Goal: Task Accomplishment & Management: Manage account settings

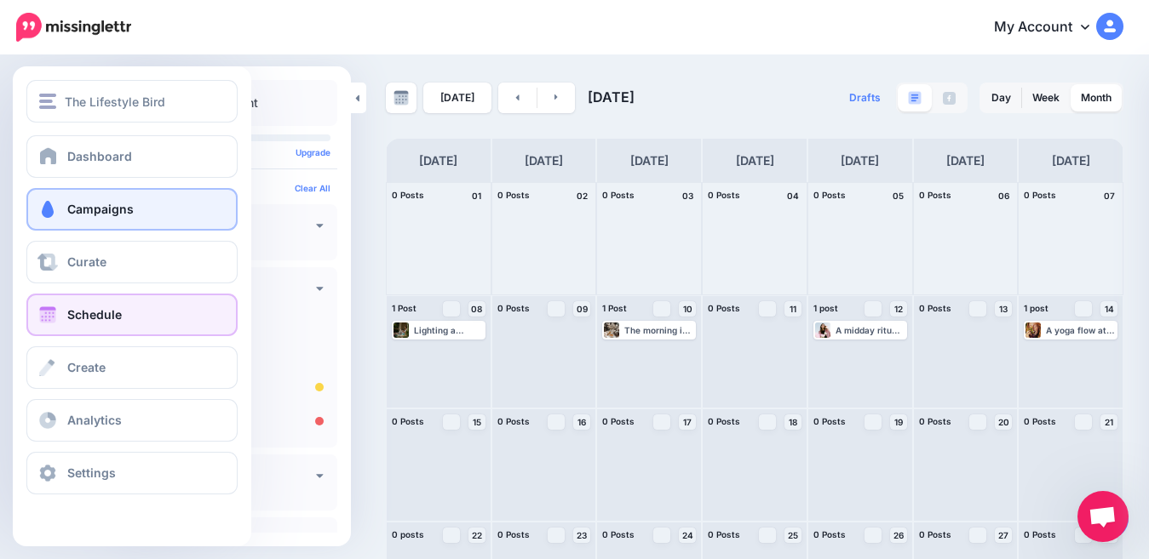
click at [114, 213] on span "Campaigns" at bounding box center [100, 209] width 66 height 14
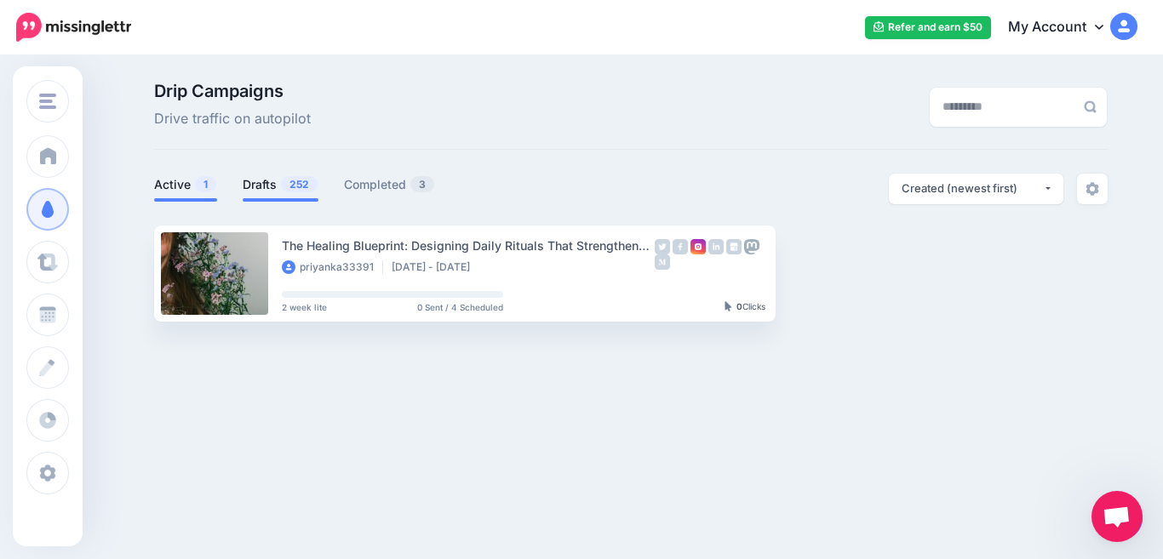
click at [252, 184] on link "Drafts 252" at bounding box center [281, 185] width 76 height 20
click at [283, 184] on span "252" at bounding box center [299, 184] width 37 height 16
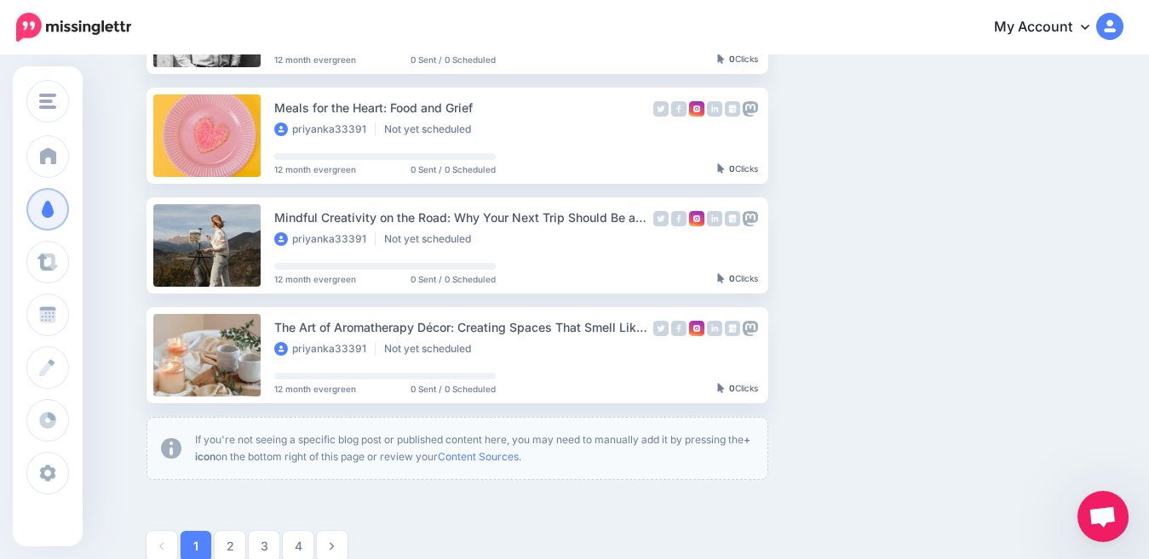
scroll to position [904, 0]
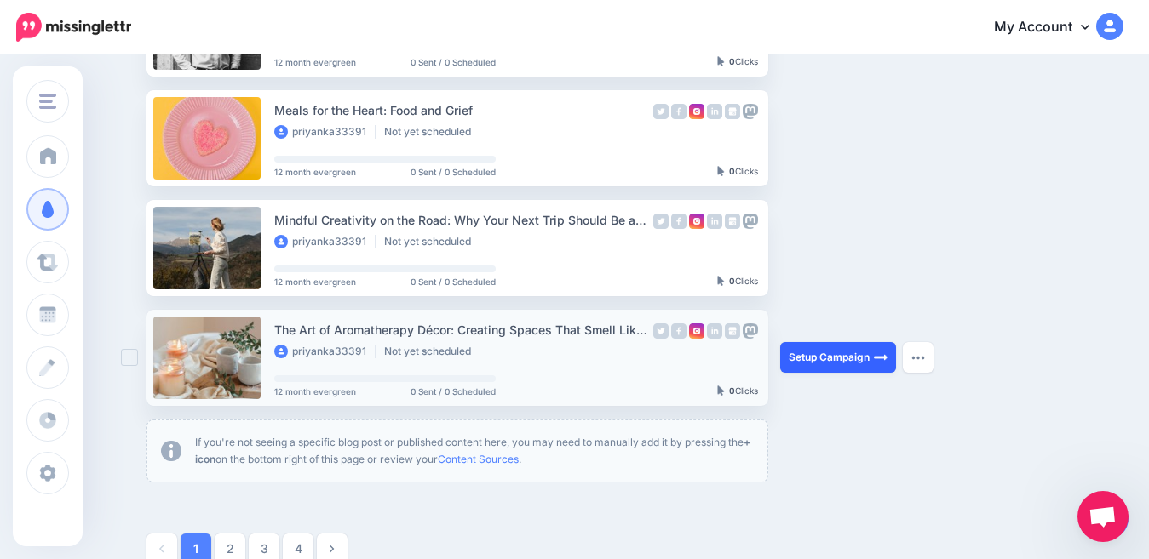
click at [838, 360] on link "Setup Campaign" at bounding box center [838, 357] width 116 height 31
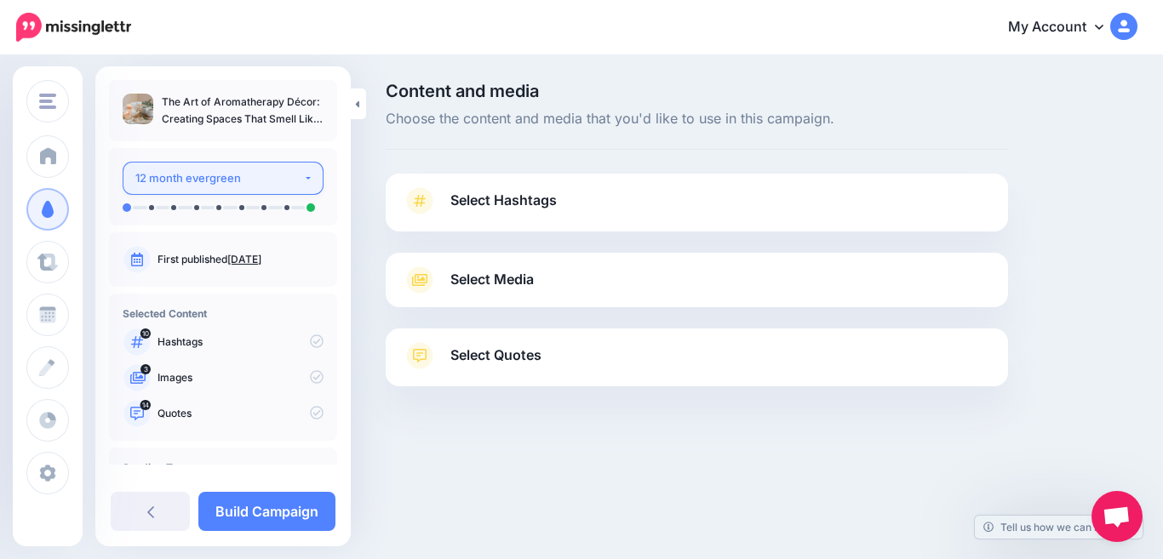
click at [300, 178] on button "12 month evergreen" at bounding box center [223, 178] width 201 height 33
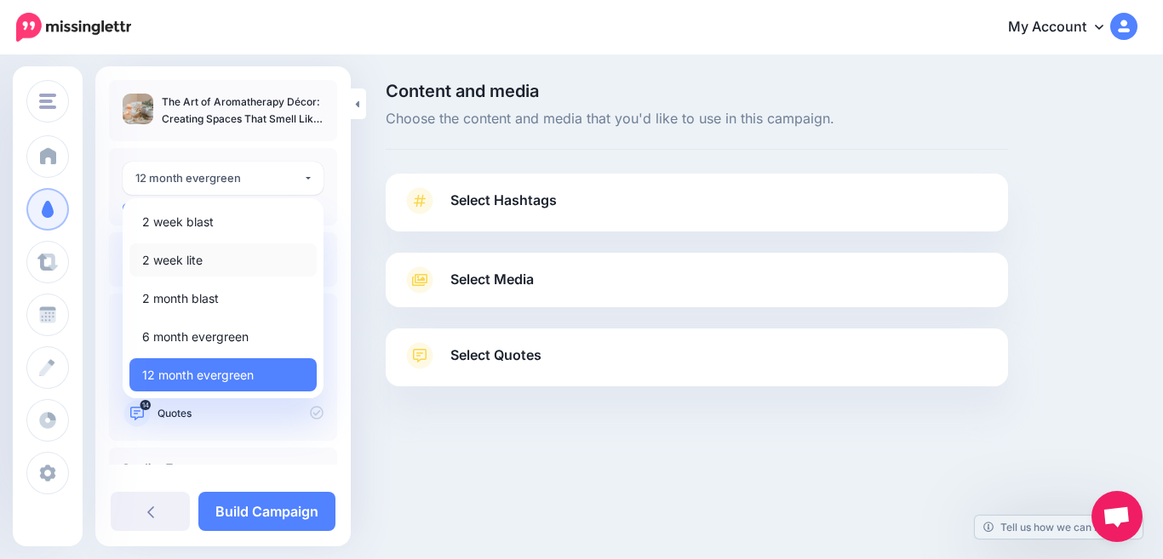
click at [205, 255] on link "2 week lite" at bounding box center [222, 260] width 187 height 33
select select "******"
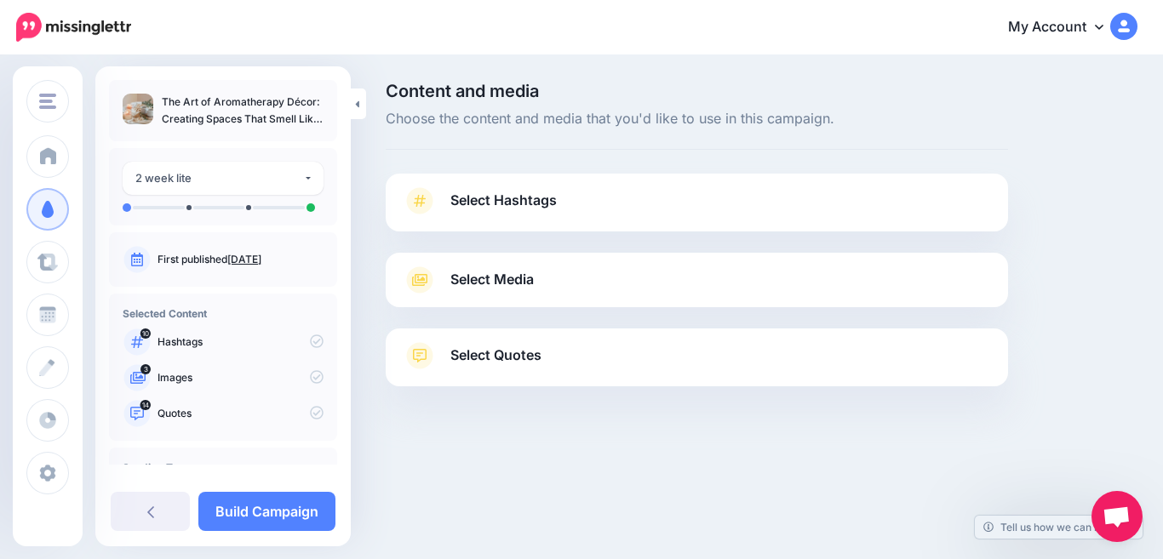
click at [545, 198] on span "Select Hashtags" at bounding box center [503, 200] width 106 height 23
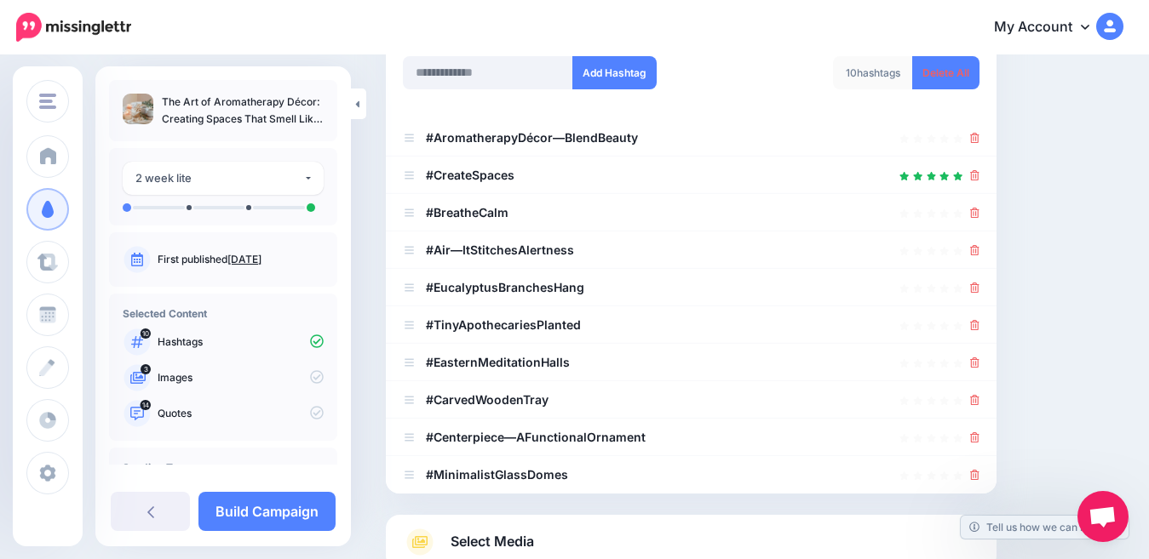
scroll to position [312, 0]
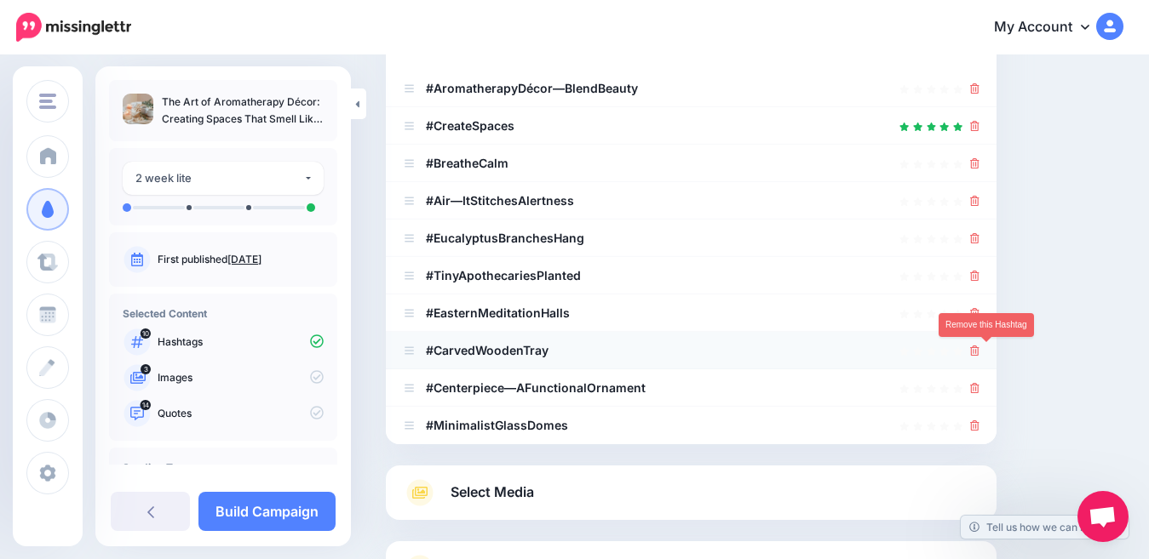
click at [979, 353] on icon at bounding box center [974, 351] width 9 height 10
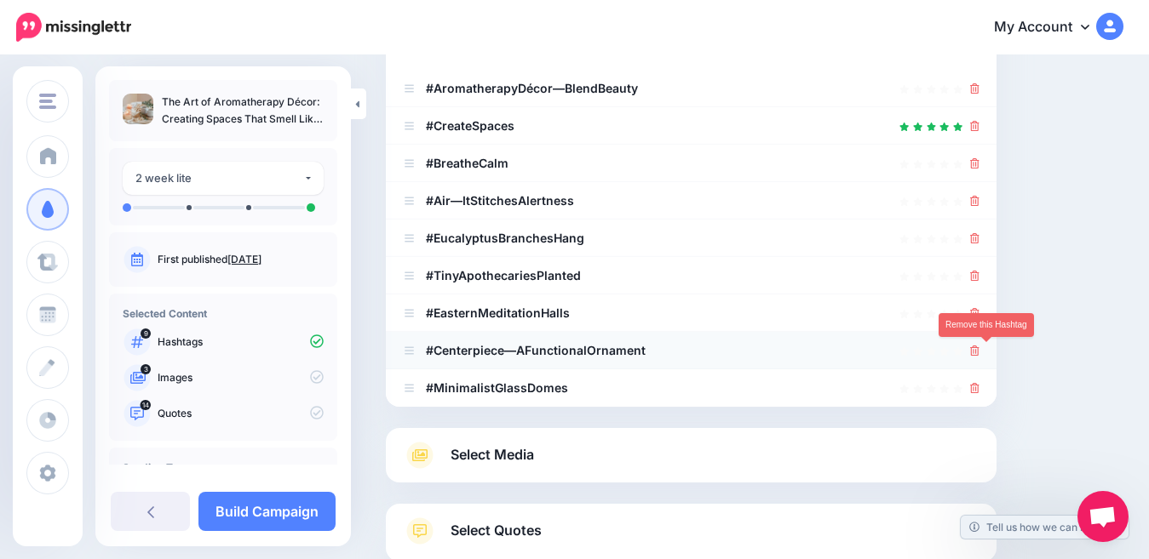
click at [979, 356] on icon at bounding box center [974, 351] width 9 height 10
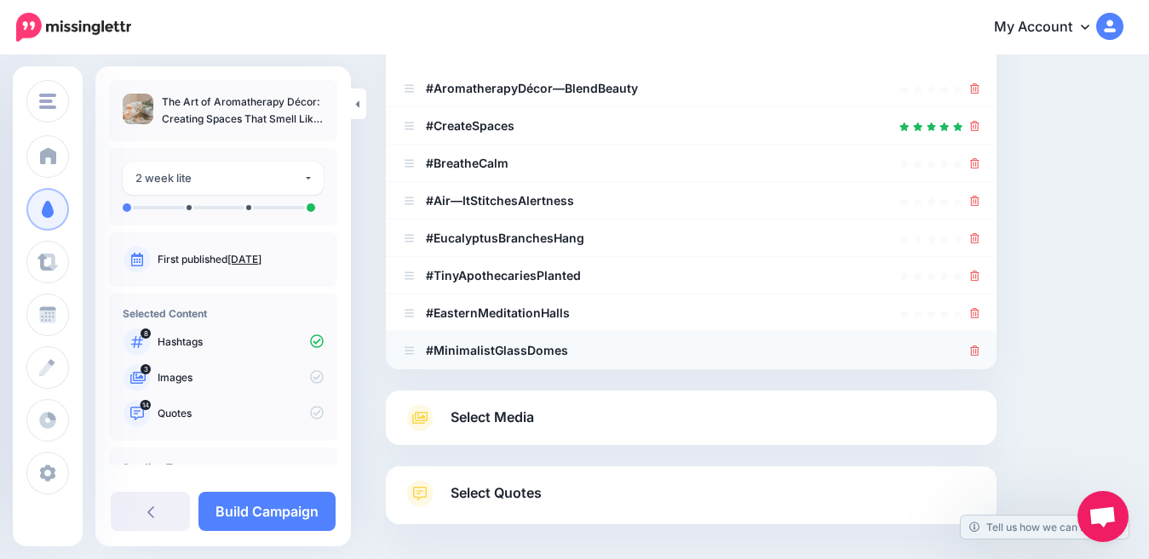
click at [979, 354] on div at bounding box center [691, 351] width 576 height 20
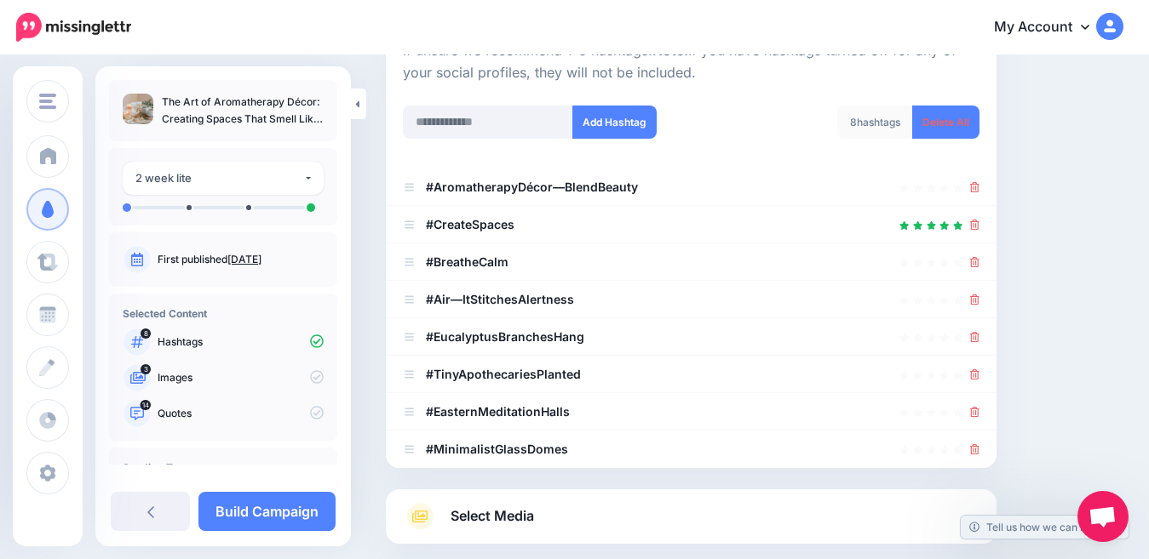
scroll to position [208, 0]
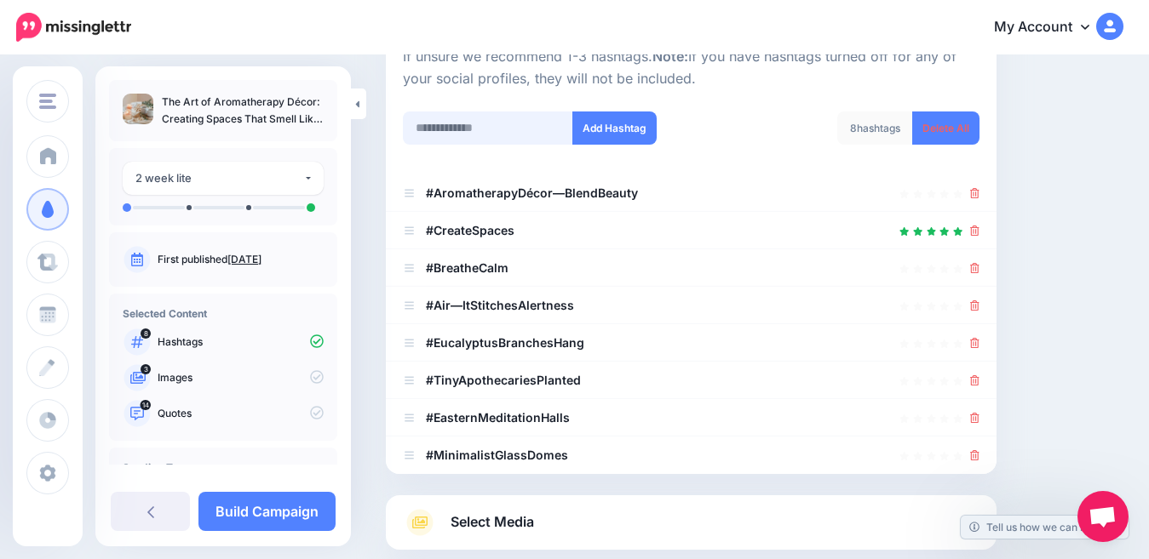
click at [500, 128] on input "text" at bounding box center [488, 128] width 170 height 33
type input "*"
type input "**********"
click at [610, 127] on button "Add Hashtag" at bounding box center [614, 128] width 84 height 33
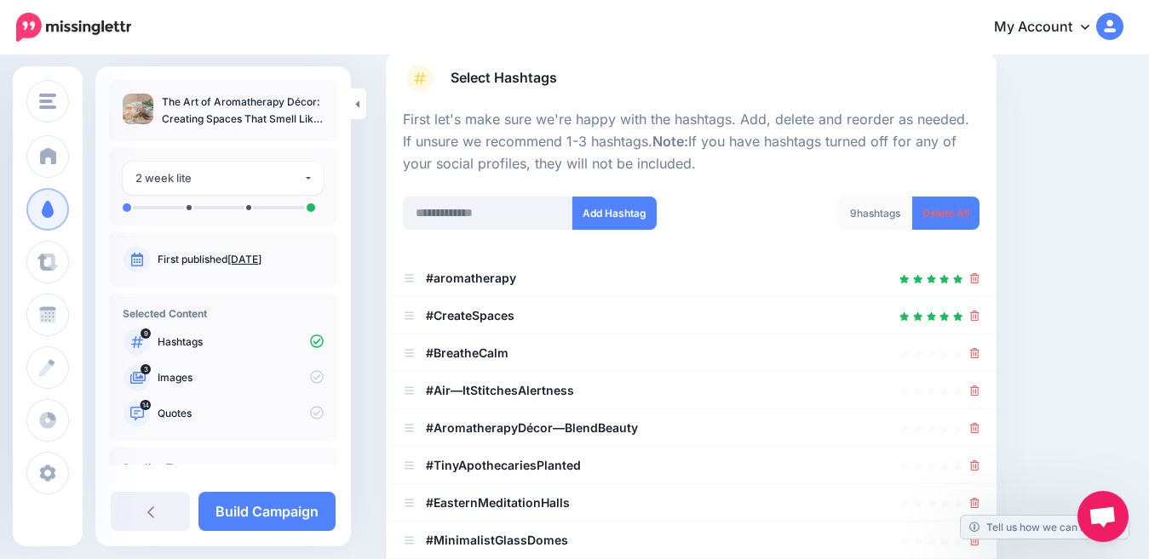
scroll to position [119, 0]
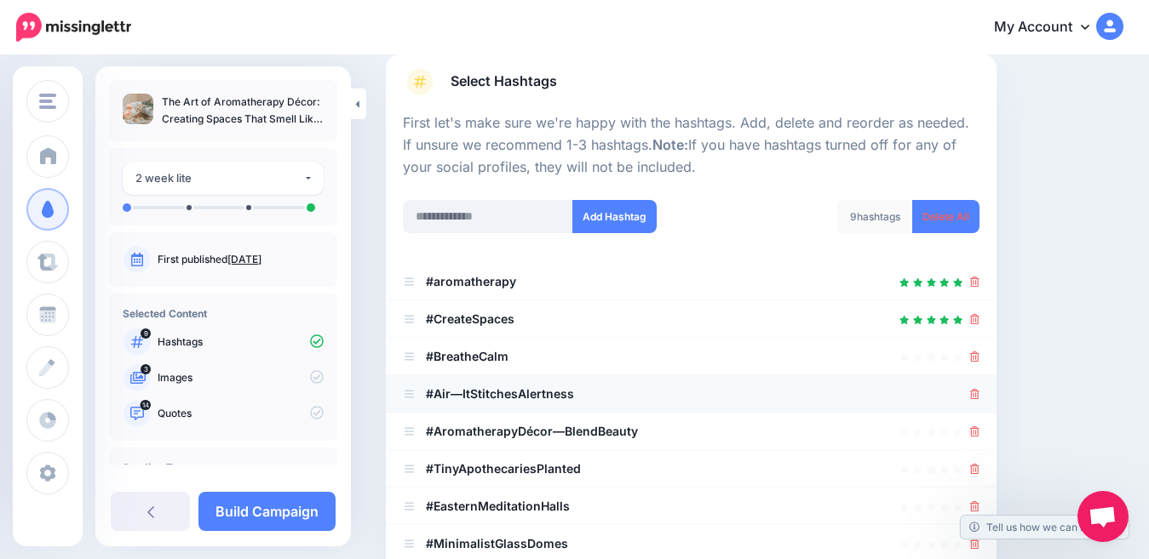
click at [979, 398] on icon at bounding box center [974, 394] width 9 height 10
click at [456, 221] on input "text" at bounding box center [488, 216] width 170 height 33
type input "*"
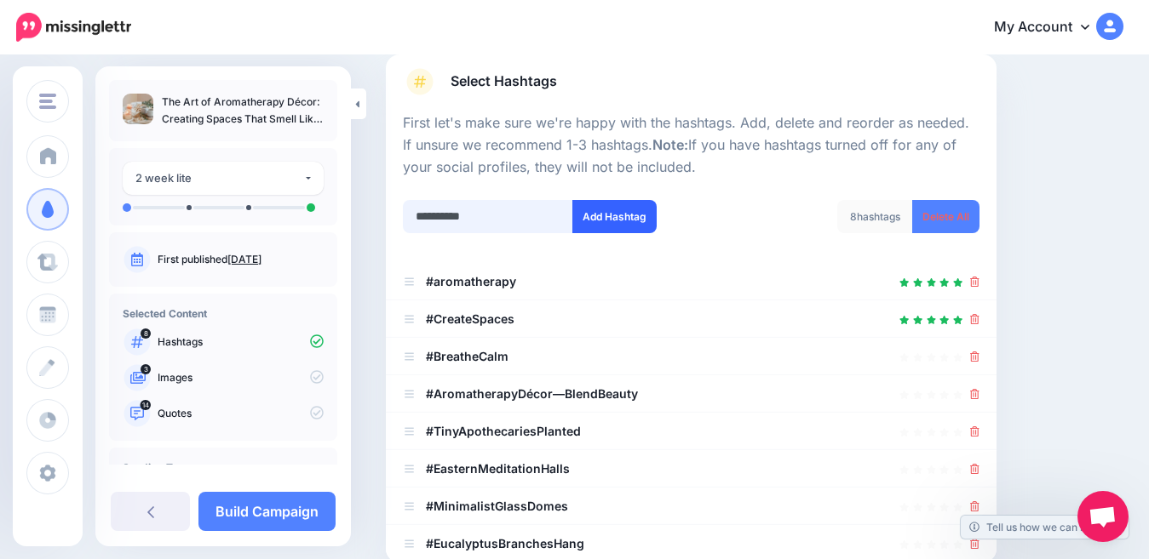
type input "**********"
click at [614, 214] on button "Add Hashtag" at bounding box center [614, 216] width 84 height 33
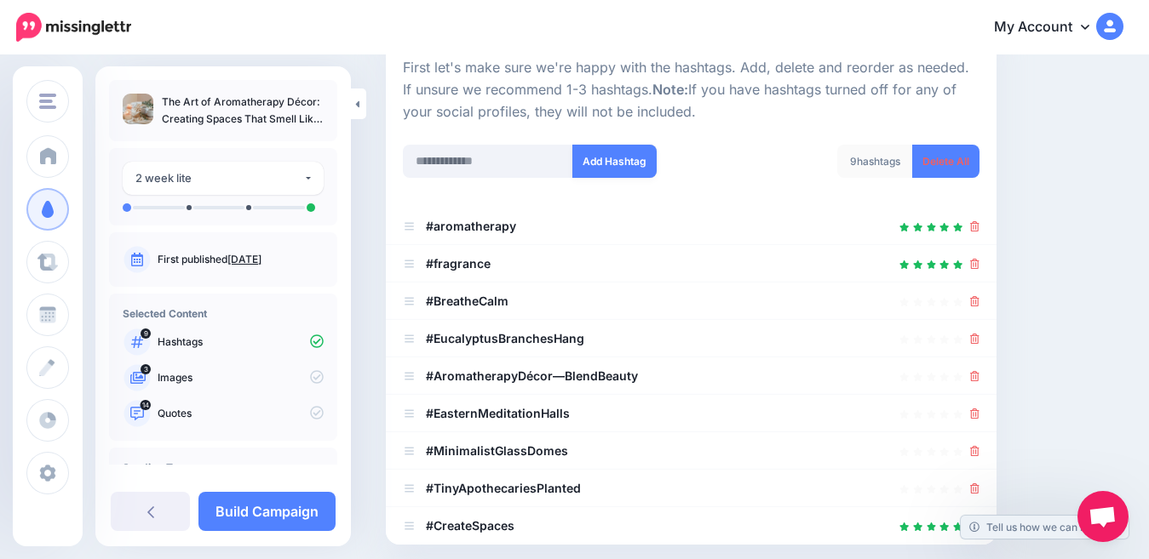
scroll to position [166, 0]
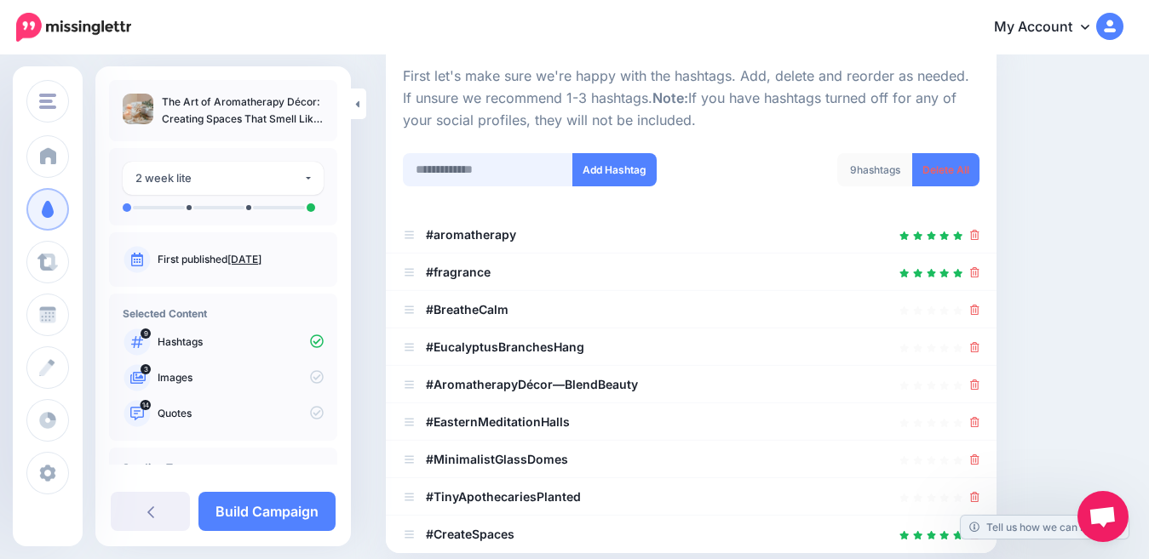
click at [466, 170] on input "text" at bounding box center [488, 169] width 170 height 33
type input "**********"
click at [609, 172] on button "Add Hashtag" at bounding box center [614, 169] width 84 height 33
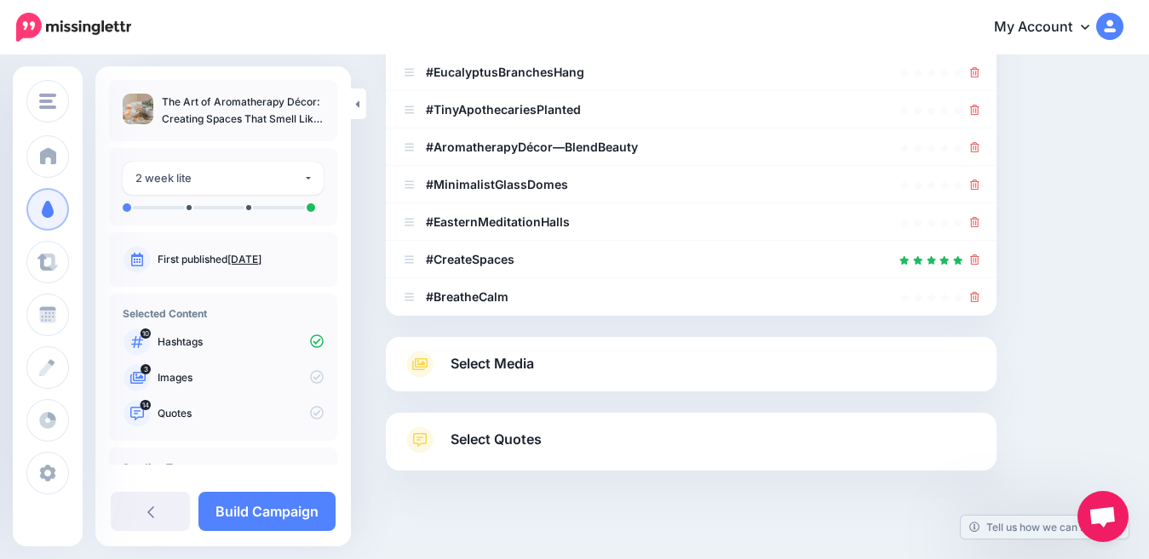
scroll to position [463, 0]
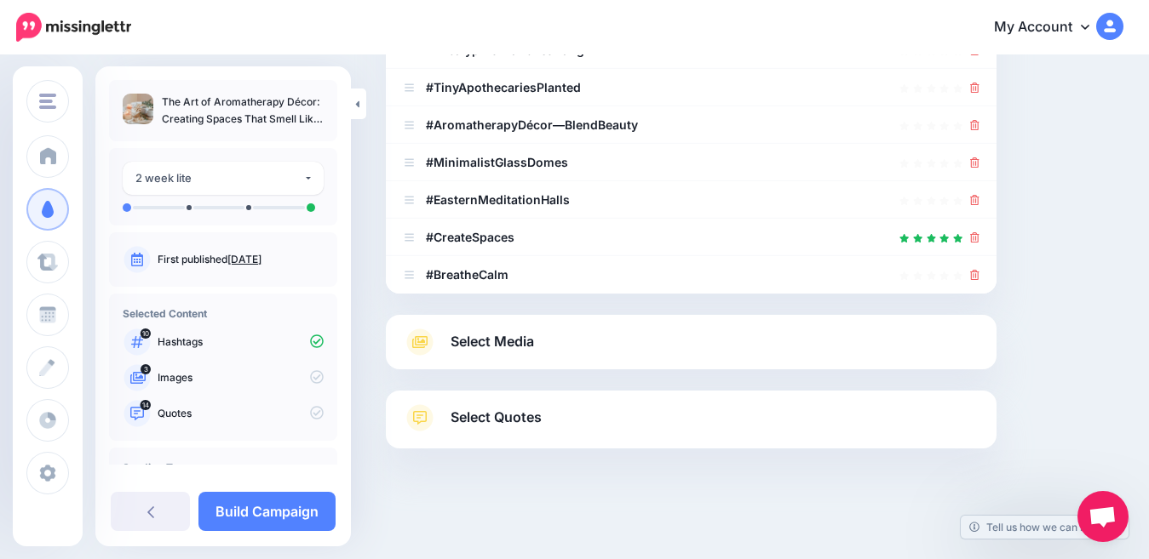
click at [811, 415] on link "Select Quotes" at bounding box center [691, 426] width 576 height 44
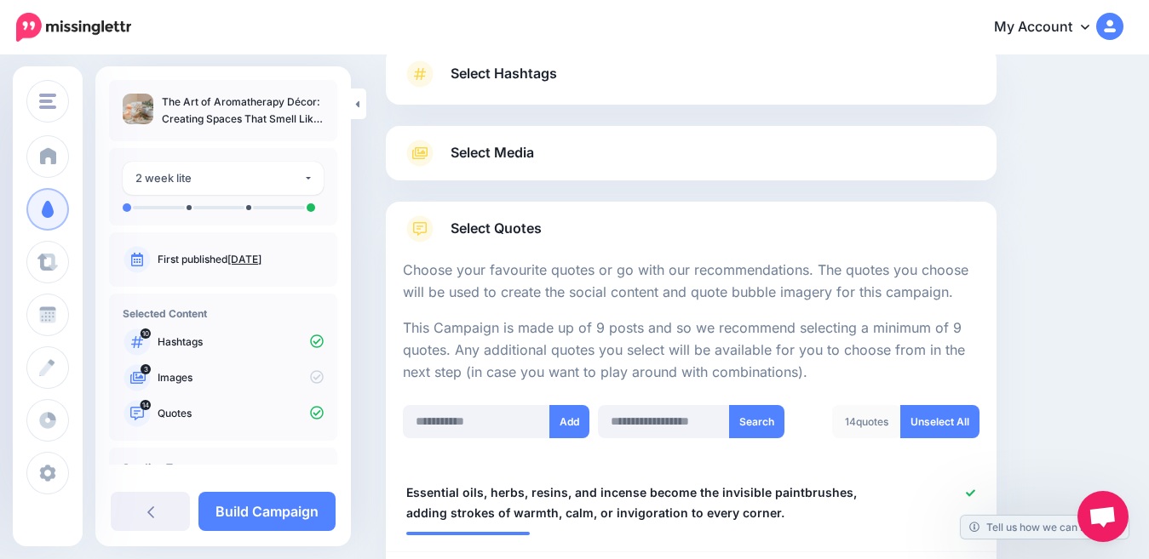
scroll to position [32, 0]
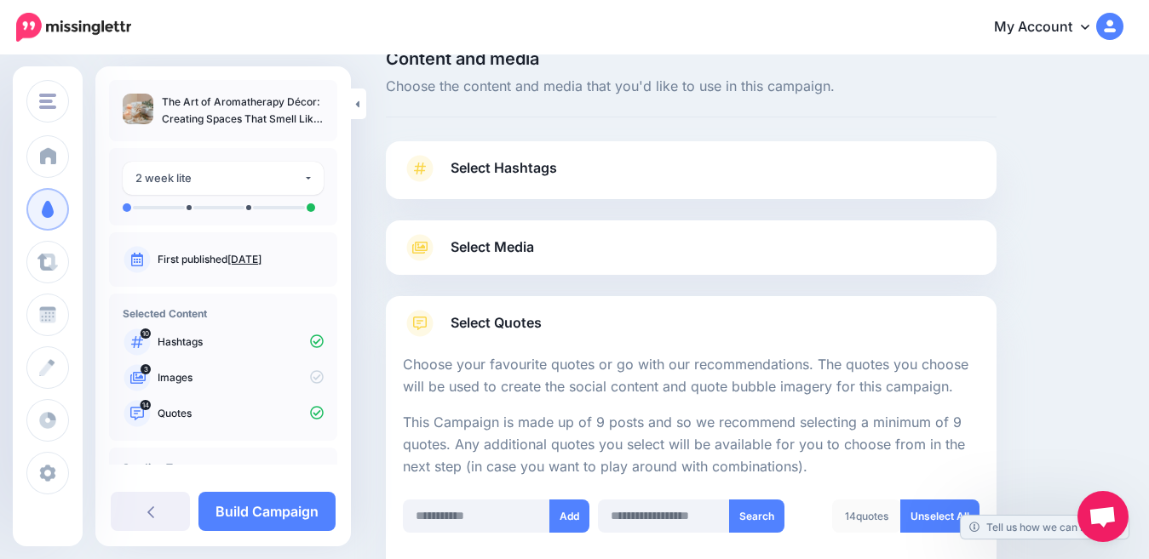
click at [496, 244] on span "Select Media" at bounding box center [491, 247] width 83 height 23
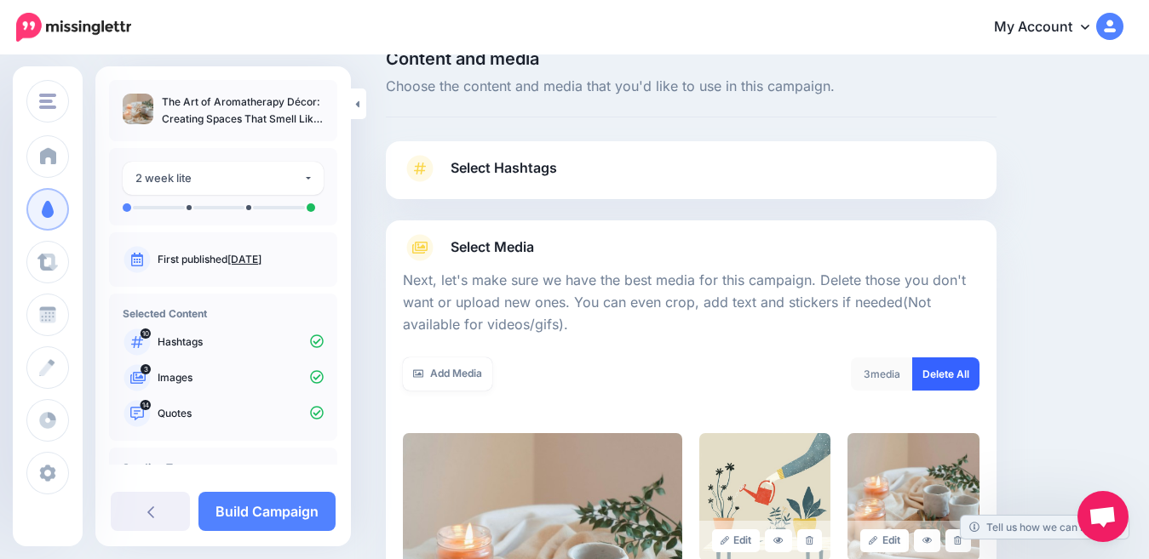
click at [960, 376] on link "Delete All" at bounding box center [945, 374] width 67 height 33
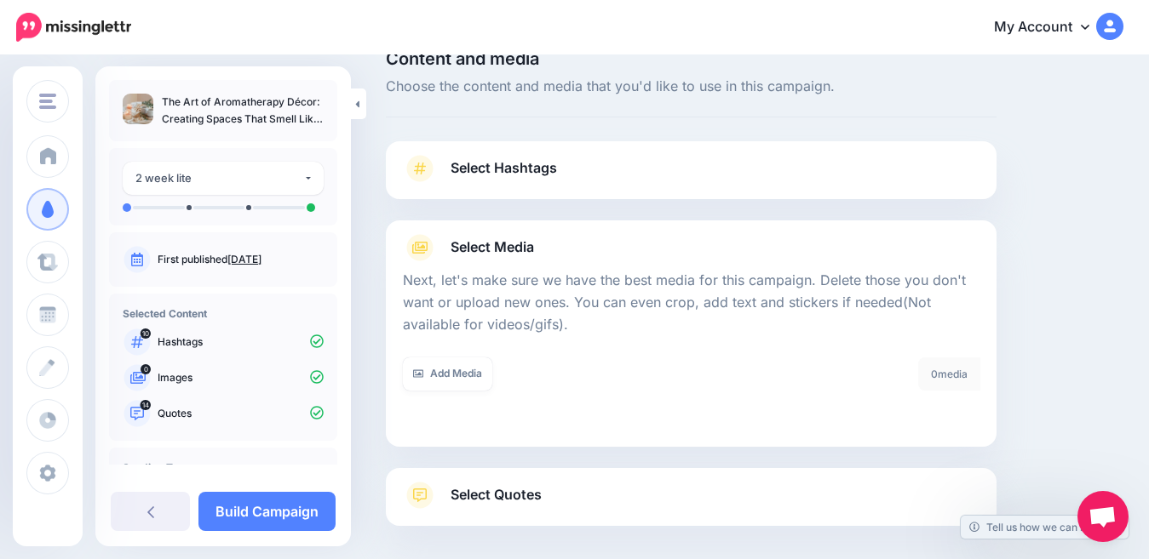
scroll to position [110, 0]
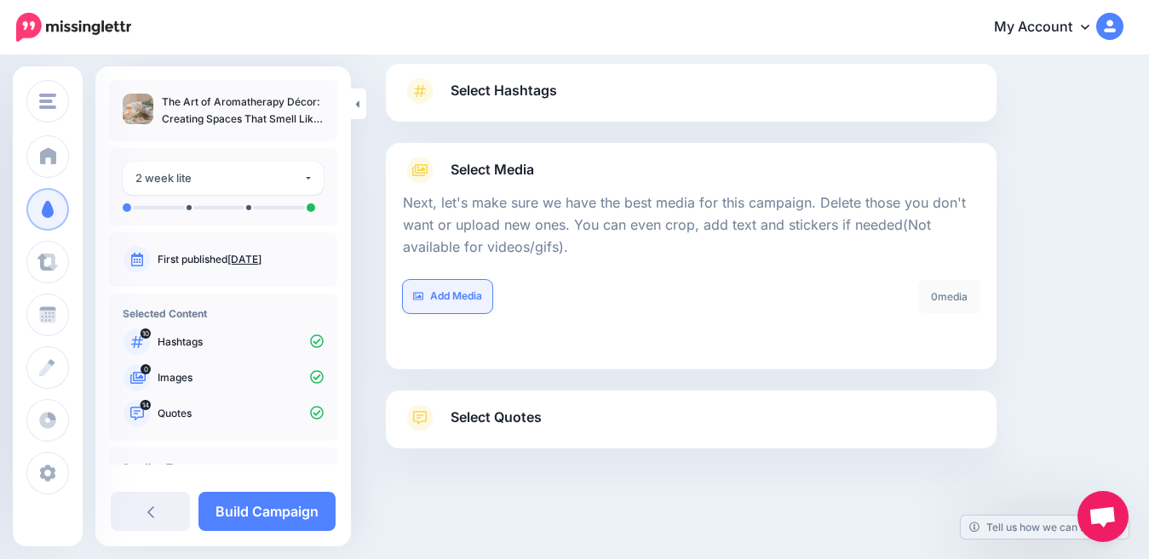
click at [476, 296] on link "Add Media" at bounding box center [447, 296] width 89 height 33
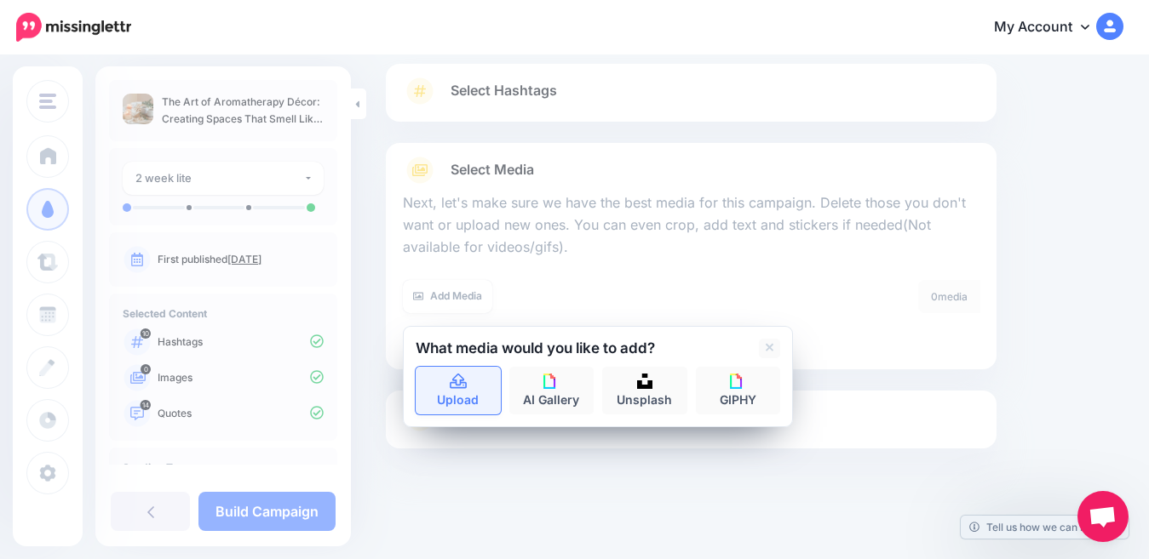
click at [454, 392] on link "Upload" at bounding box center [457, 391] width 85 height 48
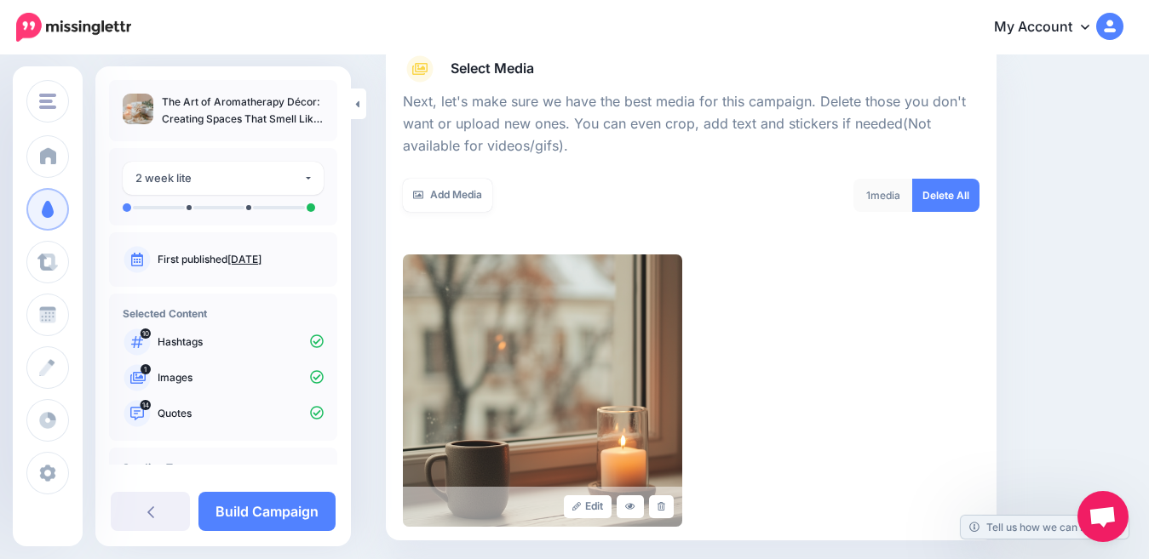
scroll to position [222, 0]
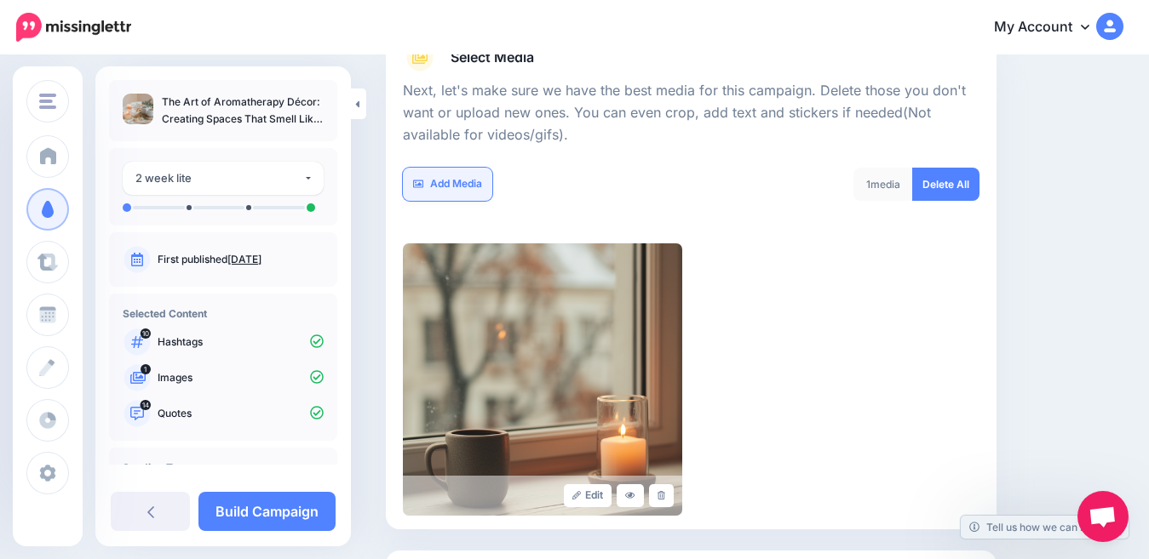
click at [438, 189] on link "Add Media" at bounding box center [447, 184] width 89 height 33
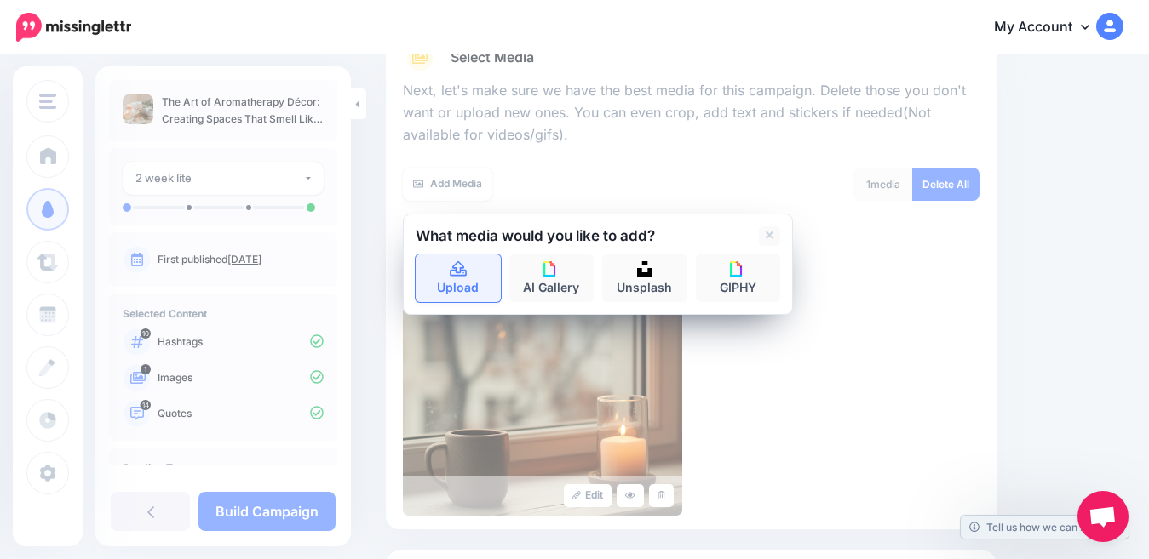
click at [458, 278] on link "Upload" at bounding box center [457, 279] width 85 height 48
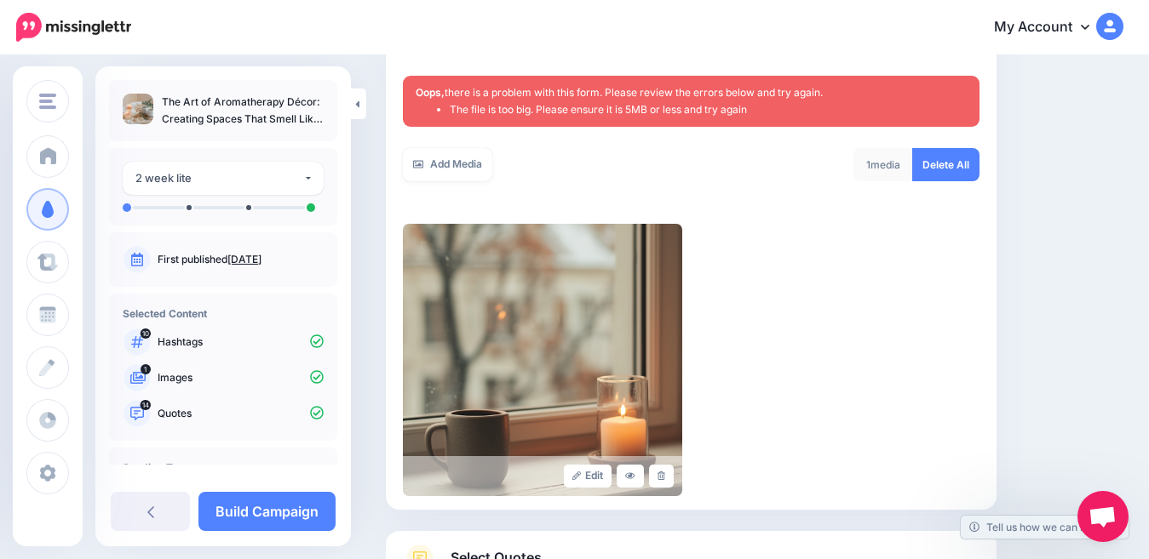
scroll to position [325, 0]
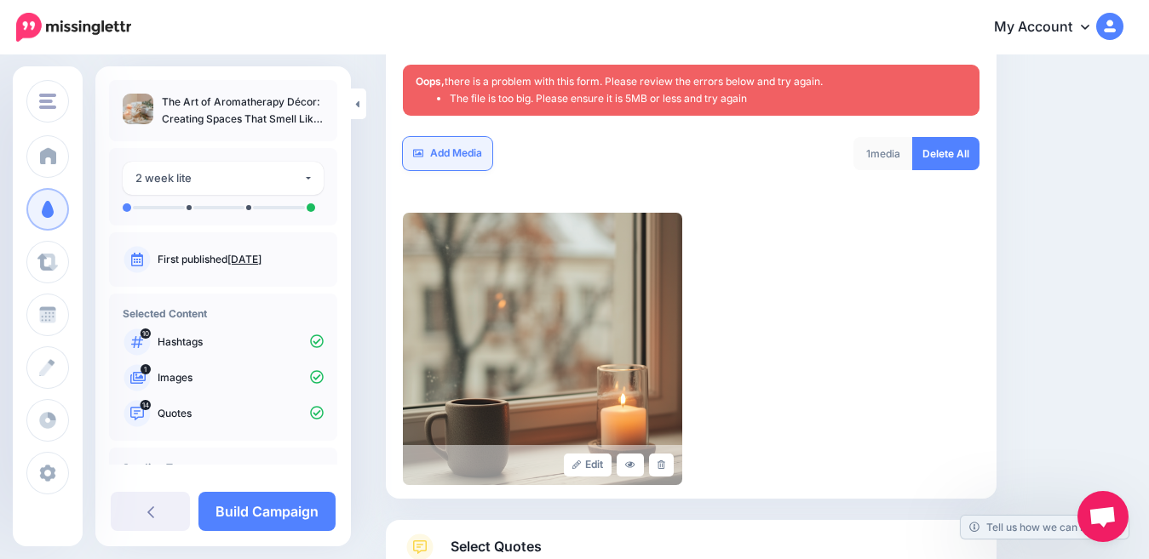
click at [461, 150] on link "Add Media" at bounding box center [447, 153] width 89 height 33
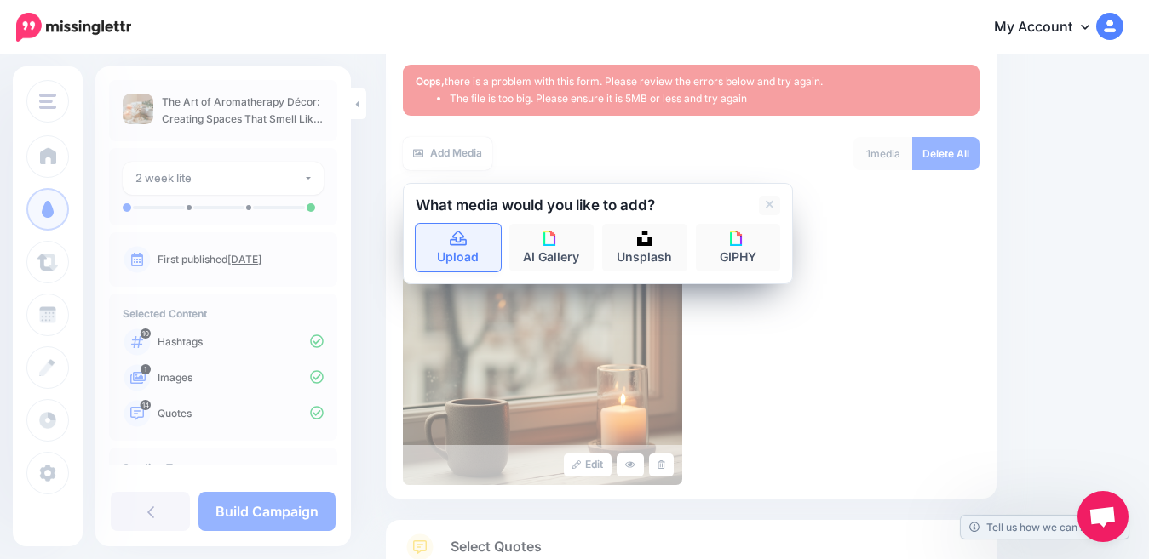
click at [458, 238] on icon at bounding box center [459, 239] width 20 height 15
click at [804, 151] on div "1 media Delete All" at bounding box center [840, 164] width 301 height 54
click at [467, 249] on link "Upload" at bounding box center [457, 248] width 85 height 48
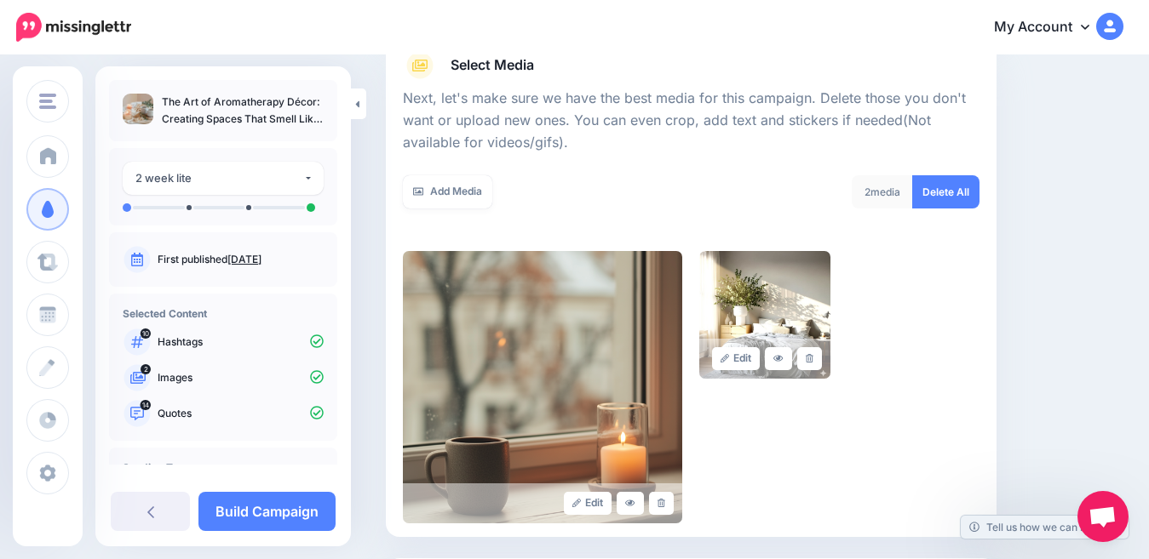
scroll to position [213, 0]
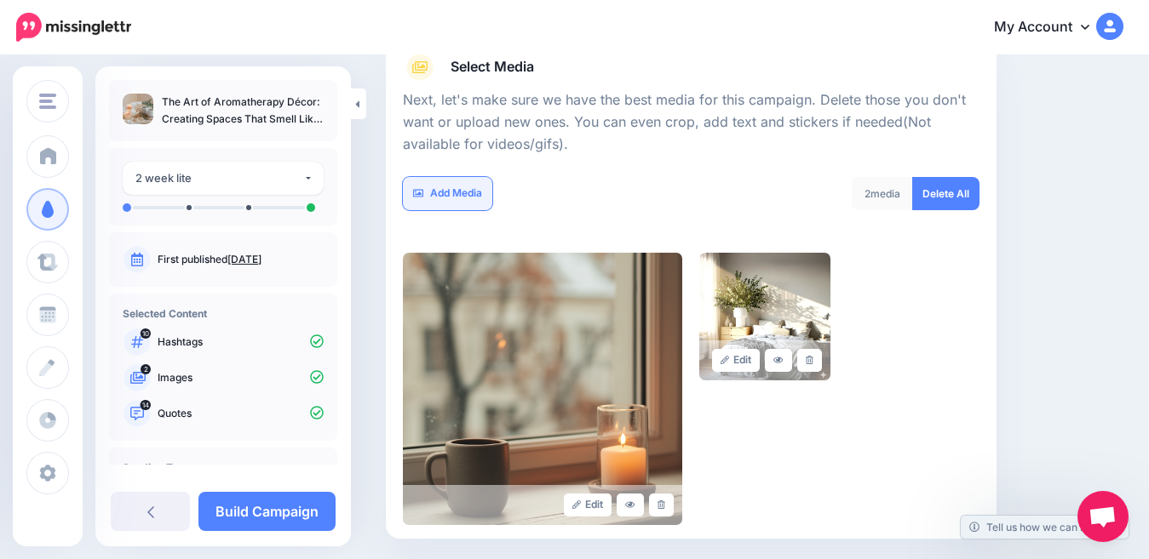
click at [438, 195] on link "Add Media" at bounding box center [447, 193] width 89 height 33
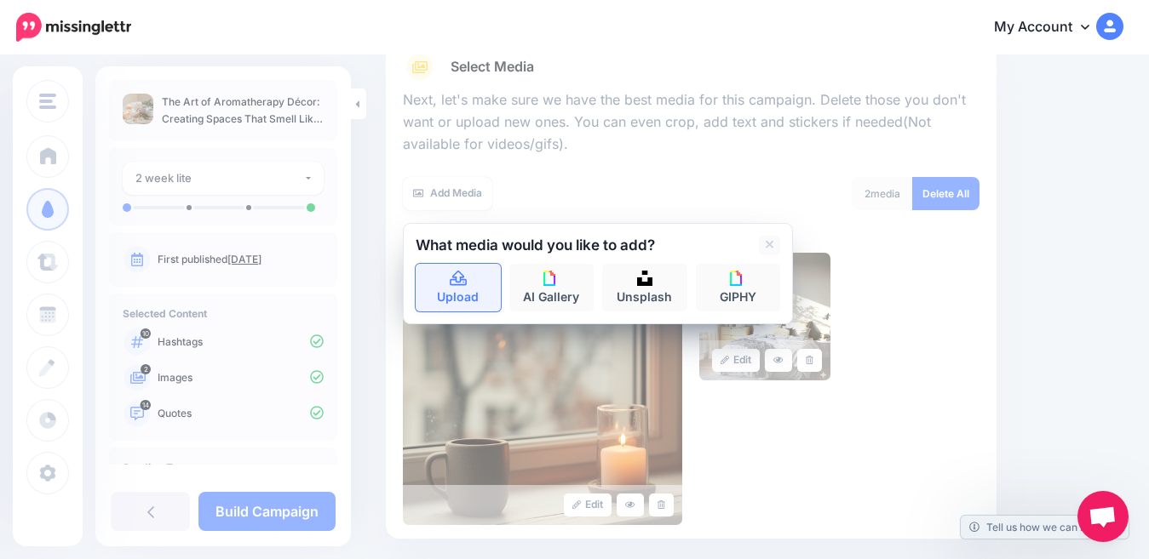
click at [453, 282] on icon at bounding box center [459, 279] width 20 height 15
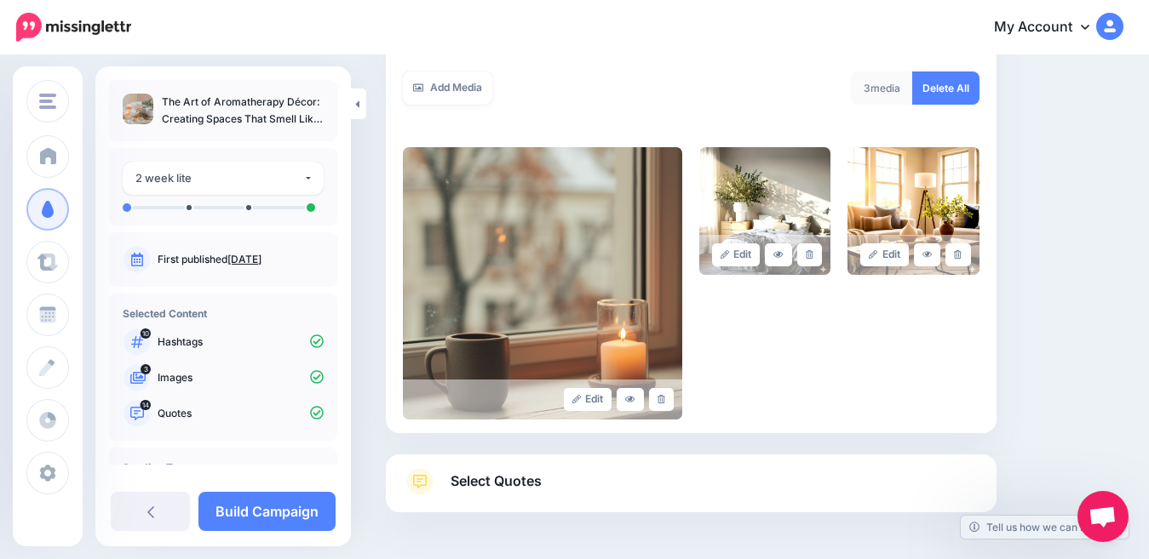
scroll to position [251, 0]
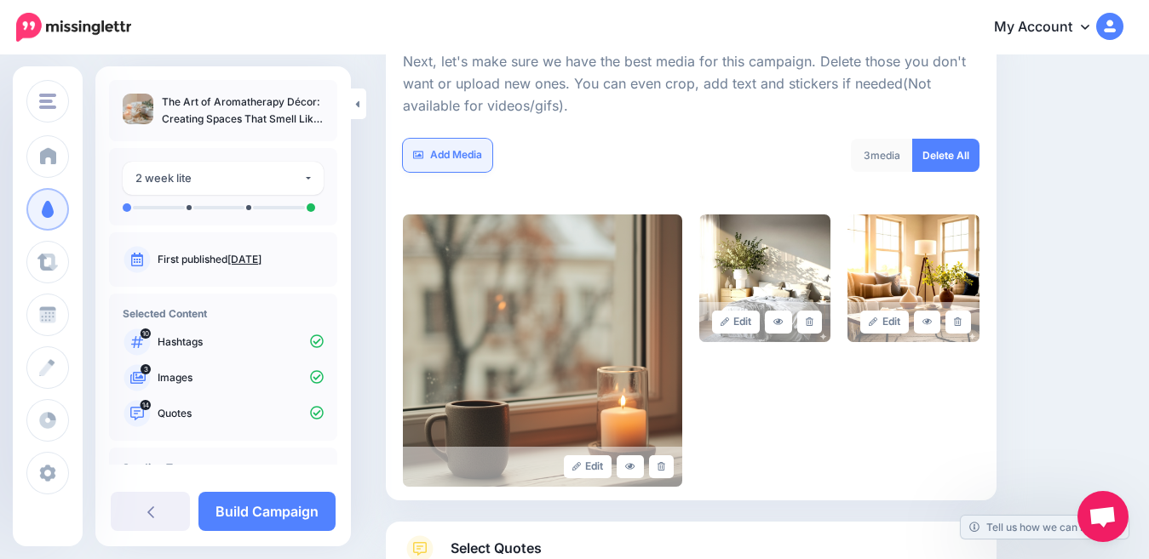
click at [421, 158] on icon at bounding box center [418, 155] width 10 height 10
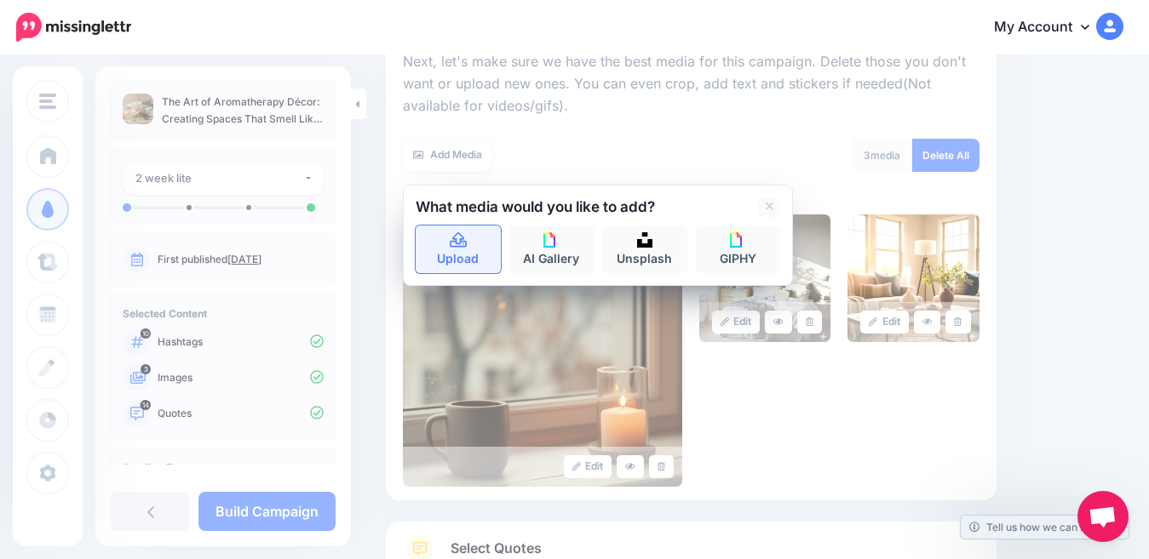
click at [449, 240] on icon at bounding box center [459, 240] width 20 height 15
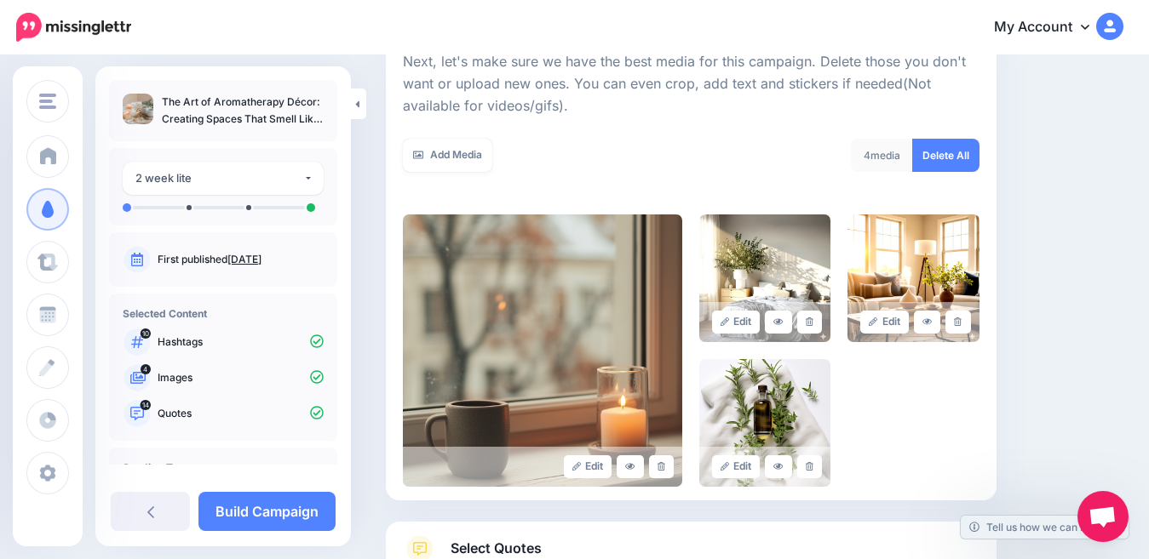
scroll to position [382, 0]
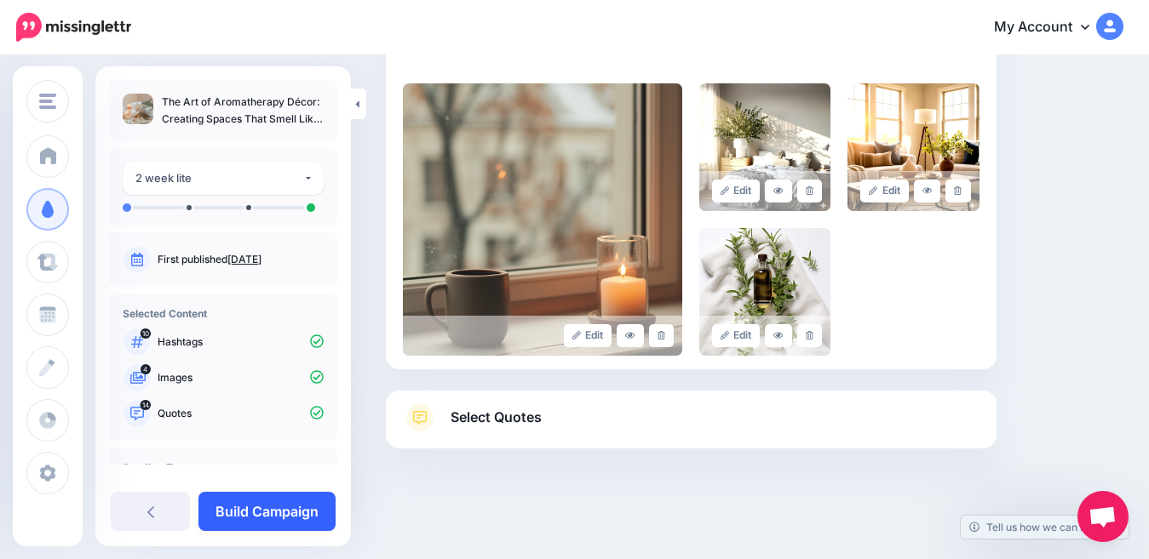
click at [231, 511] on link "Build Campaign" at bounding box center [266, 511] width 137 height 39
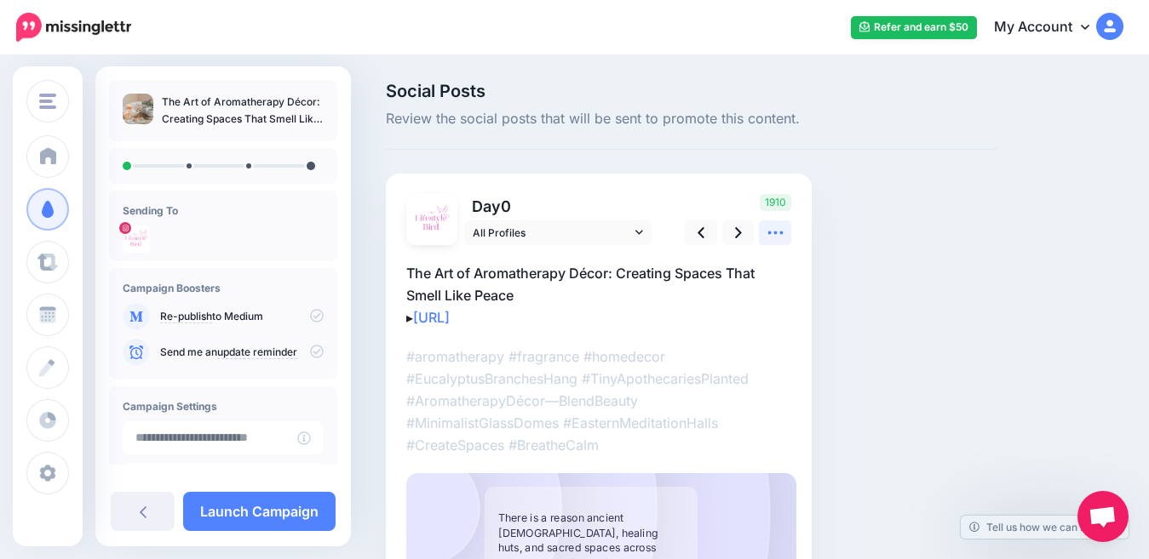
click at [773, 231] on icon at bounding box center [775, 233] width 18 height 18
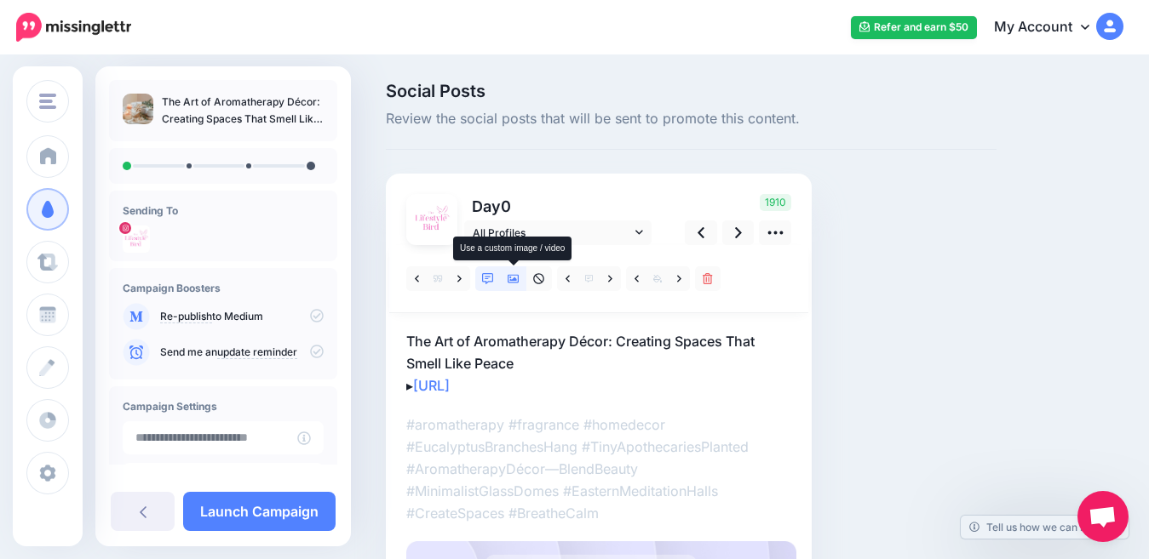
click at [511, 281] on icon at bounding box center [513, 279] width 12 height 9
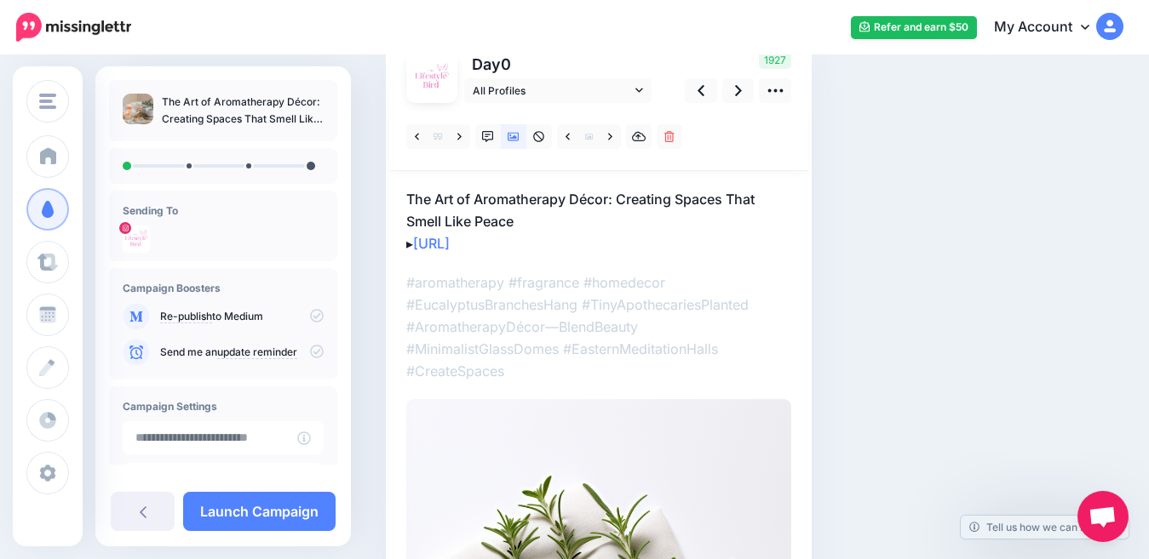
scroll to position [146, 0]
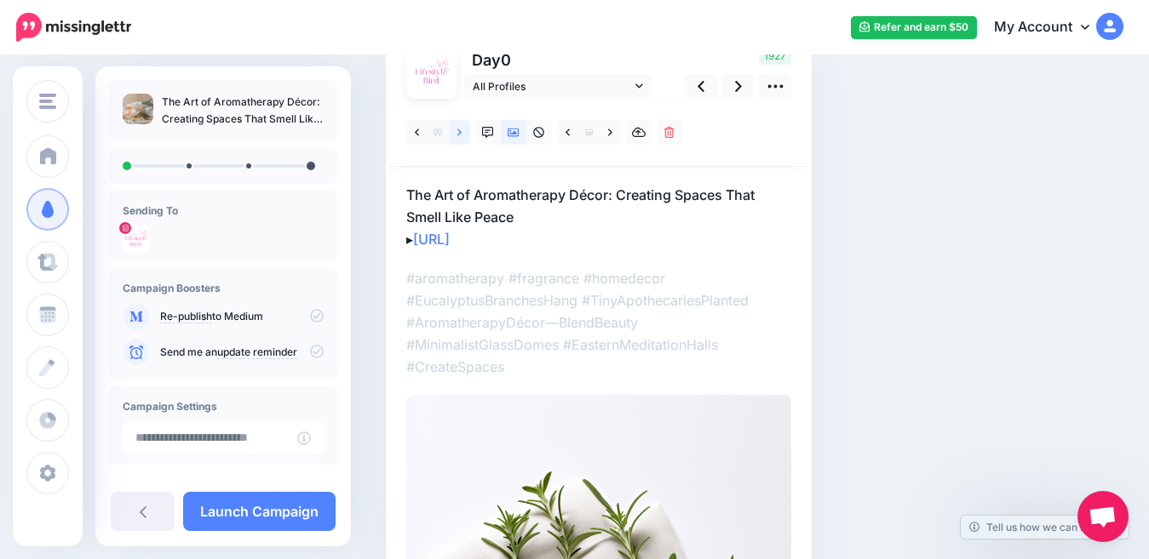
click at [456, 139] on link at bounding box center [459, 132] width 21 height 25
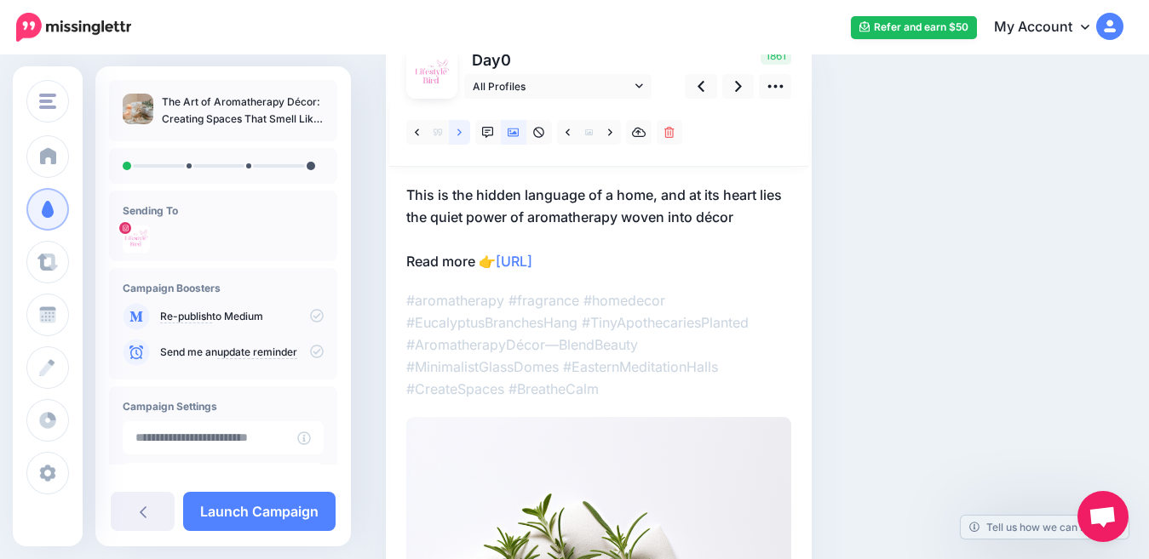
click at [460, 134] on icon at bounding box center [459, 132] width 4 height 7
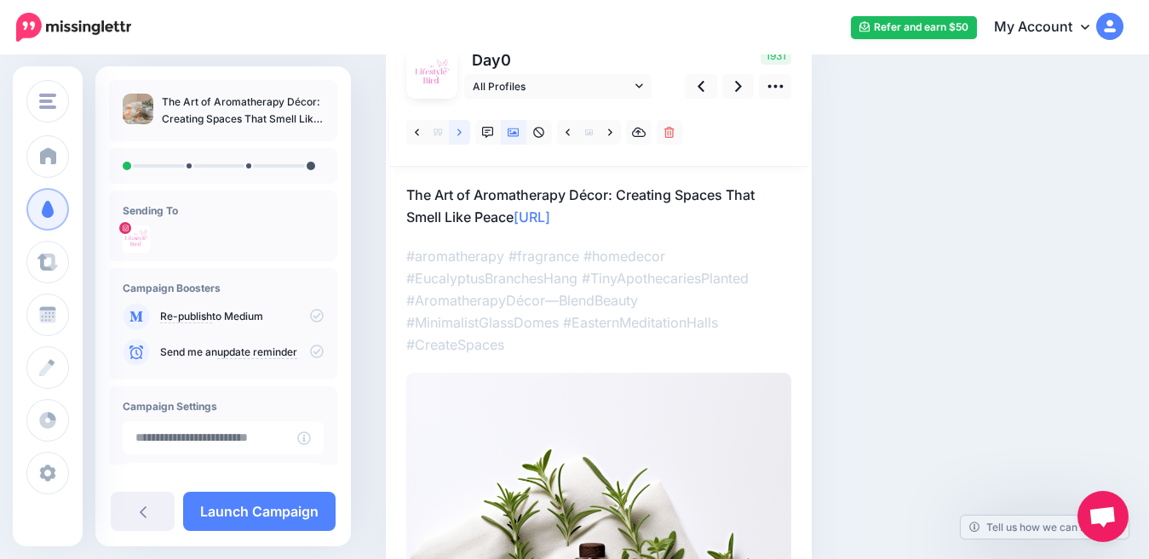
click at [460, 134] on icon at bounding box center [459, 132] width 4 height 7
click at [603, 134] on link at bounding box center [609, 132] width 21 height 25
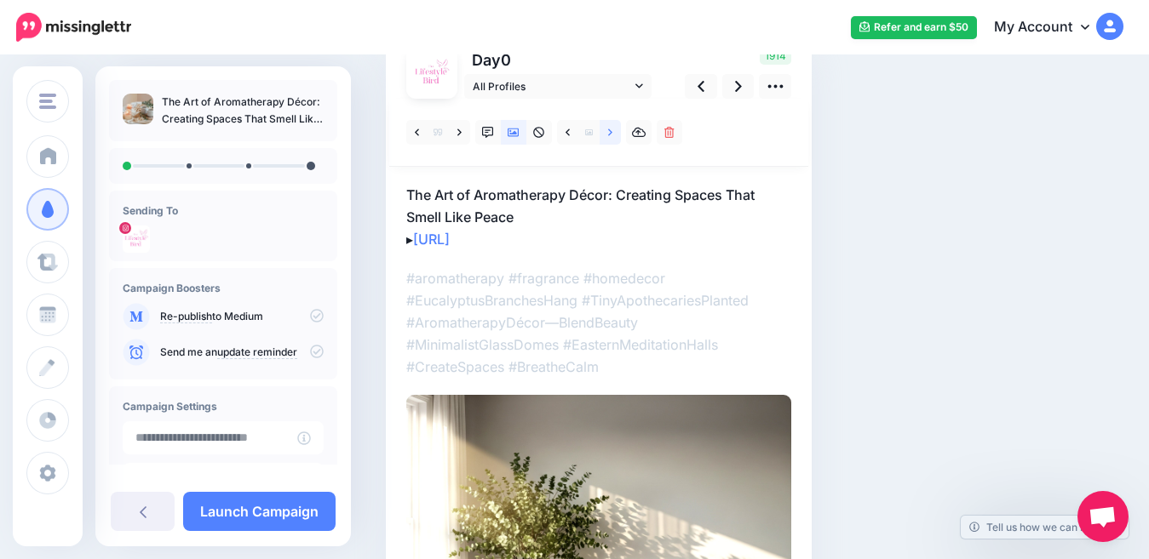
click at [601, 134] on link at bounding box center [609, 132] width 21 height 25
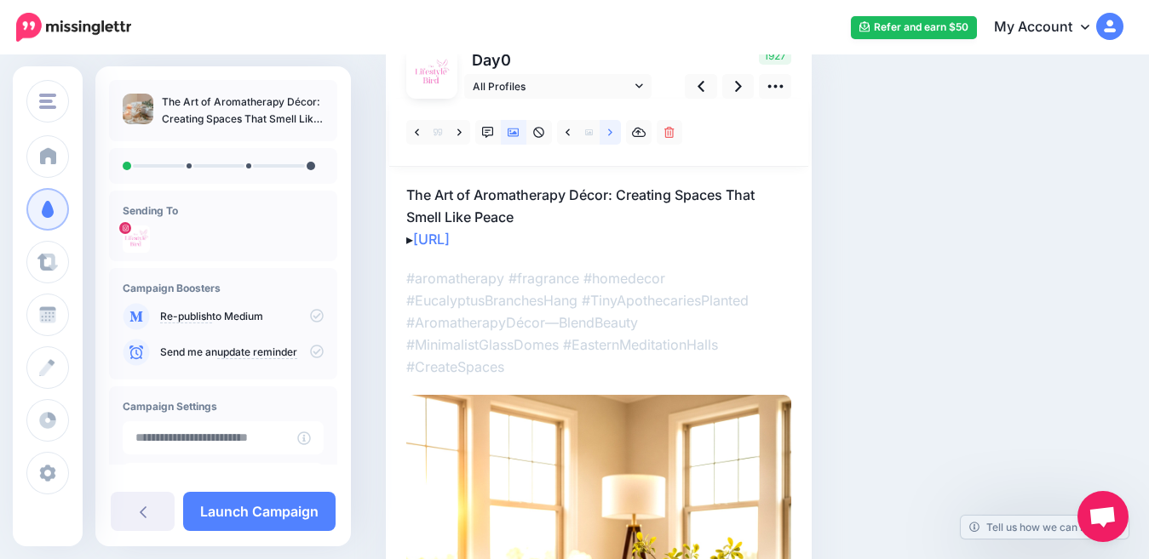
click at [611, 135] on icon at bounding box center [610, 133] width 4 height 12
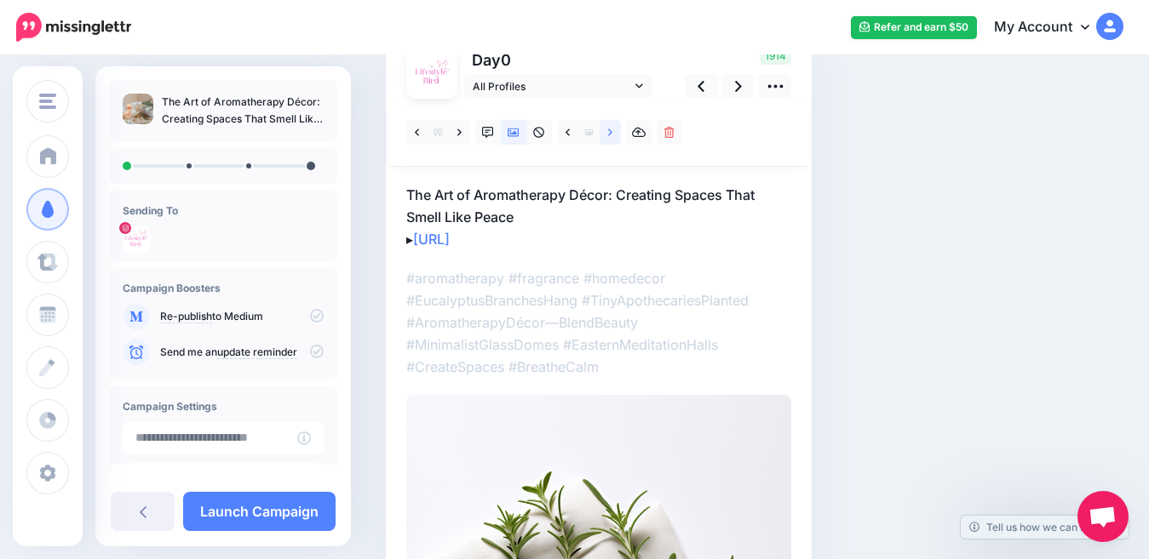
click at [608, 136] on icon at bounding box center [610, 133] width 4 height 12
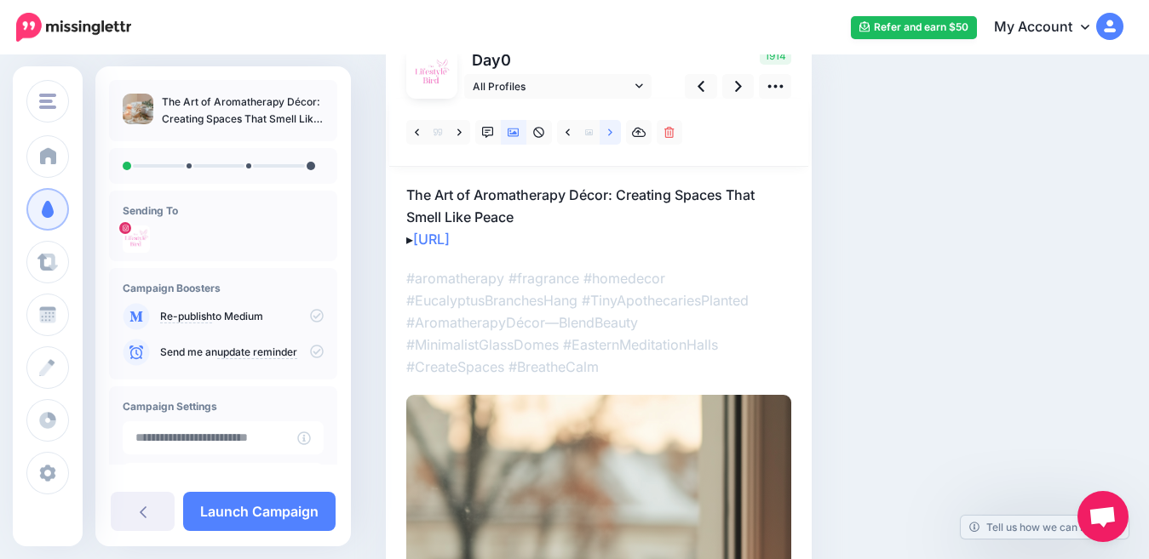
click at [608, 136] on icon at bounding box center [610, 133] width 4 height 12
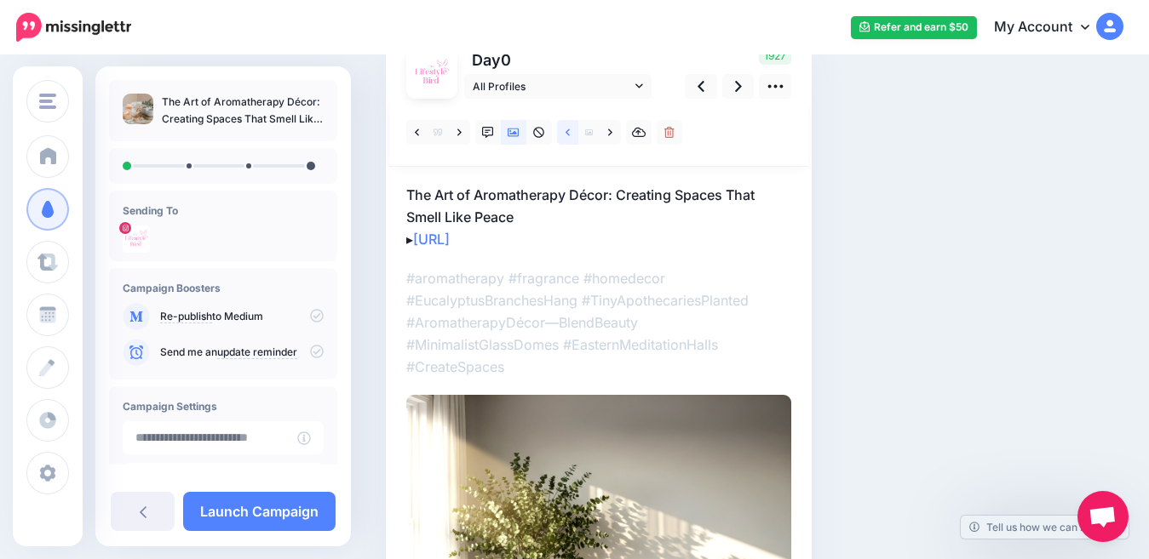
click at [563, 136] on link at bounding box center [567, 132] width 21 height 25
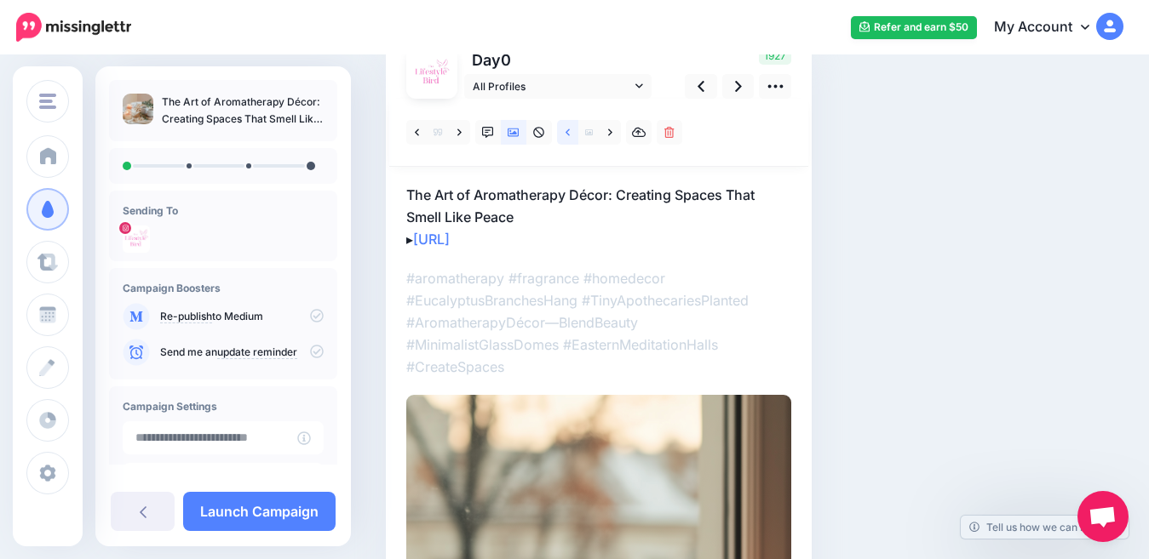
click at [563, 136] on link at bounding box center [567, 132] width 21 height 25
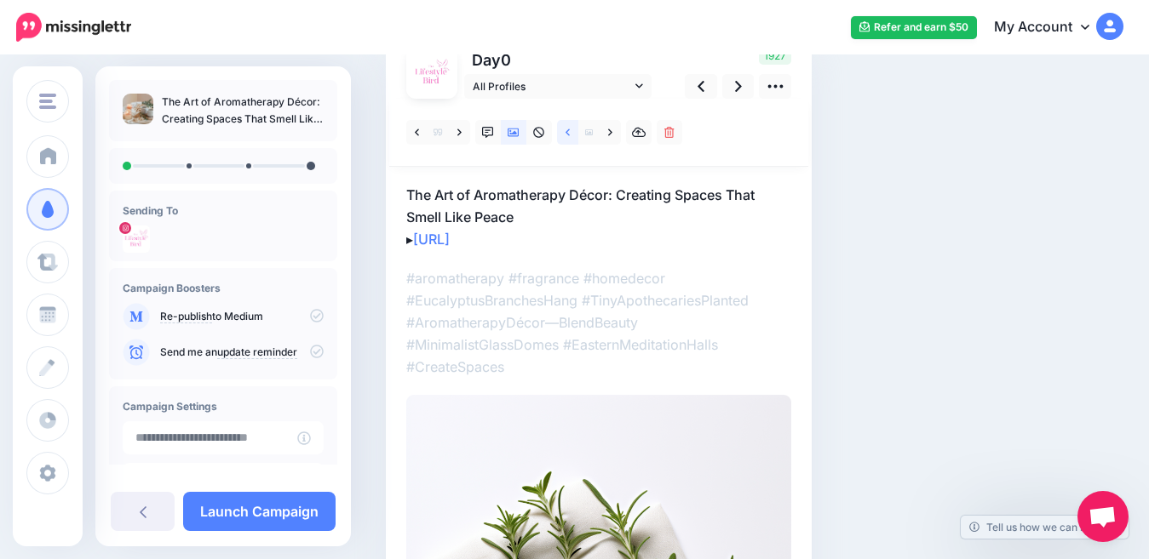
click at [562, 136] on link at bounding box center [567, 132] width 21 height 25
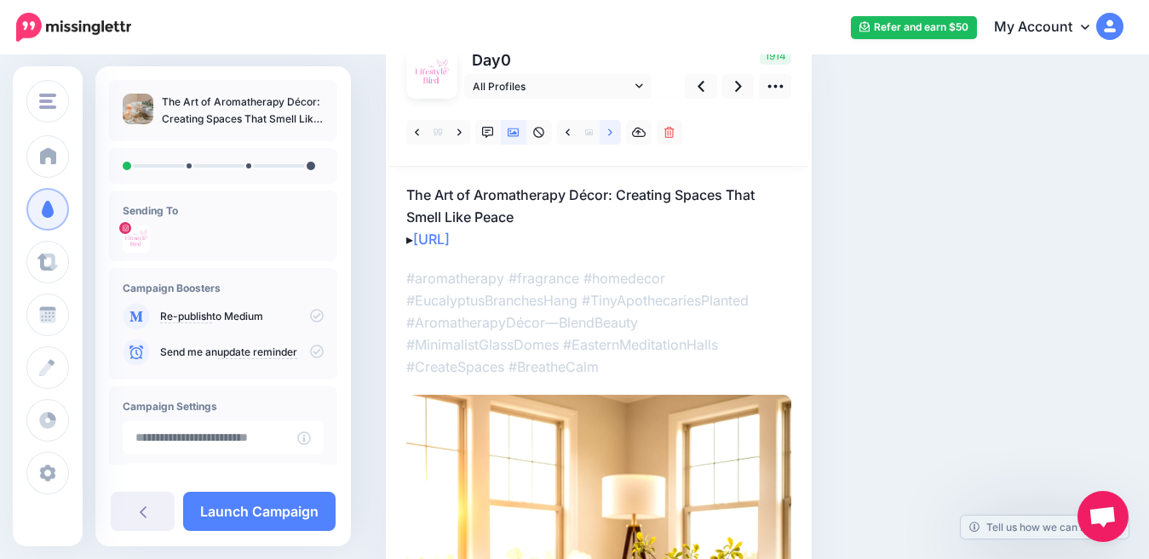
click at [613, 131] on link at bounding box center [609, 132] width 21 height 25
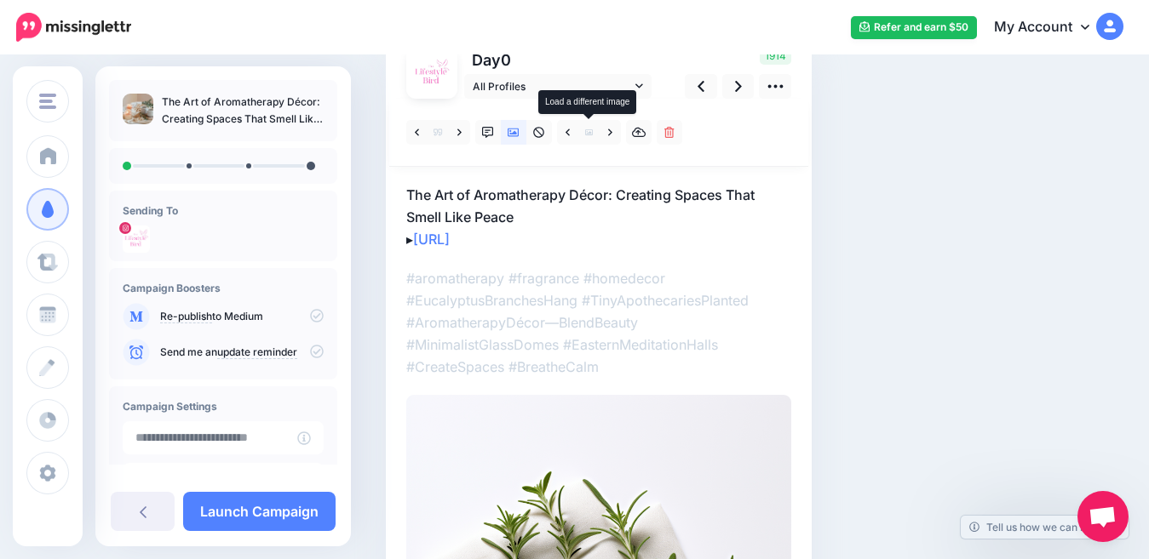
click at [588, 135] on icon at bounding box center [589, 133] width 8 height 8
click at [610, 131] on icon at bounding box center [610, 132] width 4 height 7
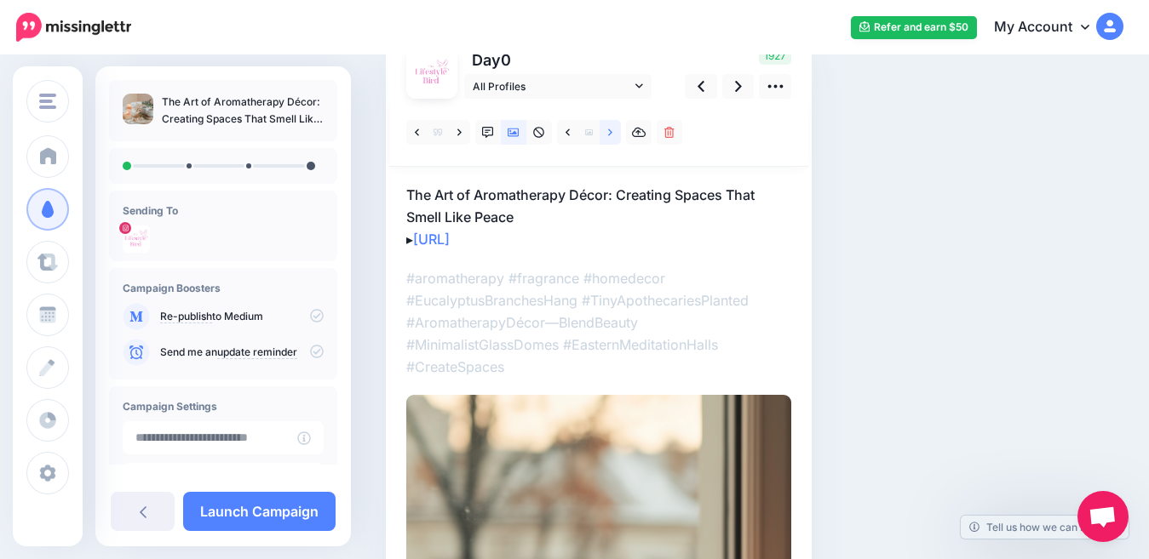
click at [610, 131] on icon at bounding box center [610, 132] width 4 height 7
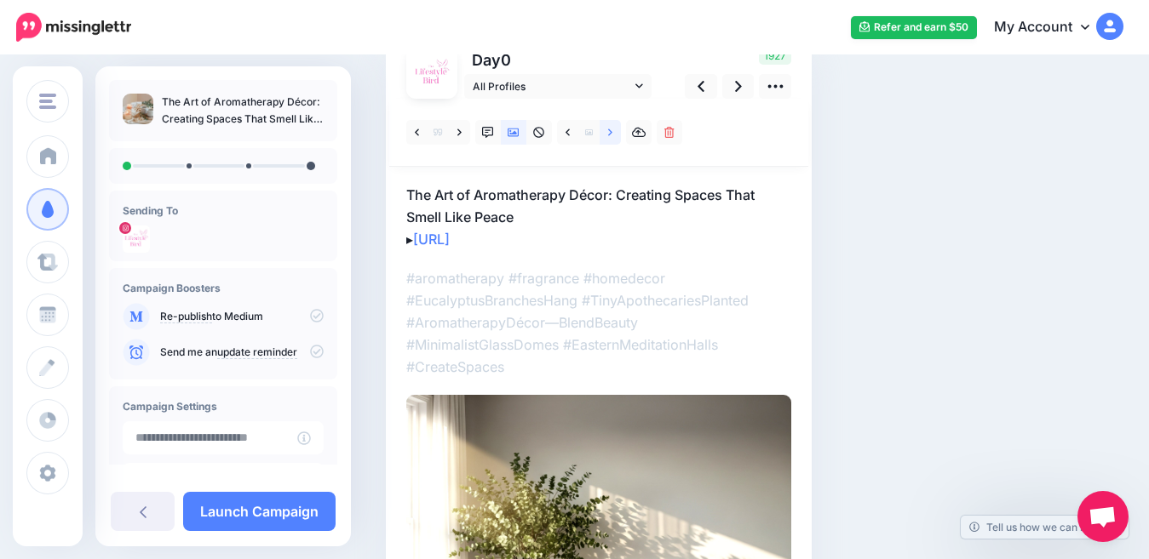
click at [609, 138] on icon at bounding box center [610, 133] width 4 height 12
click at [127, 517] on link at bounding box center [143, 511] width 64 height 39
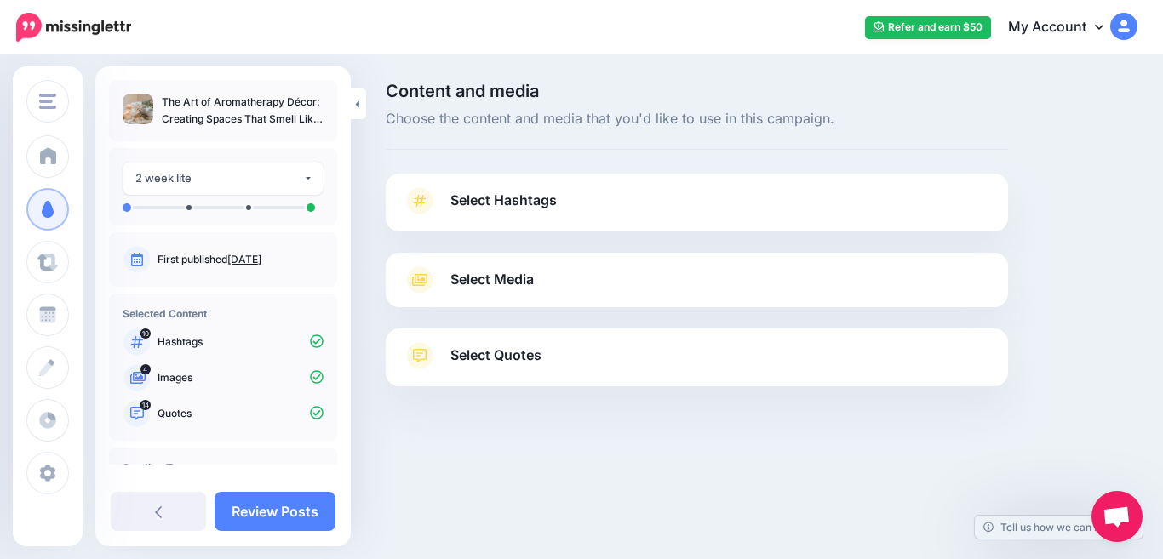
click at [527, 285] on span "Select Media" at bounding box center [491, 279] width 83 height 23
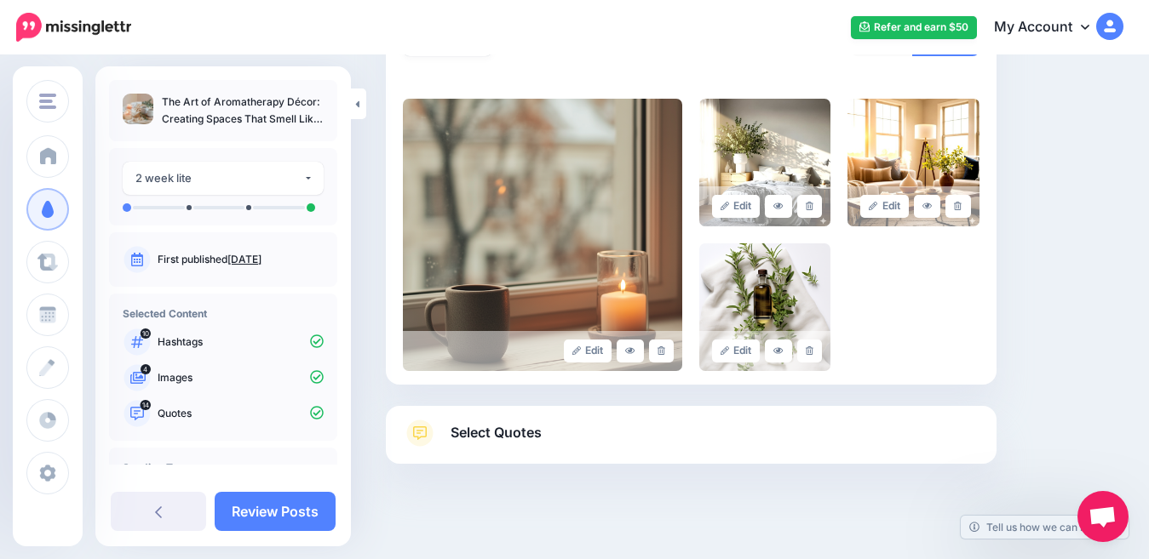
scroll to position [375, 0]
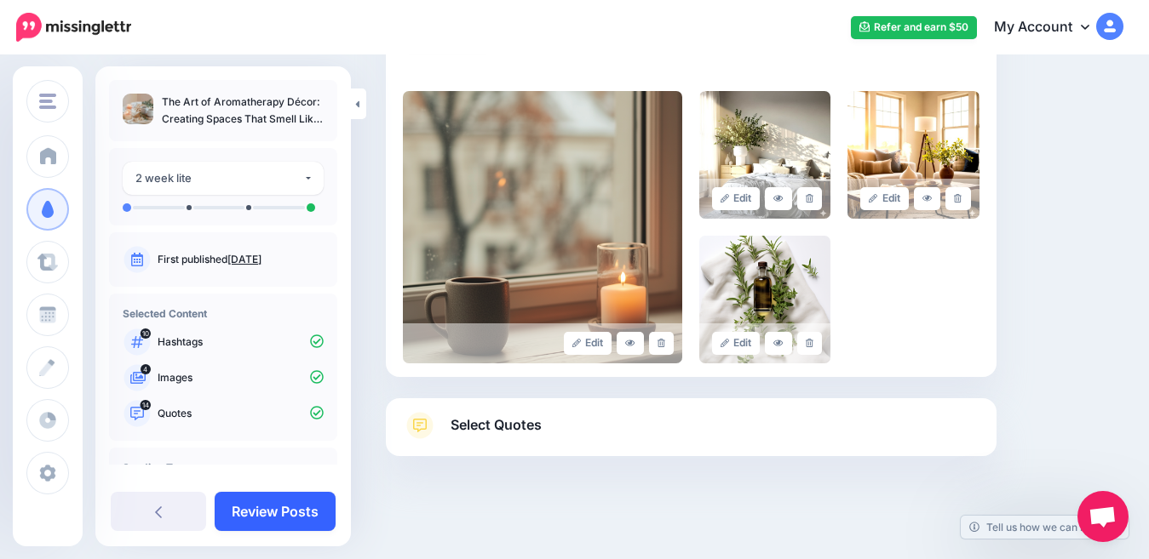
click at [245, 508] on link "Review Posts" at bounding box center [275, 511] width 121 height 39
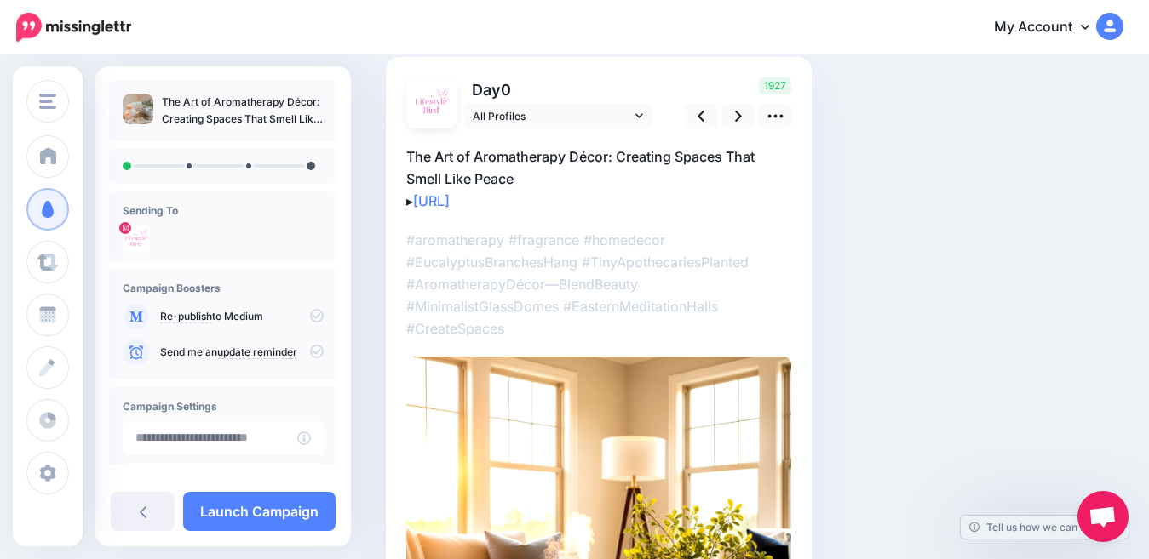
scroll to position [123, 0]
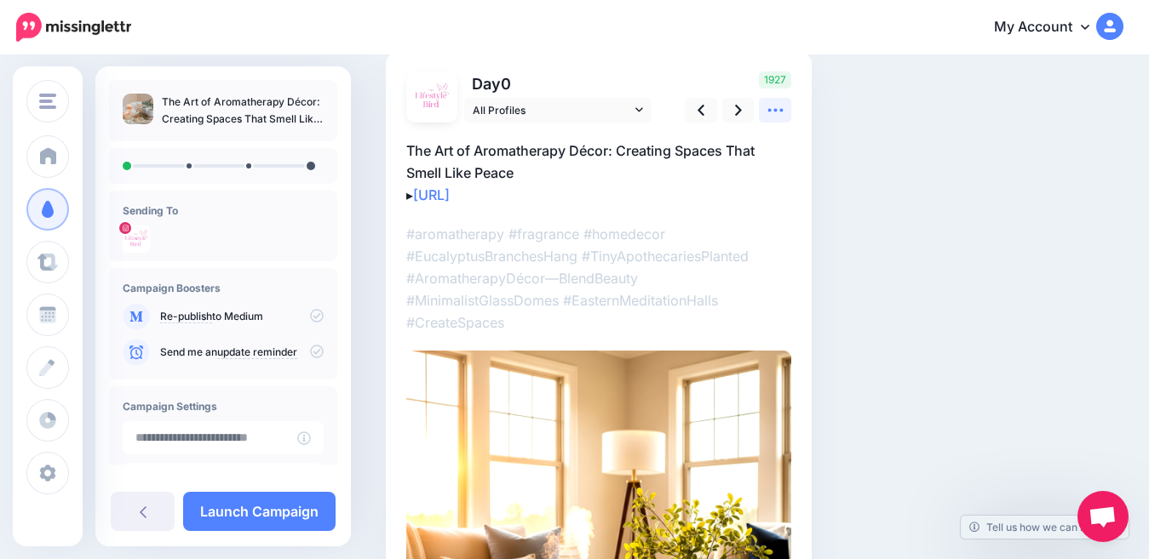
click at [774, 112] on icon at bounding box center [775, 110] width 18 height 18
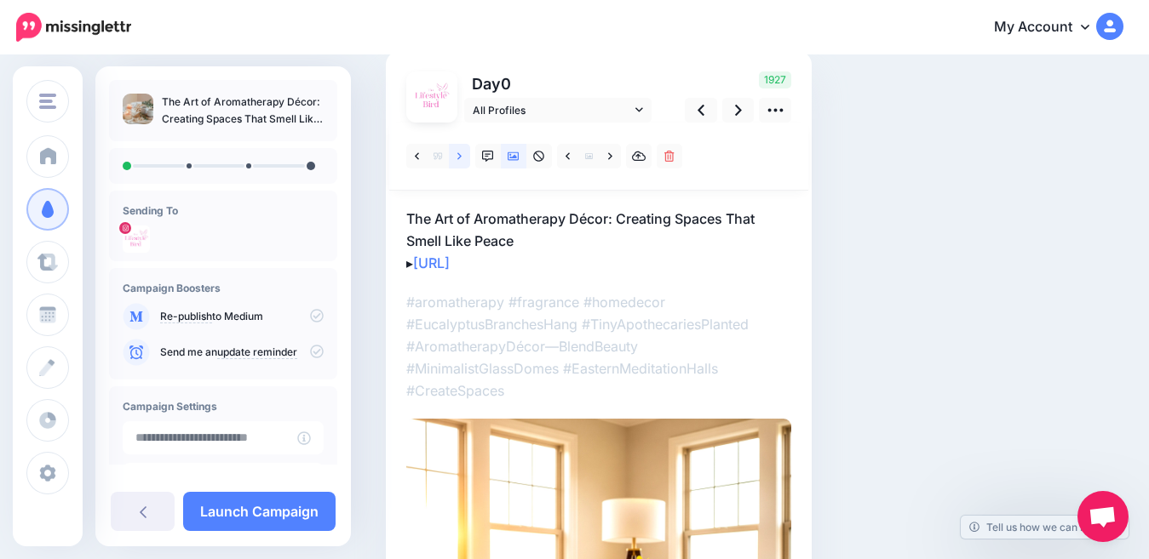
click at [456, 163] on link at bounding box center [459, 156] width 21 height 25
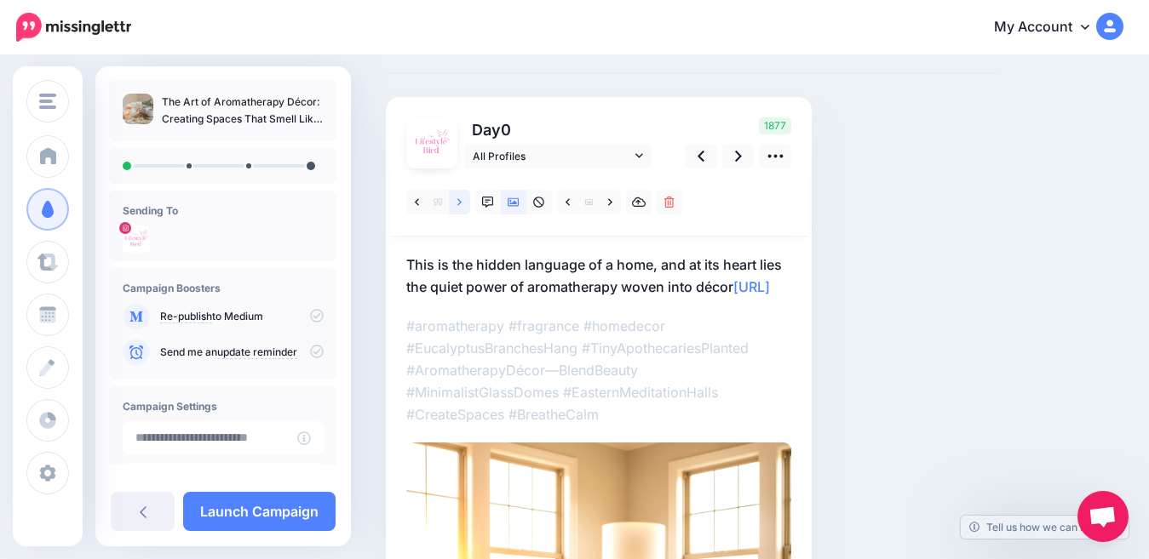
scroll to position [73, 0]
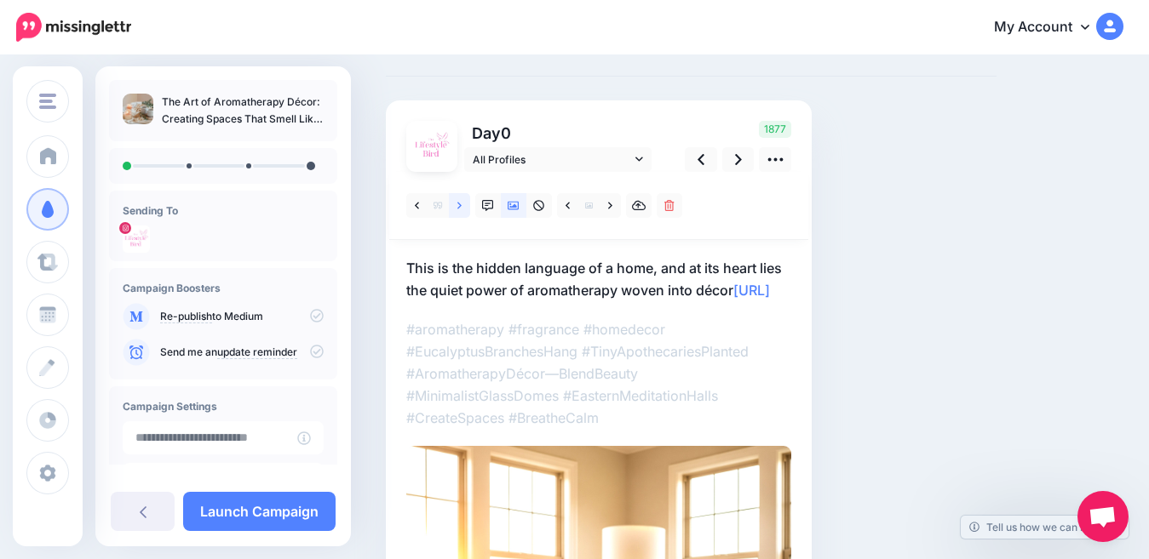
click at [455, 207] on link at bounding box center [459, 205] width 21 height 25
click at [461, 208] on icon at bounding box center [459, 206] width 4 height 12
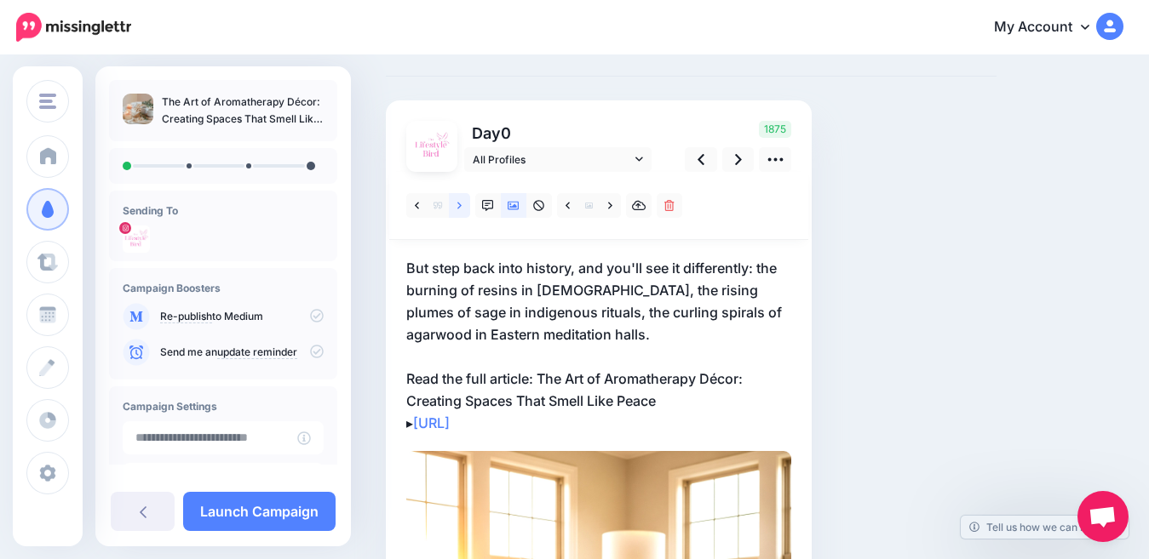
click at [459, 208] on icon at bounding box center [459, 205] width 4 height 7
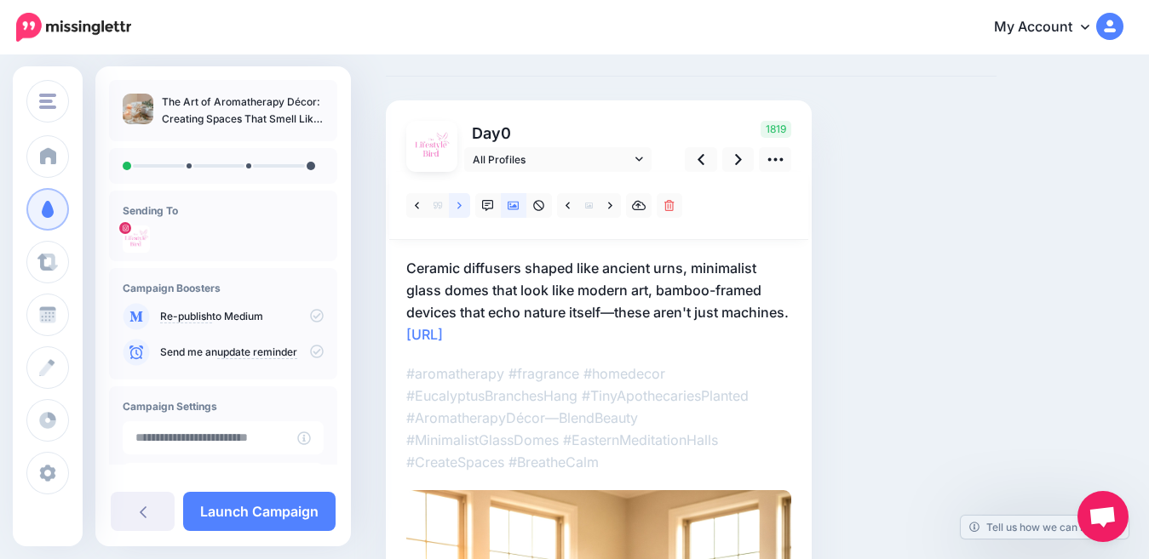
click at [459, 208] on icon at bounding box center [459, 205] width 4 height 7
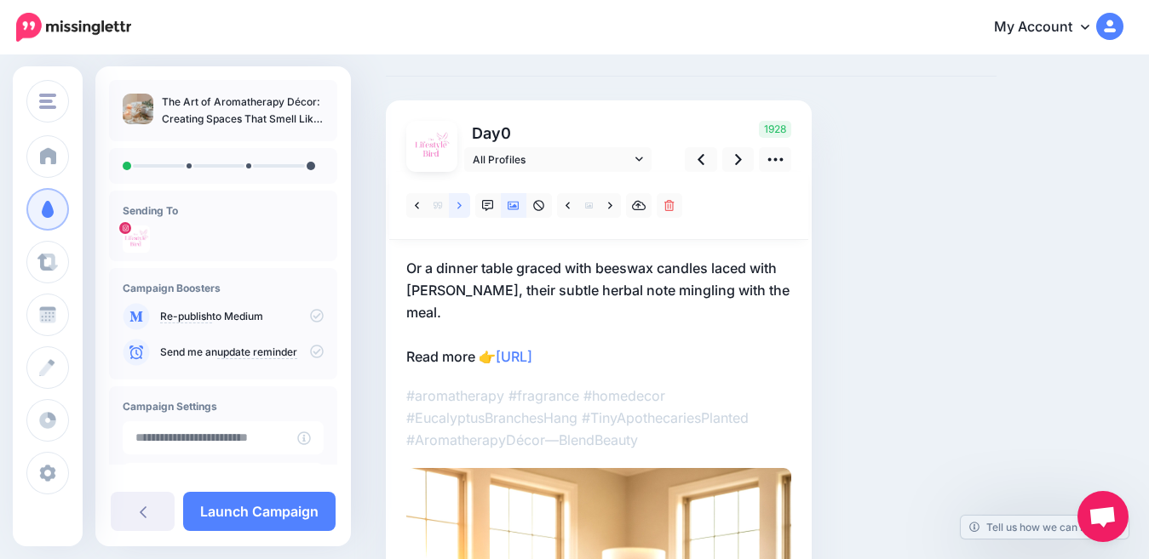
click at [457, 208] on icon at bounding box center [459, 206] width 4 height 12
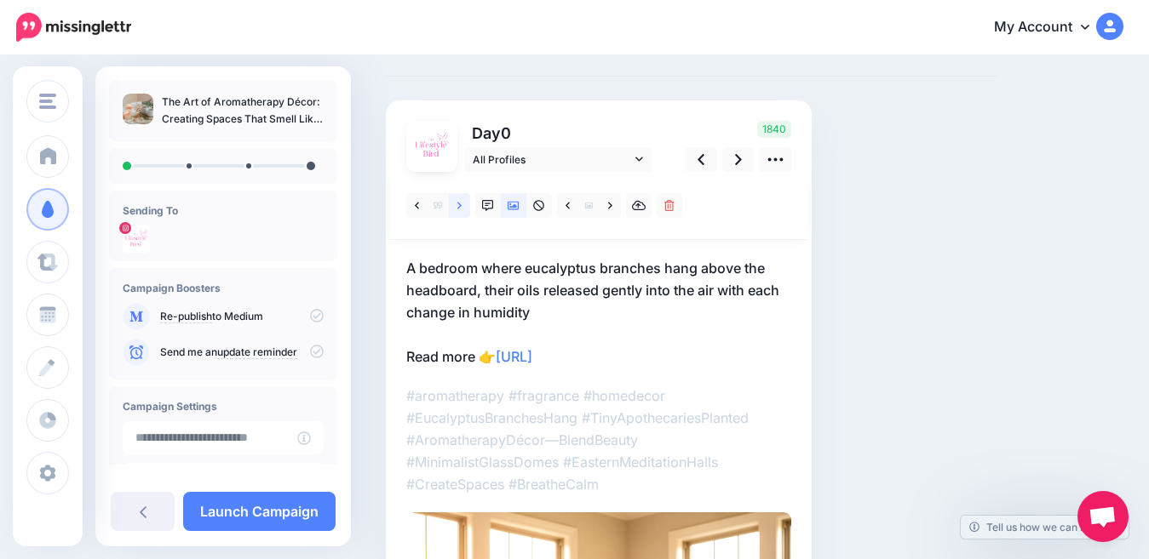
click at [457, 208] on icon at bounding box center [459, 206] width 4 height 12
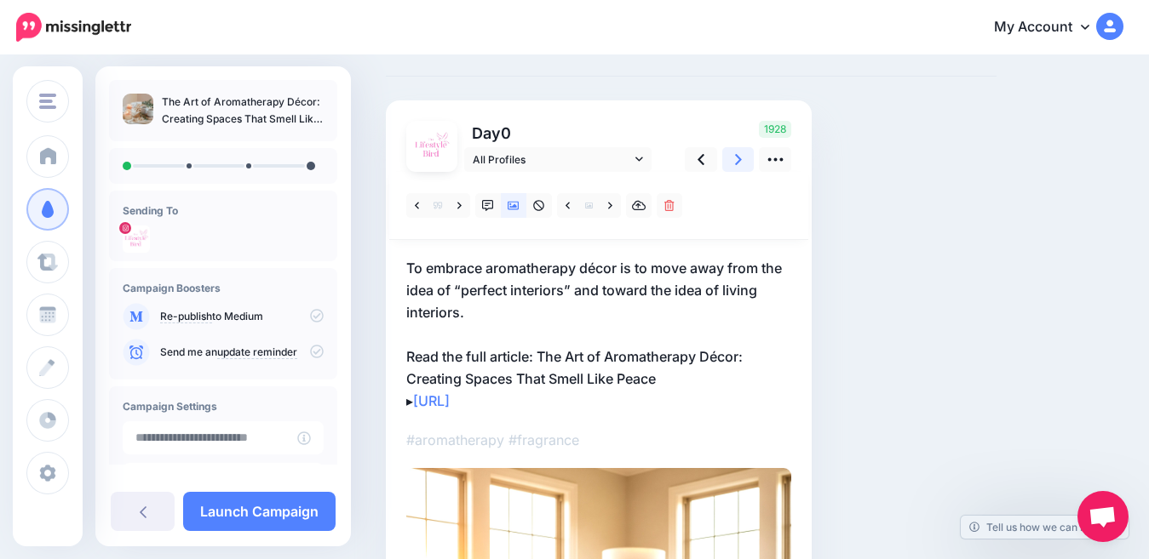
click at [742, 158] on link at bounding box center [738, 159] width 32 height 25
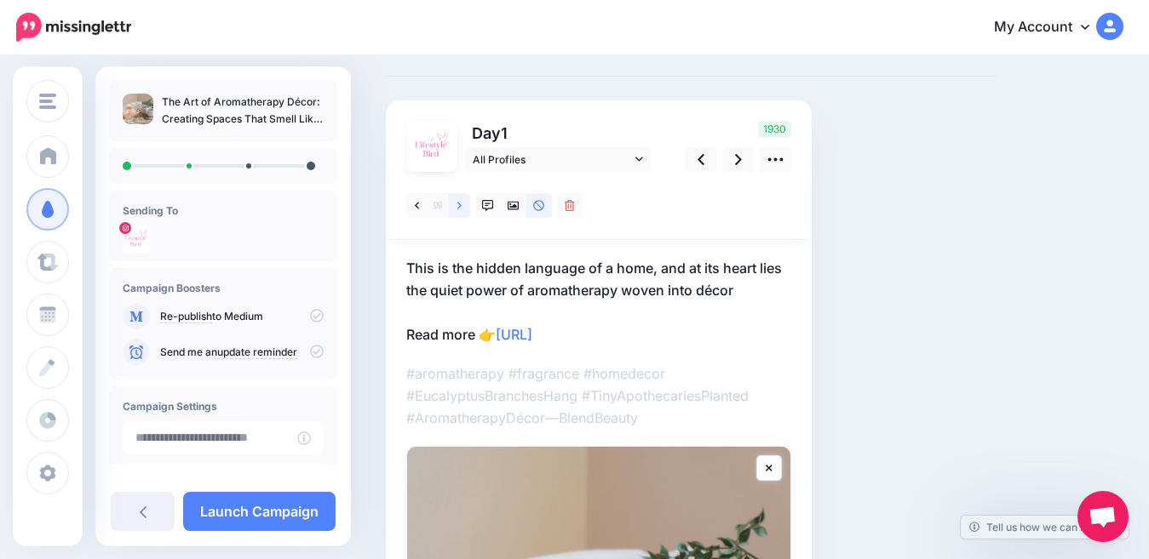
click at [460, 205] on icon at bounding box center [459, 205] width 4 height 7
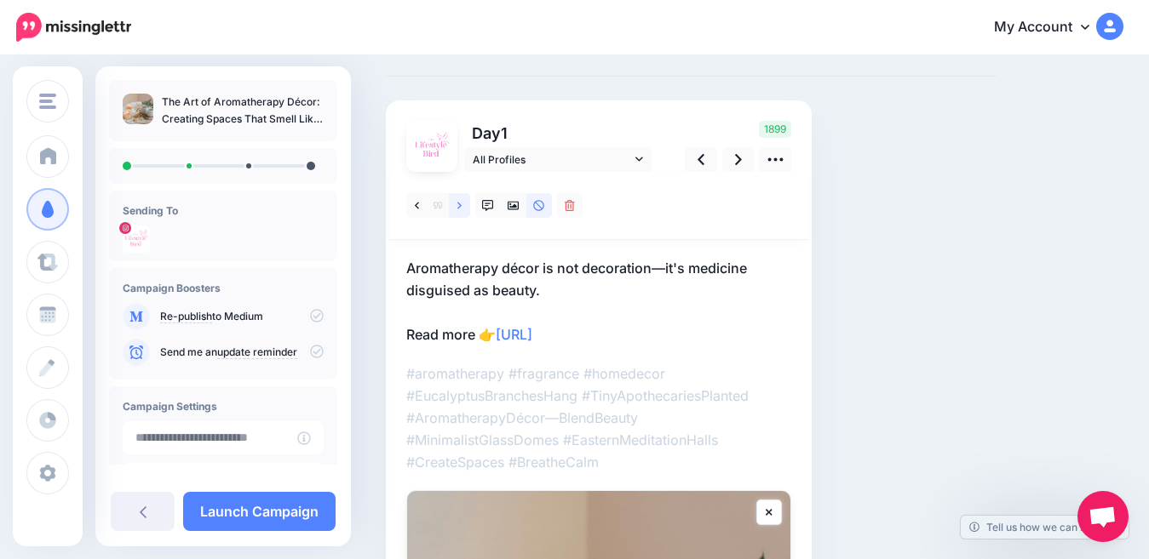
click at [460, 205] on icon at bounding box center [459, 205] width 4 height 7
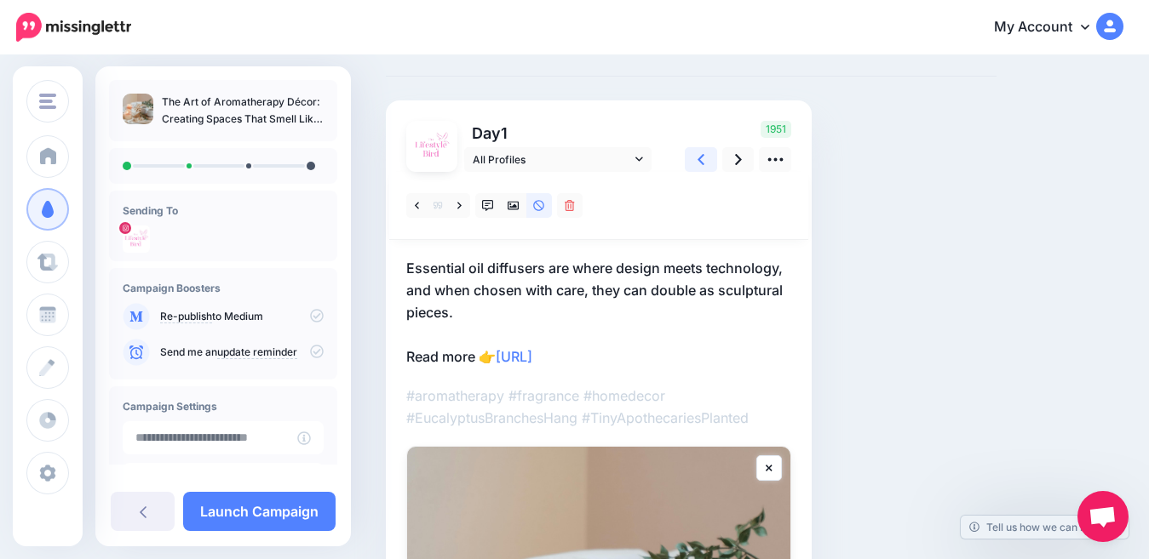
click at [700, 158] on icon at bounding box center [700, 159] width 7 height 11
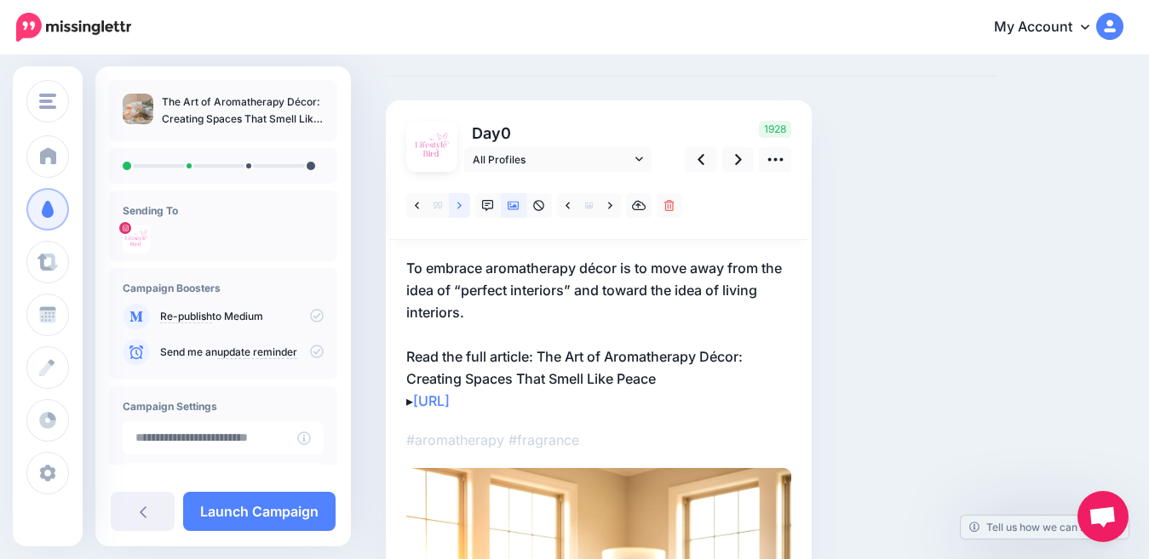
click at [456, 208] on link at bounding box center [459, 205] width 21 height 25
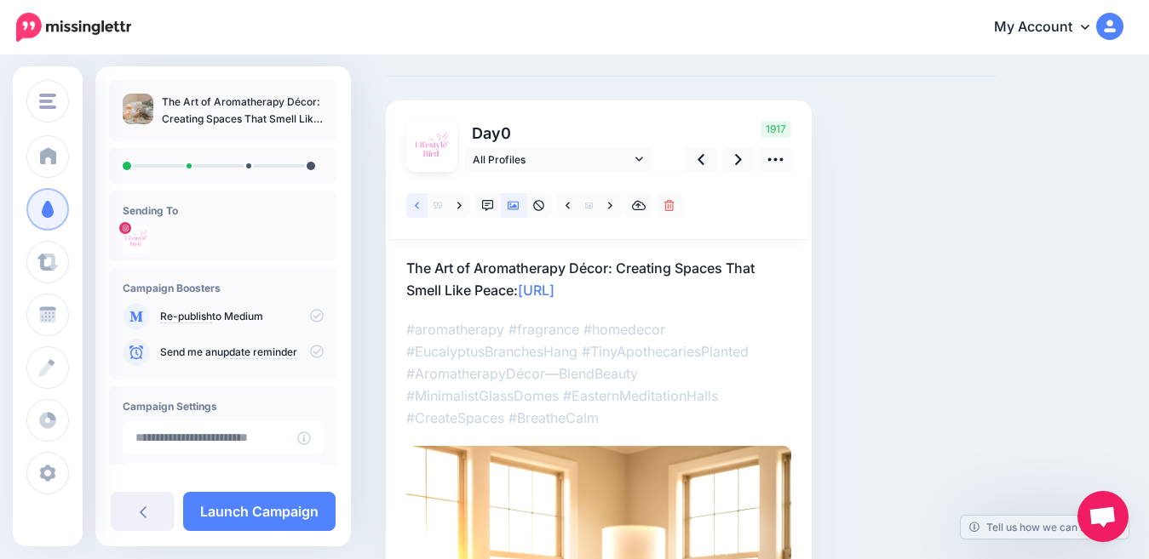
click at [416, 206] on icon at bounding box center [417, 205] width 4 height 7
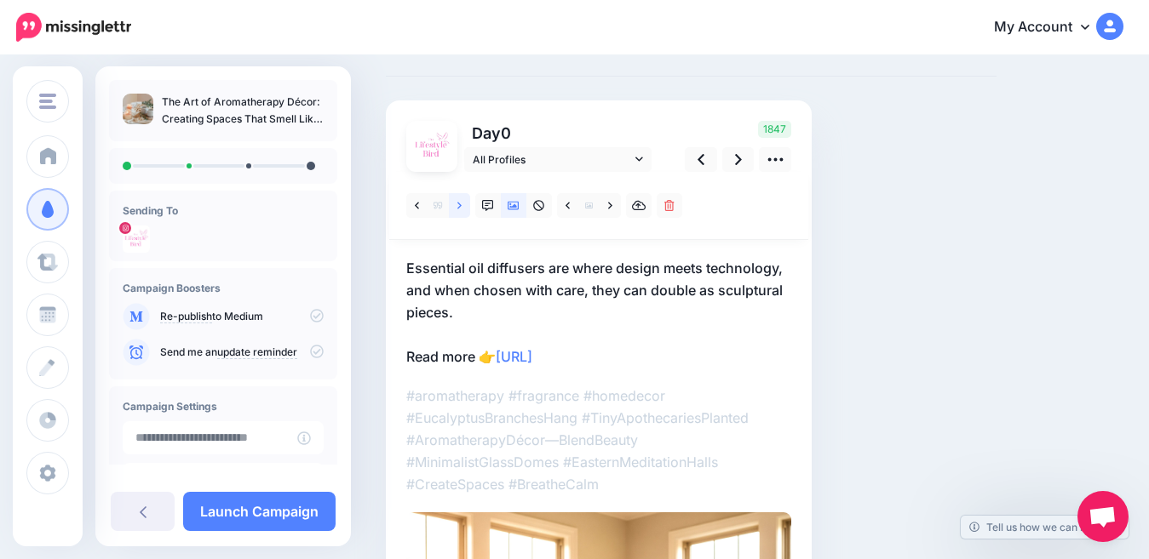
click at [460, 209] on icon at bounding box center [459, 206] width 4 height 12
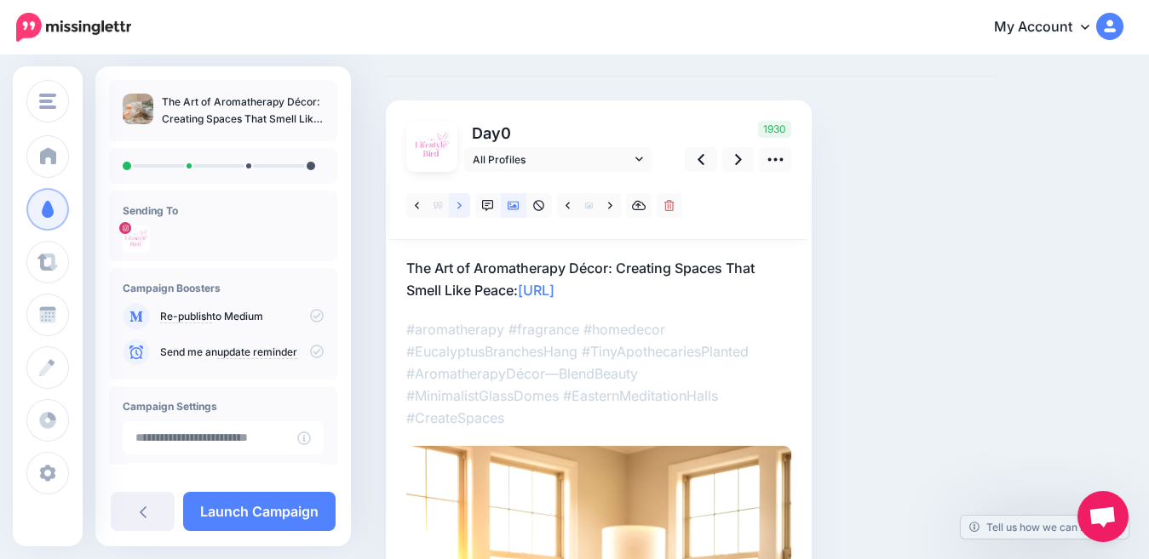
click at [460, 209] on icon at bounding box center [459, 206] width 4 height 12
click at [460, 208] on icon at bounding box center [459, 206] width 4 height 12
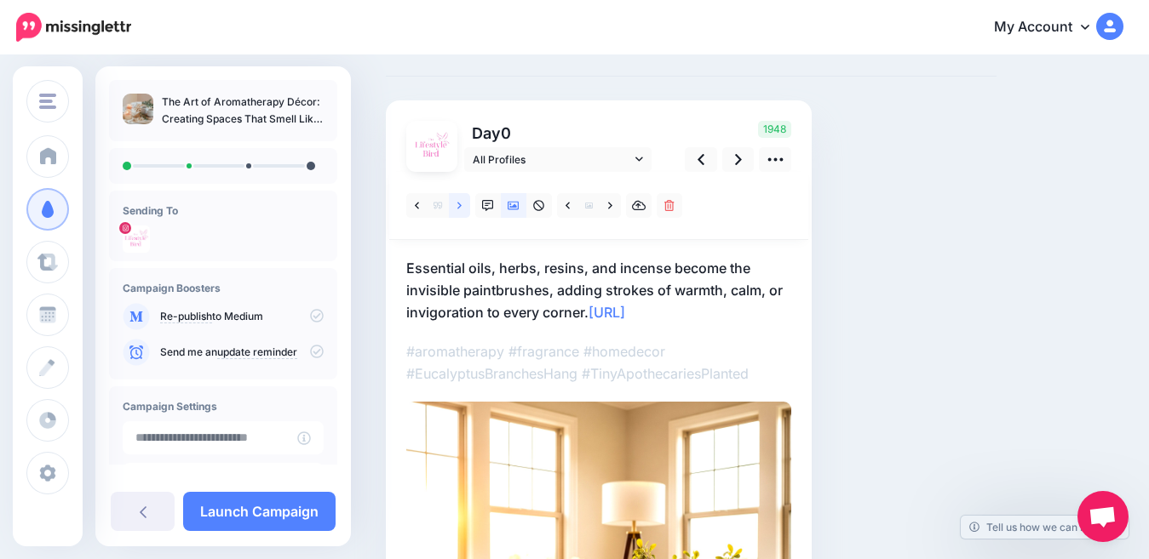
click at [460, 208] on icon at bounding box center [459, 206] width 4 height 12
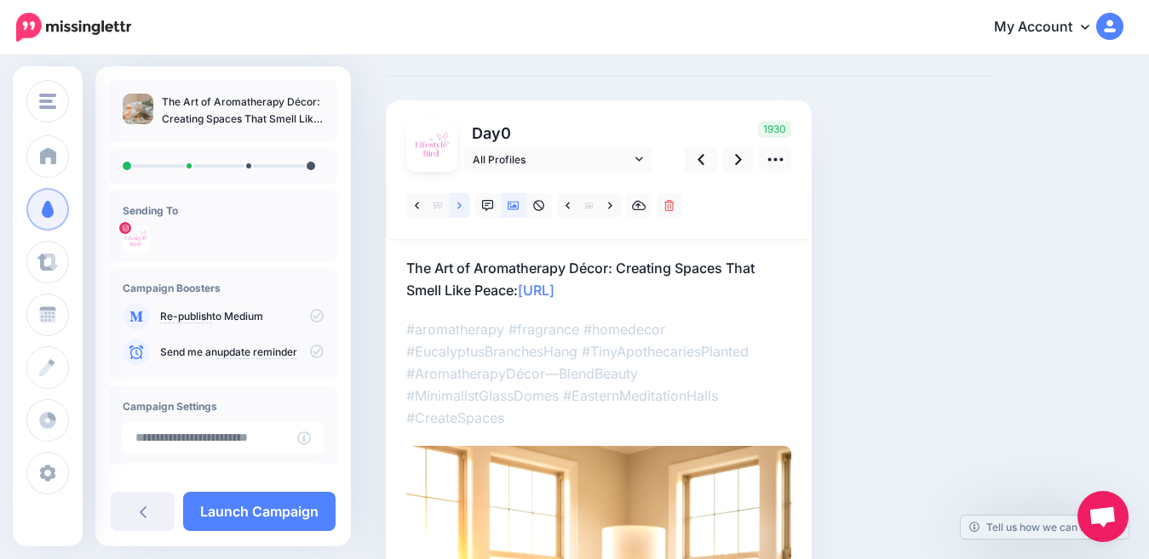
click at [460, 208] on icon at bounding box center [459, 206] width 4 height 12
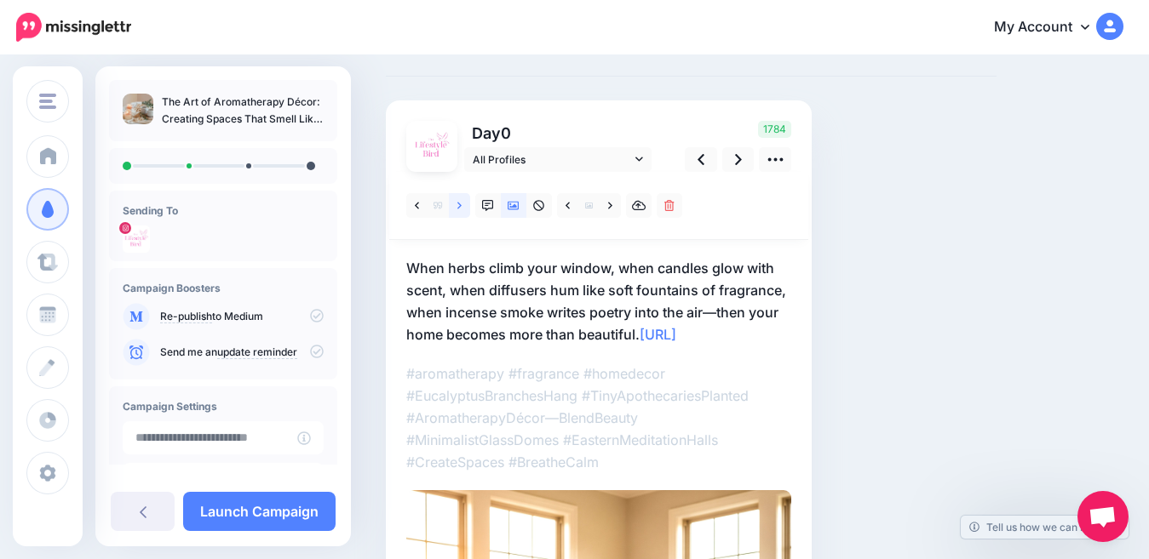
click at [460, 208] on icon at bounding box center [459, 206] width 4 height 12
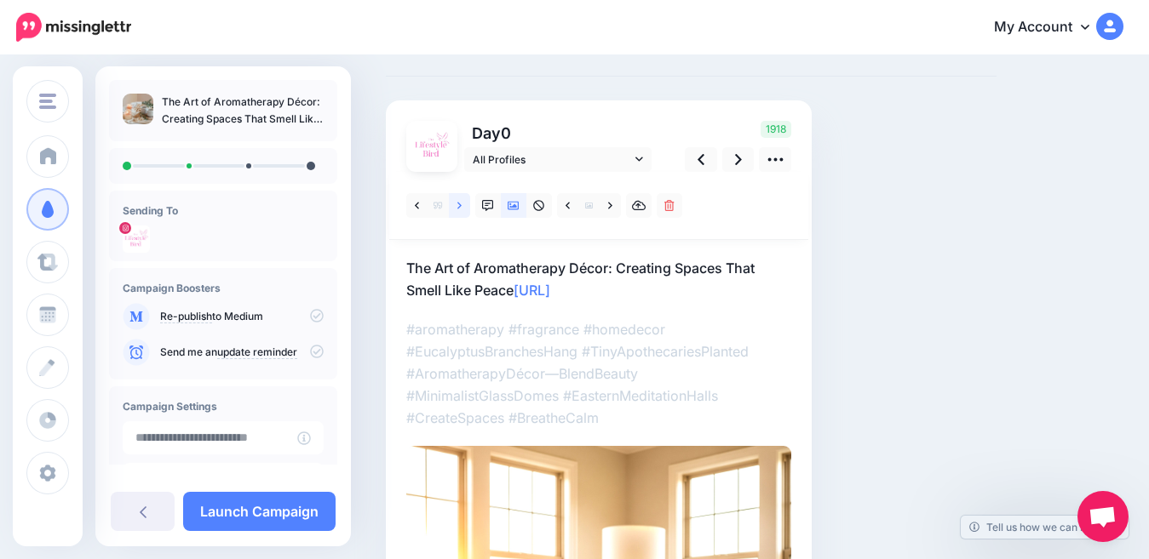
click at [460, 208] on icon at bounding box center [459, 206] width 4 height 12
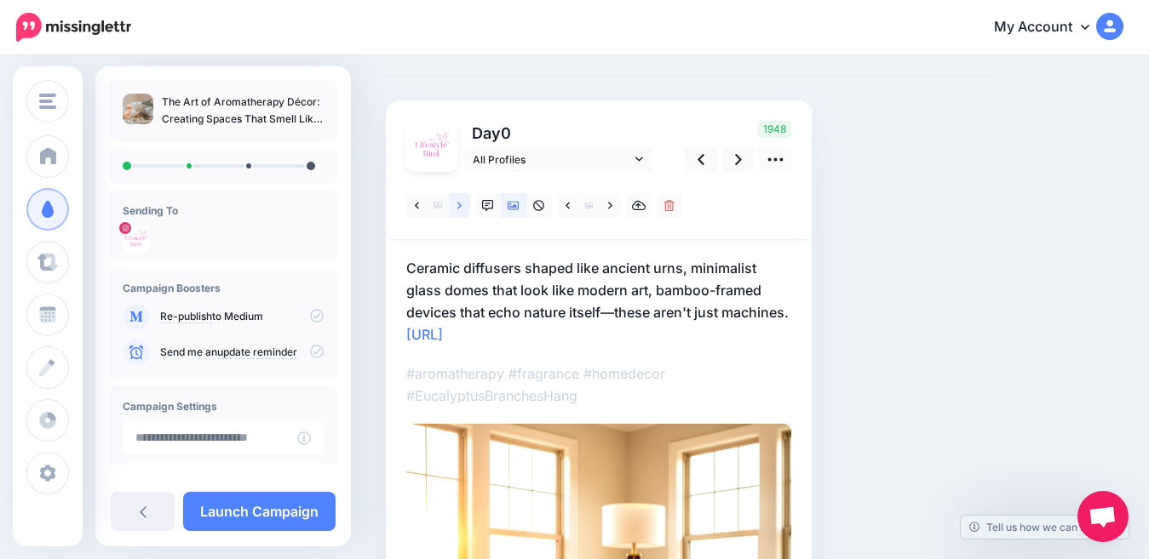
click at [460, 208] on icon at bounding box center [459, 206] width 4 height 12
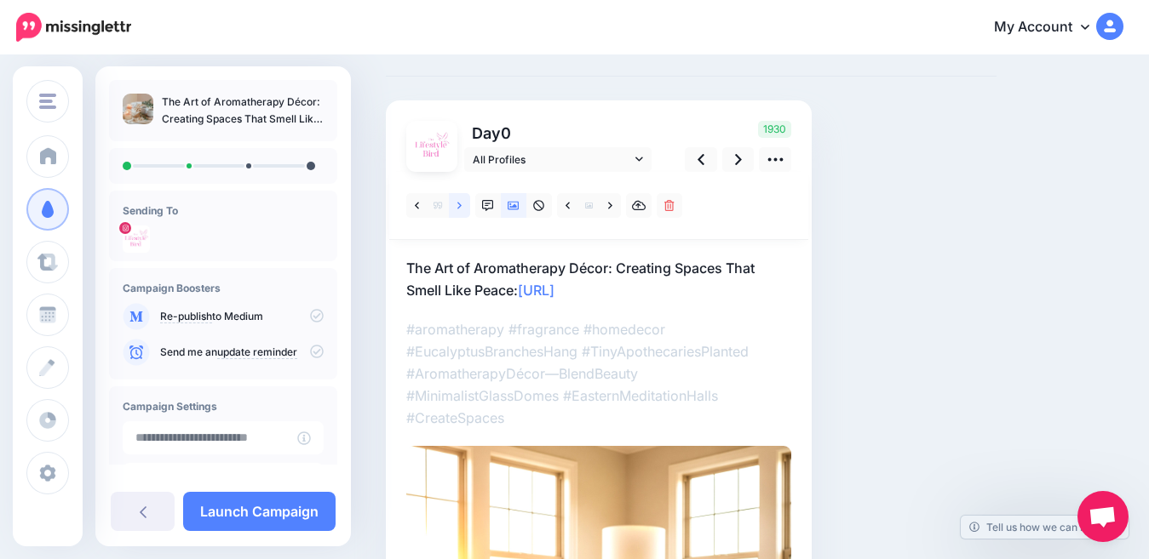
click at [460, 208] on icon at bounding box center [459, 206] width 4 height 12
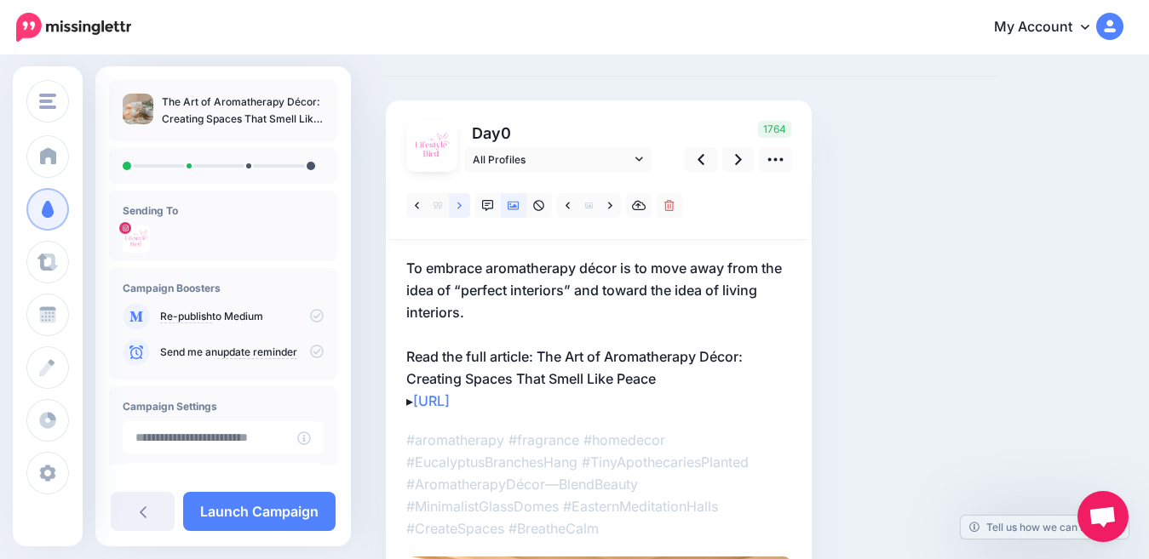
click at [461, 205] on icon at bounding box center [459, 206] width 4 height 12
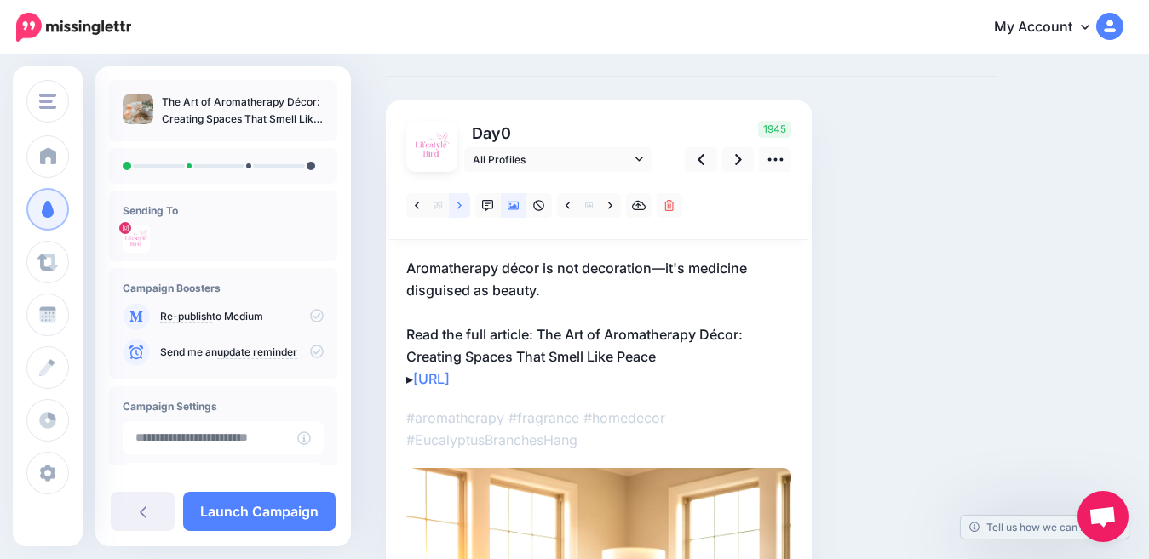
click at [462, 207] on link at bounding box center [459, 205] width 21 height 25
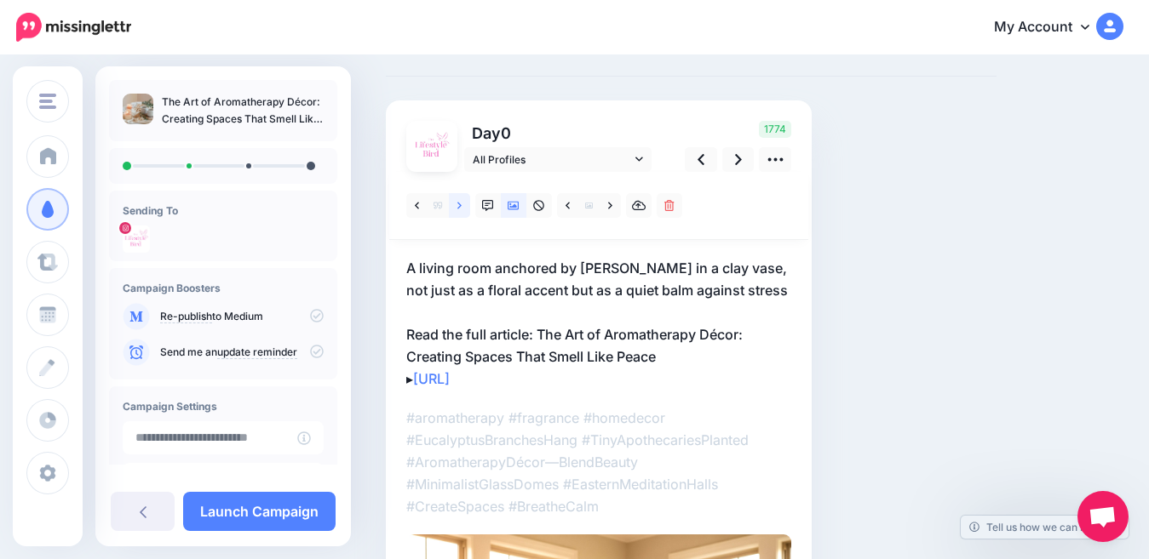
click at [462, 207] on link at bounding box center [459, 205] width 21 height 25
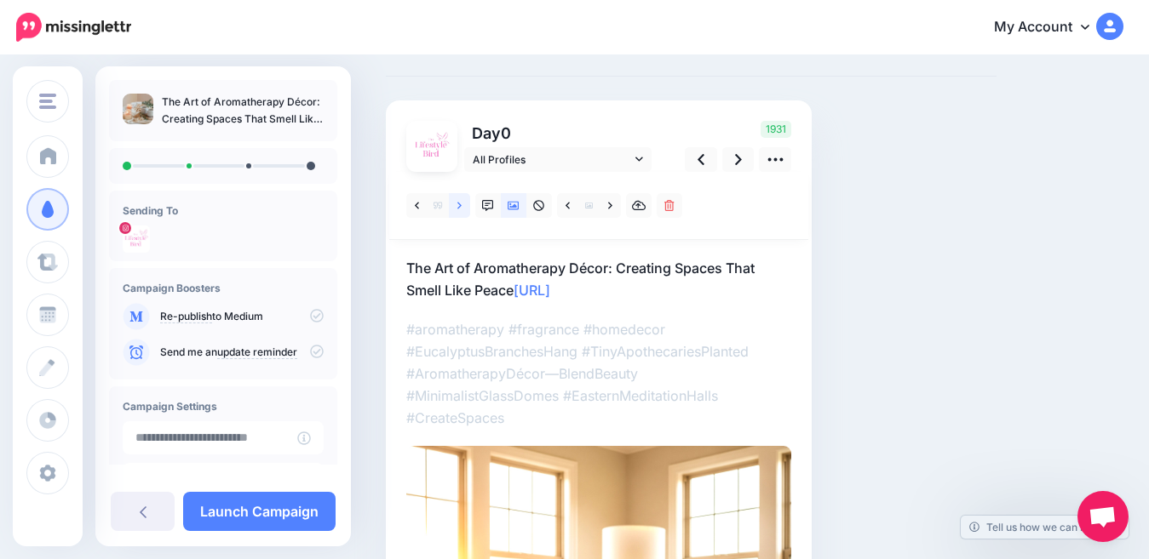
click at [462, 207] on link at bounding box center [459, 205] width 21 height 25
click at [460, 209] on icon at bounding box center [459, 206] width 4 height 12
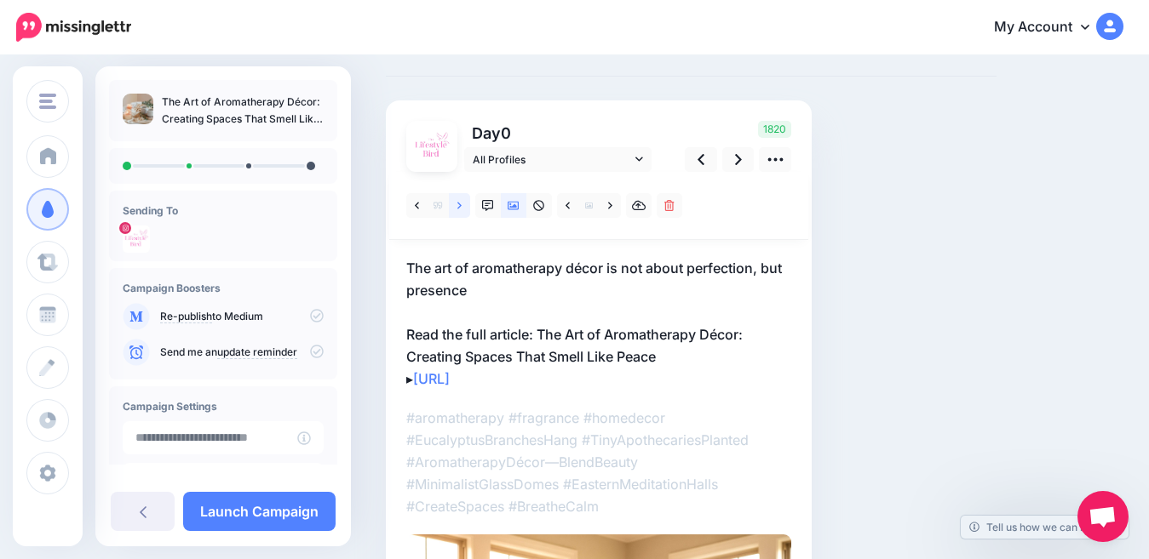
click at [460, 209] on icon at bounding box center [459, 206] width 4 height 12
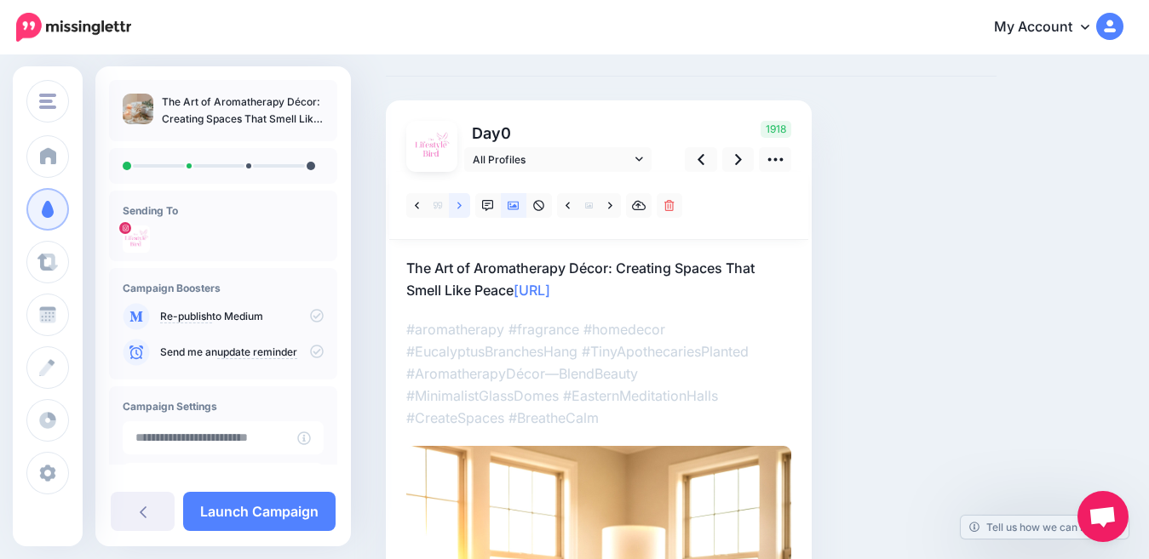
click at [460, 209] on icon at bounding box center [459, 206] width 4 height 12
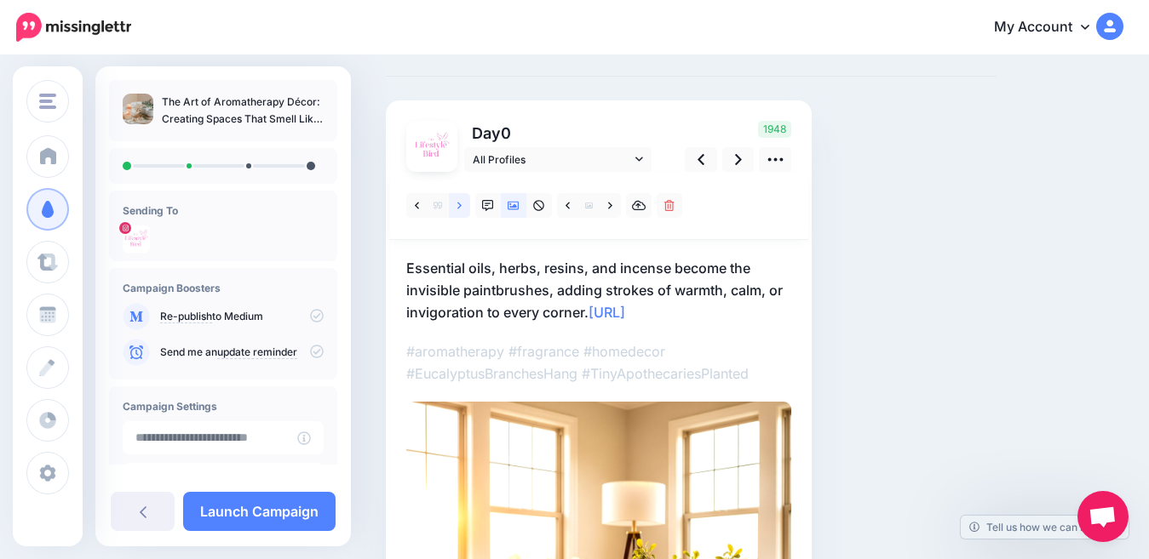
click at [460, 209] on icon at bounding box center [459, 206] width 4 height 12
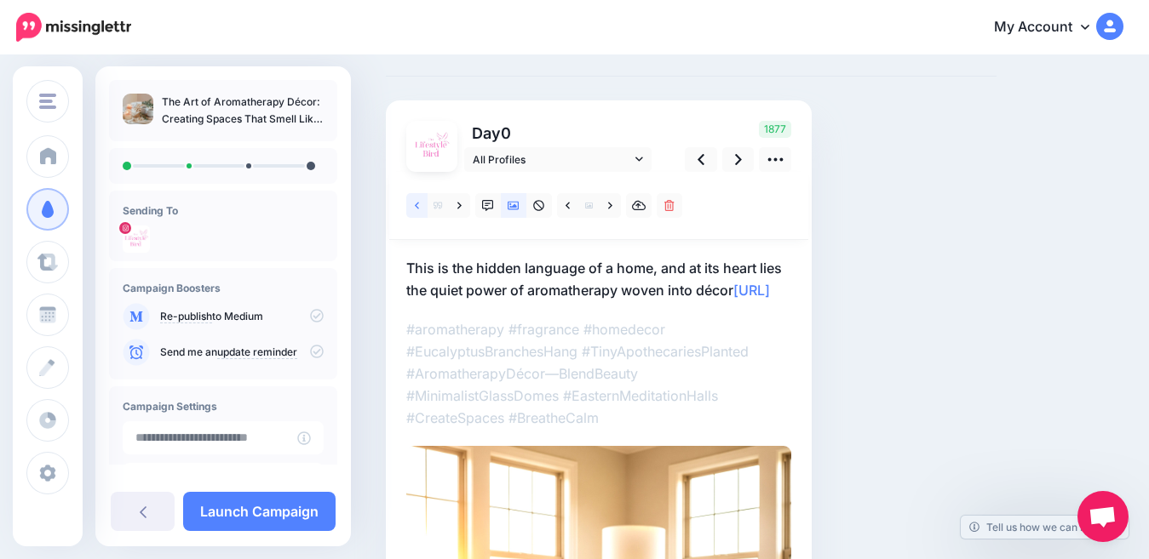
click at [415, 205] on icon at bounding box center [417, 205] width 4 height 7
click at [459, 207] on icon at bounding box center [459, 205] width 4 height 7
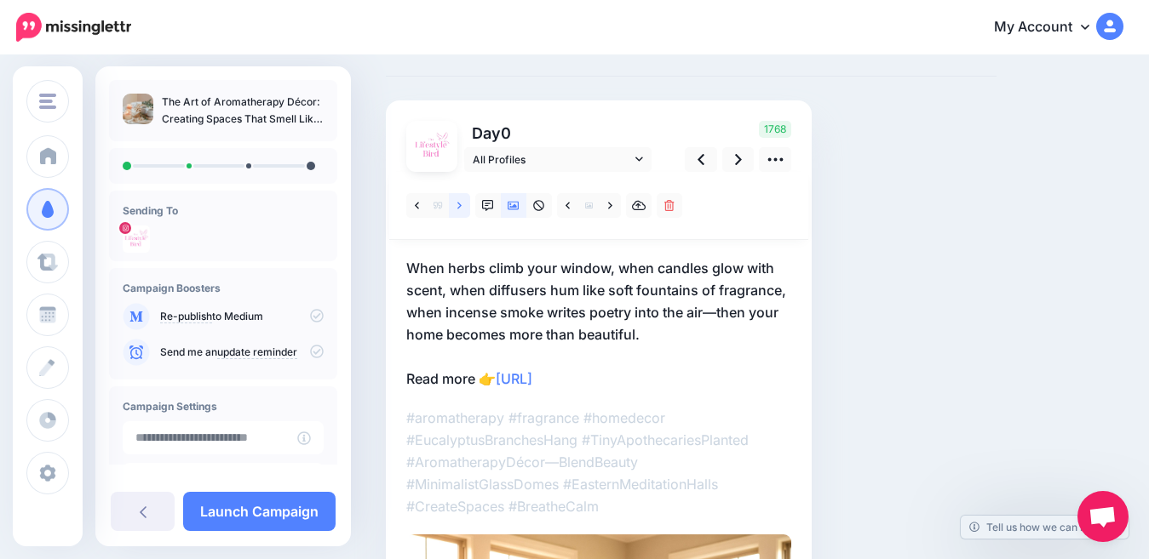
click at [459, 207] on icon at bounding box center [459, 205] width 4 height 7
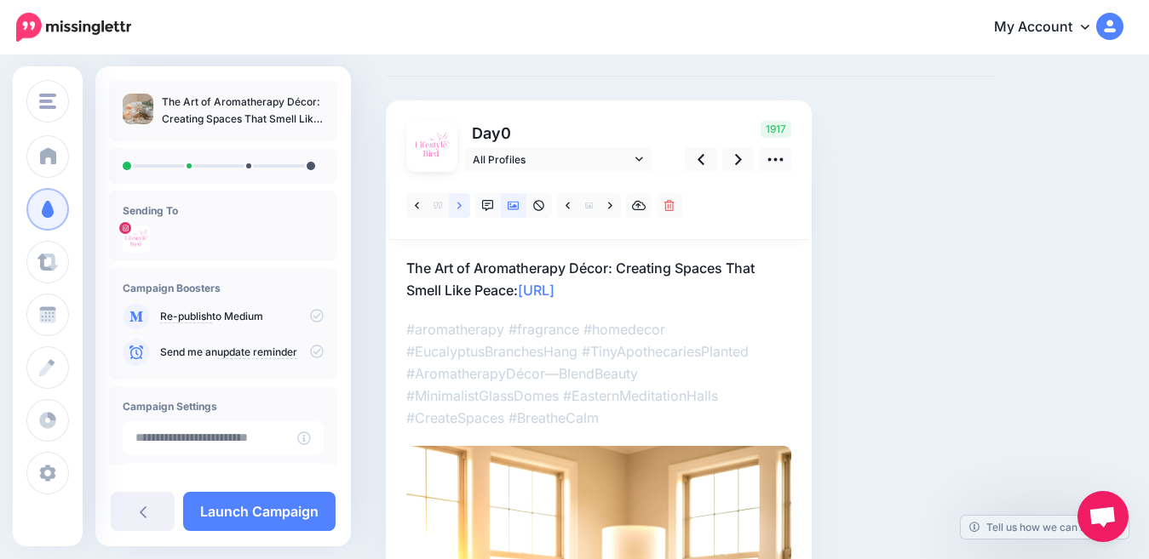
click at [459, 207] on icon at bounding box center [459, 205] width 4 height 7
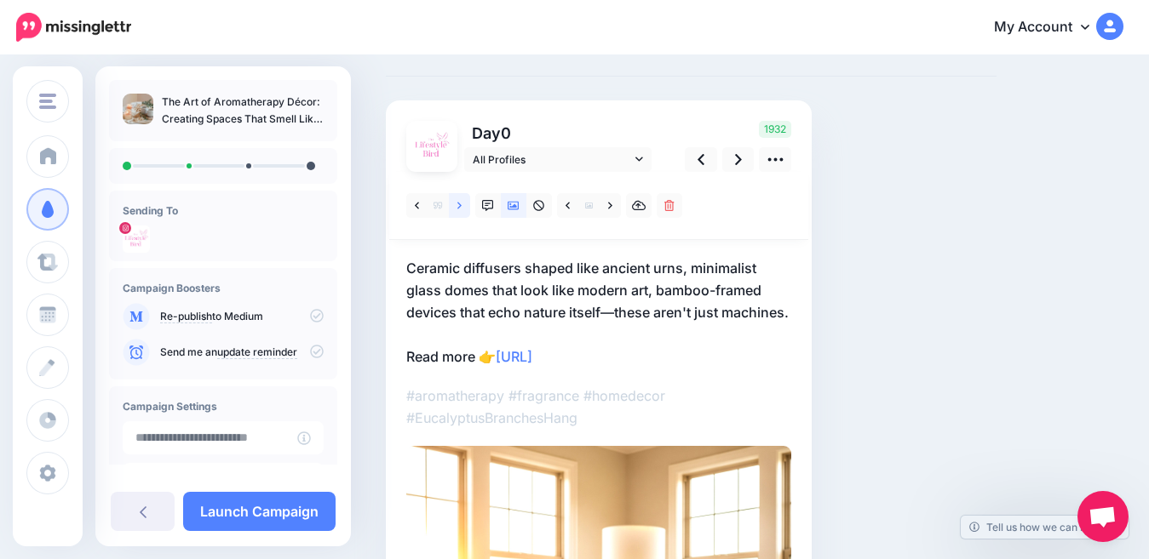
click at [460, 206] on icon at bounding box center [459, 205] width 4 height 7
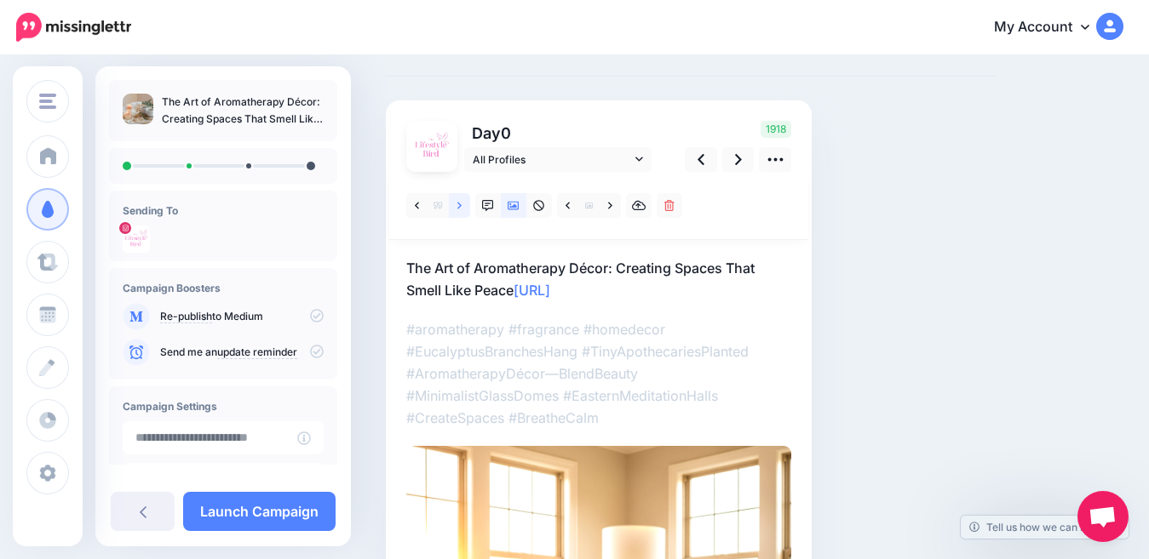
click at [460, 206] on icon at bounding box center [459, 205] width 4 height 7
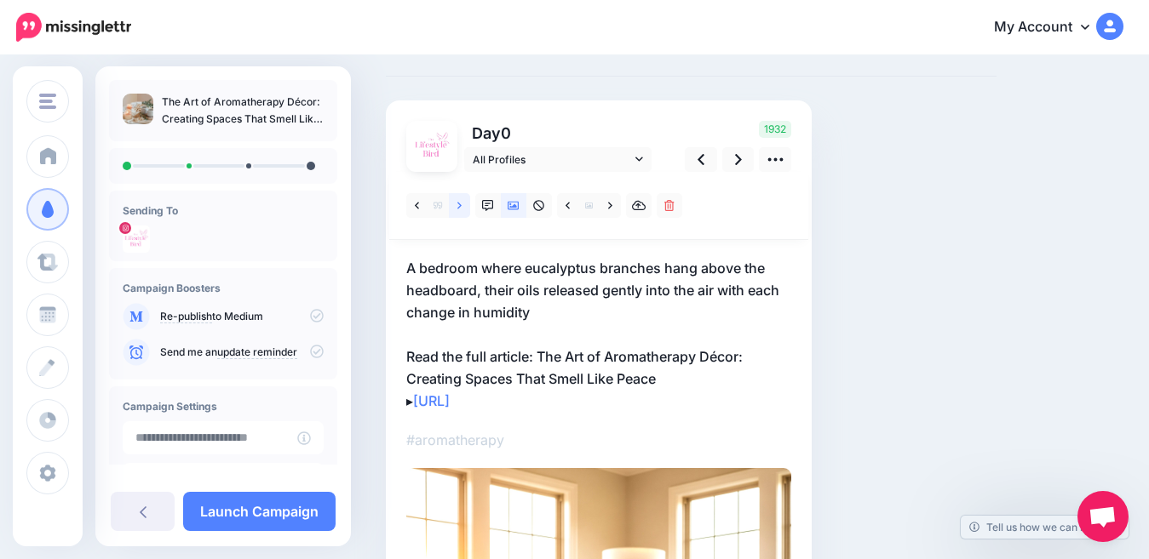
click at [460, 206] on icon at bounding box center [459, 205] width 4 height 7
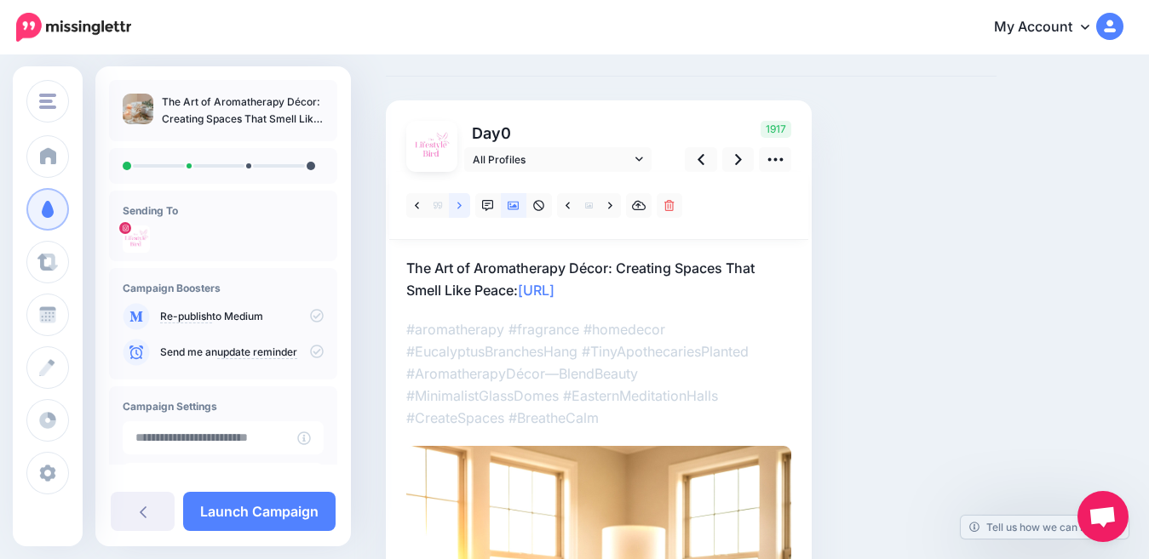
click at [460, 206] on icon at bounding box center [459, 205] width 4 height 7
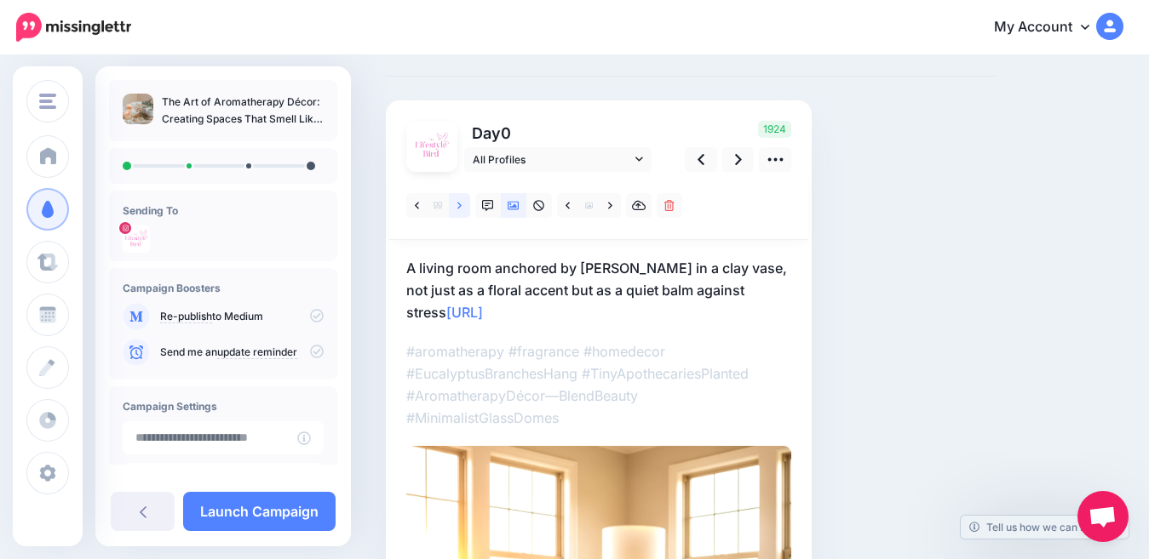
click at [460, 206] on icon at bounding box center [459, 205] width 4 height 7
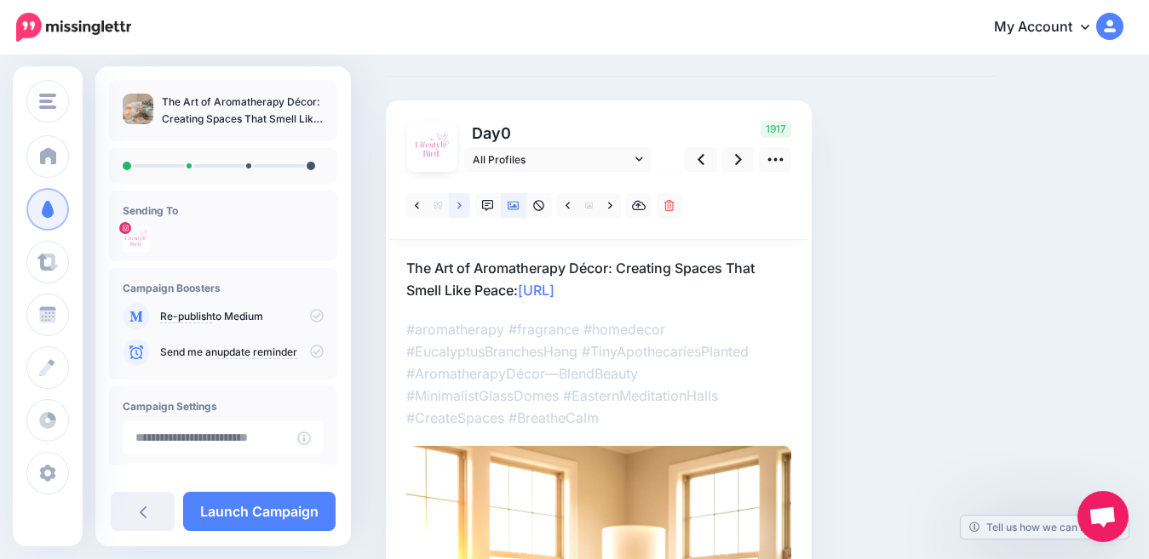
click at [460, 206] on icon at bounding box center [459, 205] width 4 height 7
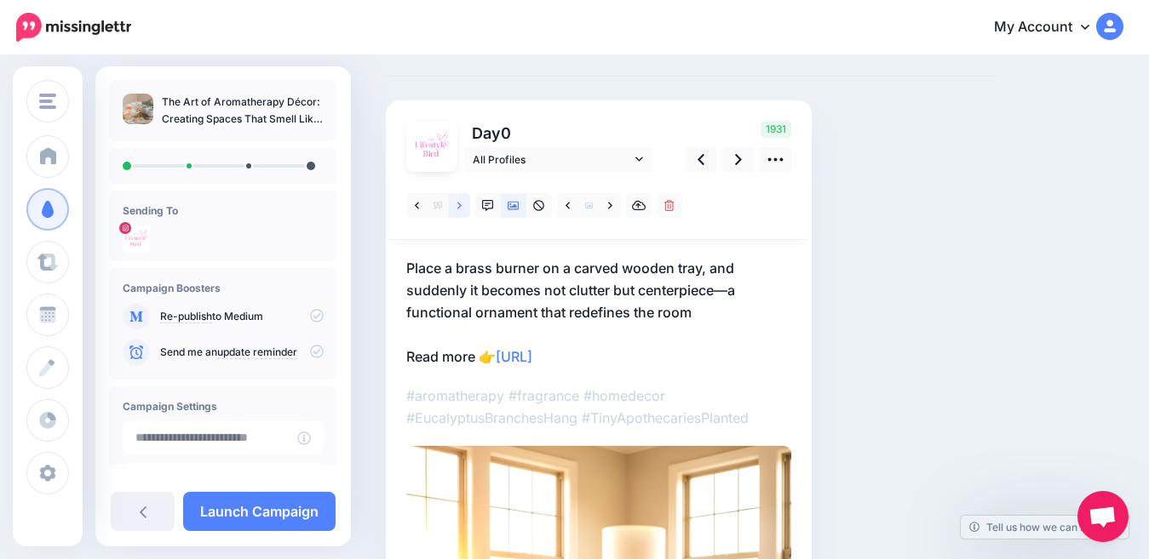
click at [461, 206] on icon at bounding box center [459, 205] width 4 height 7
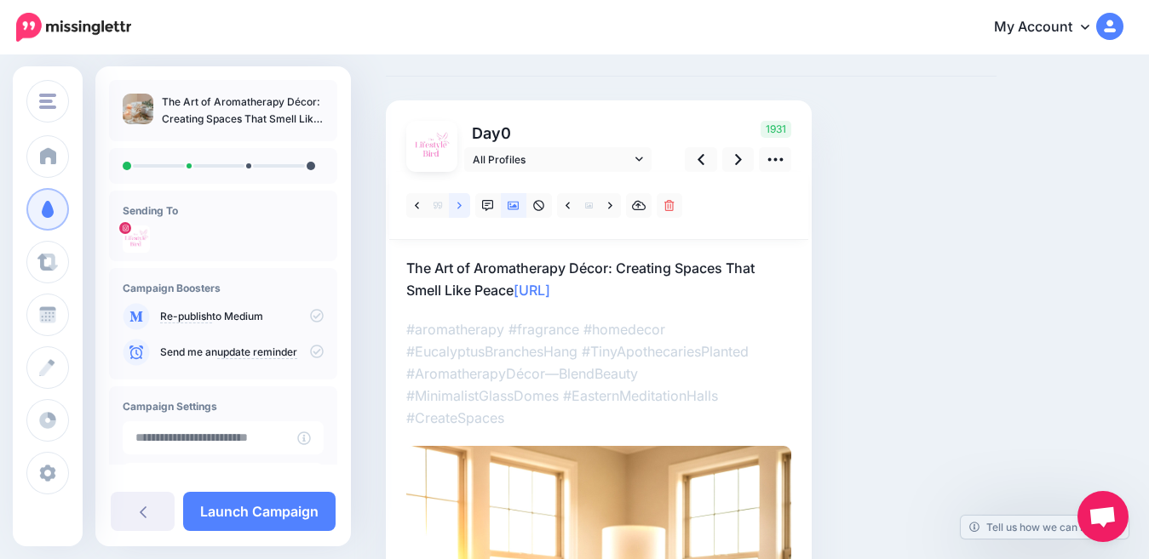
click at [461, 206] on icon at bounding box center [459, 205] width 4 height 7
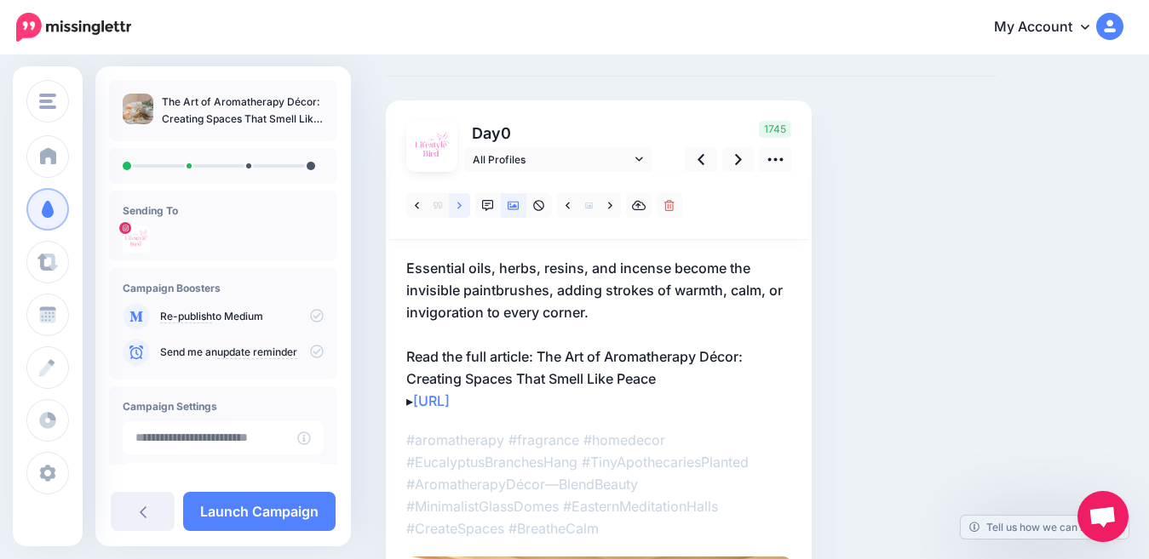
click at [461, 206] on icon at bounding box center [459, 205] width 4 height 7
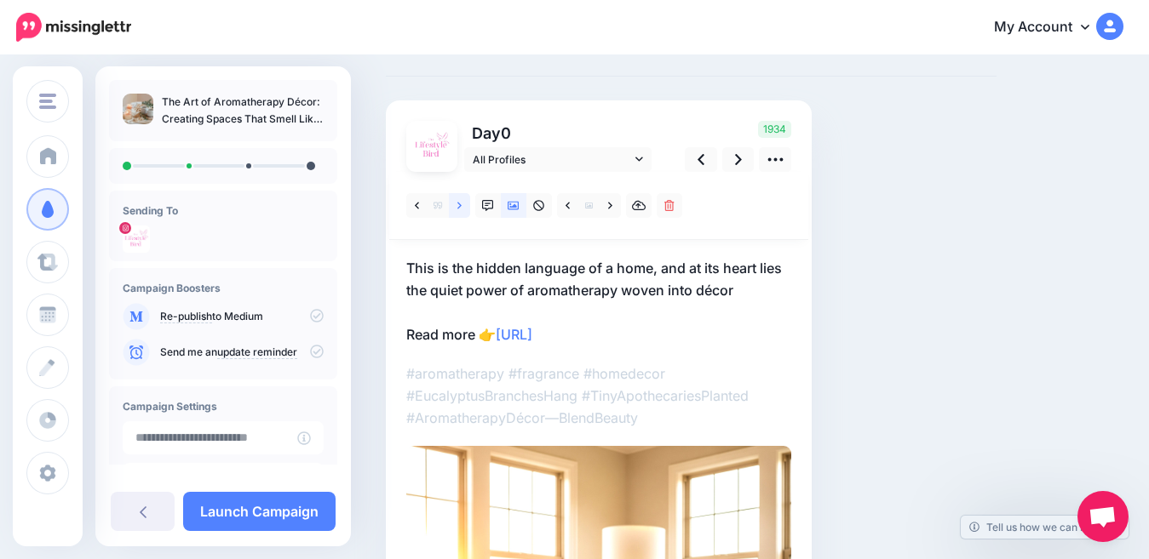
click at [461, 206] on icon at bounding box center [459, 205] width 4 height 7
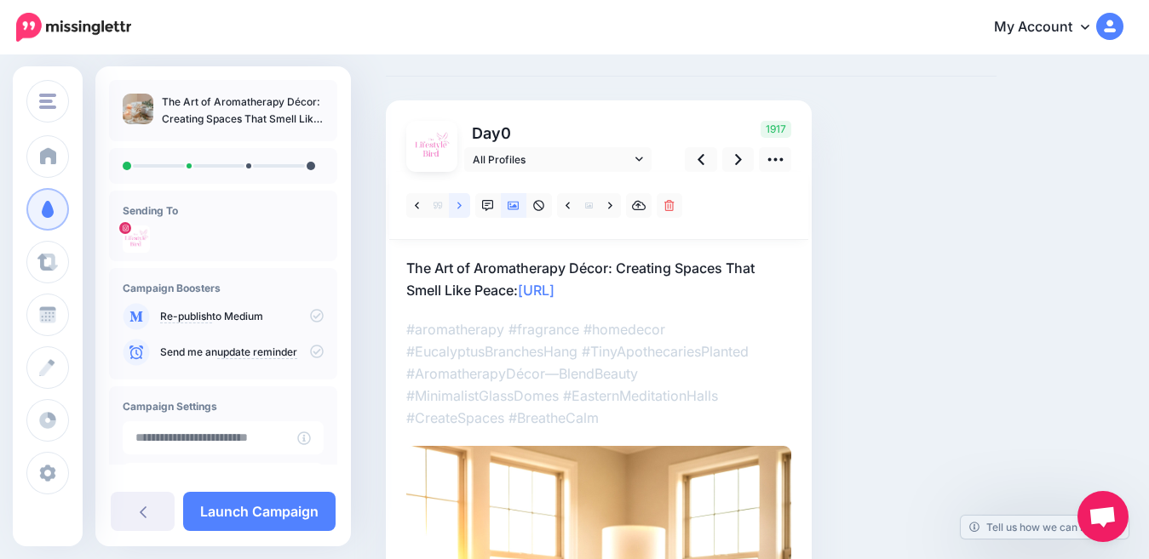
click at [460, 206] on icon at bounding box center [459, 205] width 4 height 7
click at [459, 209] on icon at bounding box center [459, 206] width 4 height 12
click at [459, 207] on icon at bounding box center [459, 205] width 4 height 7
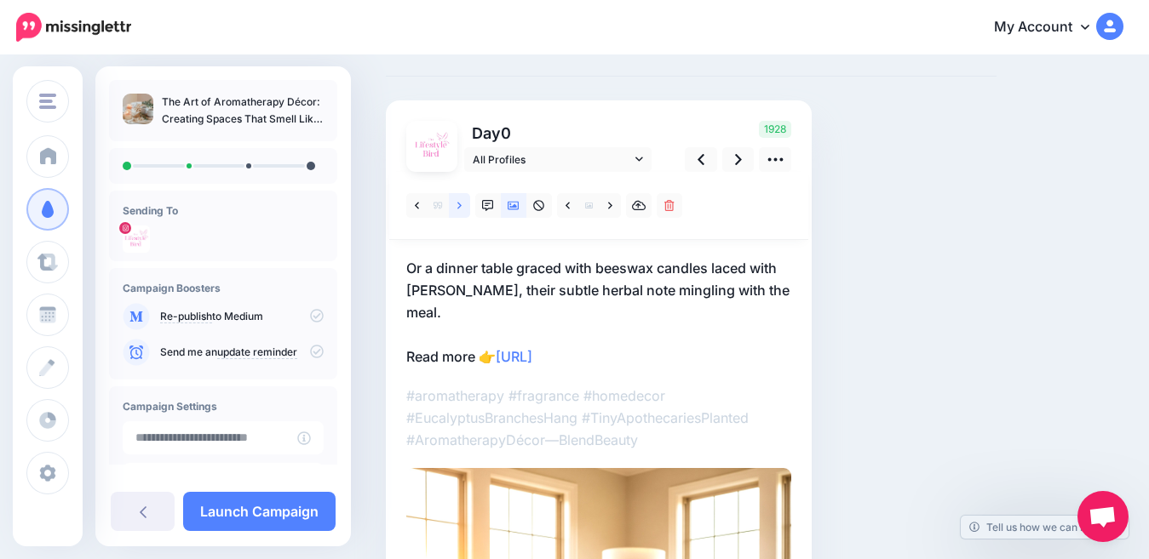
click at [459, 207] on icon at bounding box center [459, 205] width 4 height 7
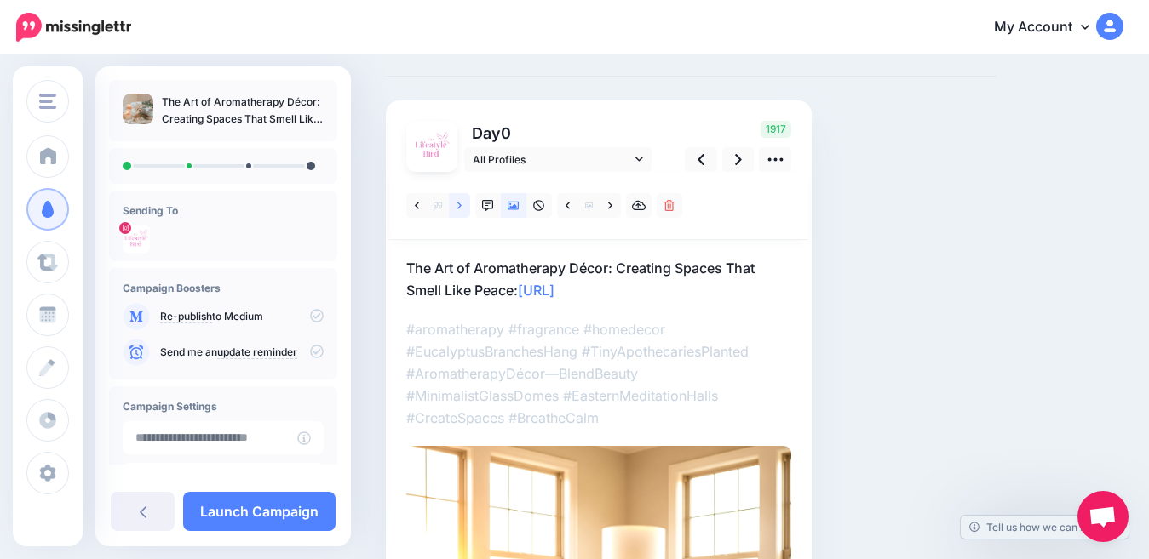
click at [459, 206] on icon at bounding box center [459, 206] width 4 height 12
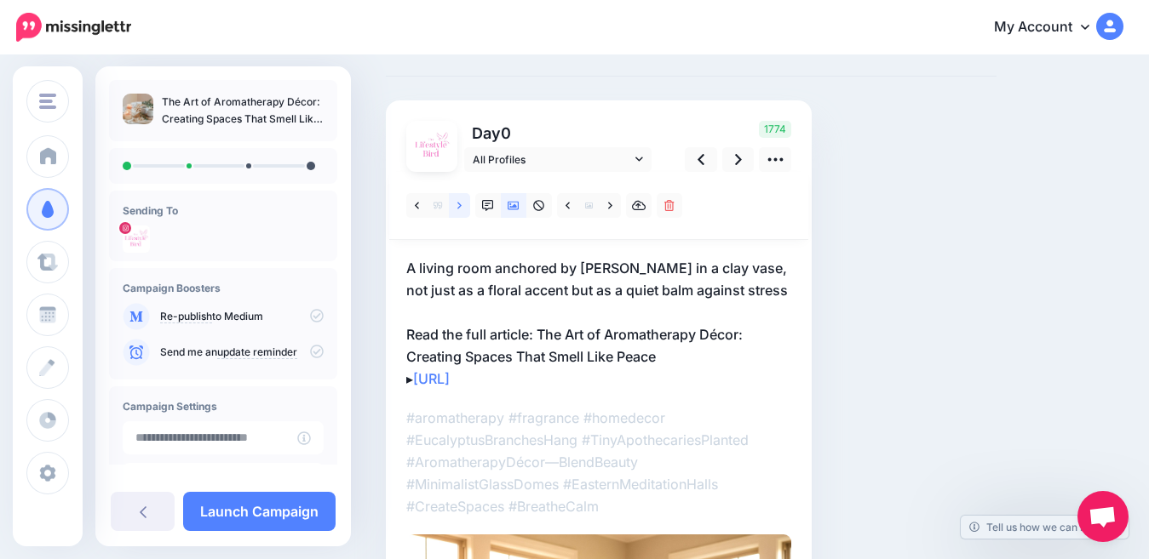
click at [459, 206] on icon at bounding box center [459, 206] width 4 height 12
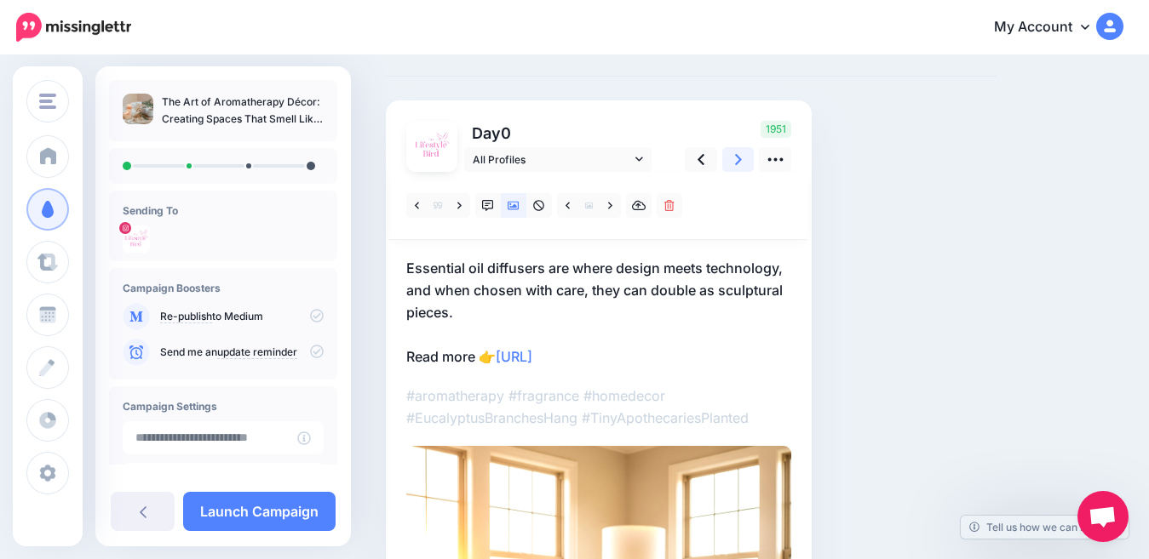
click at [736, 159] on icon at bounding box center [738, 160] width 7 height 18
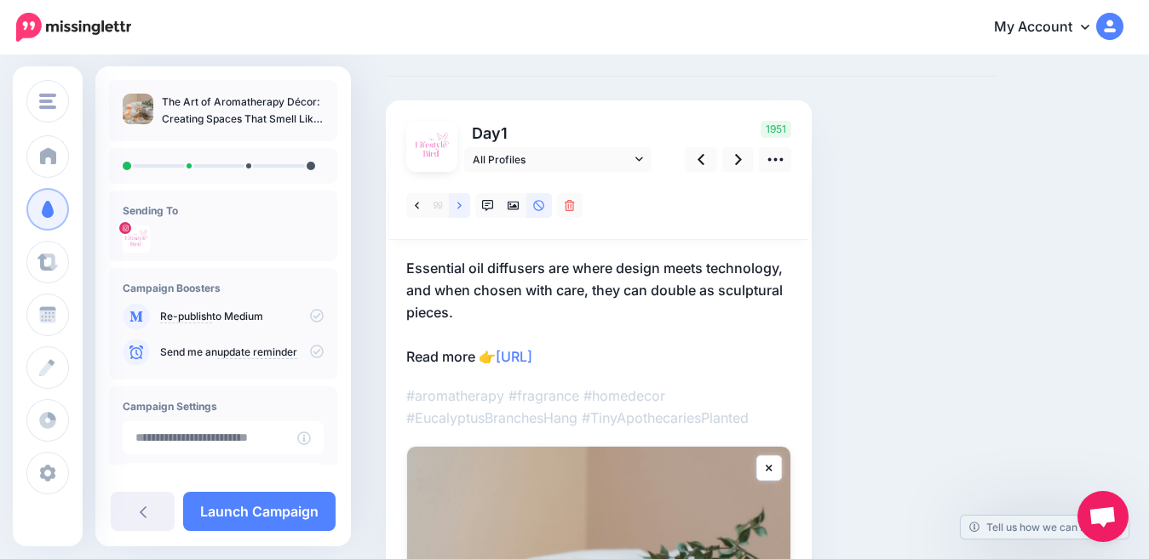
click at [462, 204] on link at bounding box center [459, 205] width 21 height 25
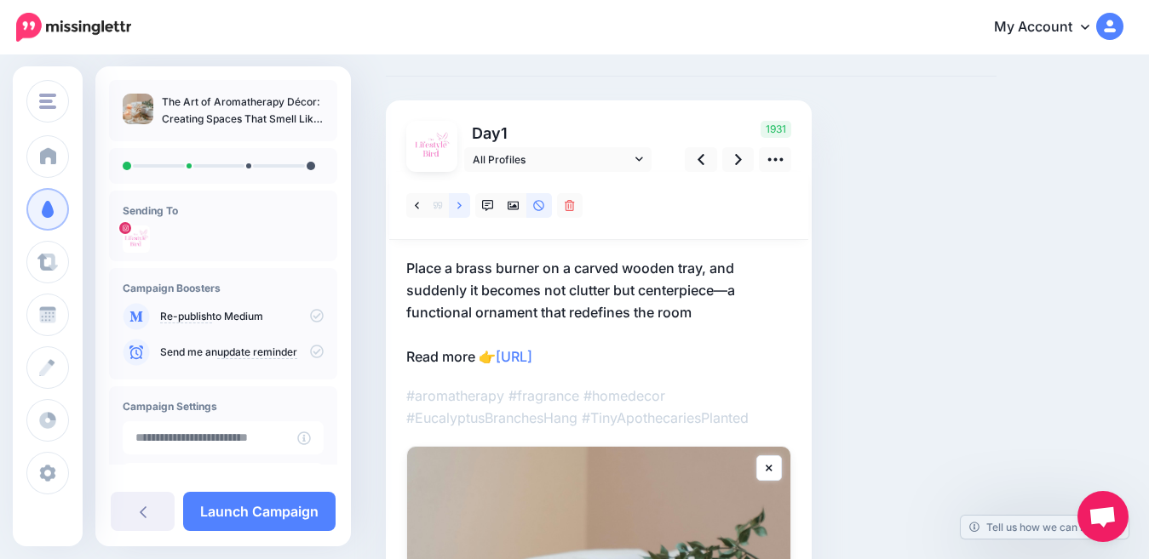
click at [462, 204] on link at bounding box center [459, 205] width 21 height 25
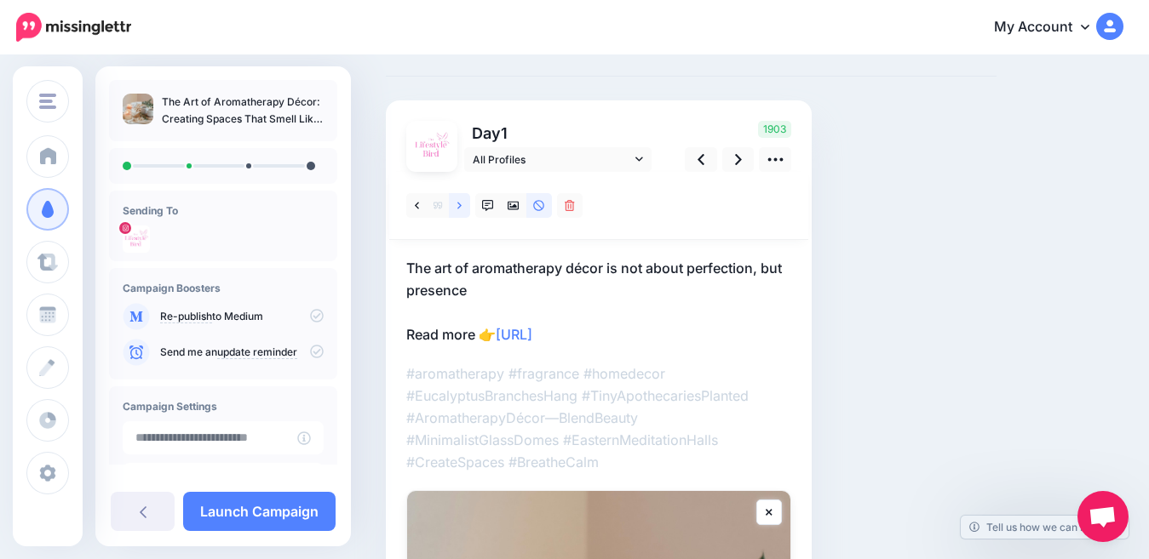
click at [462, 204] on link at bounding box center [459, 205] width 21 height 25
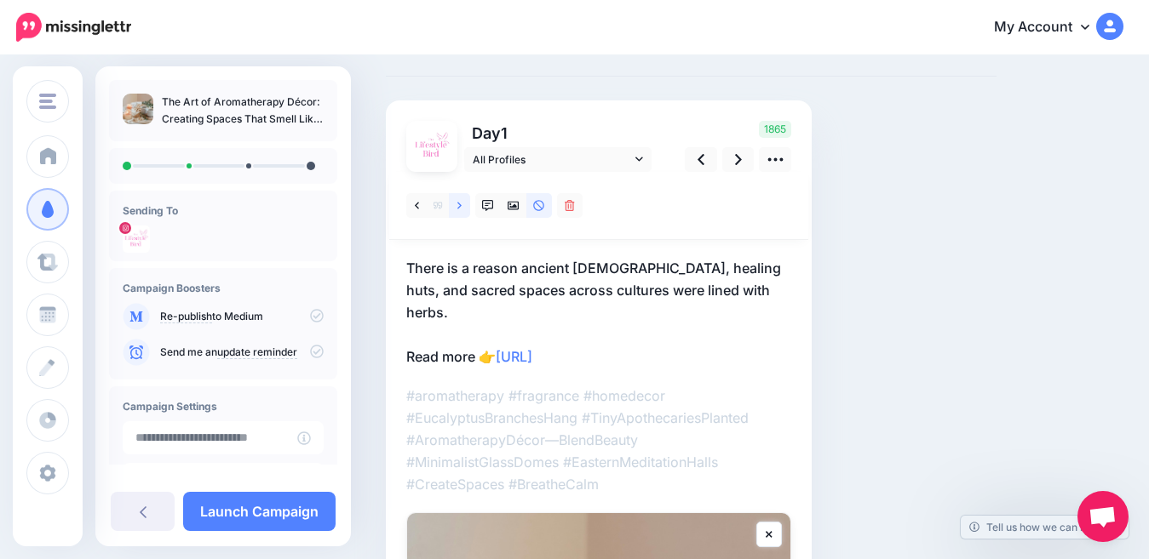
click at [462, 204] on link at bounding box center [459, 205] width 21 height 25
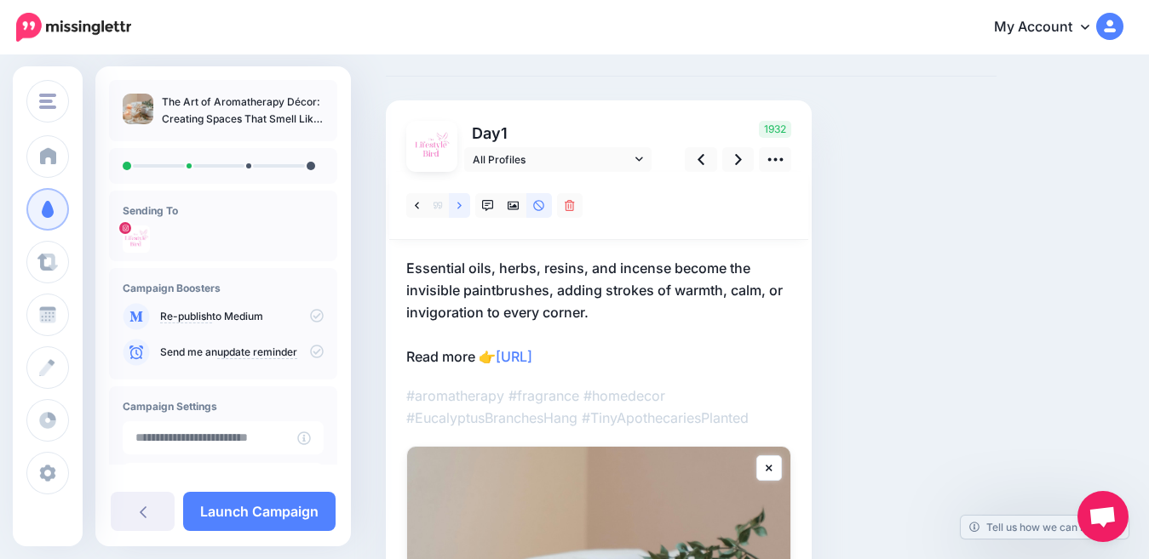
click at [462, 204] on link at bounding box center [459, 205] width 21 height 25
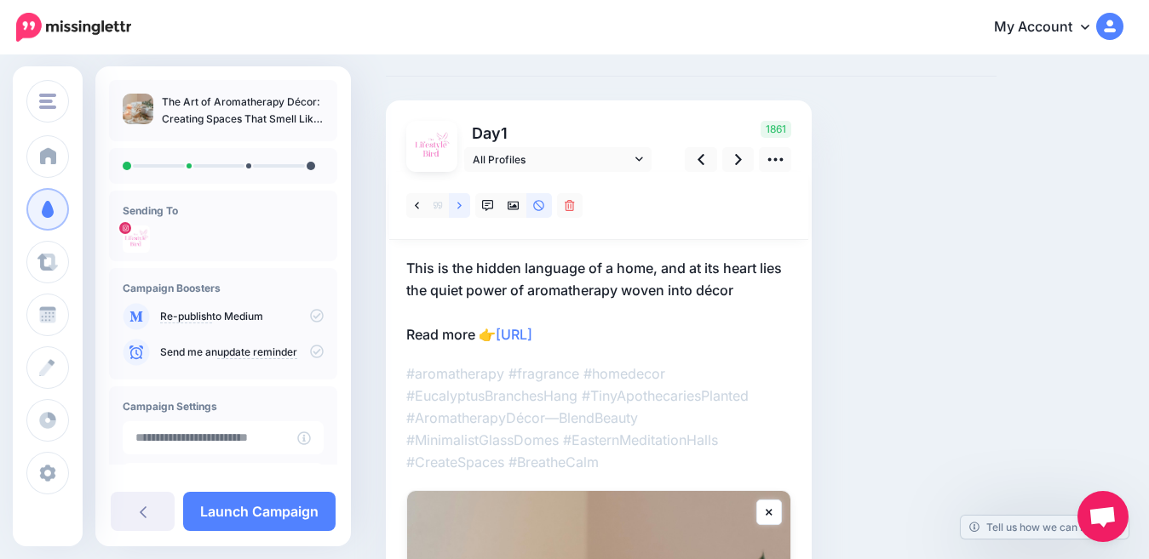
click at [462, 204] on link at bounding box center [459, 205] width 21 height 25
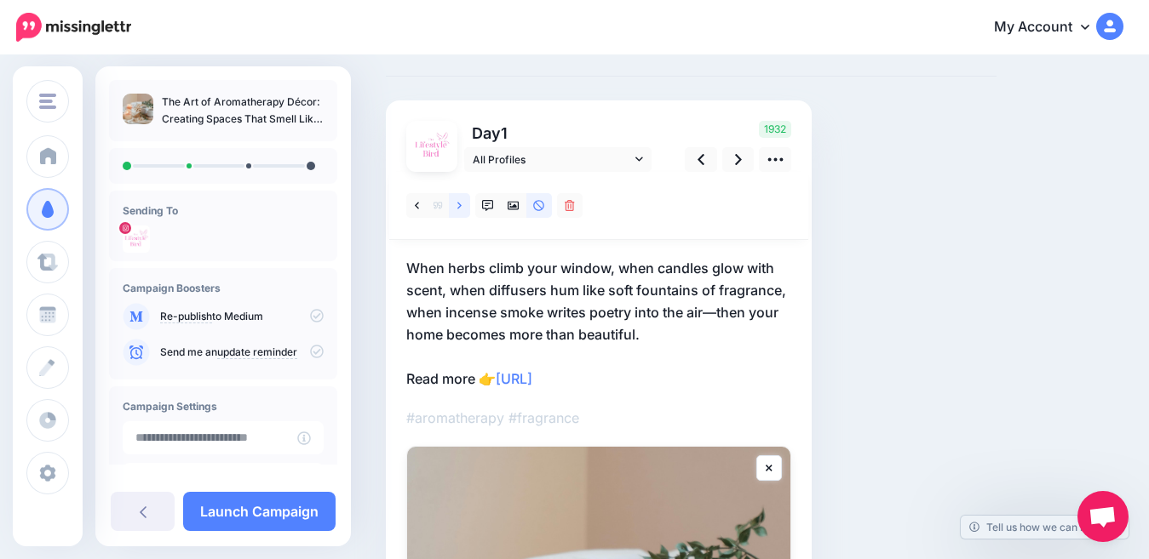
click at [462, 204] on link at bounding box center [459, 205] width 21 height 25
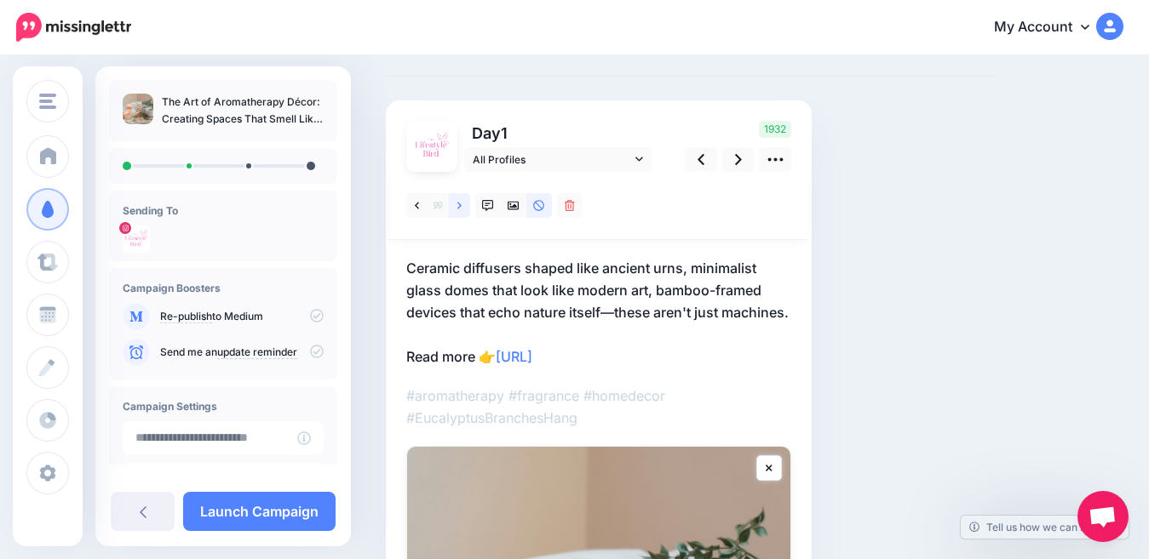
click at [462, 204] on link at bounding box center [459, 205] width 21 height 25
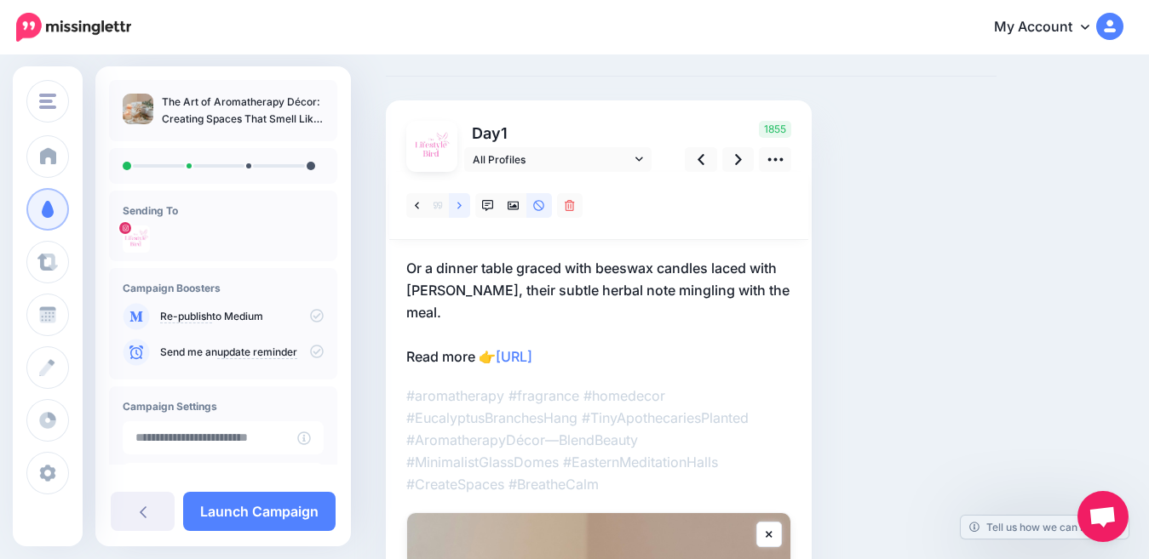
click at [462, 204] on link at bounding box center [459, 205] width 21 height 25
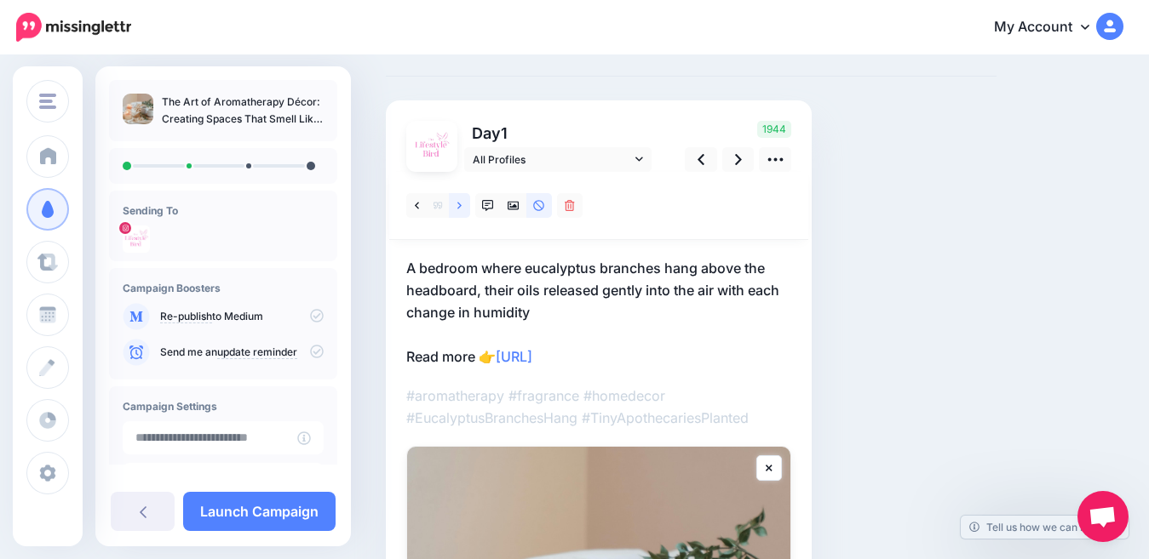
click at [462, 204] on link at bounding box center [459, 205] width 21 height 25
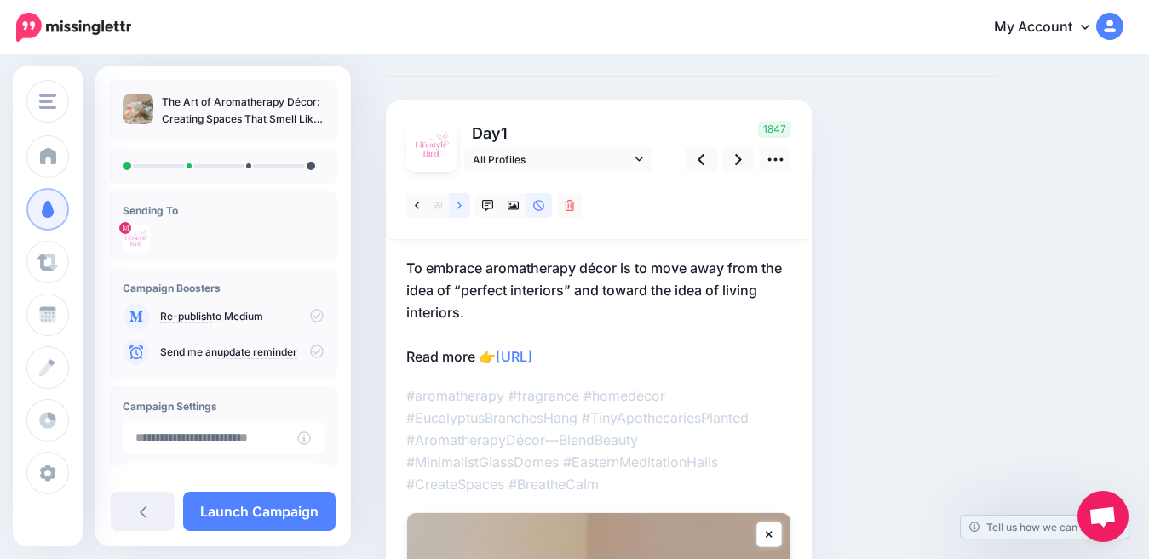
click at [463, 204] on link at bounding box center [459, 205] width 21 height 25
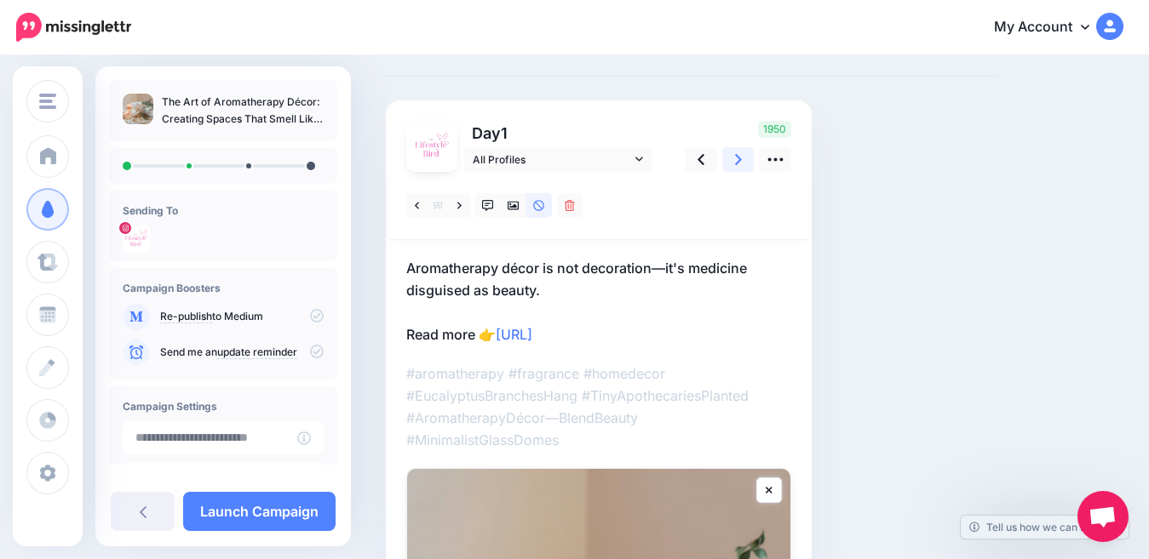
click at [731, 161] on link at bounding box center [738, 159] width 32 height 25
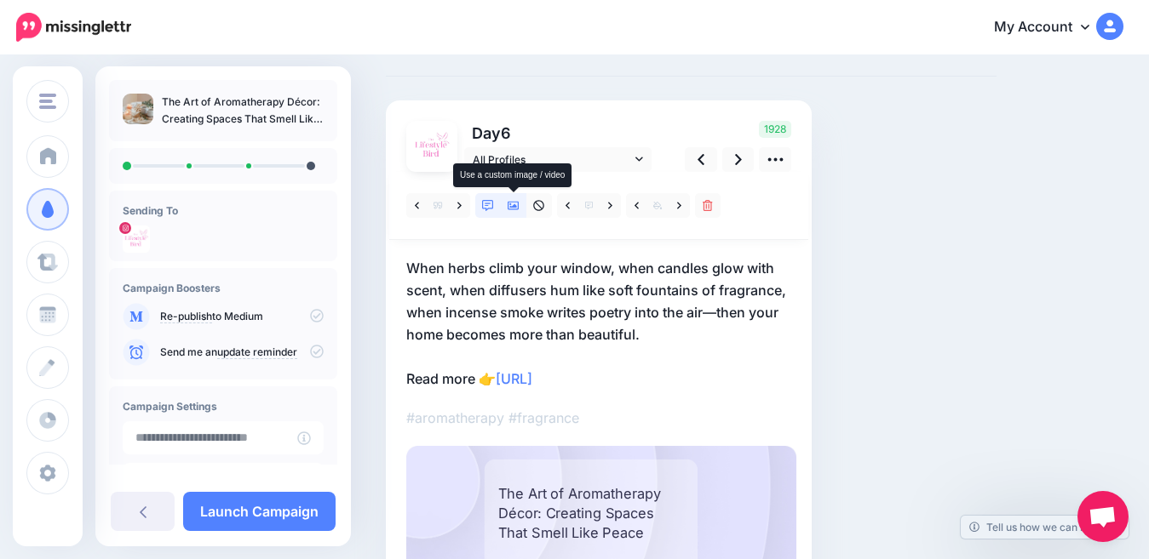
click at [516, 203] on icon at bounding box center [513, 206] width 12 height 12
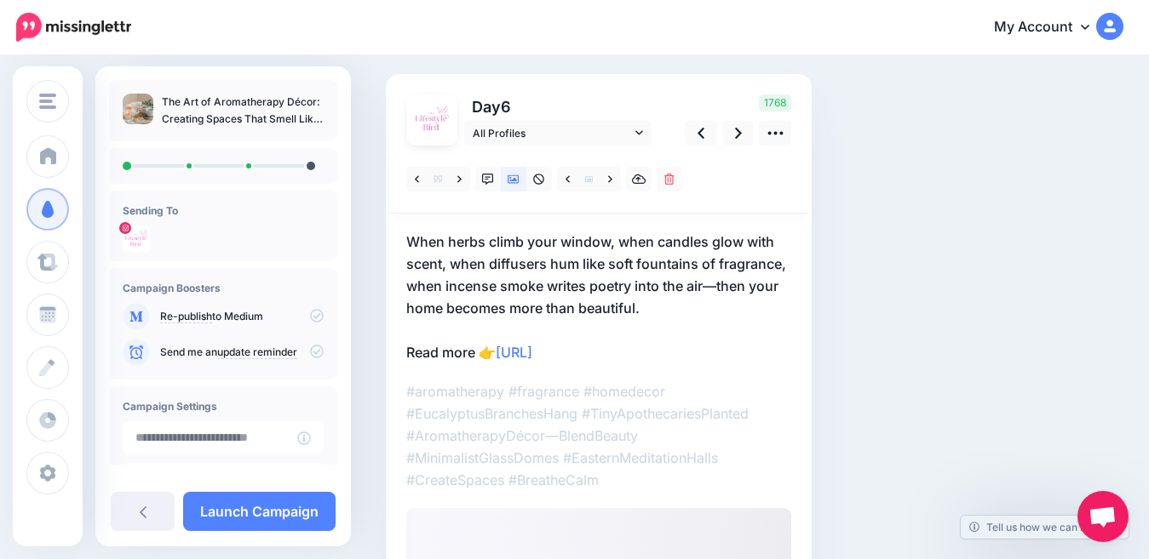
scroll to position [110, 0]
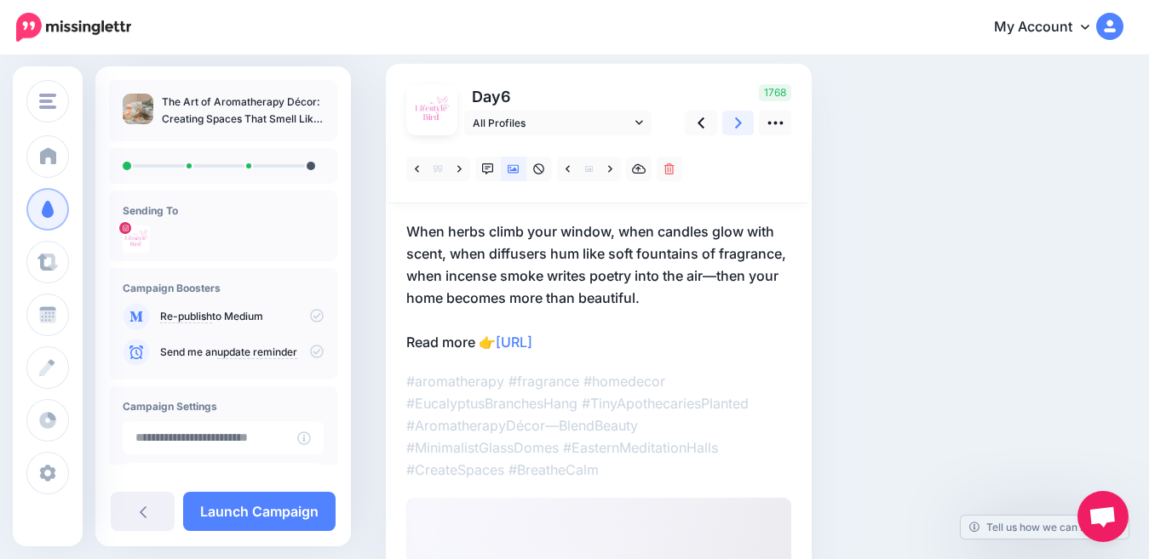
click at [737, 121] on icon at bounding box center [738, 122] width 7 height 11
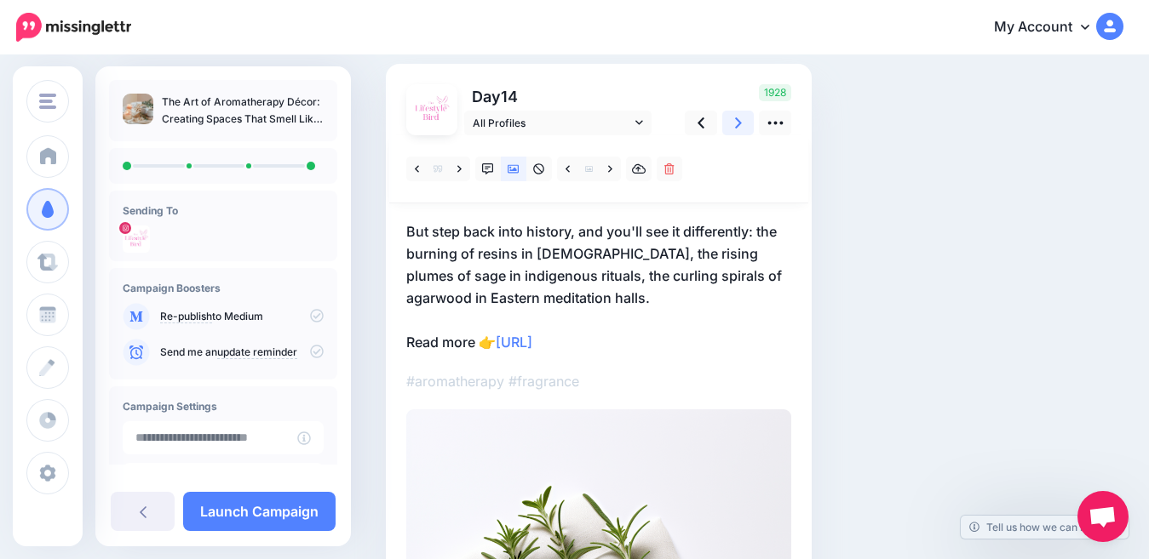
click at [737, 121] on icon at bounding box center [738, 122] width 7 height 11
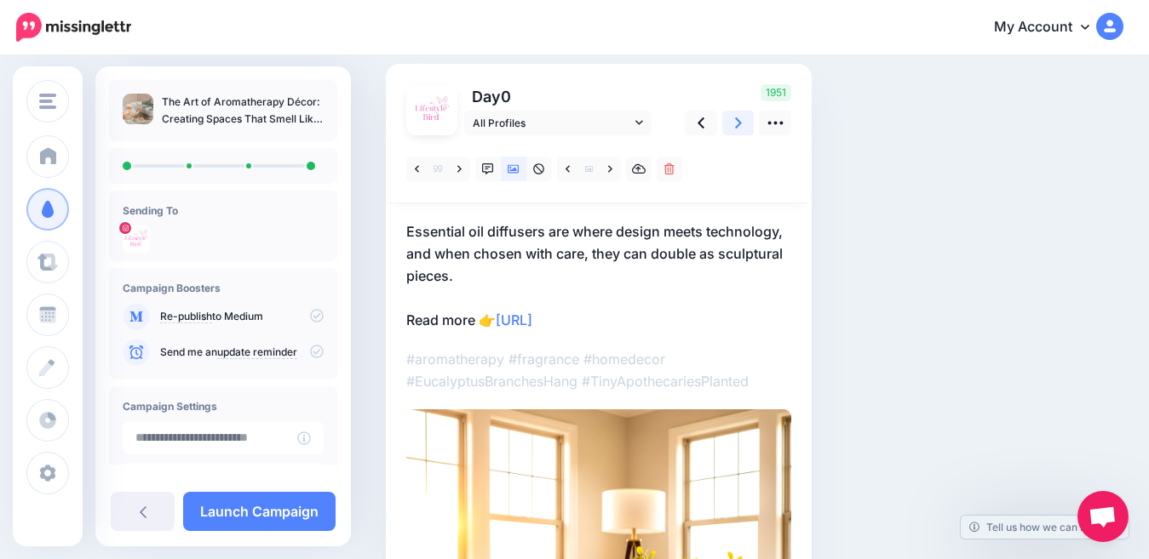
click at [737, 122] on icon at bounding box center [738, 123] width 7 height 18
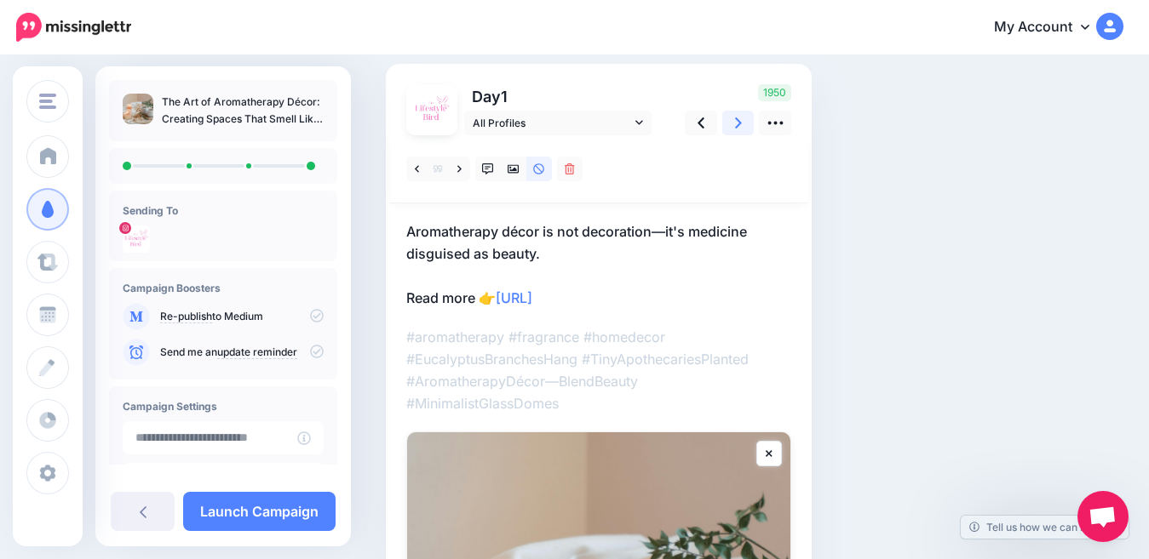
click at [737, 122] on icon at bounding box center [738, 123] width 7 height 18
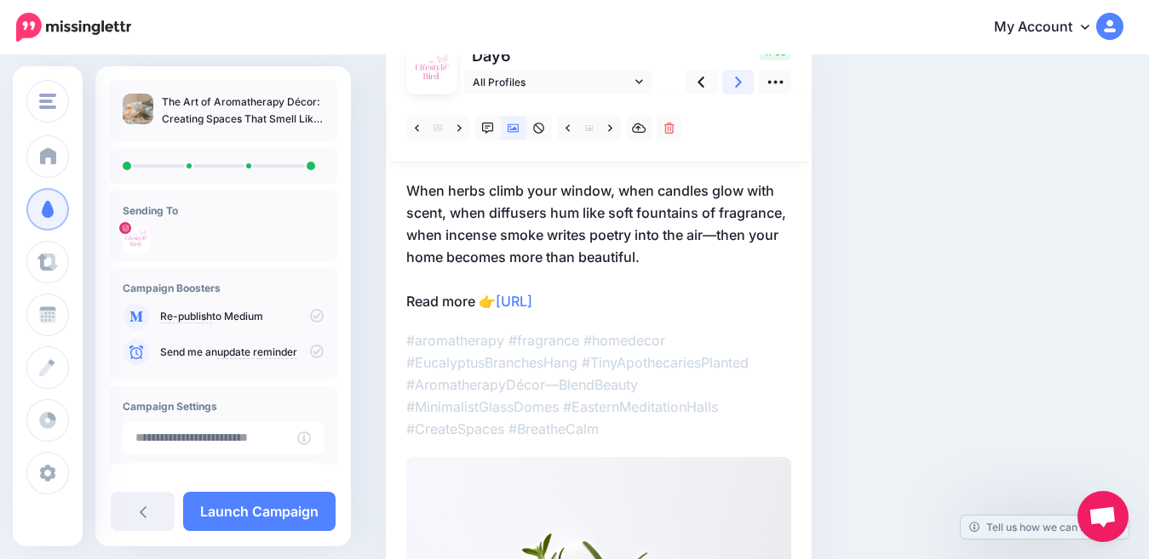
scroll to position [142, 0]
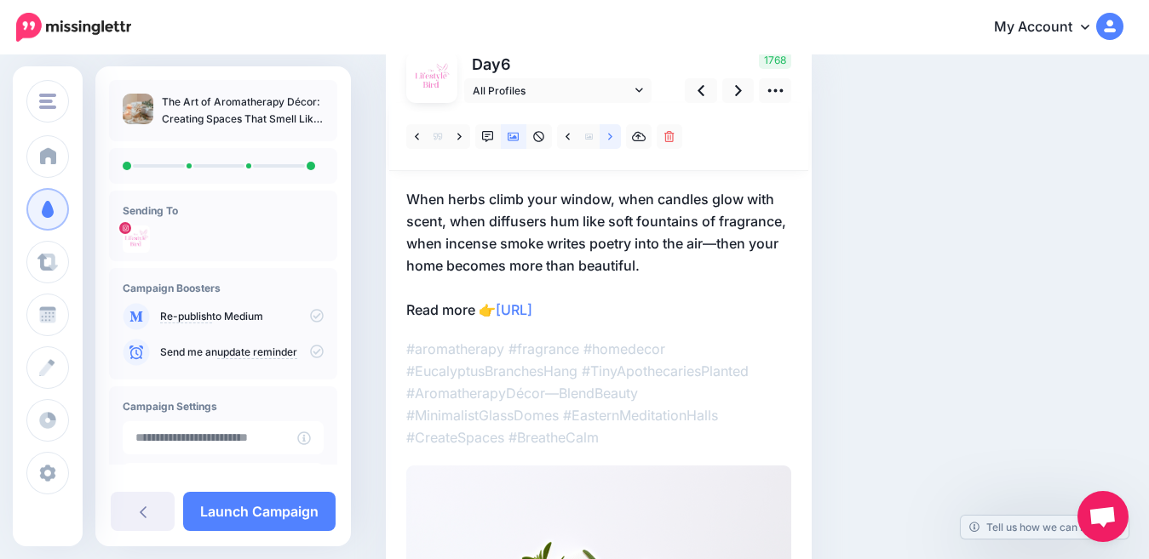
click at [608, 135] on icon at bounding box center [610, 137] width 4 height 12
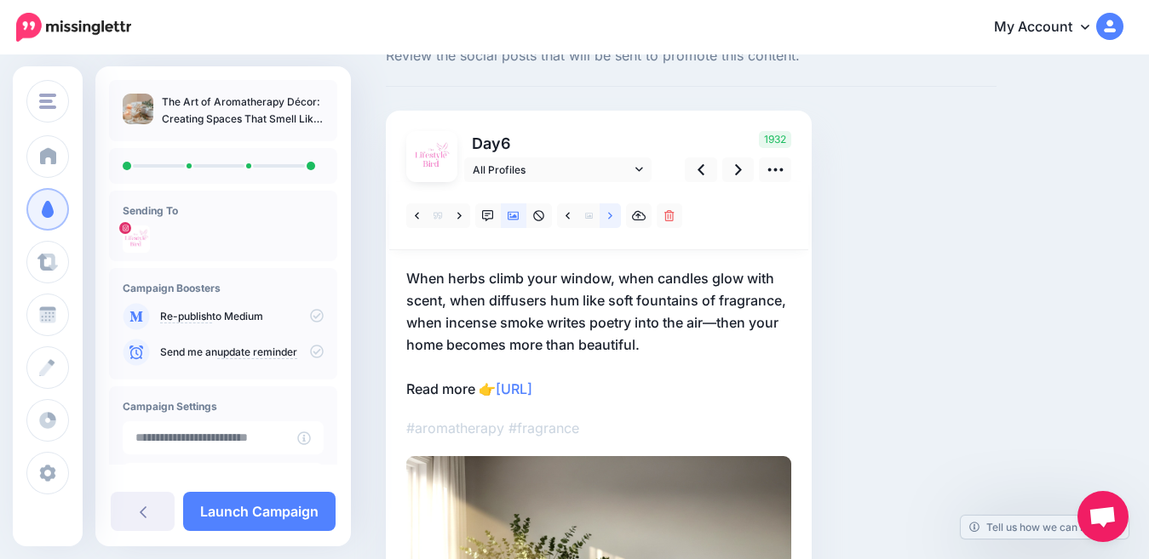
scroll to position [60, 0]
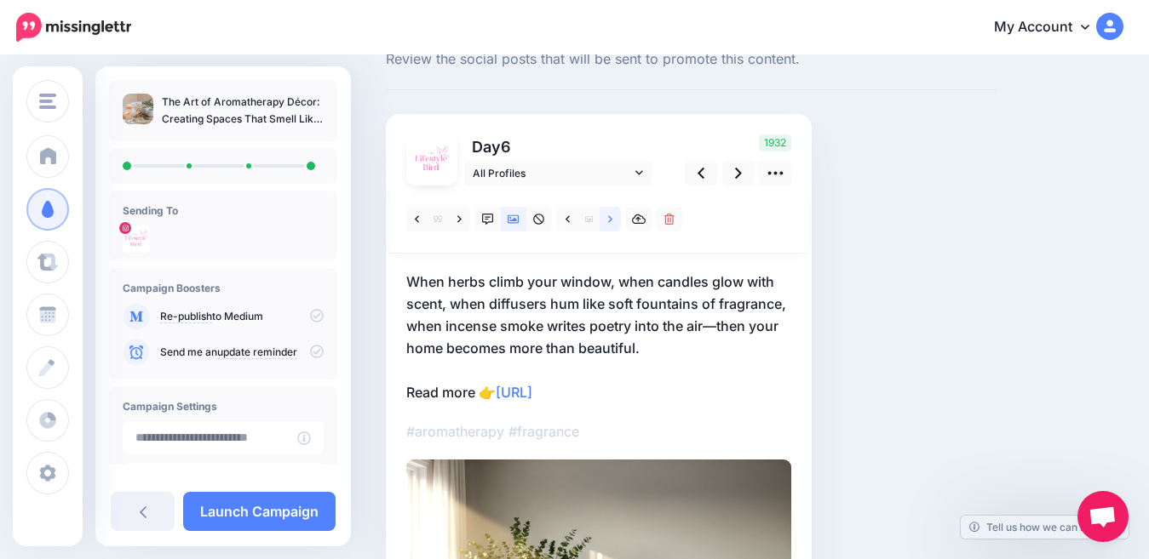
click at [610, 221] on icon at bounding box center [610, 218] width 4 height 7
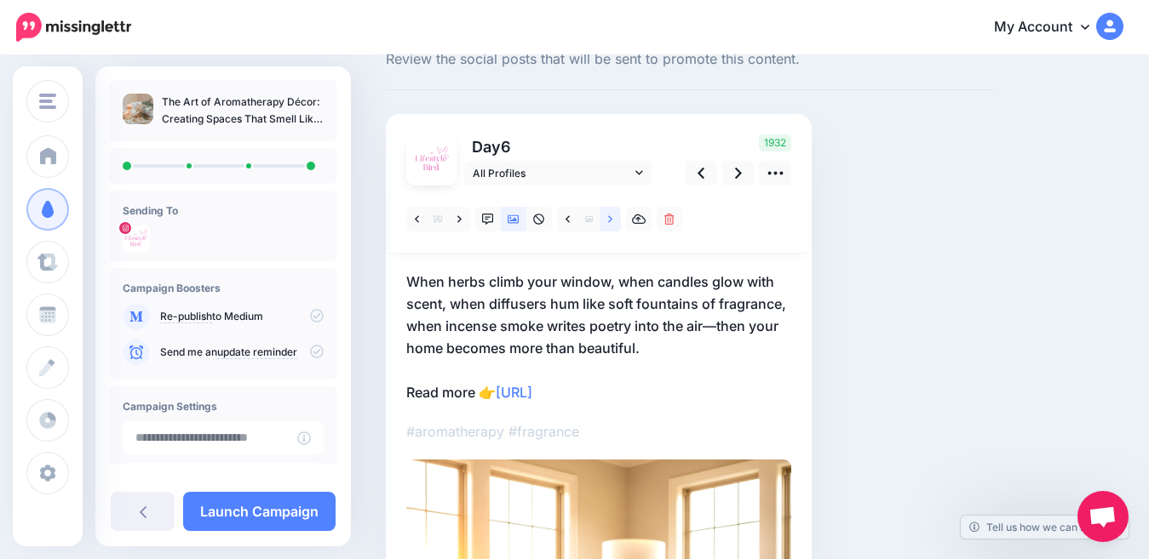
click at [610, 221] on icon at bounding box center [610, 218] width 4 height 7
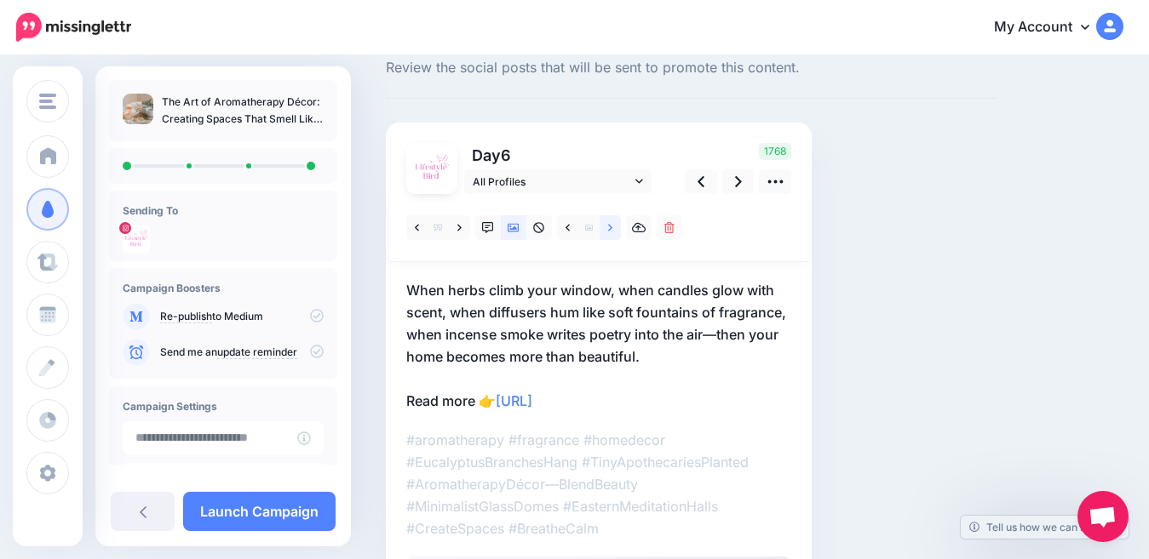
scroll to position [41, 0]
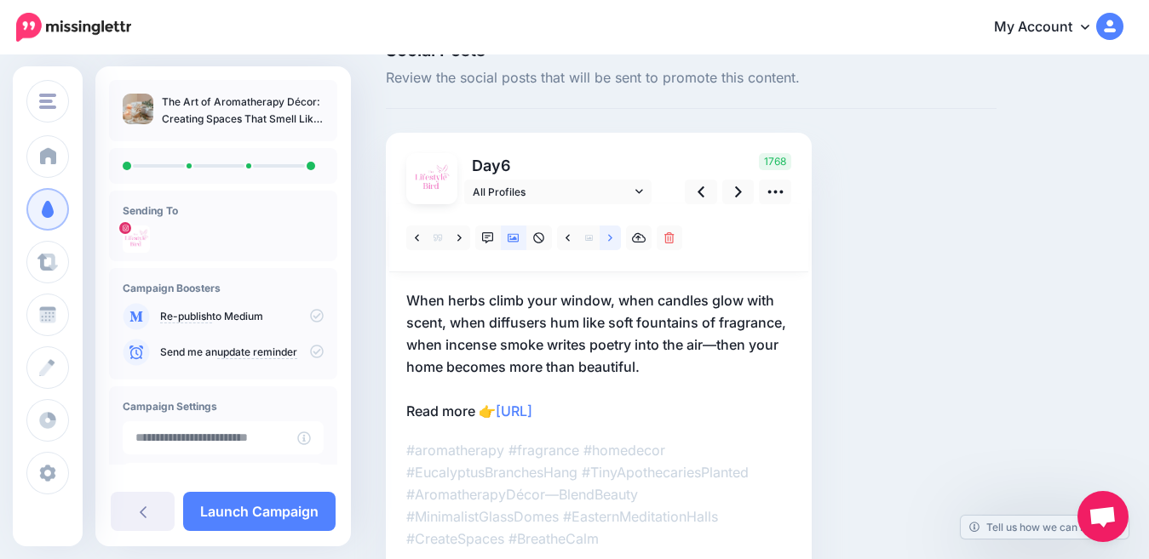
click at [606, 239] on link at bounding box center [609, 238] width 21 height 25
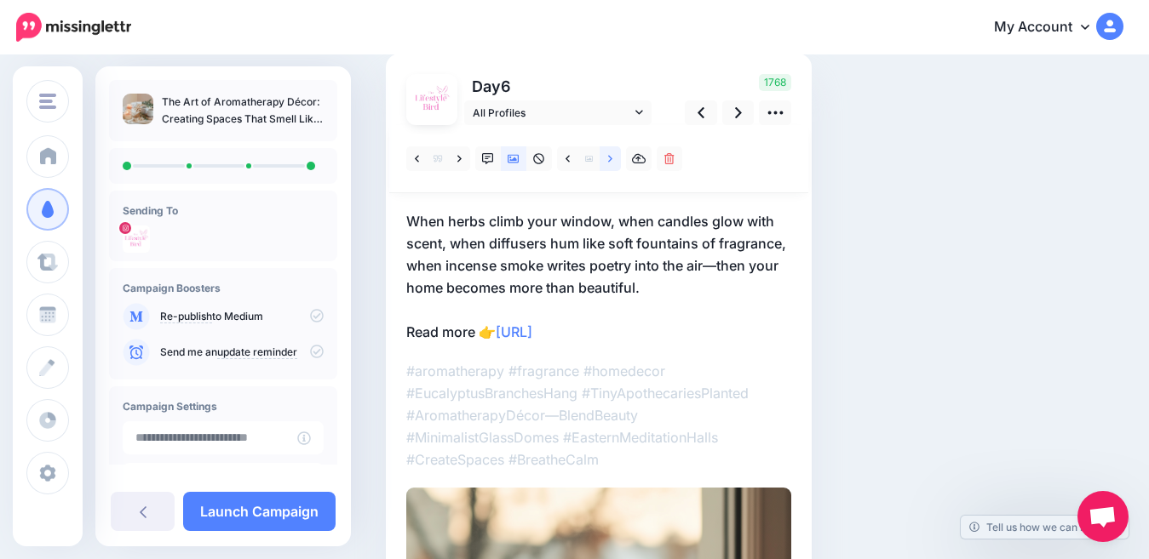
scroll to position [116, 0]
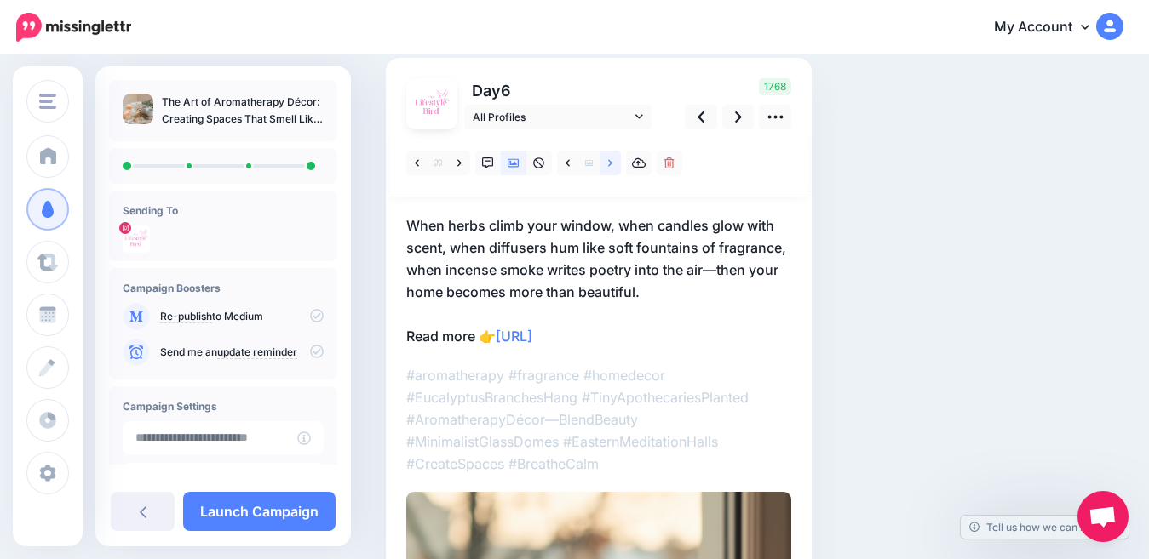
click at [611, 168] on icon at bounding box center [610, 164] width 4 height 12
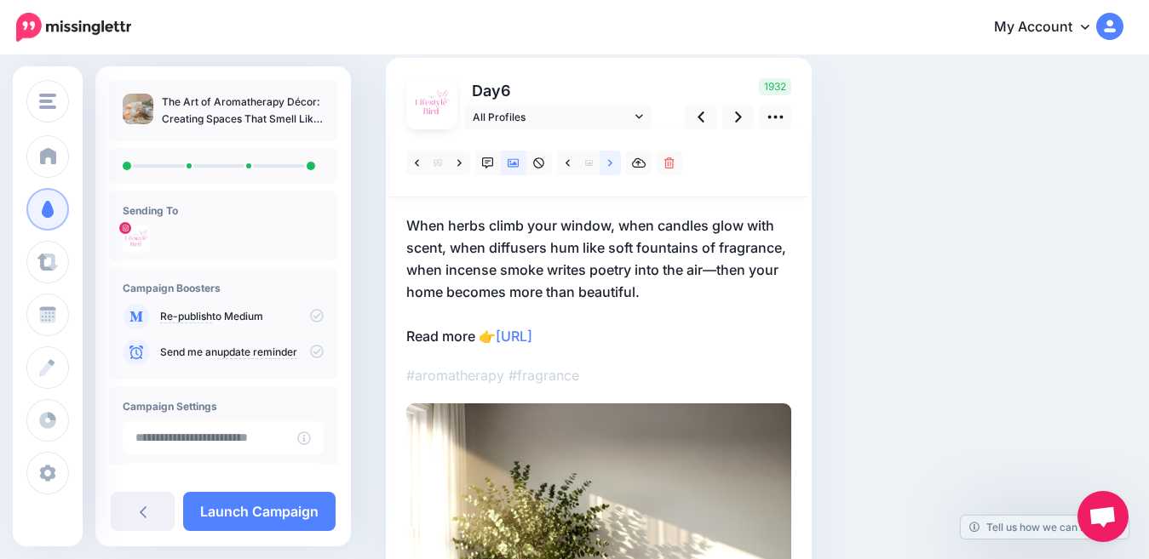
click at [609, 163] on icon at bounding box center [610, 164] width 4 height 12
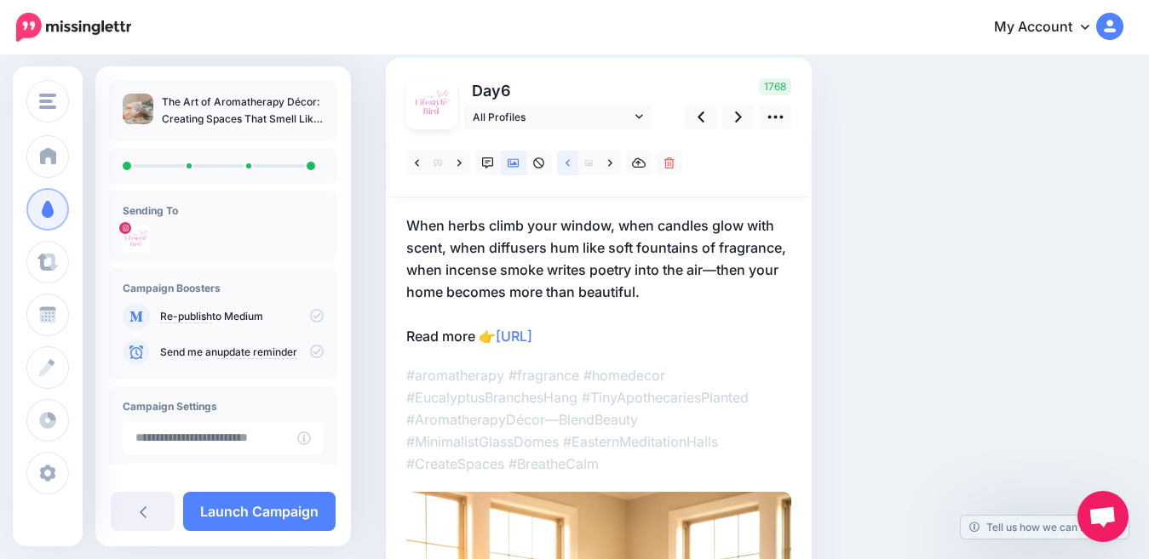
click at [563, 164] on link at bounding box center [567, 163] width 21 height 25
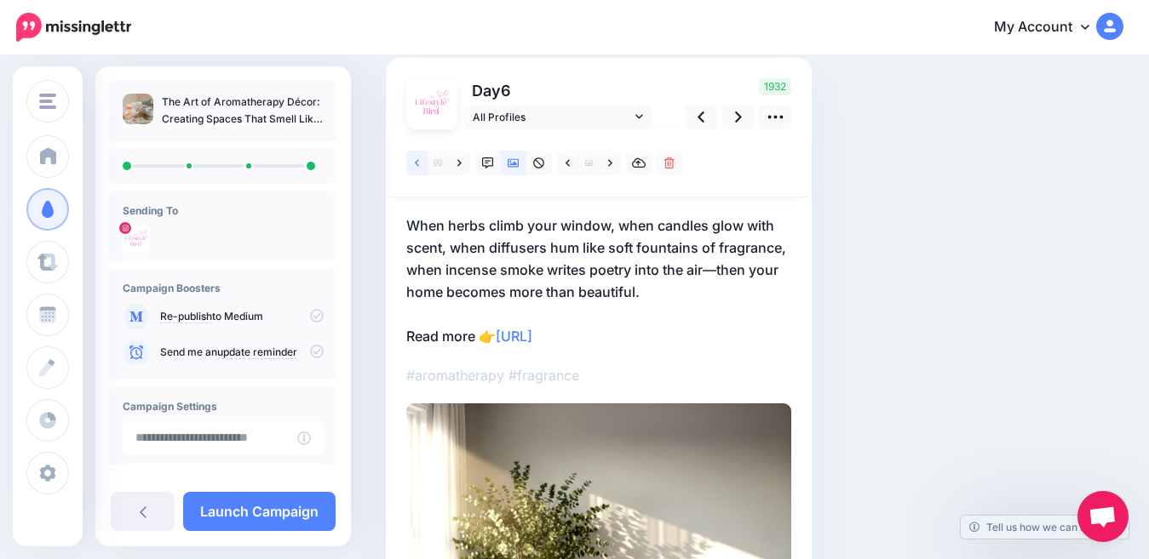
click at [415, 166] on icon at bounding box center [417, 164] width 4 height 12
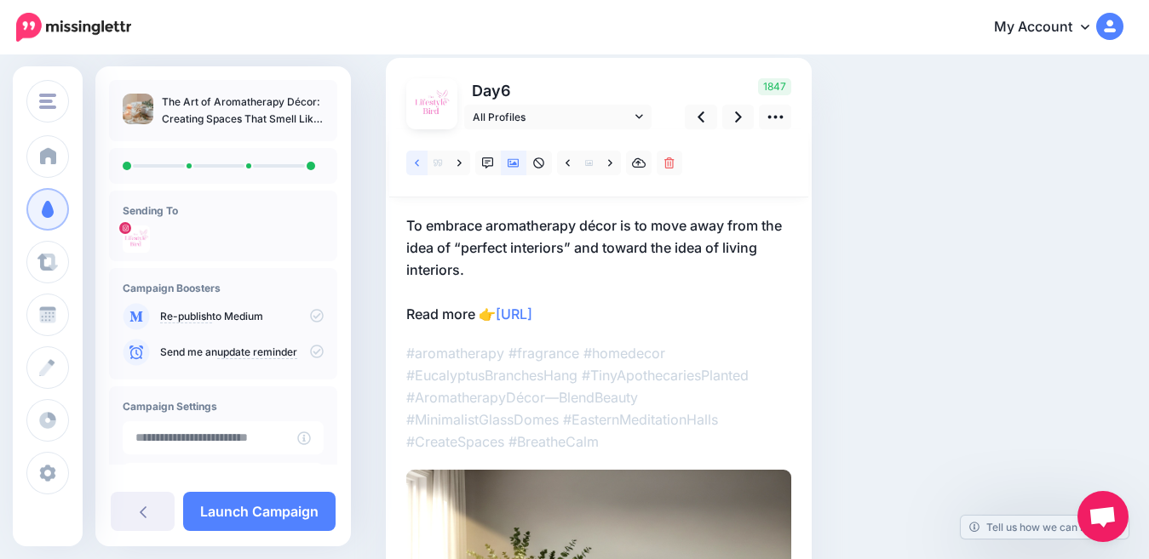
click at [415, 166] on icon at bounding box center [417, 164] width 4 height 12
click at [737, 117] on icon at bounding box center [738, 117] width 7 height 18
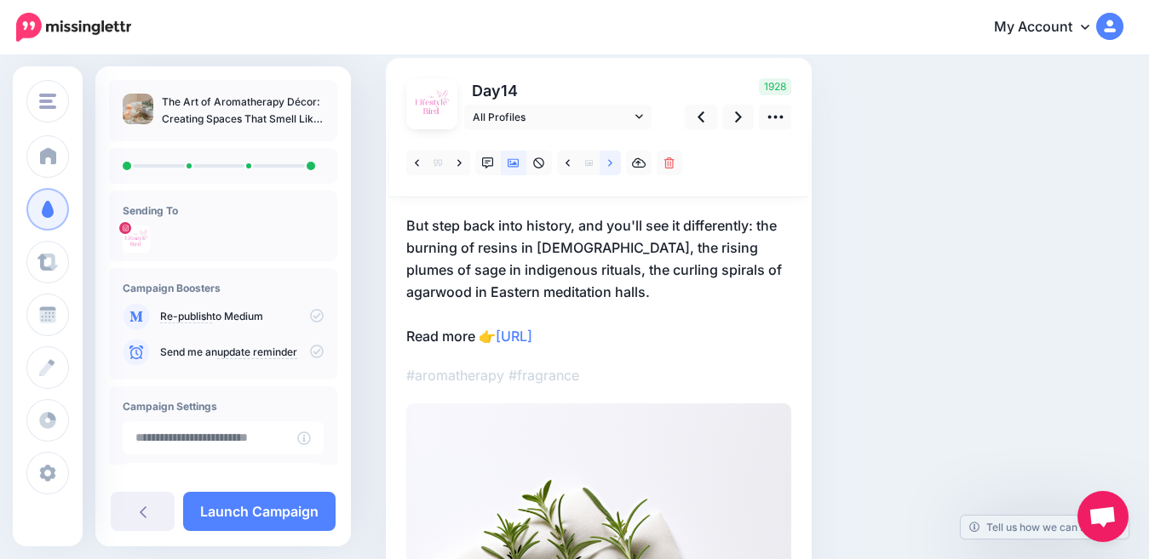
click at [609, 163] on icon at bounding box center [610, 164] width 4 height 12
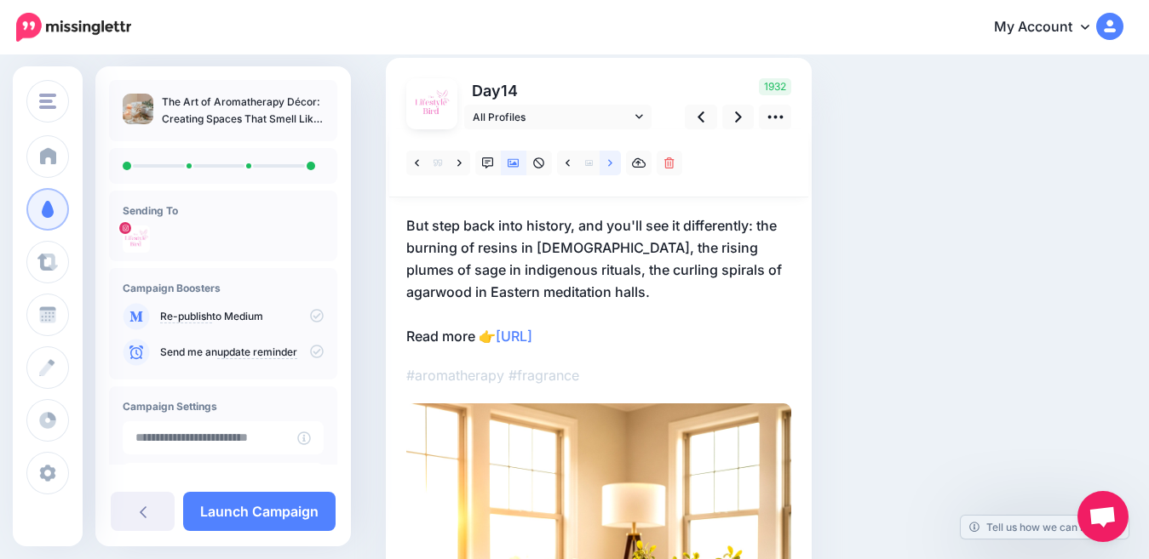
click at [609, 163] on icon at bounding box center [610, 164] width 4 height 12
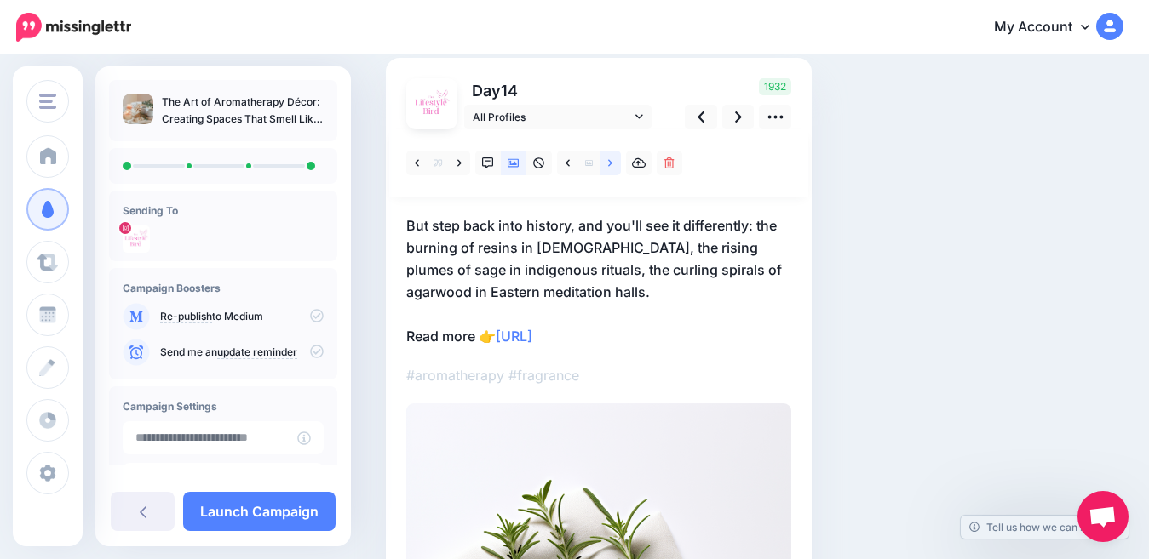
click at [609, 163] on icon at bounding box center [610, 164] width 4 height 12
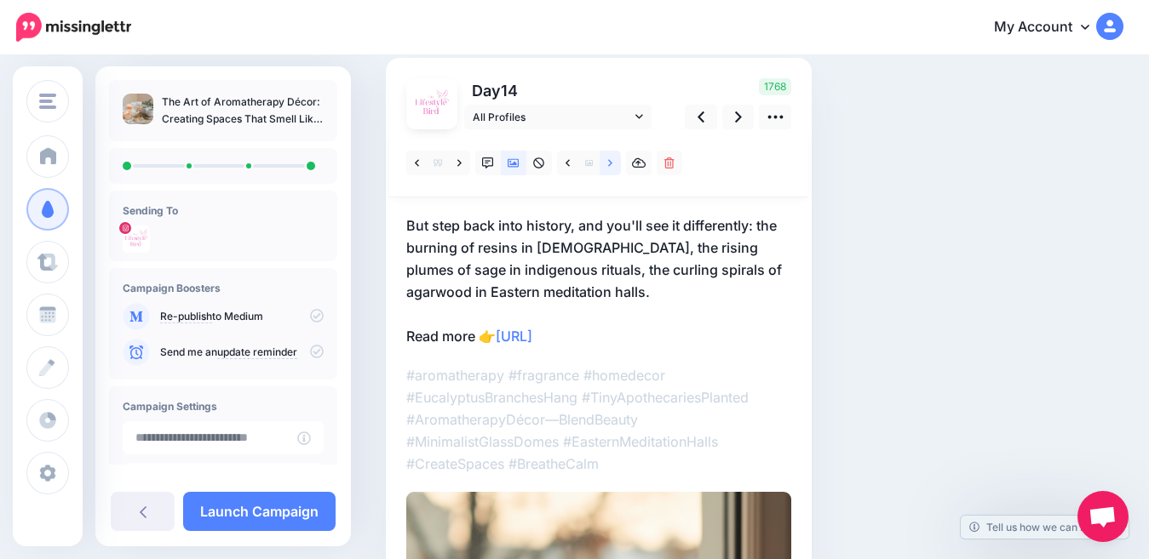
click at [609, 163] on icon at bounding box center [610, 164] width 4 height 12
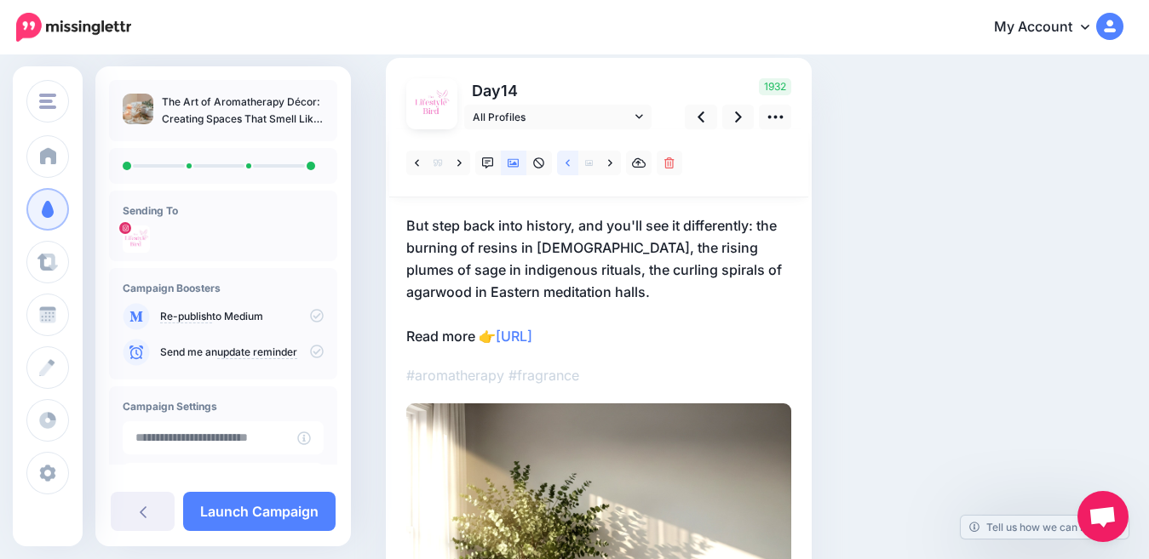
click at [564, 164] on link at bounding box center [567, 163] width 21 height 25
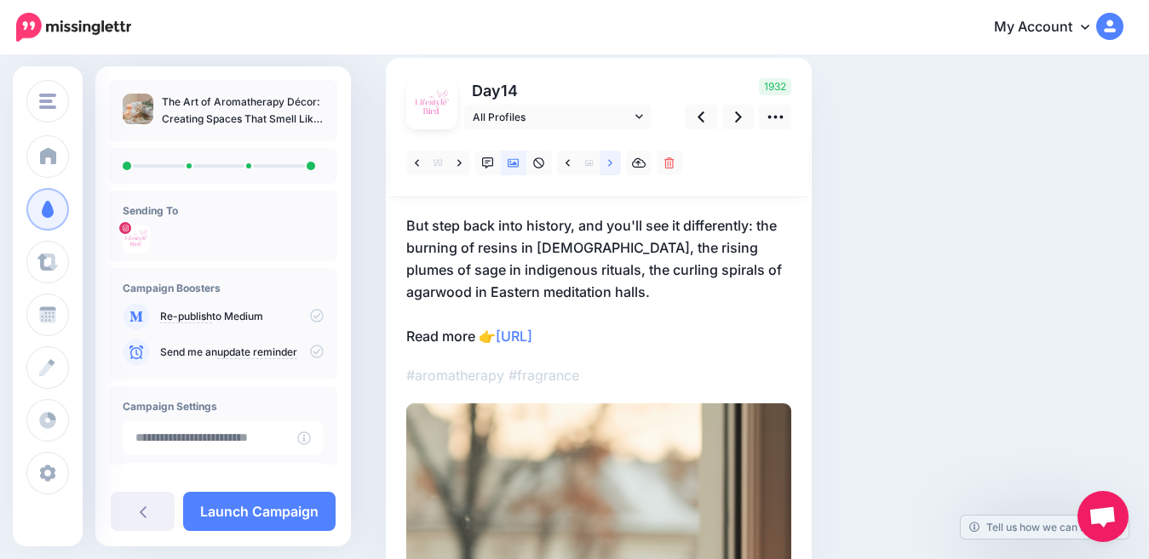
click at [610, 169] on icon at bounding box center [610, 164] width 4 height 12
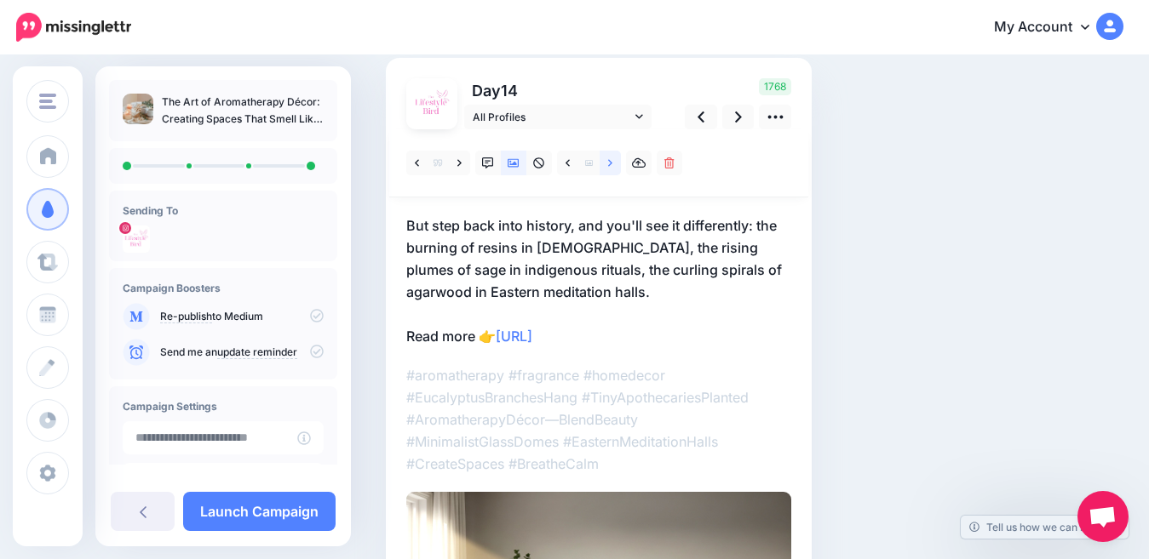
click at [610, 169] on icon at bounding box center [610, 164] width 4 height 12
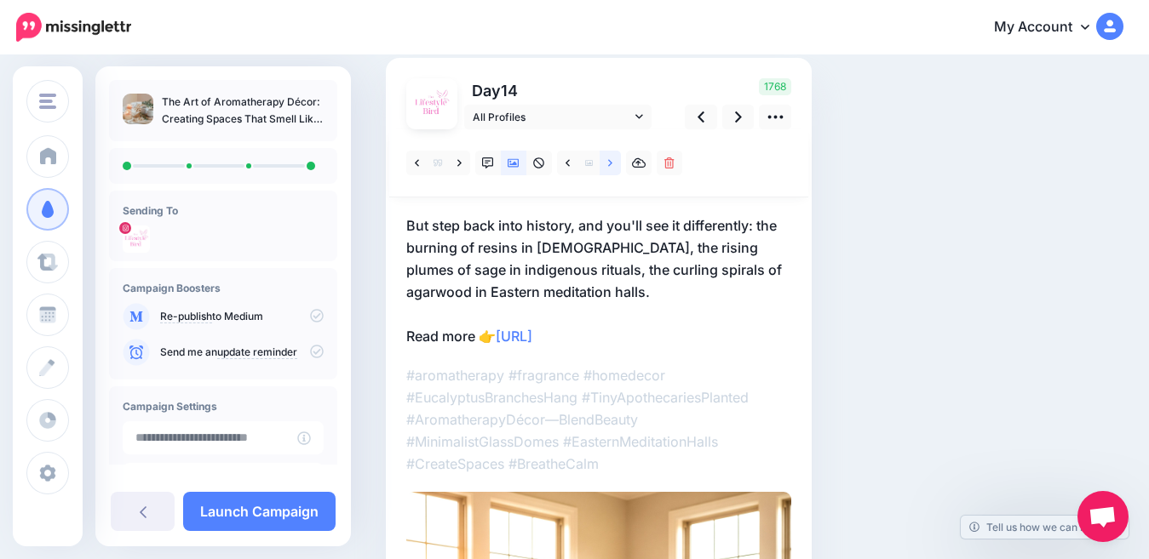
click at [610, 169] on icon at bounding box center [610, 164] width 4 height 12
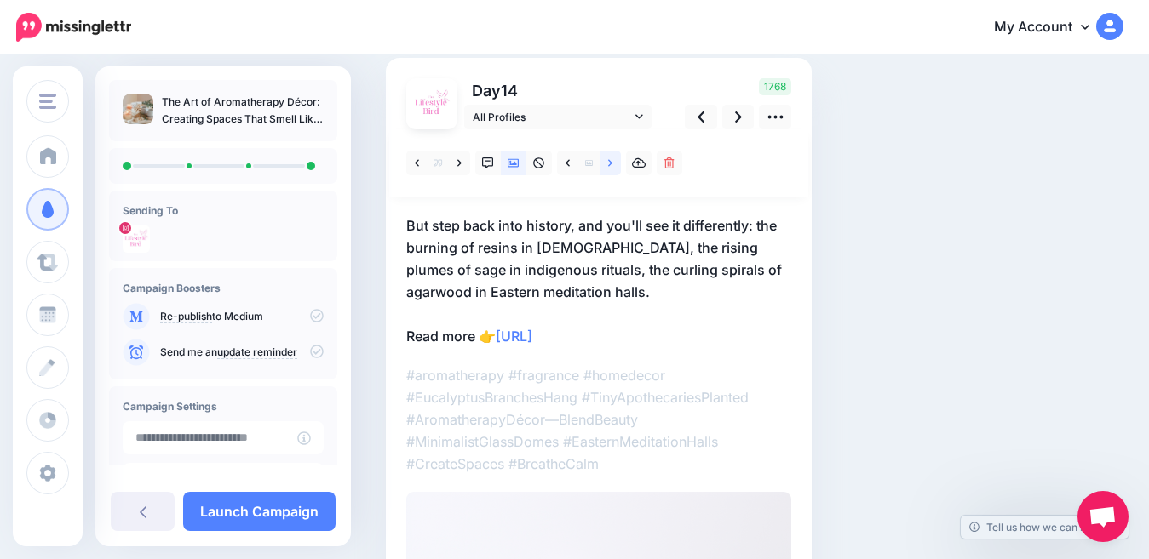
click at [609, 169] on icon at bounding box center [610, 164] width 4 height 12
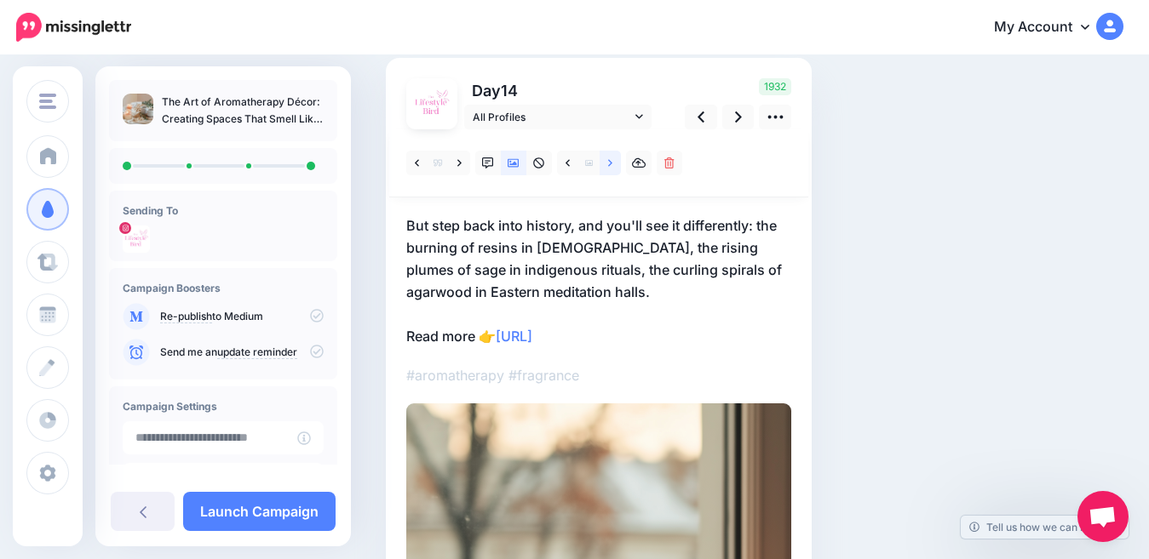
click at [609, 169] on icon at bounding box center [610, 164] width 4 height 12
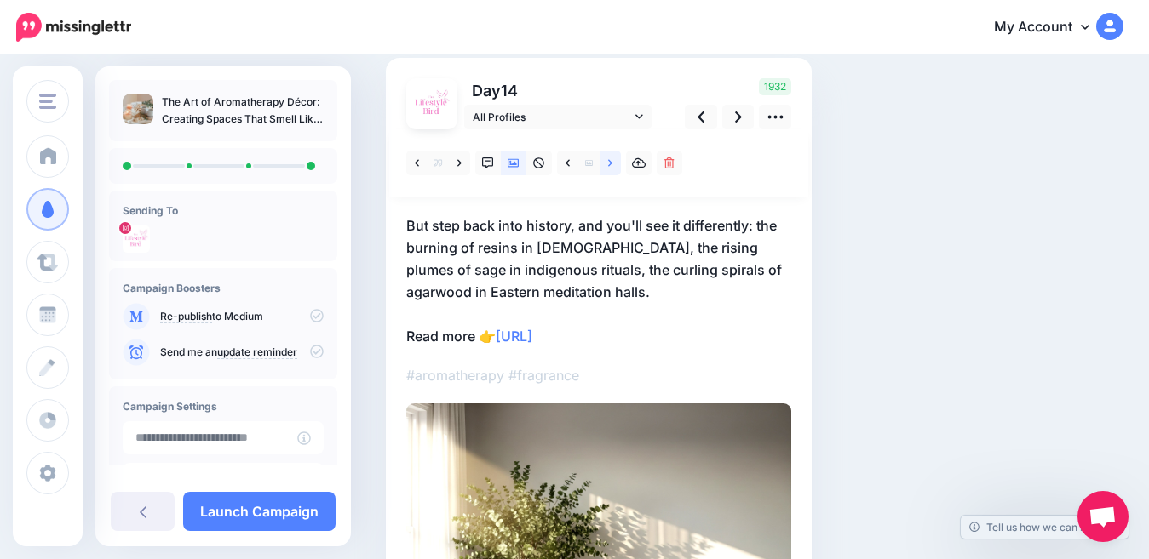
click at [609, 169] on icon at bounding box center [610, 164] width 4 height 12
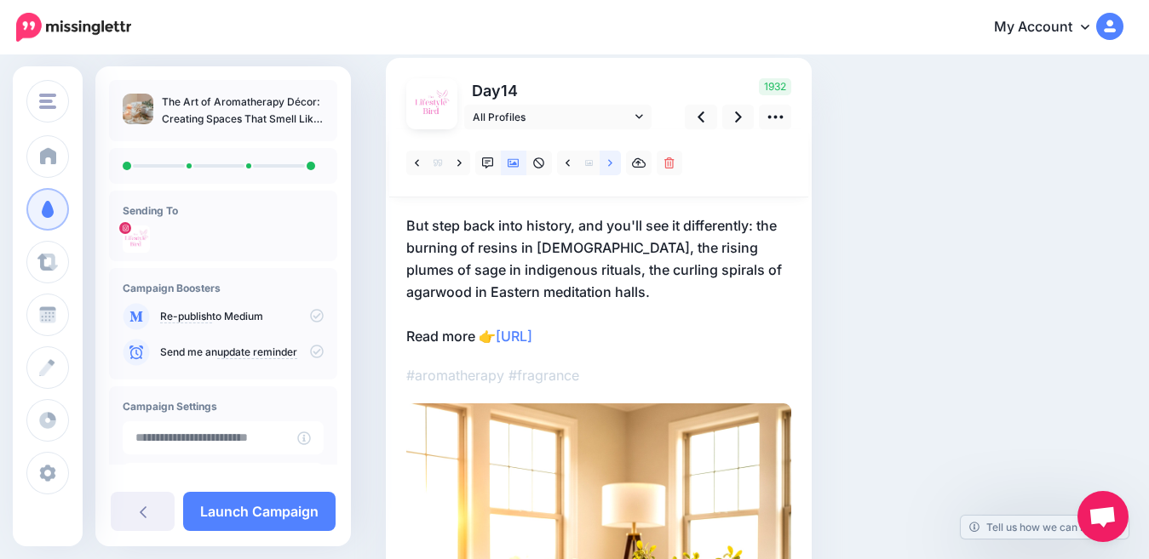
click at [610, 164] on icon at bounding box center [610, 162] width 4 height 7
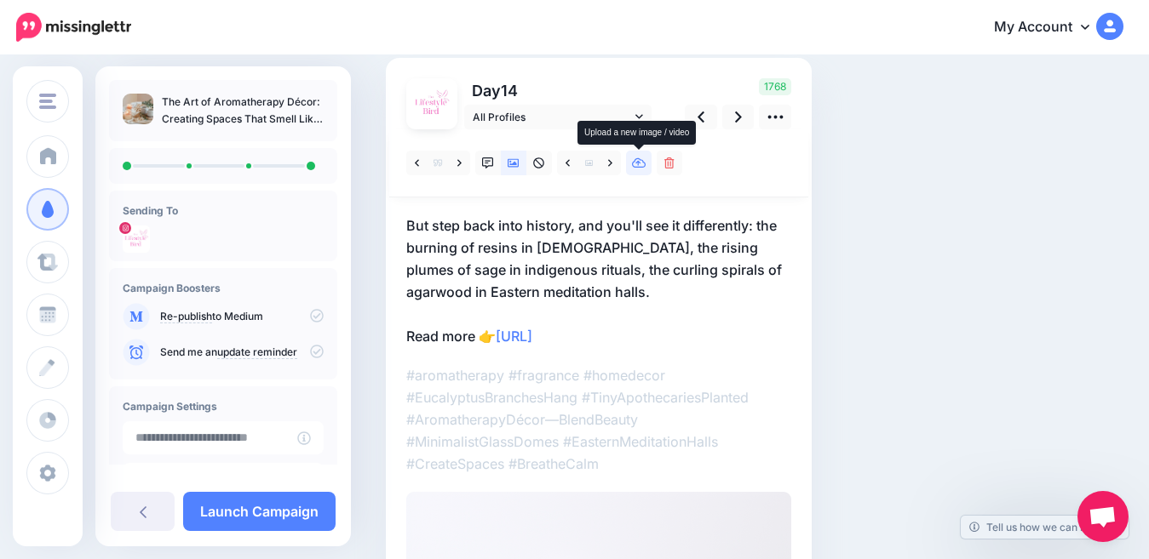
click at [638, 164] on icon at bounding box center [639, 163] width 14 height 10
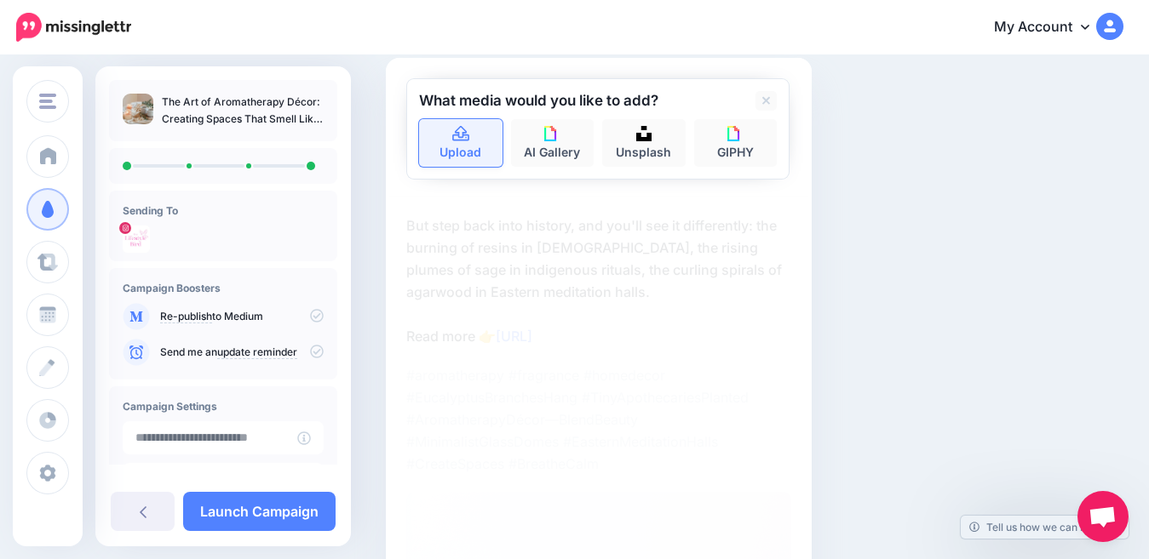
click at [475, 149] on link "Upload" at bounding box center [460, 143] width 83 height 48
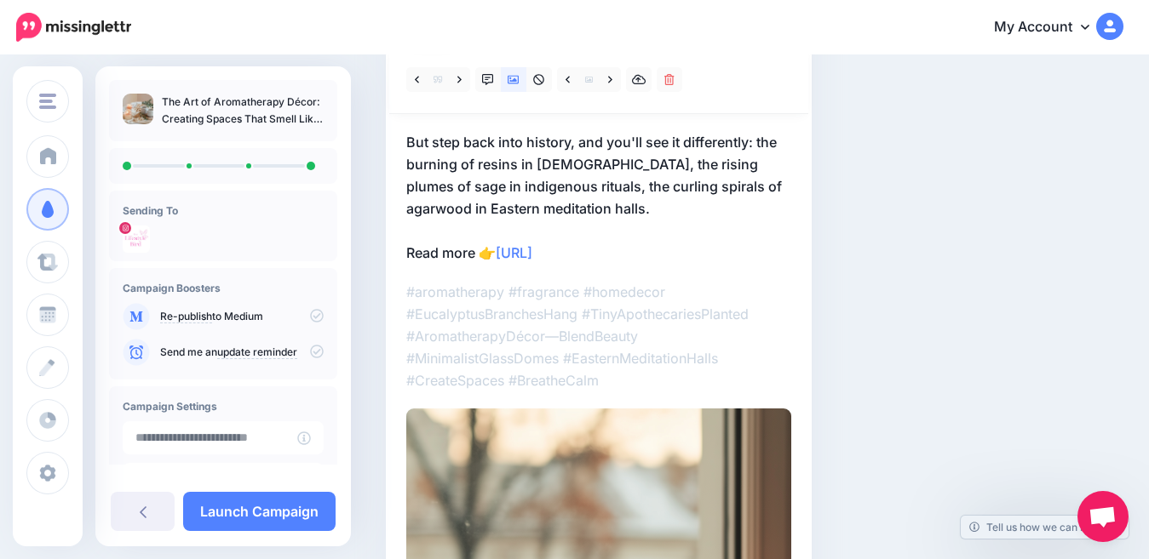
scroll to position [169, 0]
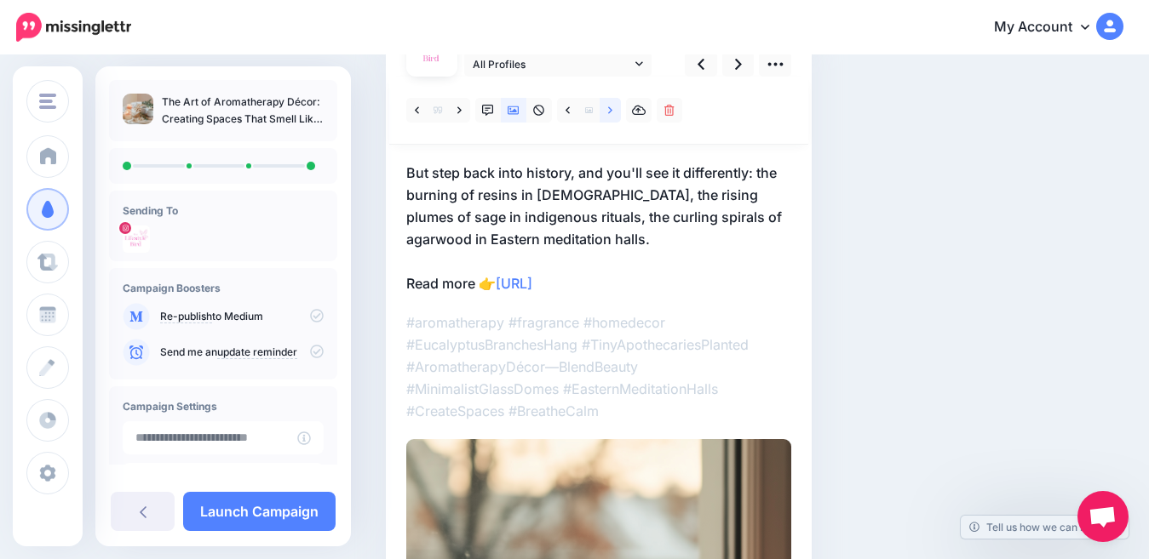
click at [614, 112] on link at bounding box center [609, 110] width 21 height 25
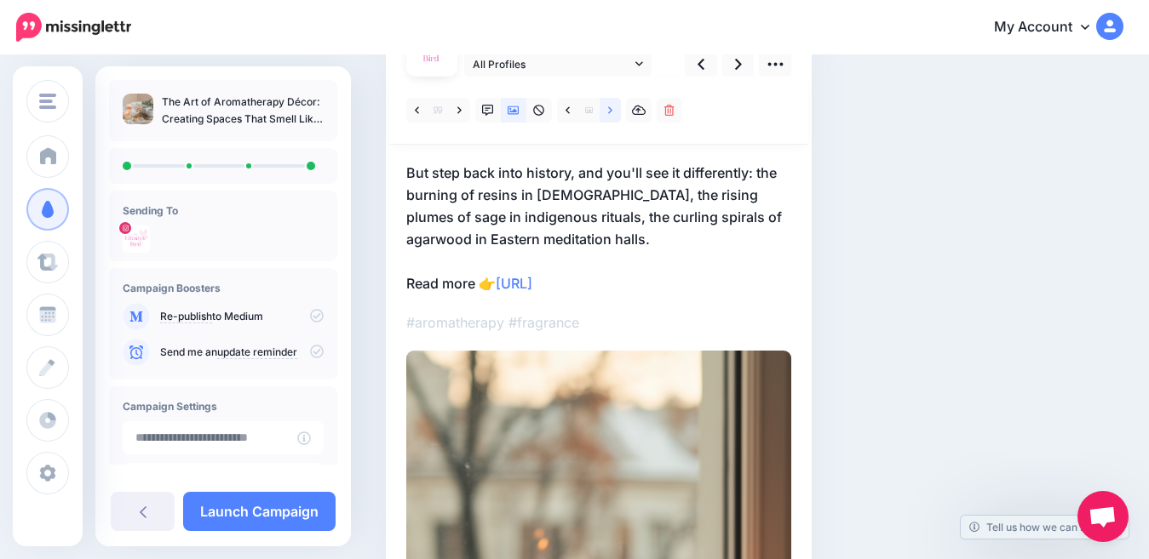
click at [614, 112] on link at bounding box center [609, 110] width 21 height 25
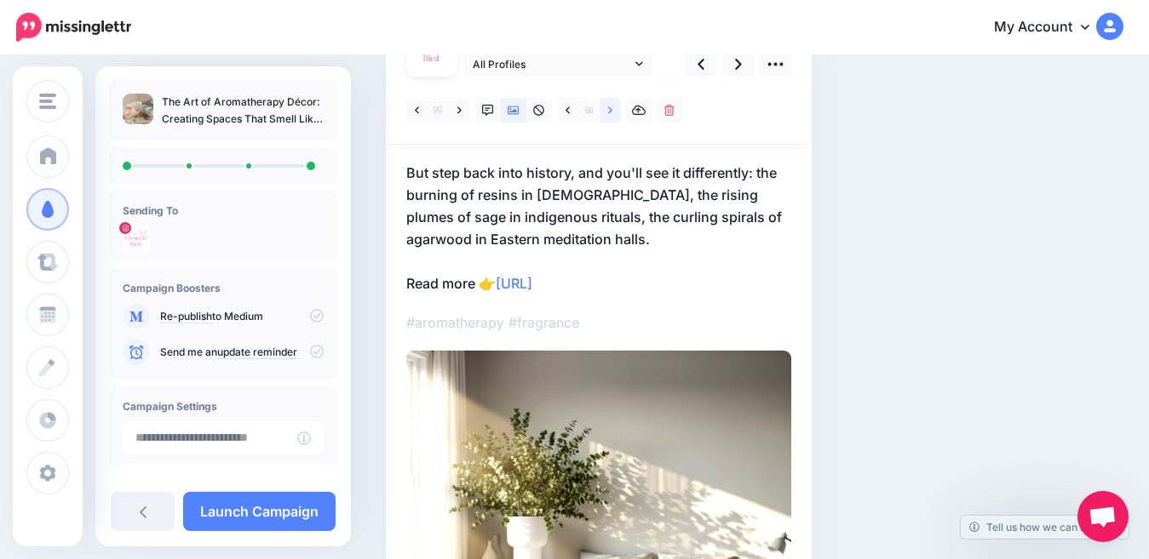
click at [614, 112] on link at bounding box center [609, 110] width 21 height 25
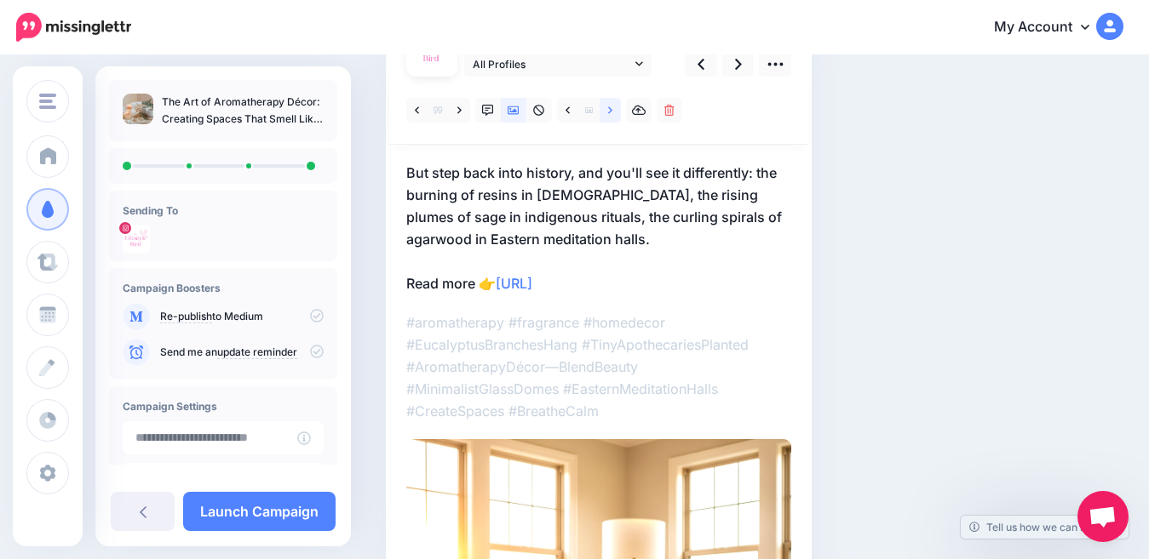
click at [614, 112] on link at bounding box center [609, 110] width 21 height 25
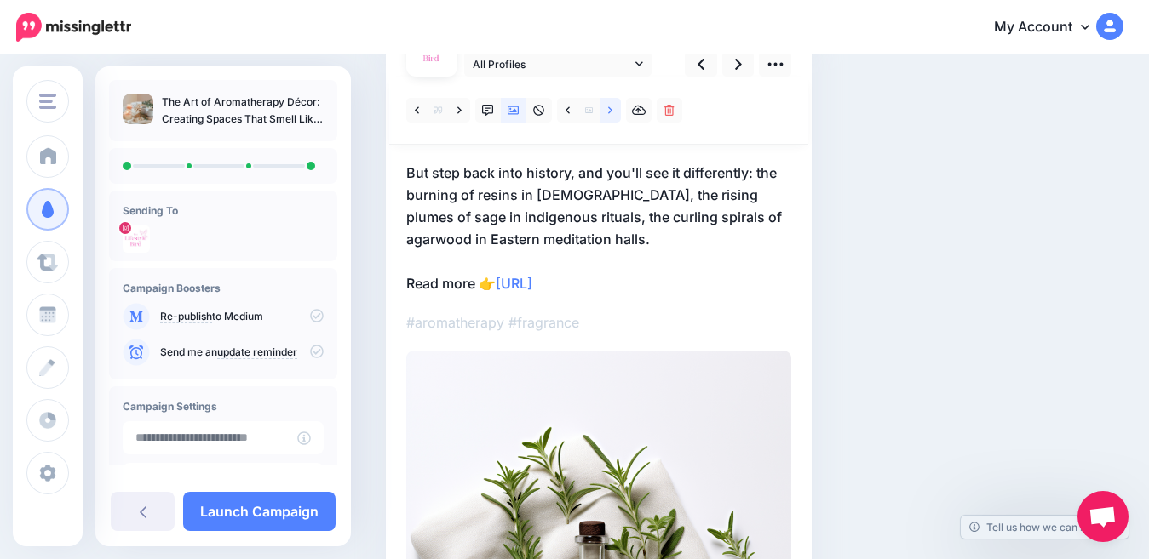
click at [614, 112] on link at bounding box center [609, 110] width 21 height 25
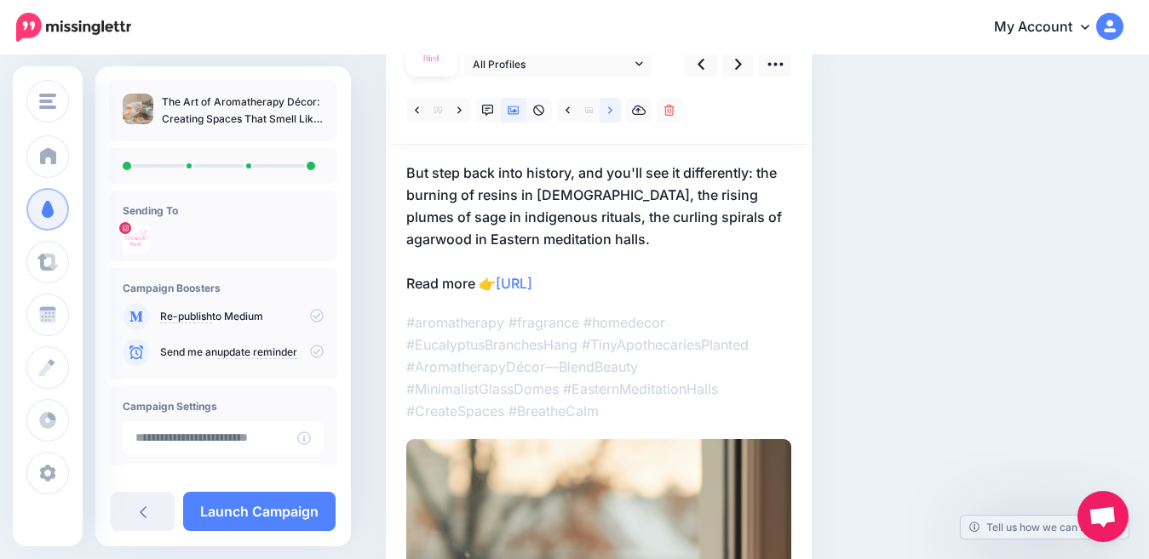
click at [614, 112] on link at bounding box center [609, 110] width 21 height 25
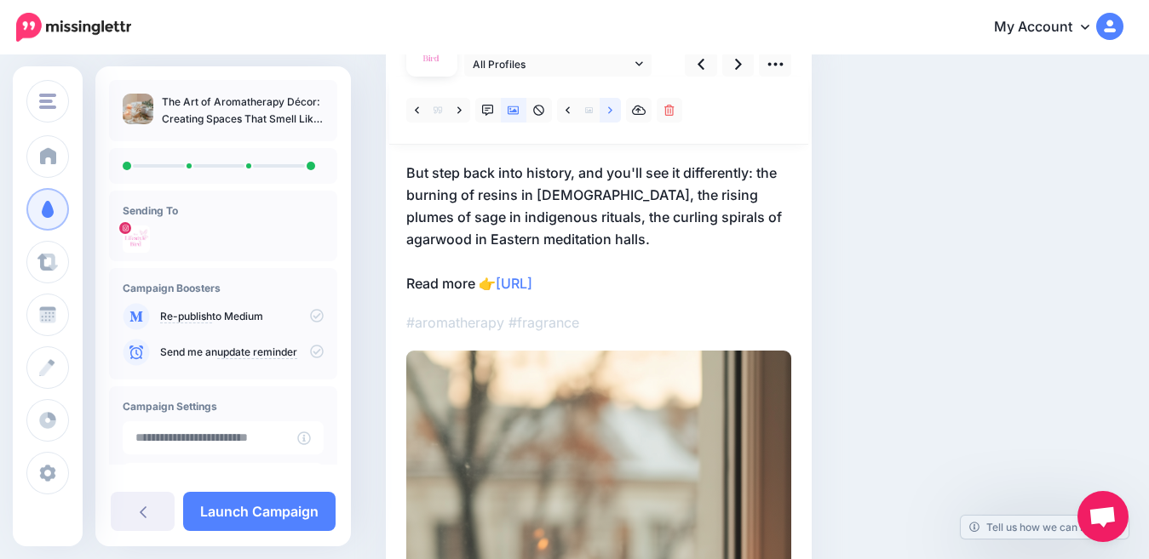
click at [614, 112] on link at bounding box center [609, 110] width 21 height 25
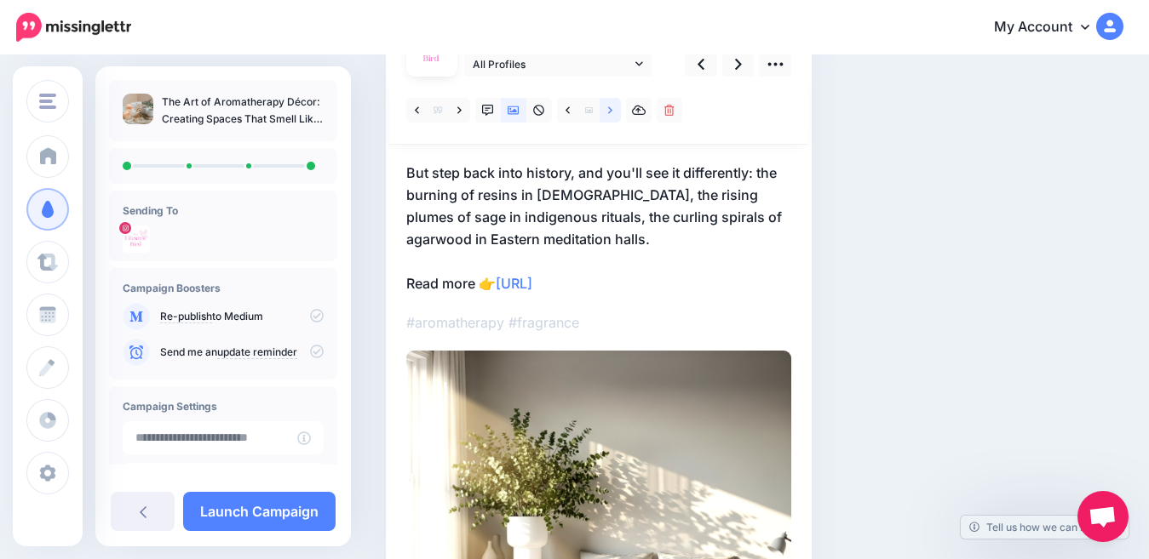
click at [613, 112] on link at bounding box center [609, 110] width 21 height 25
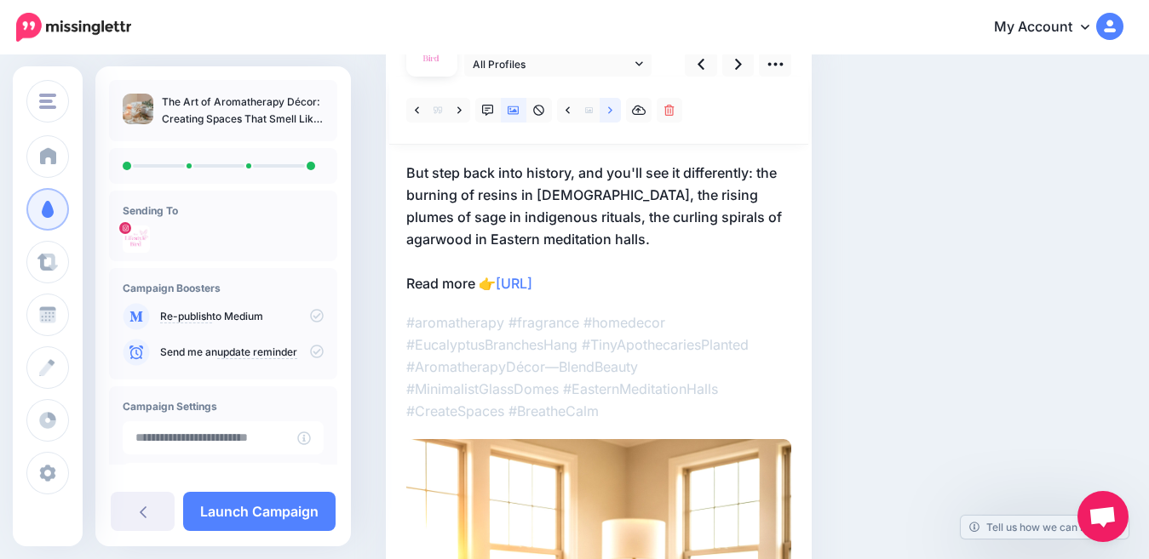
click at [613, 112] on link at bounding box center [609, 110] width 21 height 25
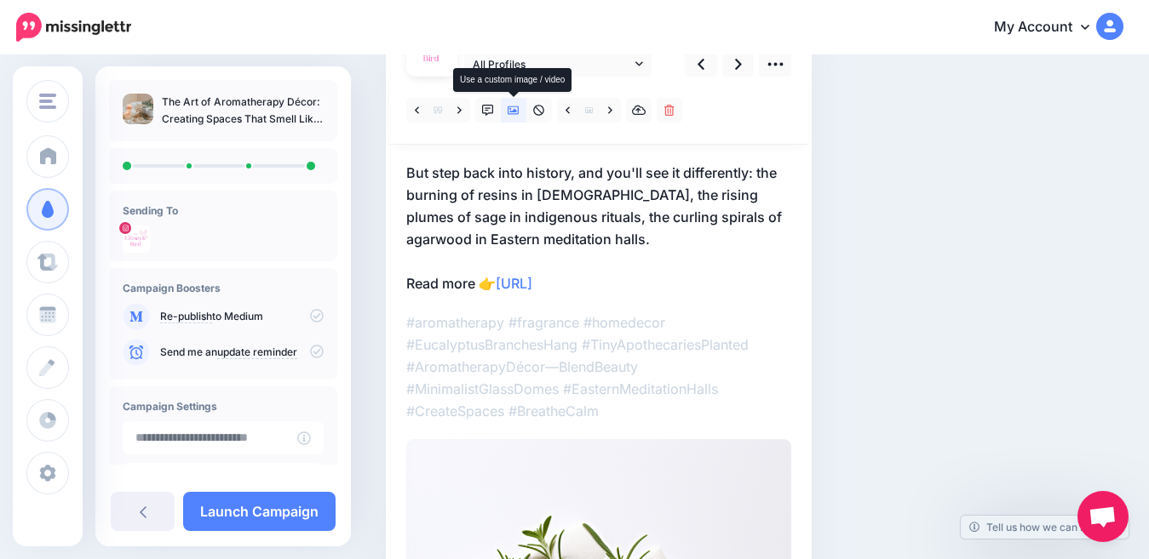
click at [513, 111] on icon at bounding box center [513, 111] width 12 height 12
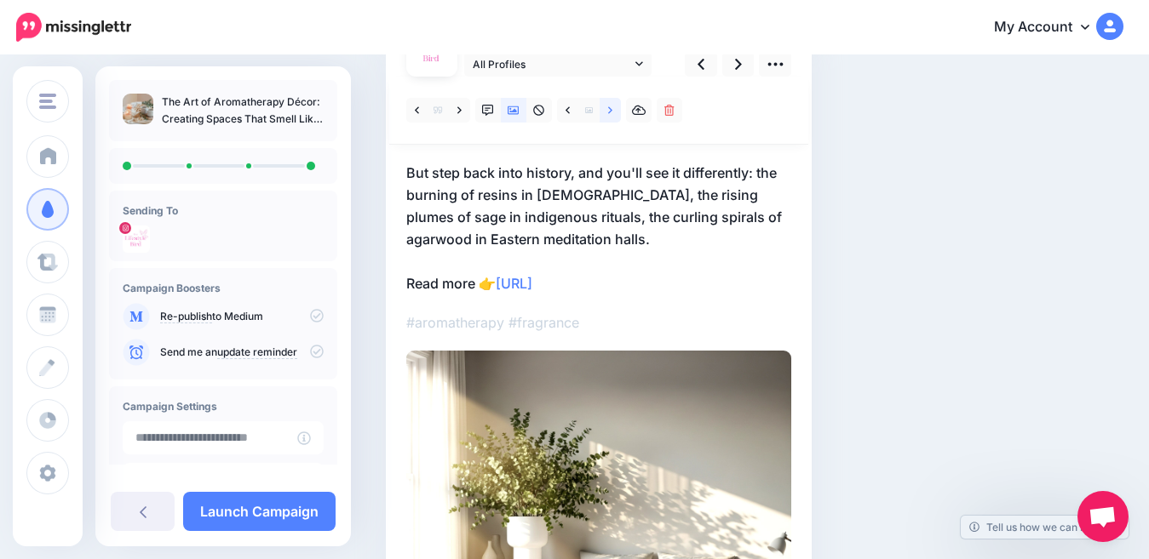
click at [610, 113] on icon at bounding box center [610, 111] width 4 height 12
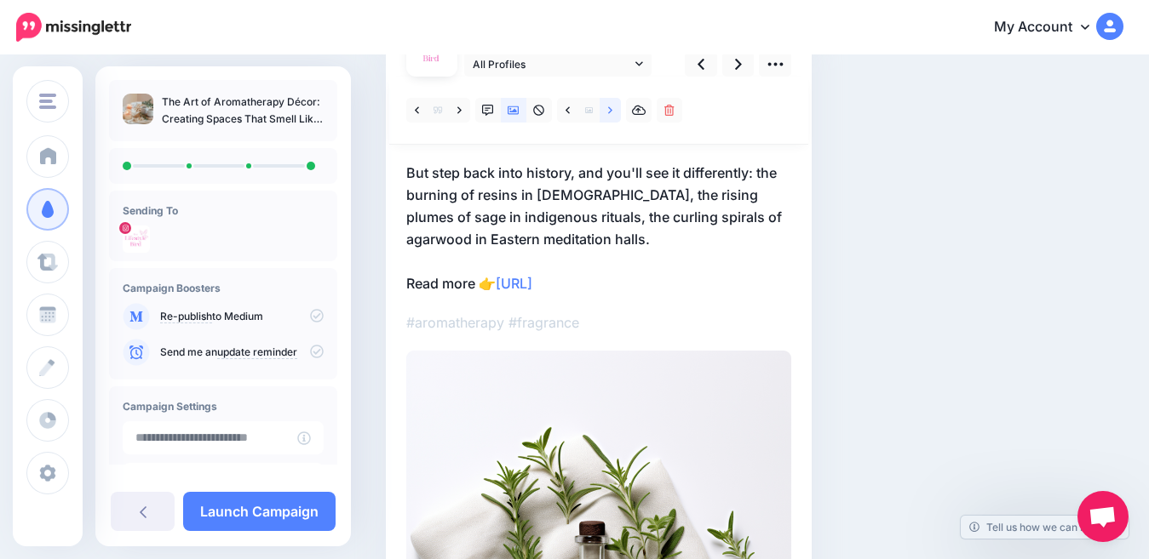
click at [610, 113] on icon at bounding box center [610, 111] width 4 height 12
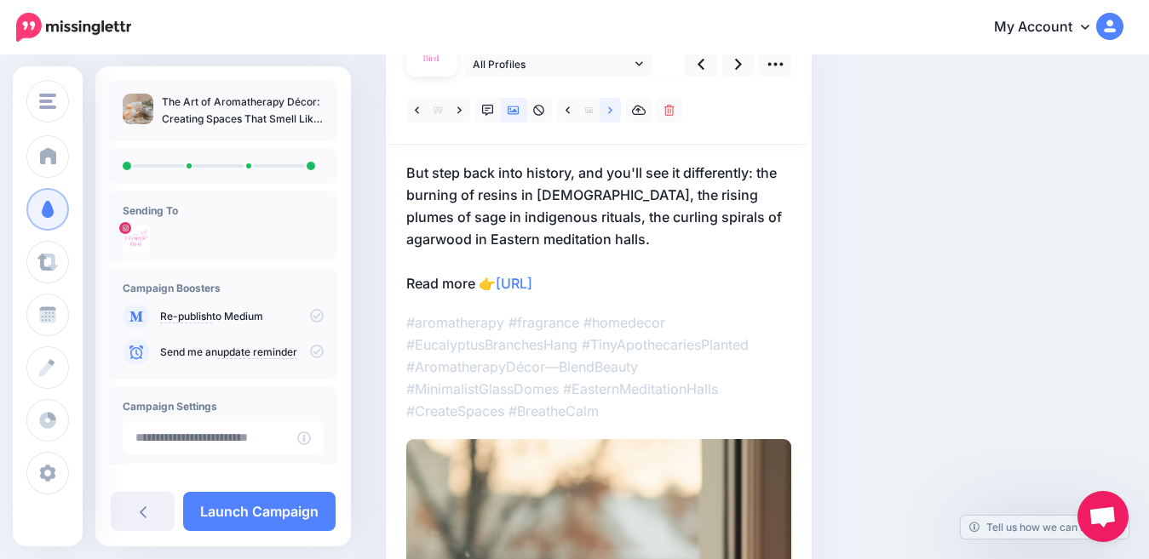
click at [610, 113] on icon at bounding box center [610, 111] width 4 height 12
click at [609, 113] on icon at bounding box center [610, 109] width 4 height 7
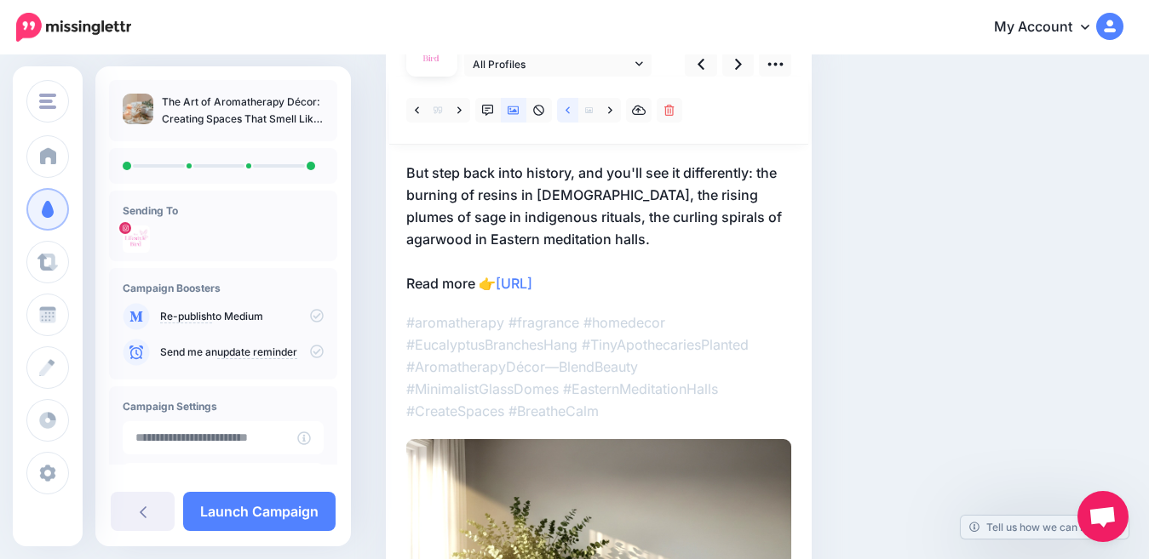
click at [564, 117] on link at bounding box center [567, 110] width 21 height 25
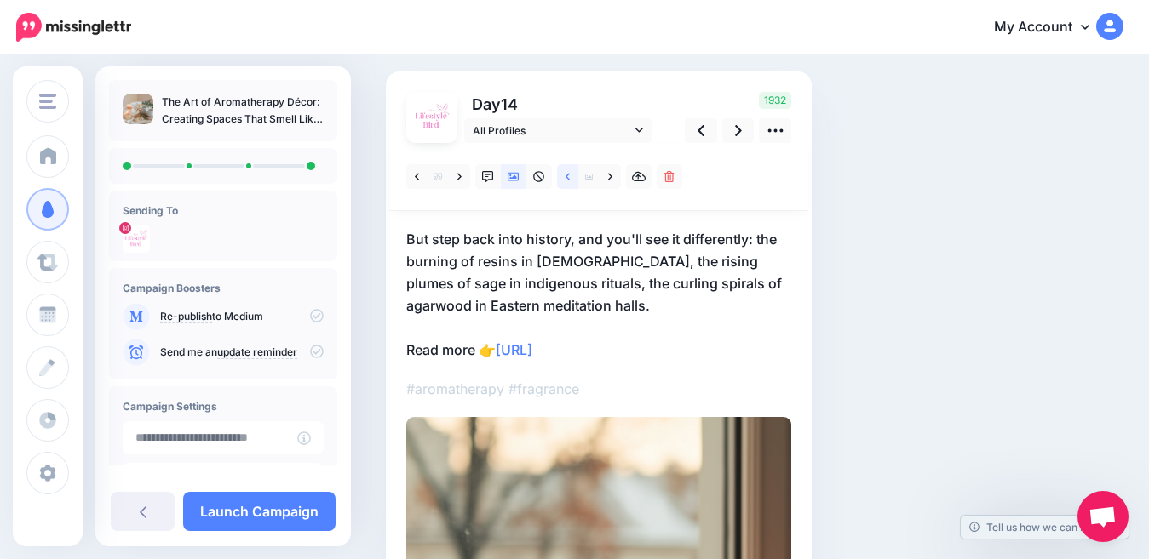
scroll to position [100, 0]
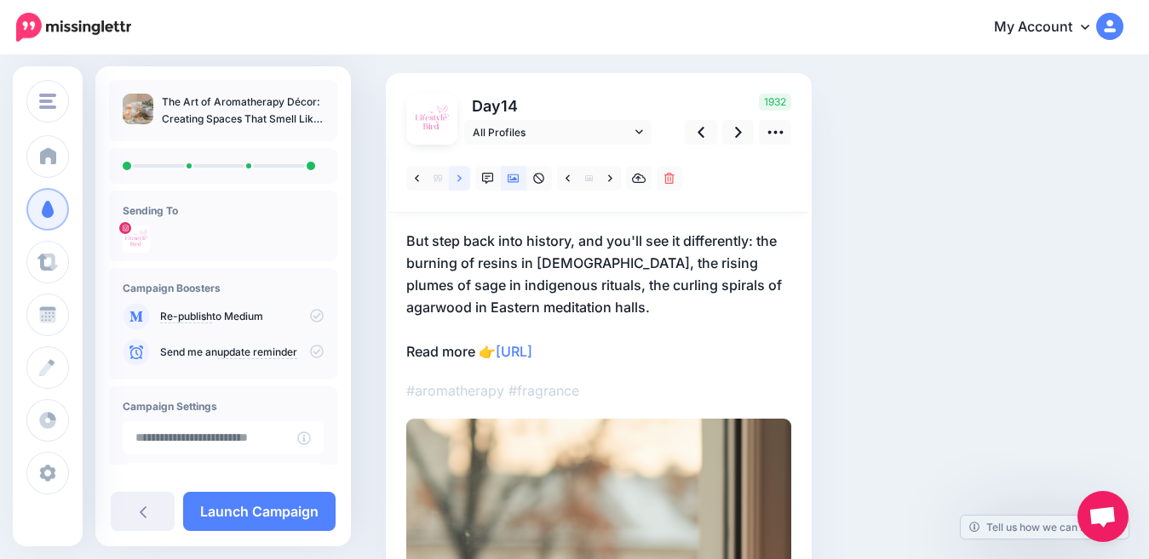
click at [457, 183] on icon at bounding box center [459, 179] width 4 height 12
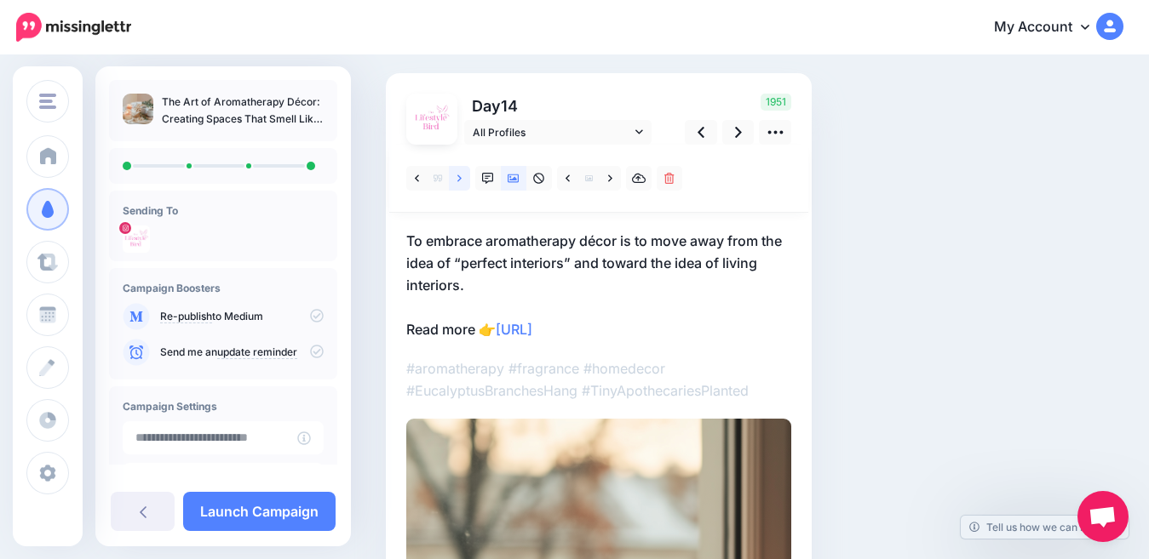
click at [457, 183] on icon at bounding box center [459, 179] width 4 height 12
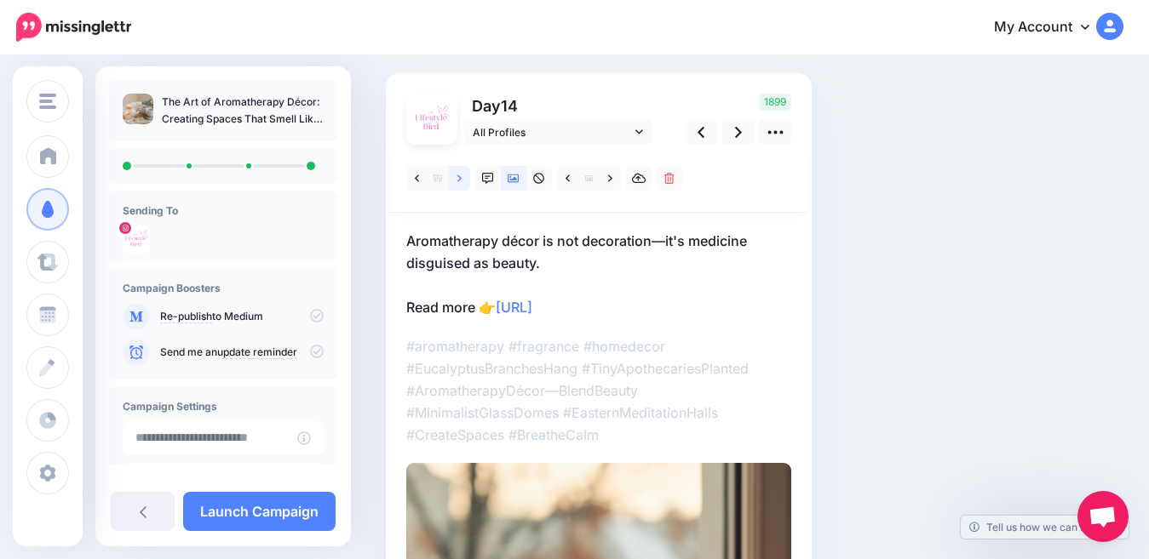
click at [457, 183] on icon at bounding box center [459, 179] width 4 height 12
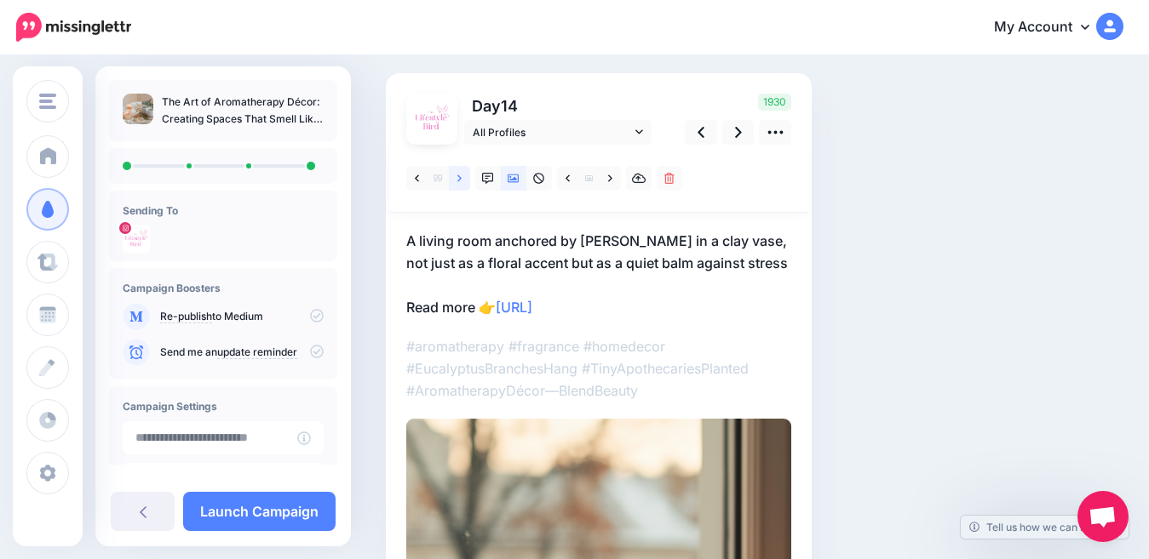
click at [457, 183] on icon at bounding box center [459, 179] width 4 height 12
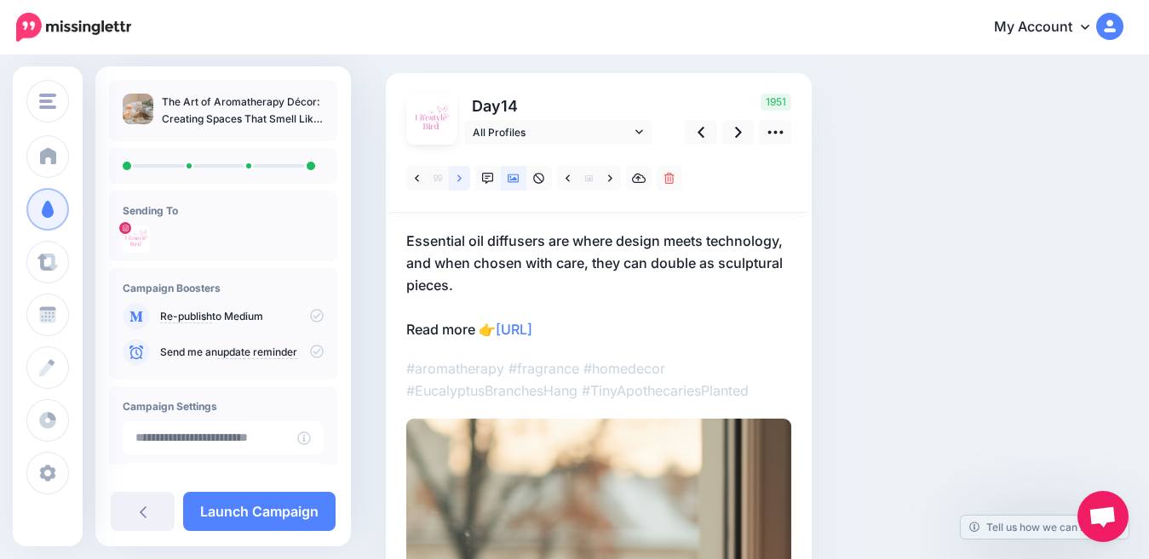
click at [457, 183] on icon at bounding box center [459, 179] width 4 height 12
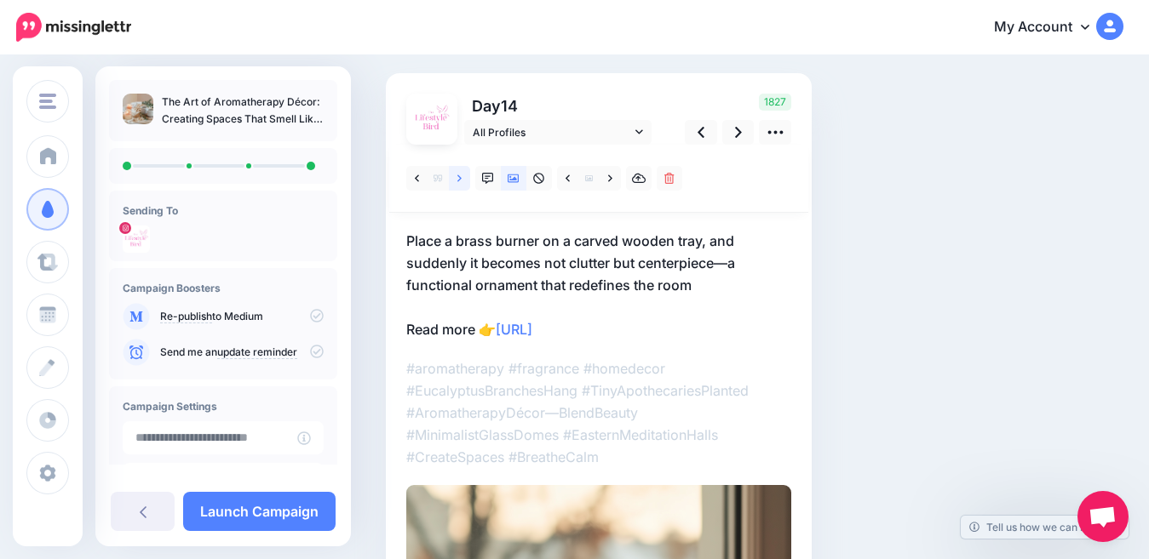
click at [457, 183] on icon at bounding box center [459, 179] width 4 height 12
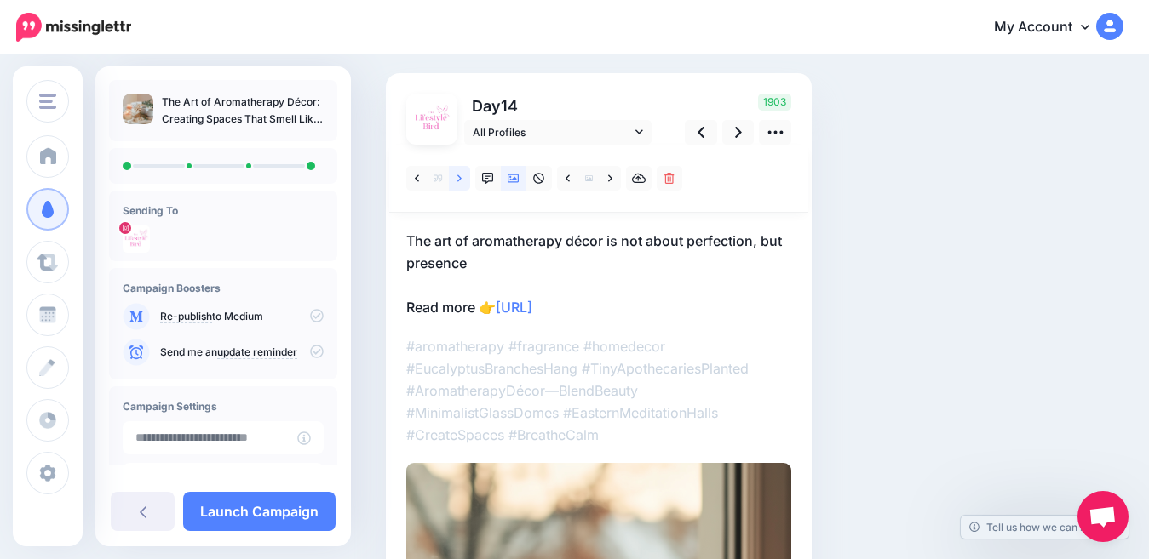
click at [457, 183] on icon at bounding box center [459, 179] width 4 height 12
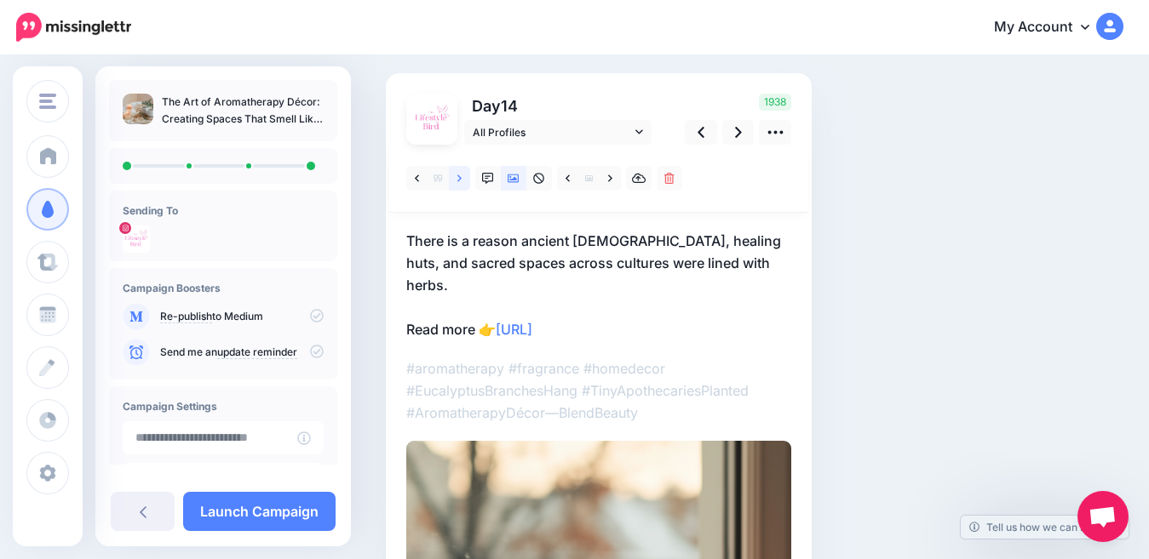
click at [457, 183] on icon at bounding box center [459, 179] width 4 height 12
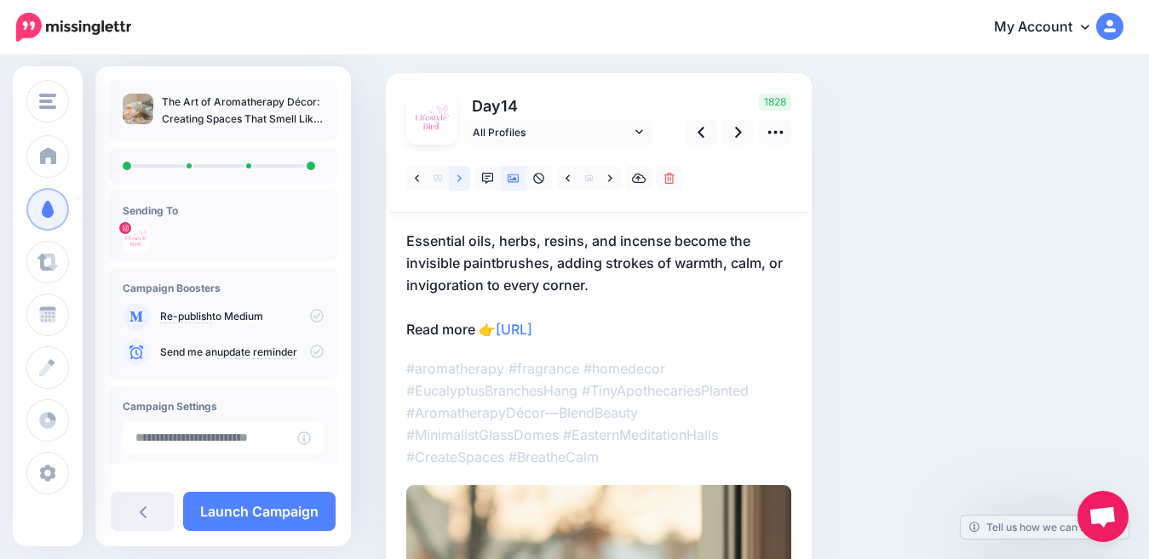
click at [457, 183] on icon at bounding box center [459, 179] width 4 height 12
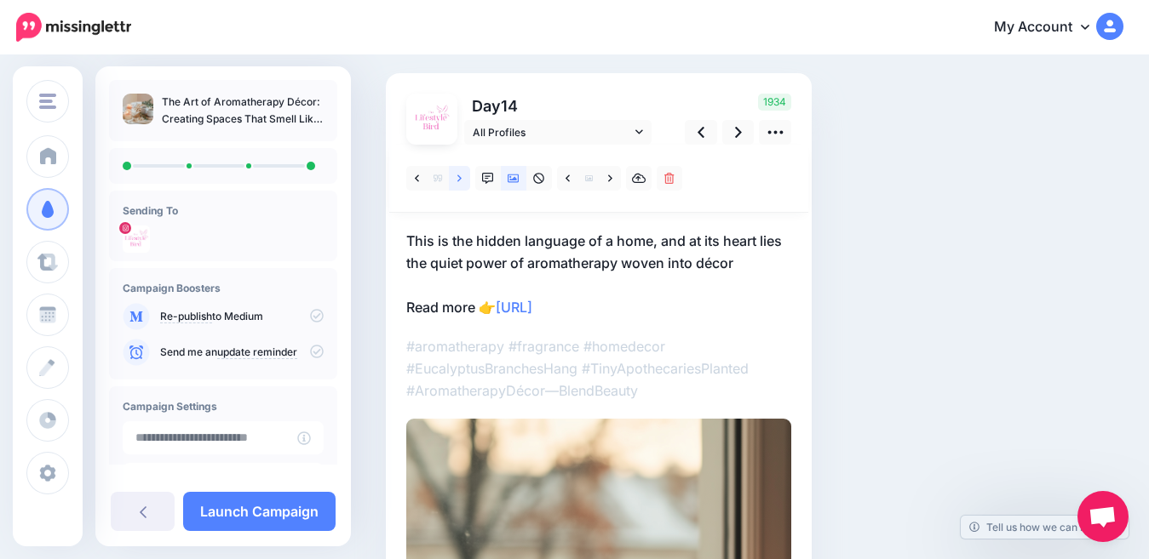
click at [458, 184] on icon at bounding box center [459, 179] width 4 height 12
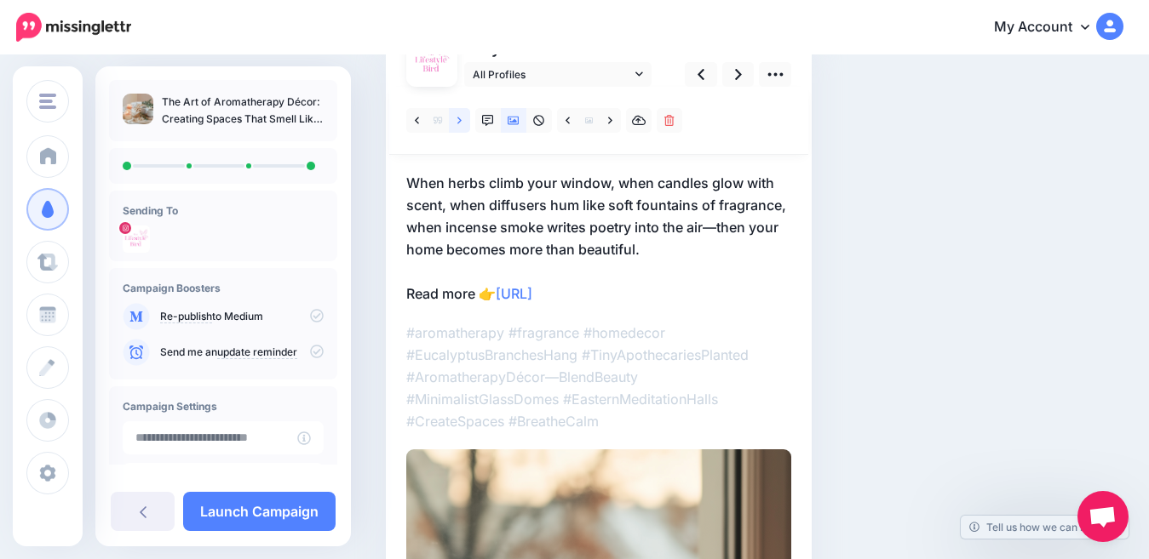
scroll to position [61, 0]
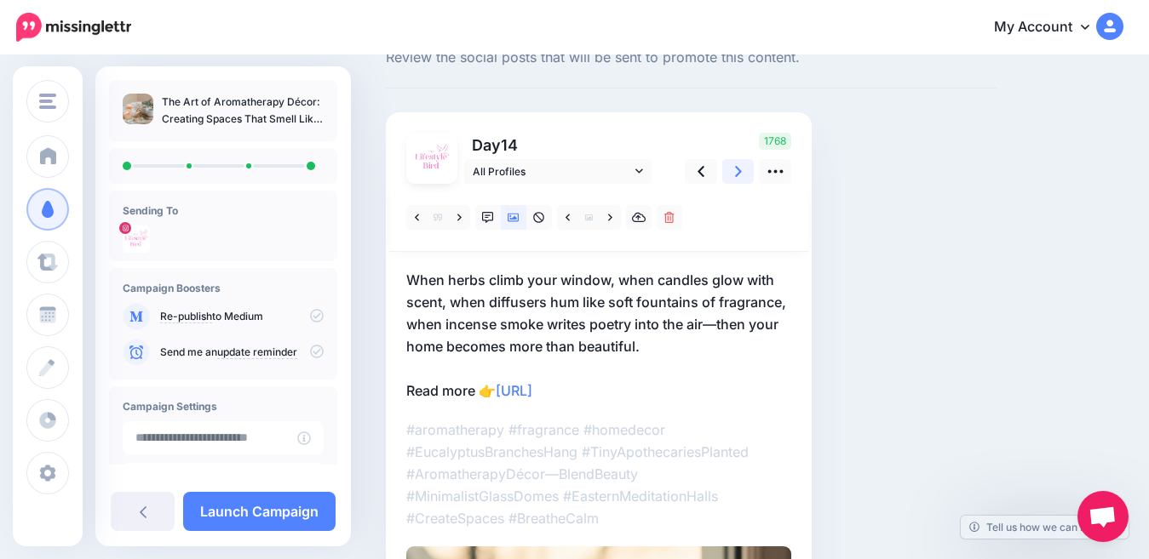
click at [741, 171] on icon at bounding box center [738, 171] width 7 height 11
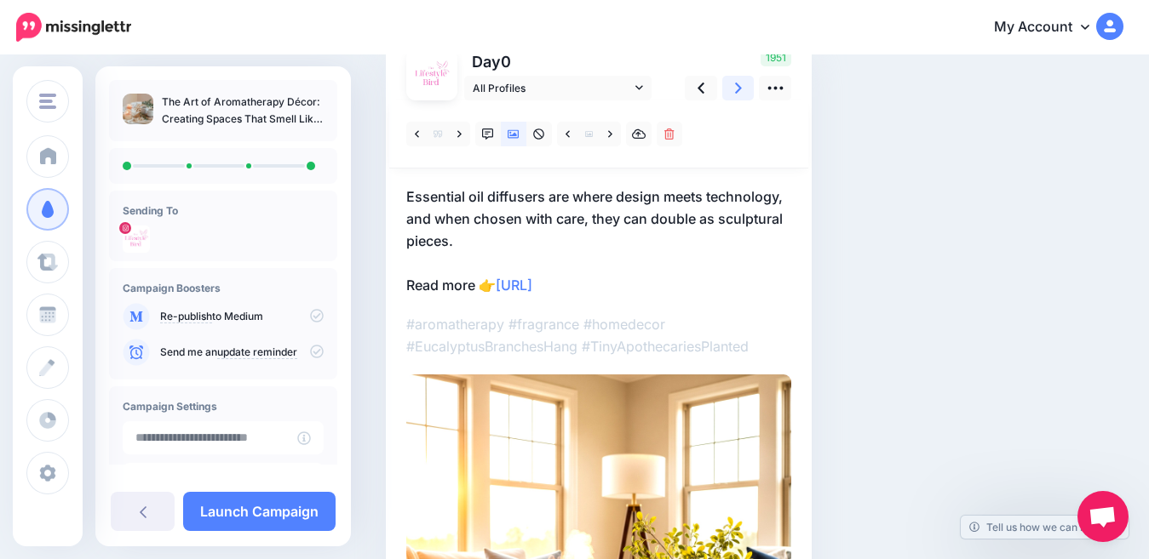
scroll to position [152, 0]
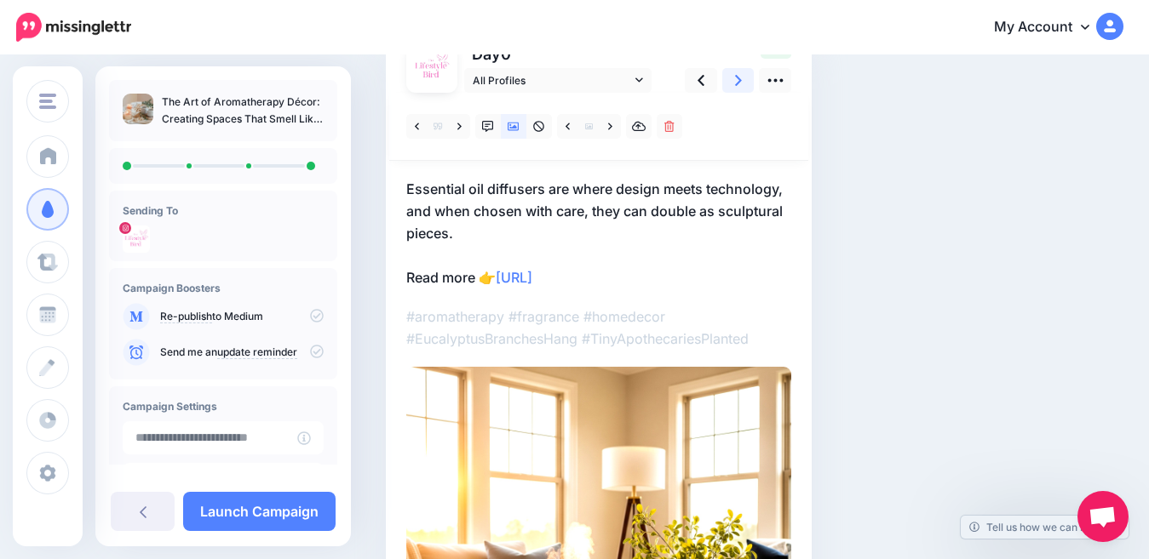
click at [741, 84] on icon at bounding box center [738, 81] width 7 height 18
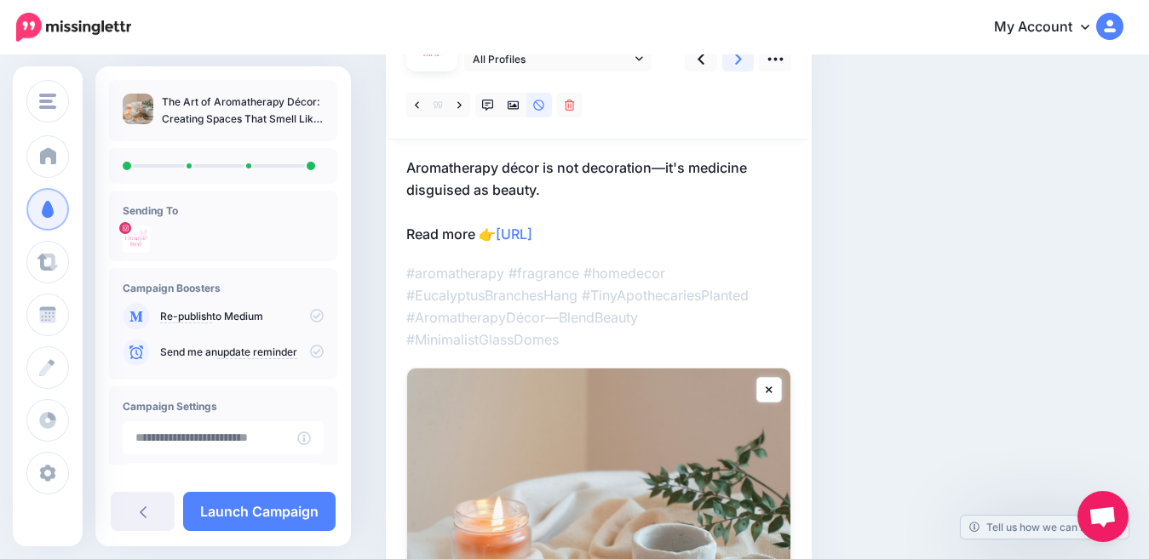
scroll to position [172, 0]
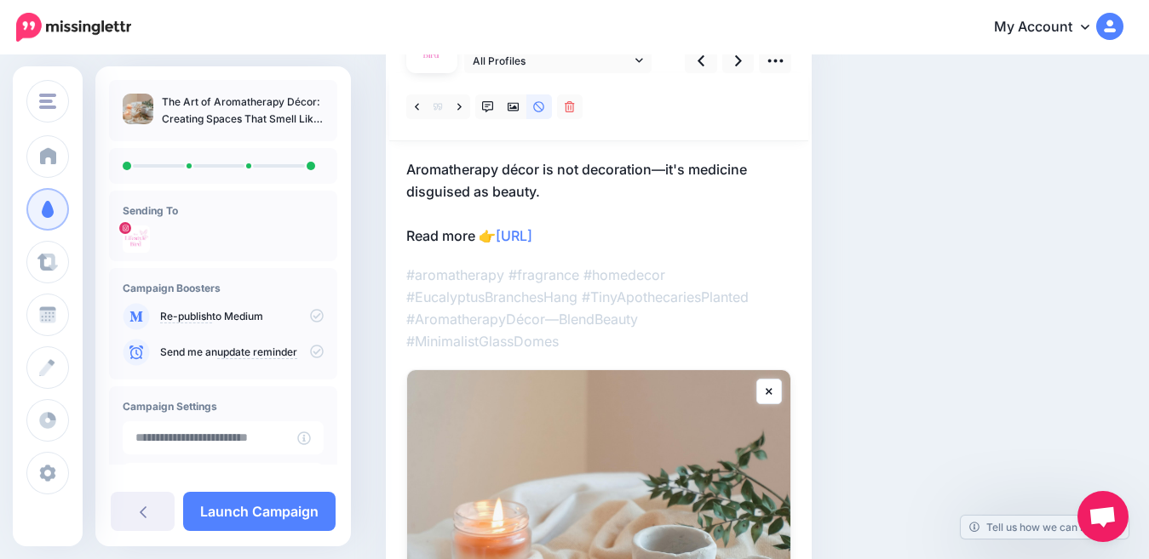
click at [494, 132] on div at bounding box center [598, 107] width 419 height 68
click at [513, 106] on icon at bounding box center [513, 107] width 12 height 12
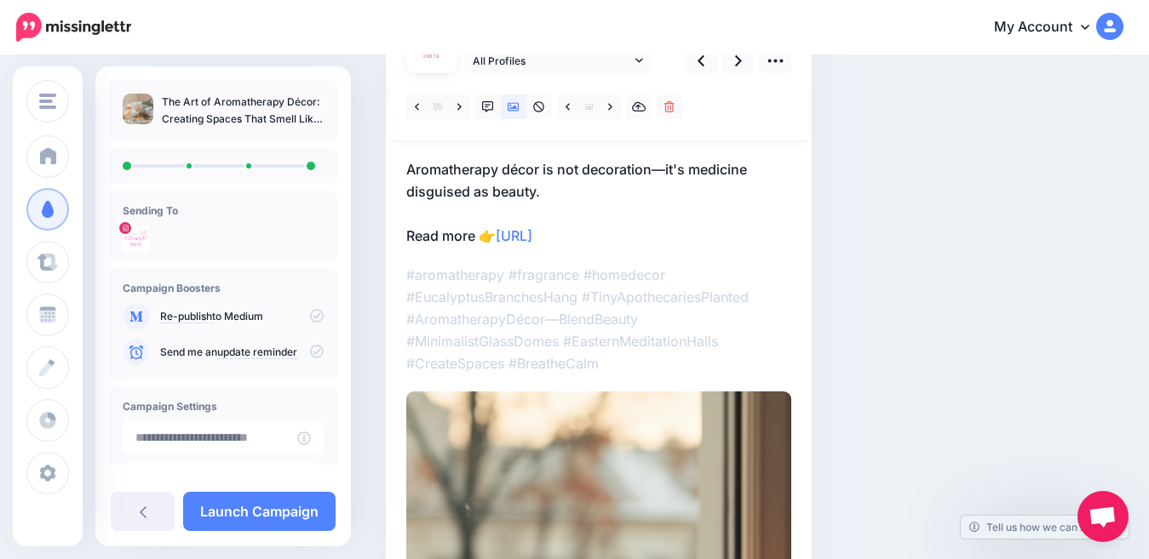
scroll to position [69, 0]
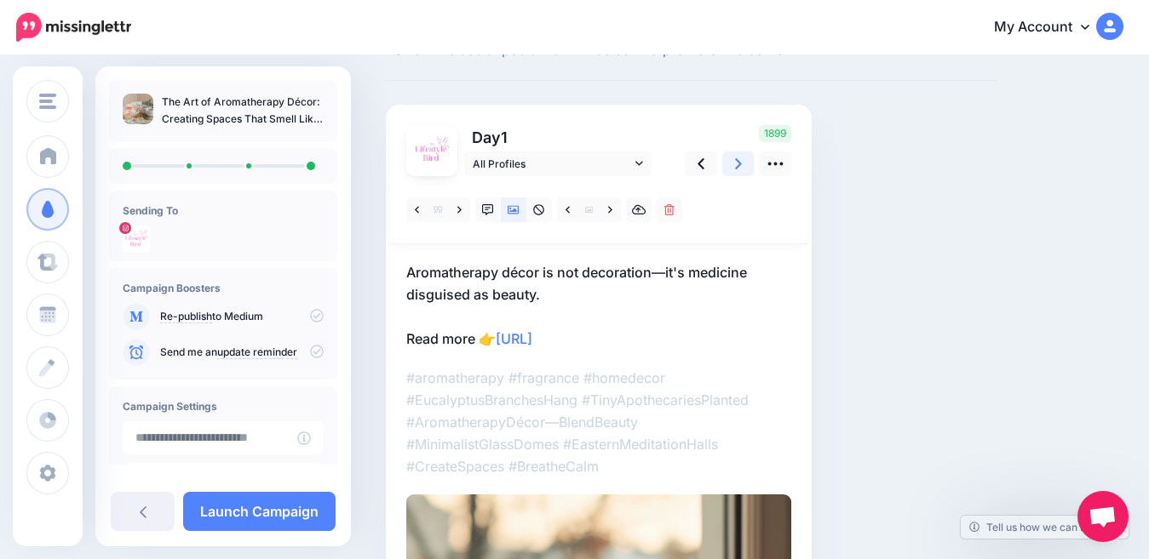
click at [740, 169] on icon at bounding box center [738, 164] width 7 height 18
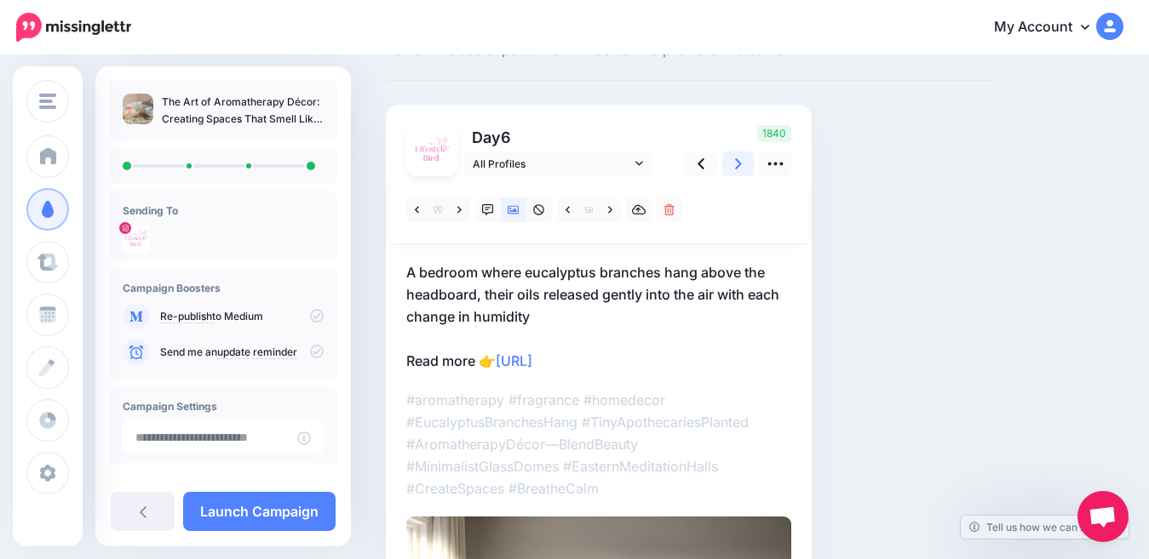
click at [740, 169] on icon at bounding box center [738, 164] width 7 height 18
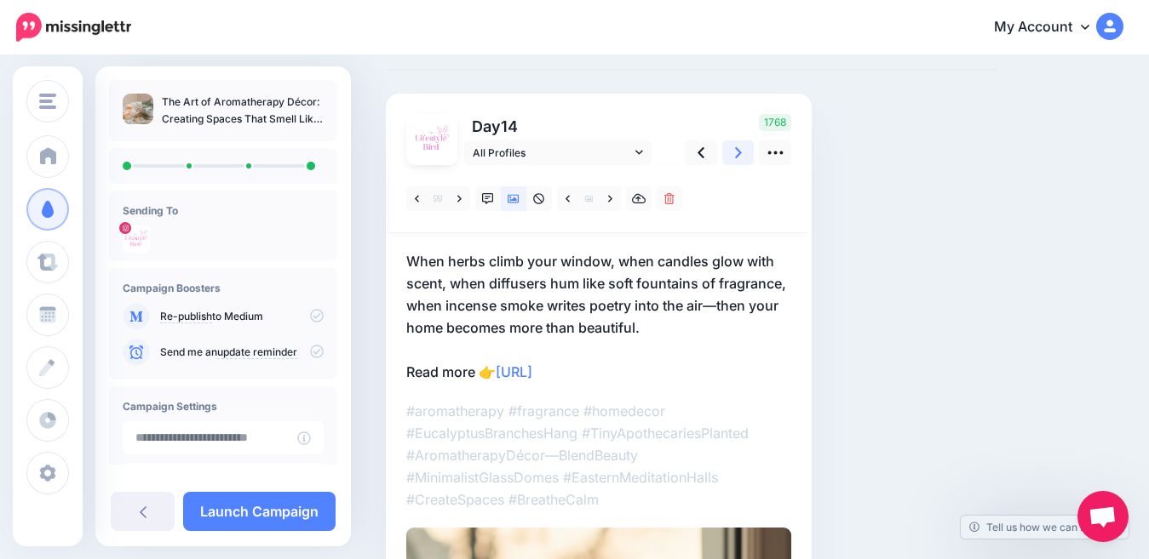
scroll to position [78, 0]
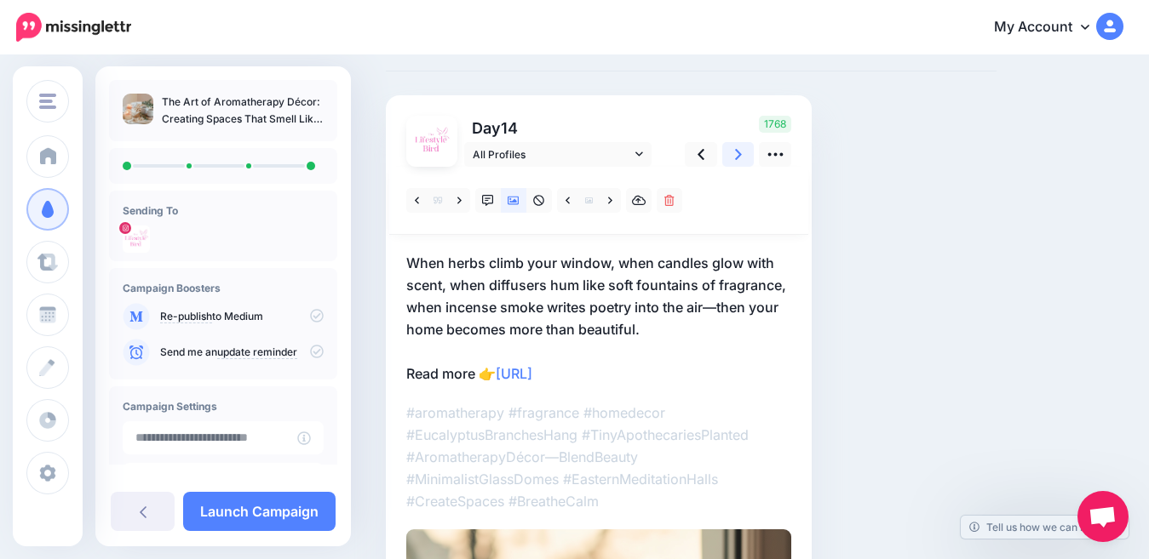
click at [735, 152] on icon at bounding box center [738, 155] width 7 height 18
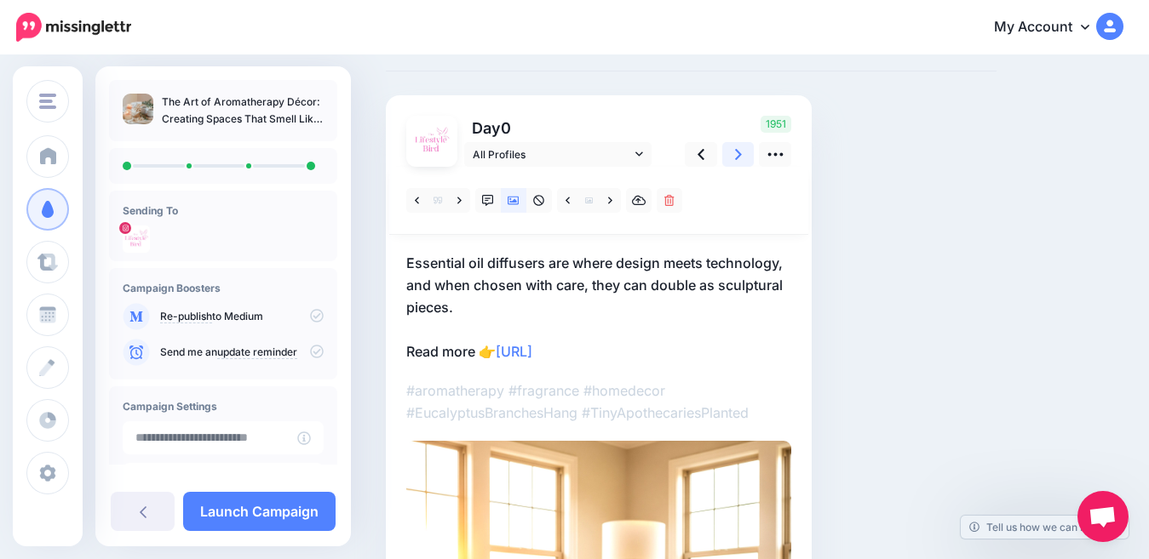
click at [735, 152] on icon at bounding box center [738, 155] width 7 height 18
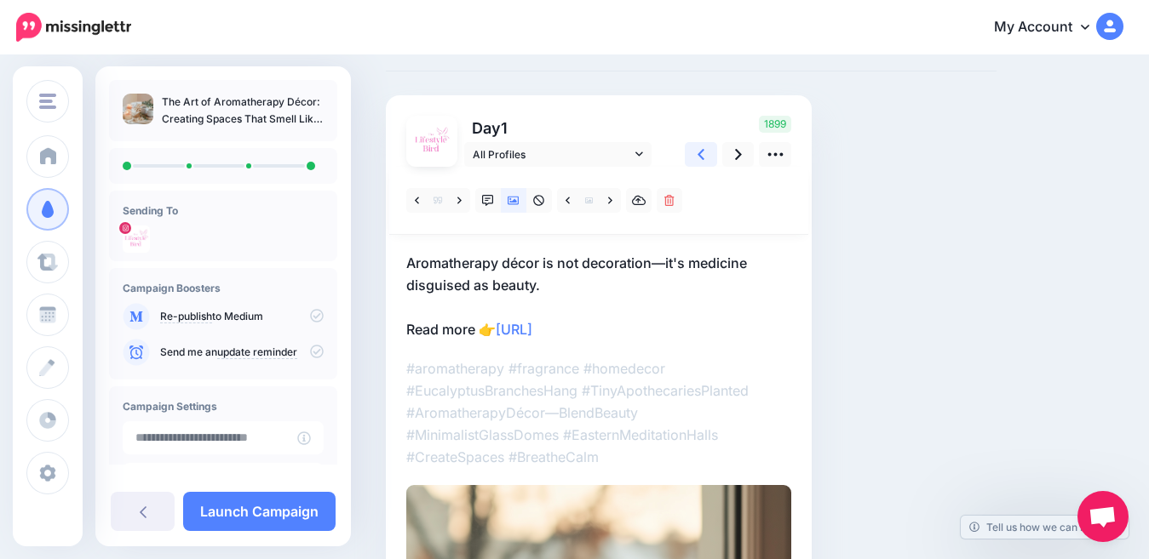
click at [701, 157] on icon at bounding box center [700, 154] width 7 height 11
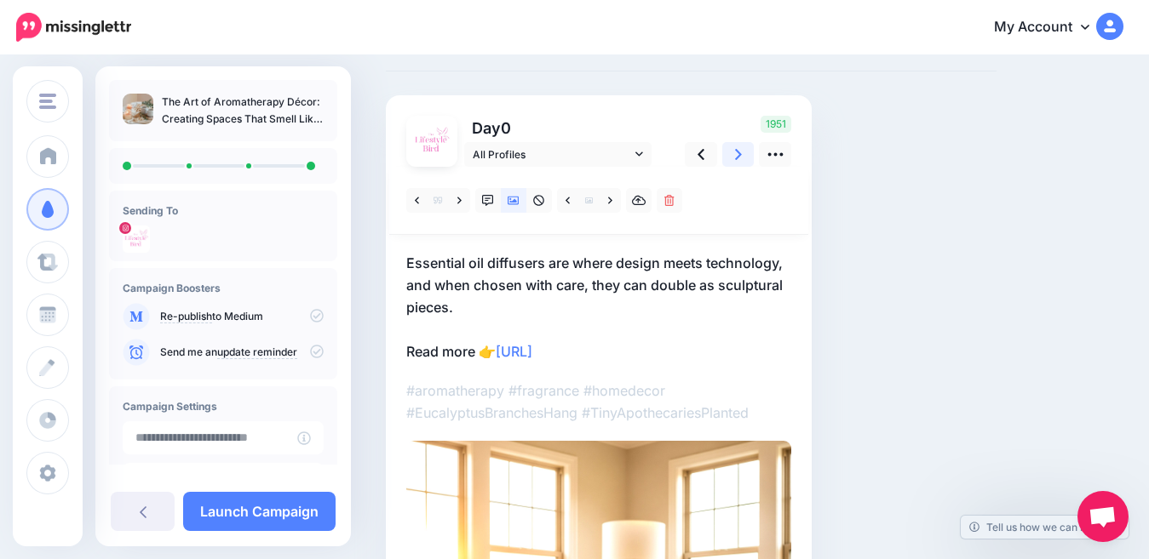
click at [736, 154] on icon at bounding box center [738, 155] width 7 height 18
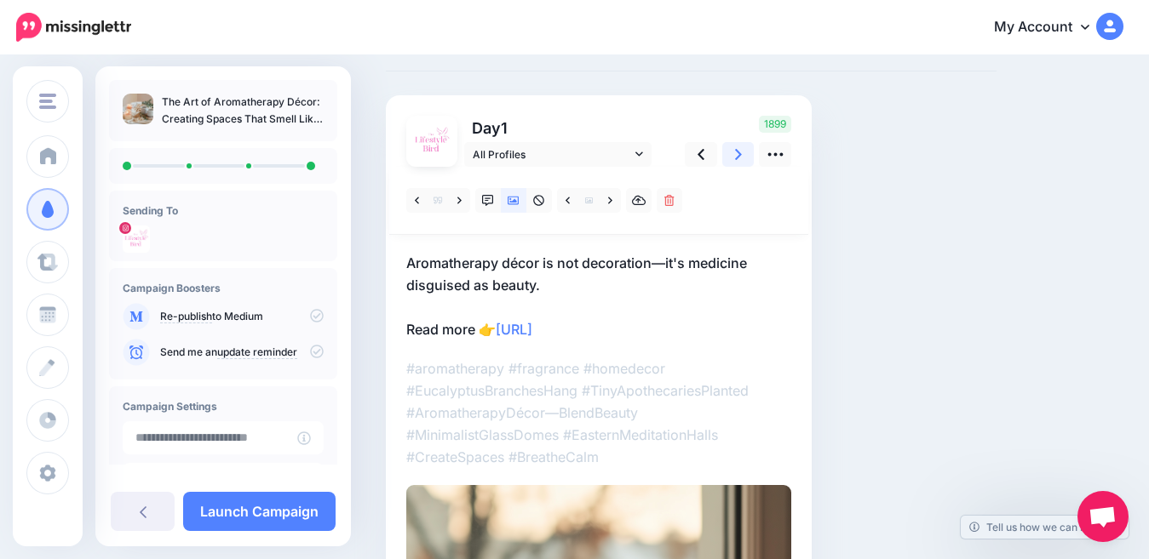
click at [736, 154] on icon at bounding box center [738, 155] width 7 height 18
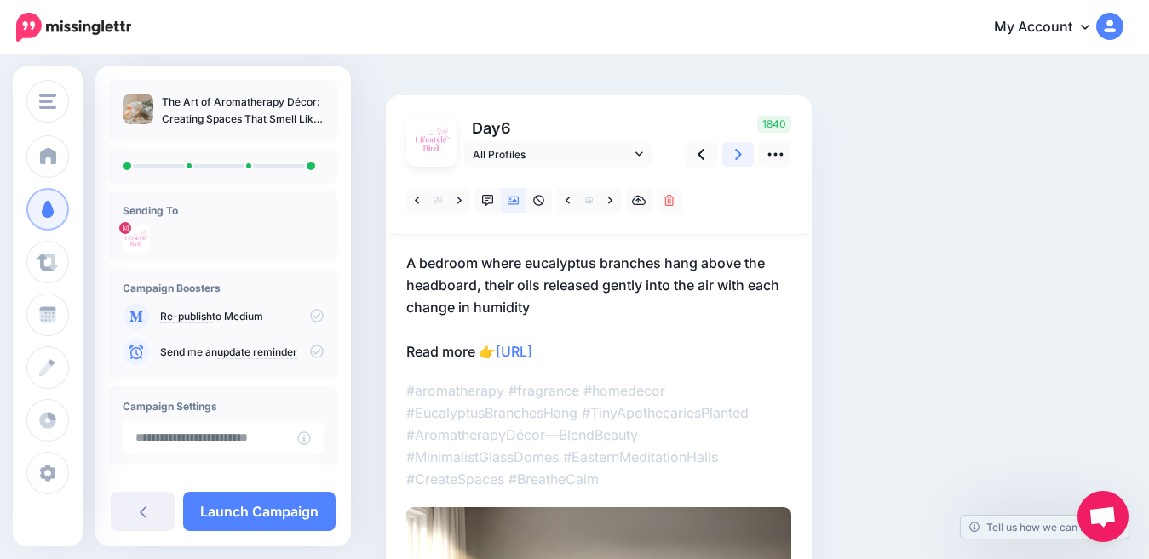
click at [736, 154] on icon at bounding box center [738, 155] width 7 height 18
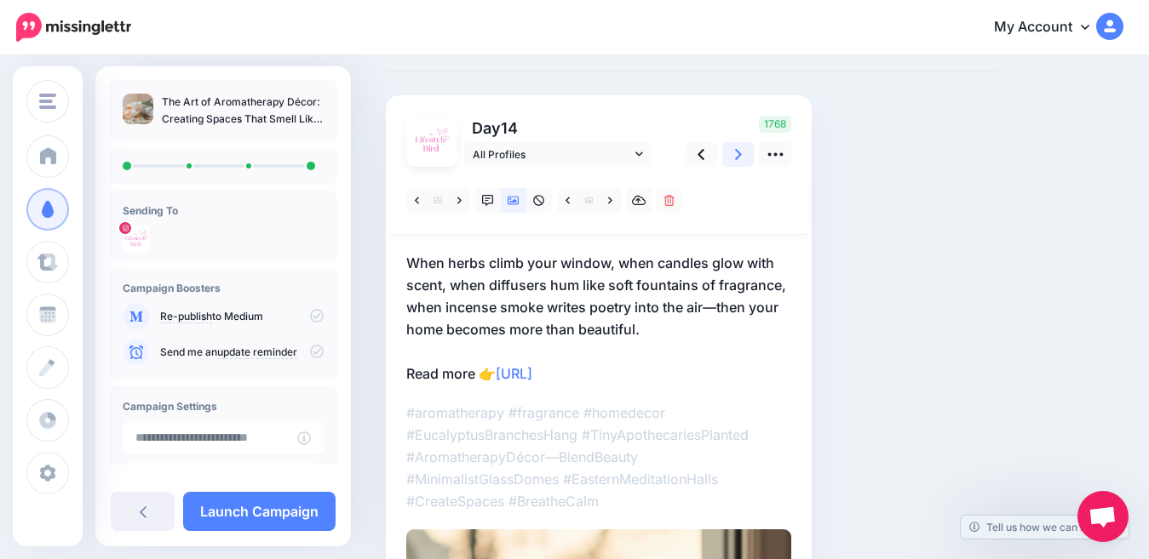
click at [736, 154] on icon at bounding box center [738, 155] width 7 height 18
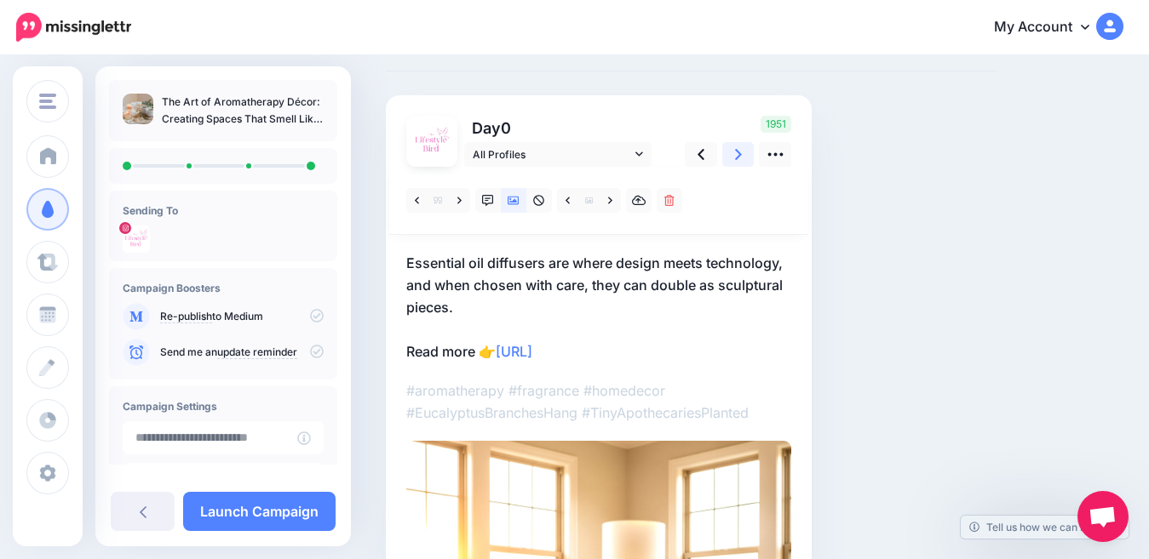
click at [736, 154] on icon at bounding box center [738, 155] width 7 height 18
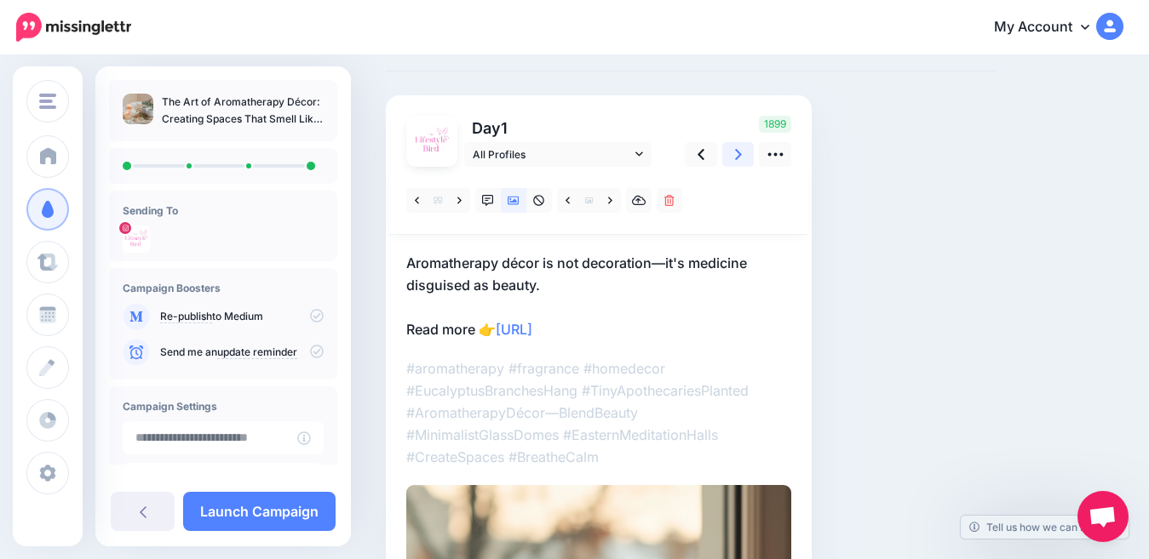
click at [736, 154] on icon at bounding box center [738, 155] width 7 height 18
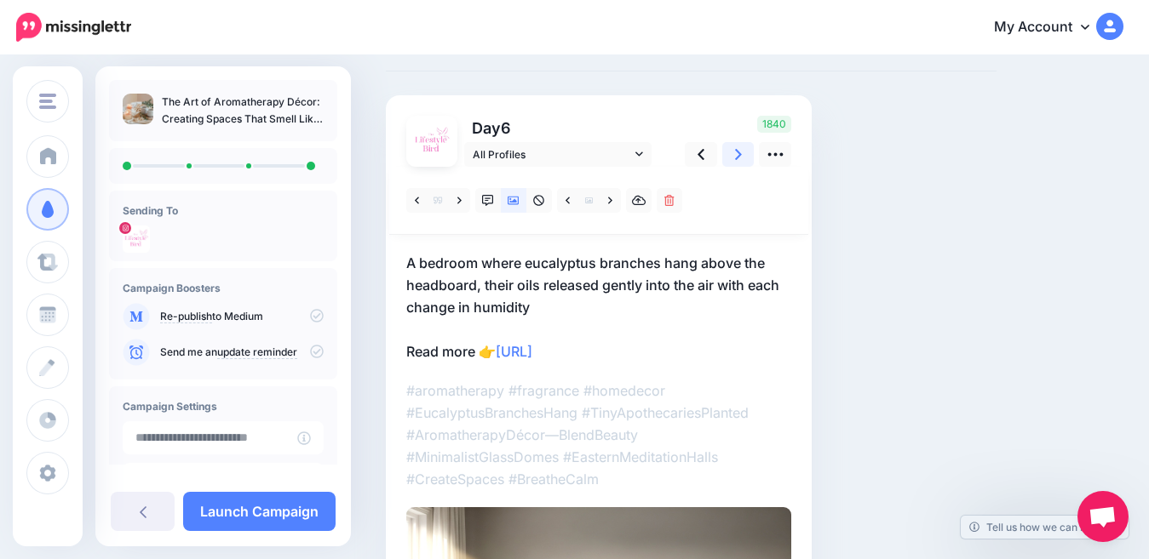
click at [736, 154] on icon at bounding box center [738, 155] width 7 height 18
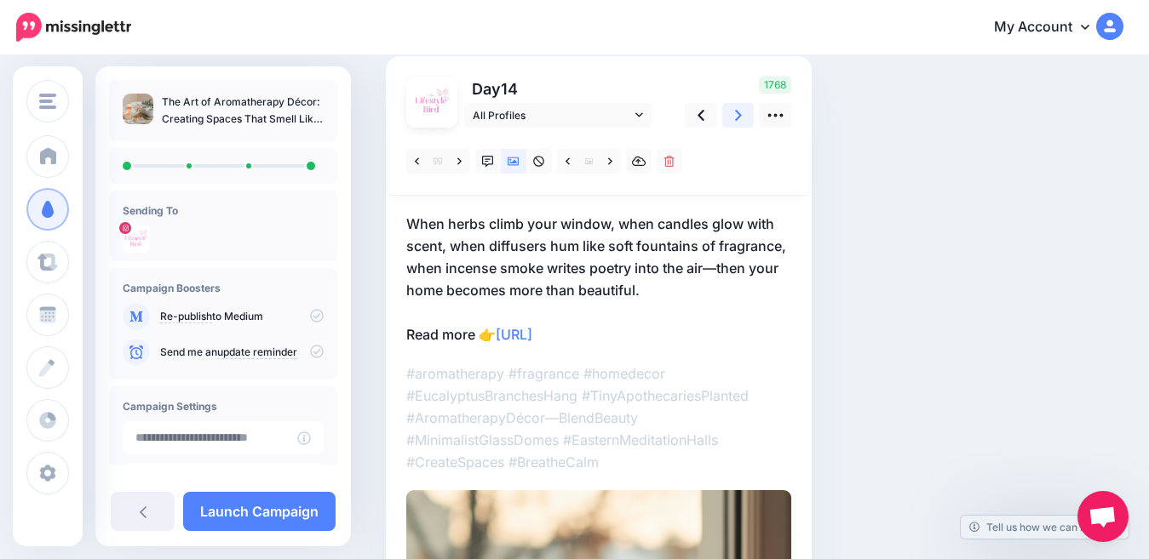
scroll to position [107, 0]
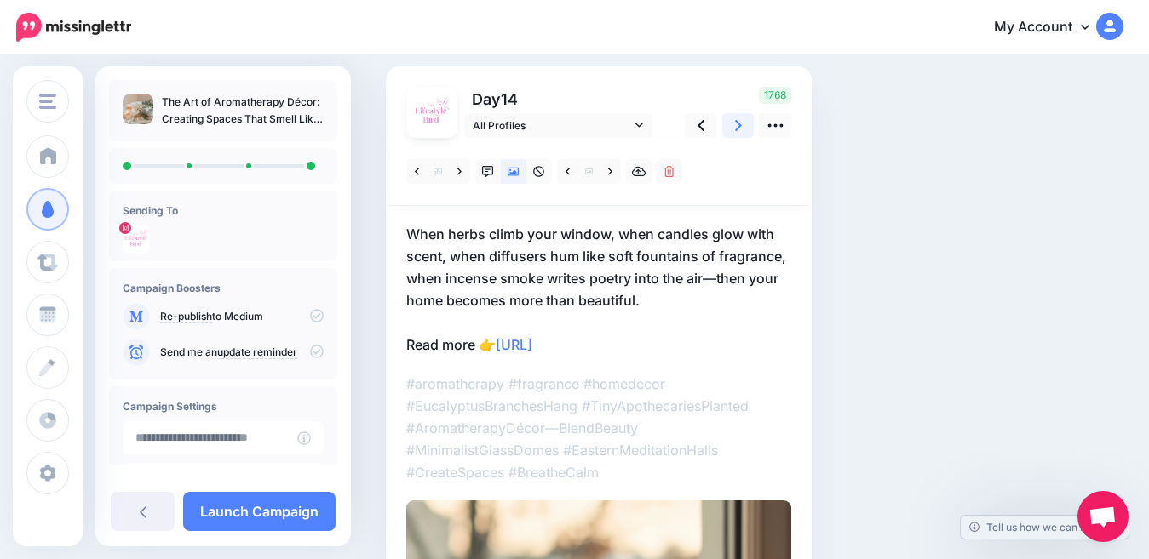
click at [736, 125] on icon at bounding box center [738, 126] width 7 height 18
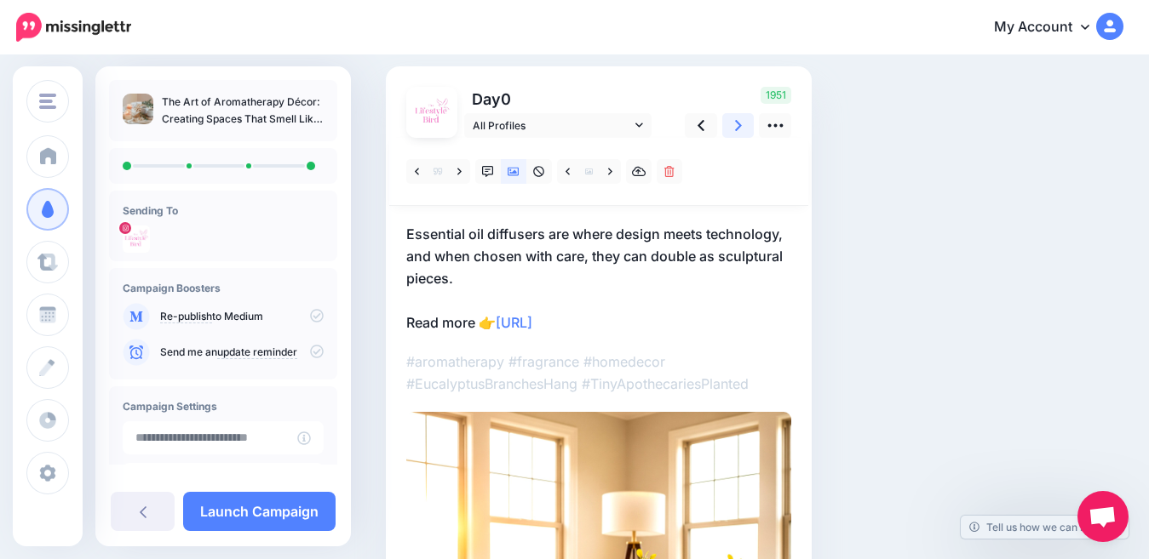
click at [742, 126] on link at bounding box center [738, 125] width 32 height 25
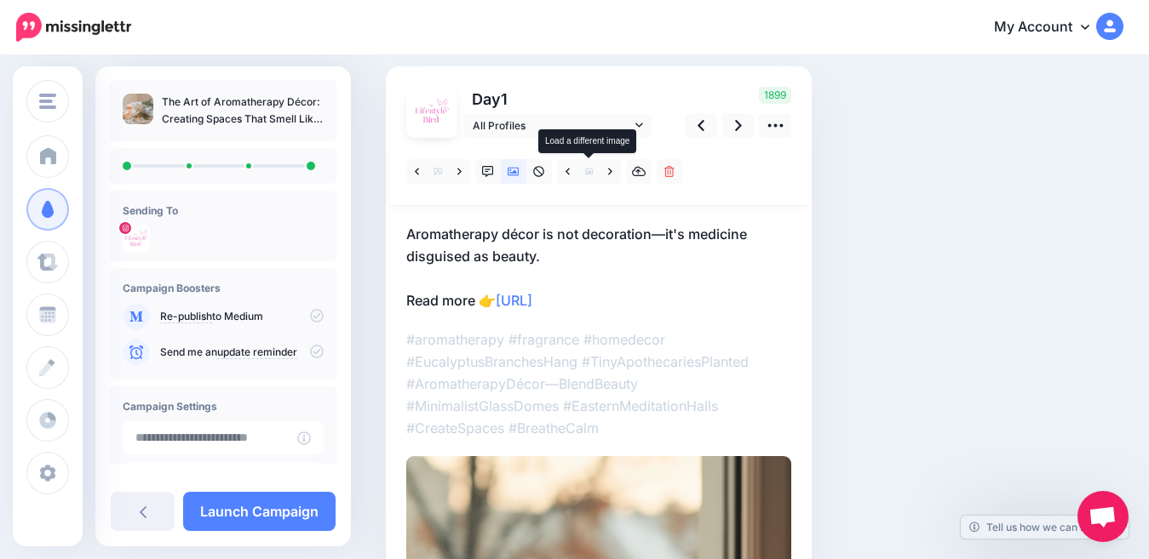
click at [589, 171] on icon at bounding box center [589, 172] width 8 height 6
click at [608, 171] on icon at bounding box center [610, 172] width 4 height 12
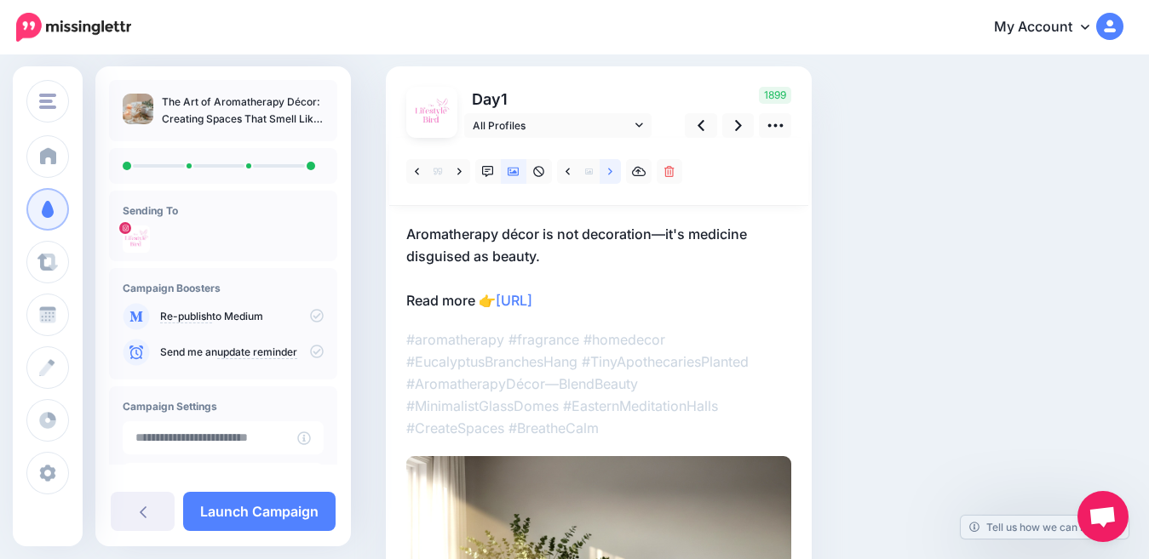
click at [608, 171] on icon at bounding box center [610, 172] width 4 height 12
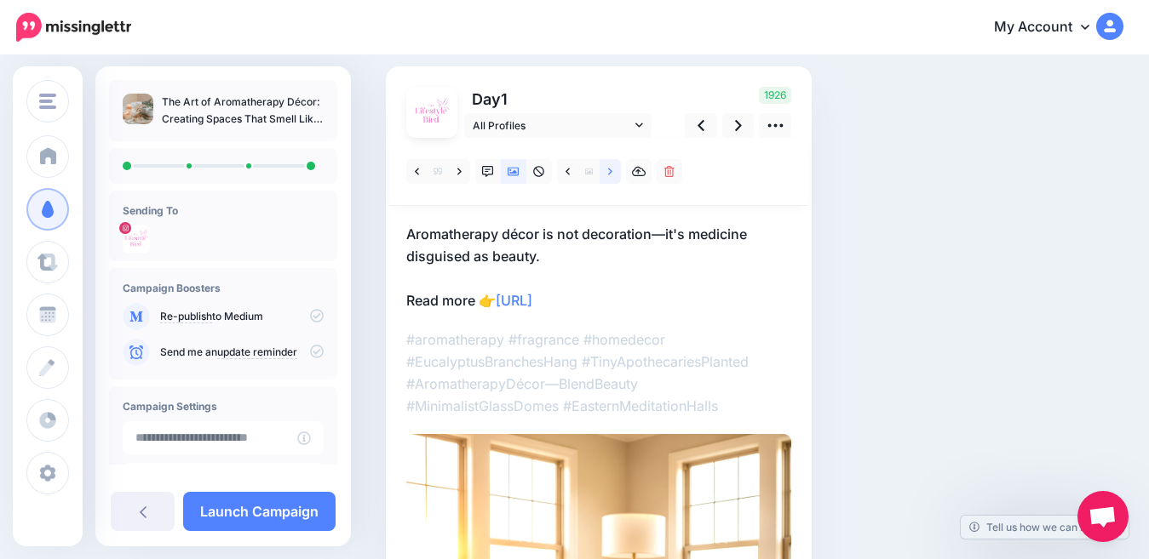
click at [608, 171] on icon at bounding box center [610, 172] width 4 height 12
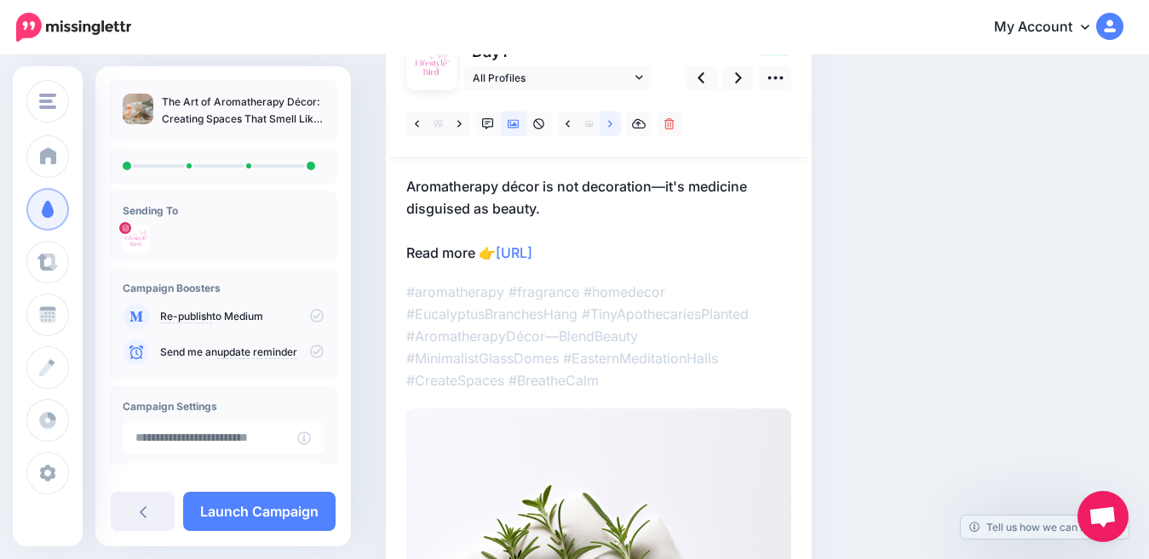
scroll to position [145, 0]
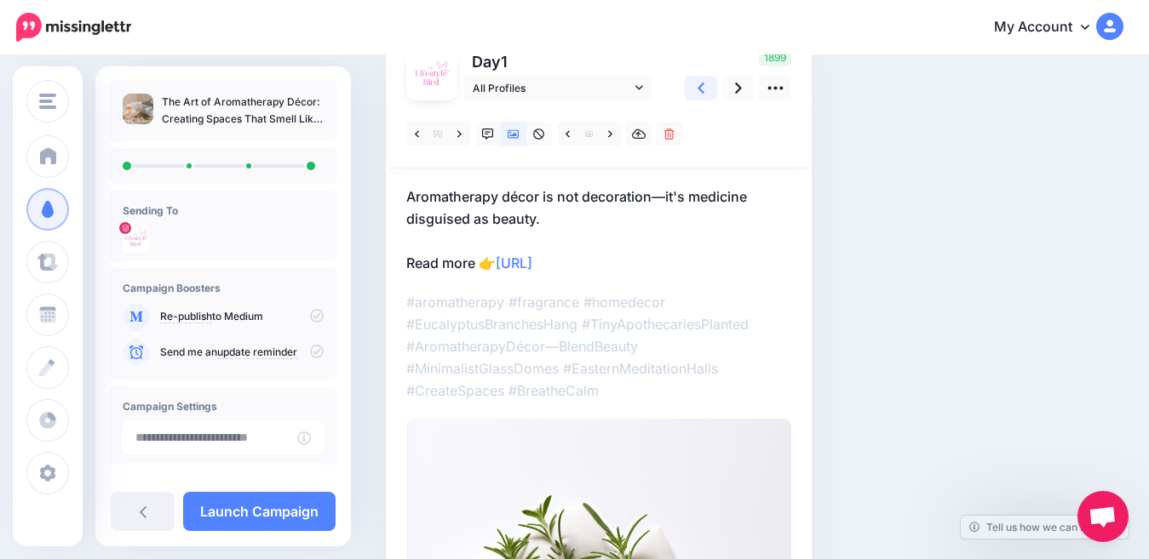
click at [703, 89] on icon at bounding box center [700, 88] width 7 height 18
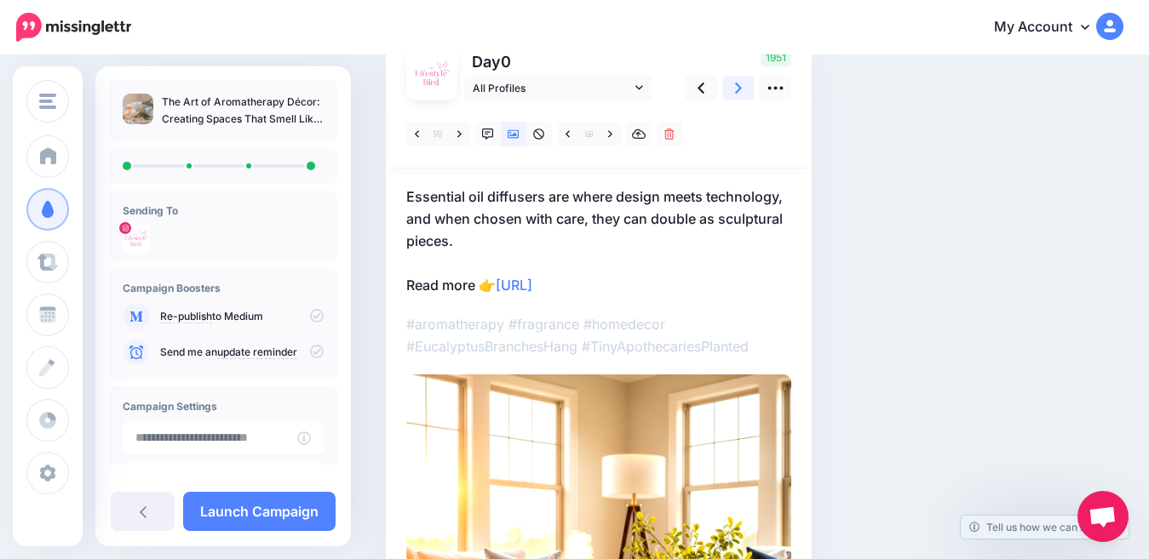
click at [741, 89] on icon at bounding box center [738, 88] width 7 height 11
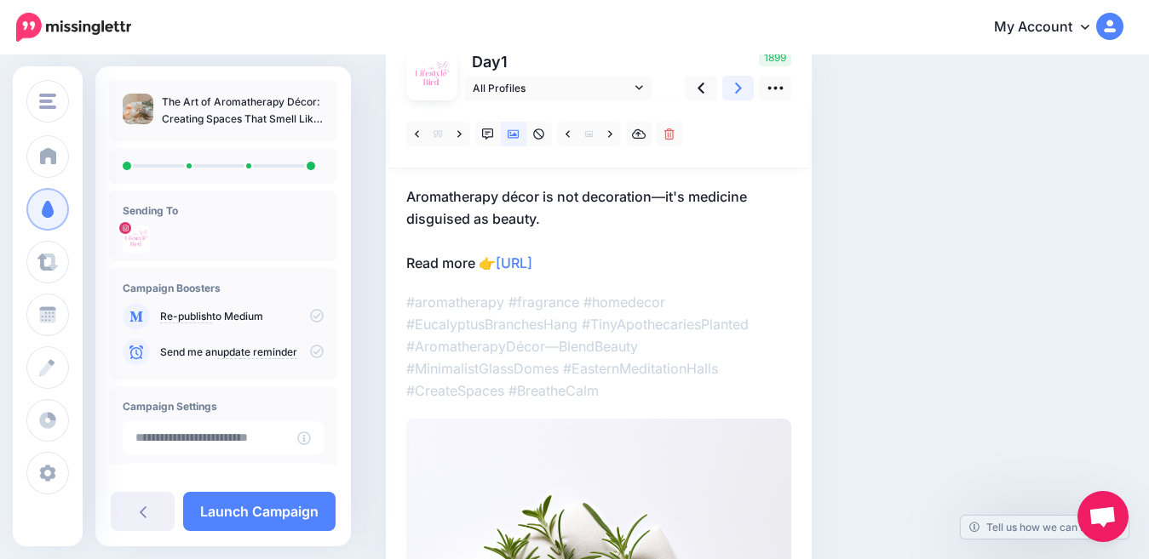
click at [740, 89] on icon at bounding box center [738, 88] width 7 height 11
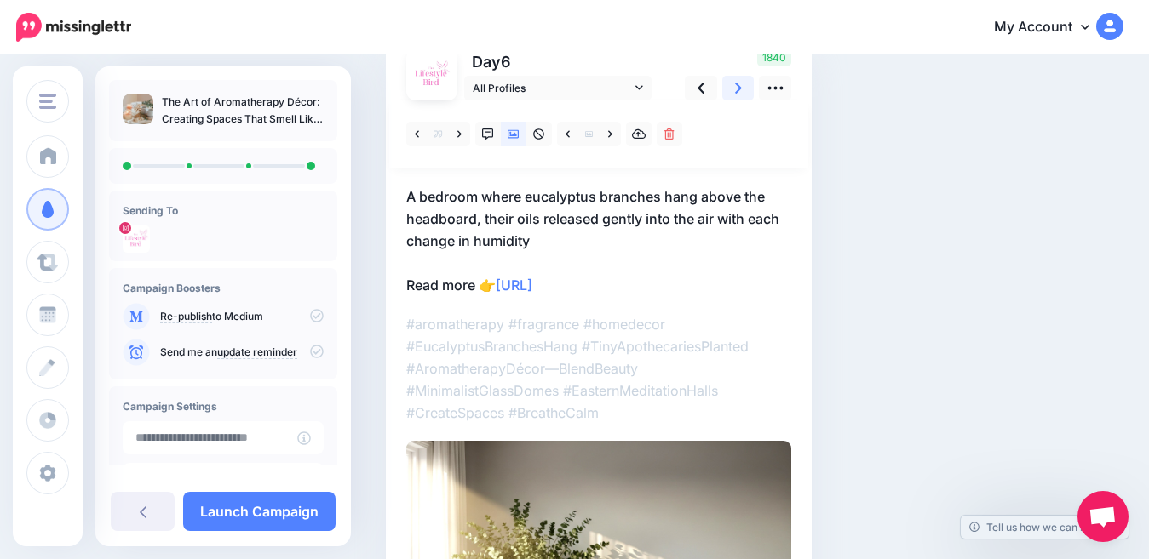
click at [740, 89] on icon at bounding box center [738, 88] width 7 height 11
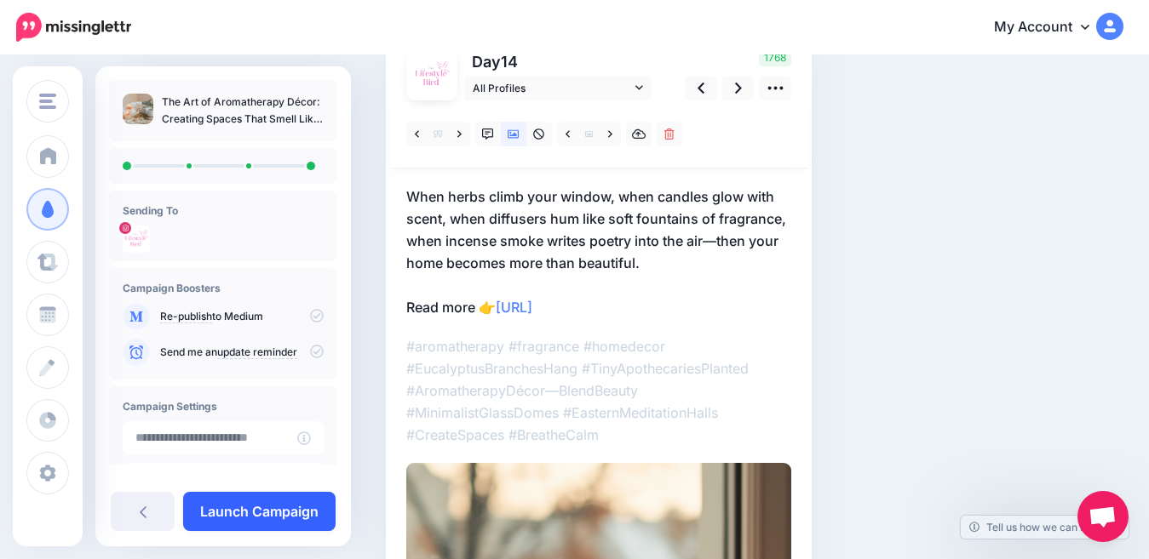
click at [213, 503] on link "Launch Campaign" at bounding box center [259, 511] width 152 height 39
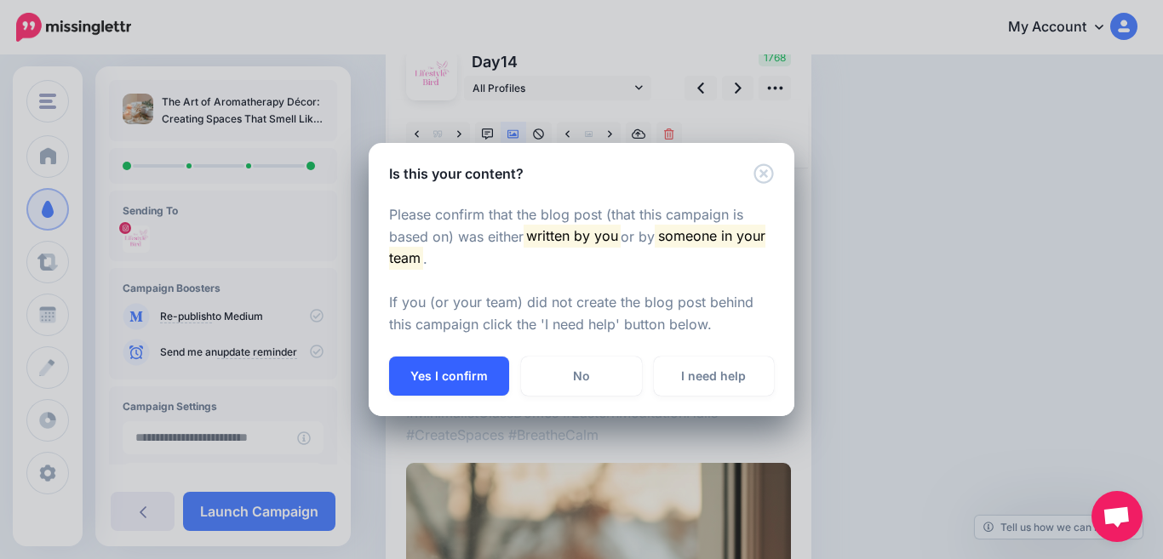
click at [446, 375] on button "Yes I confirm" at bounding box center [449, 376] width 120 height 39
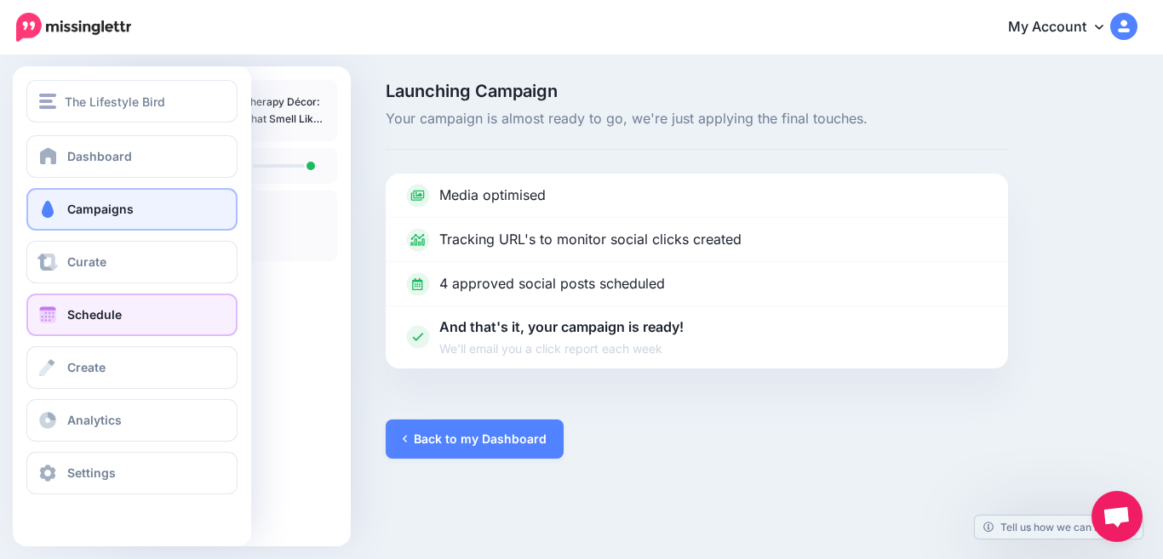
click at [83, 314] on span "Schedule" at bounding box center [94, 314] width 54 height 14
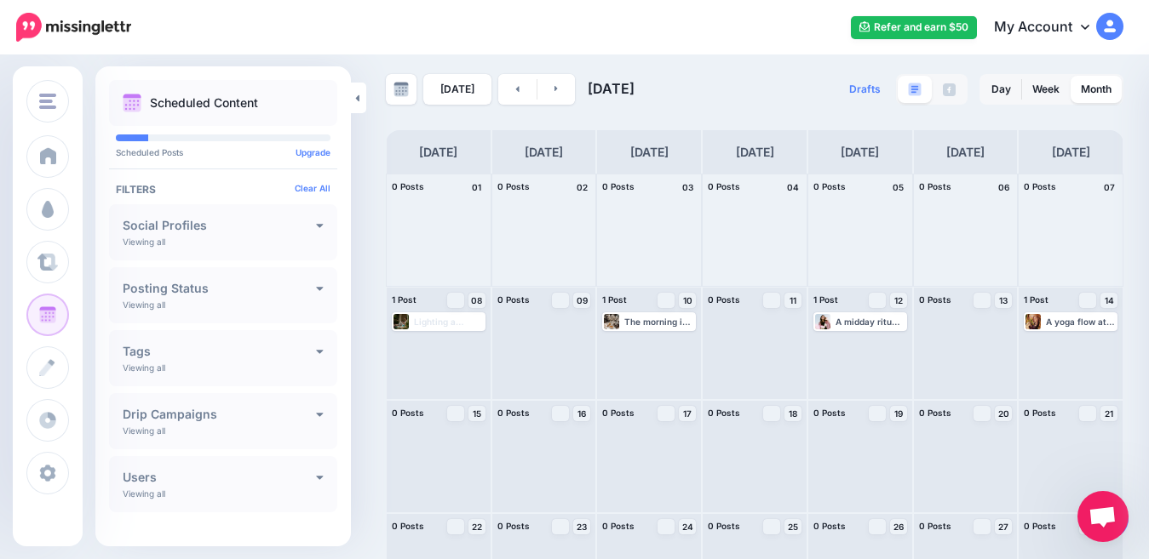
scroll to position [3, 0]
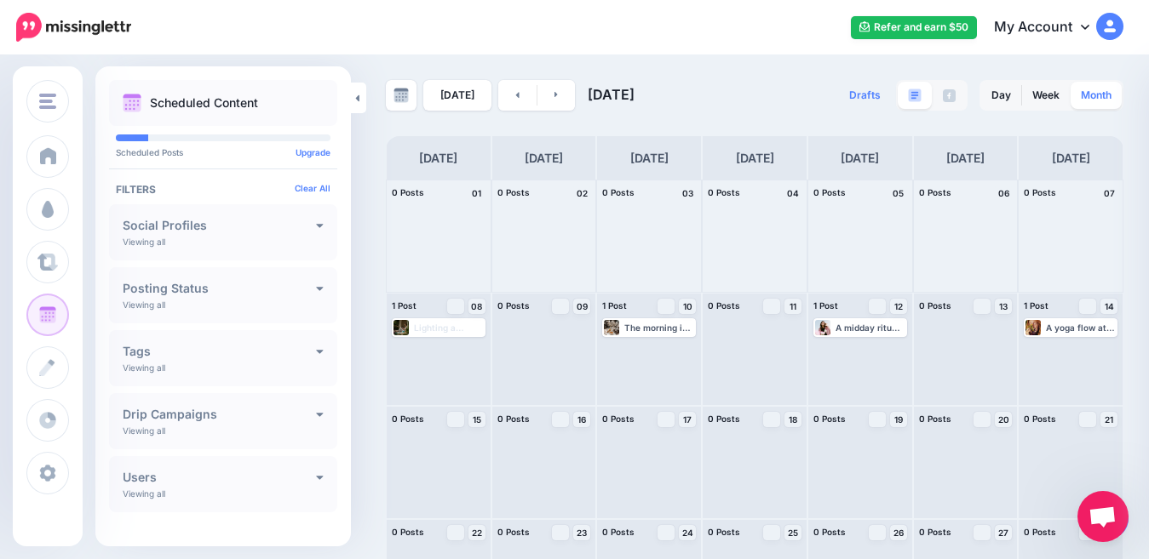
click at [1106, 96] on link "Month" at bounding box center [1095, 95] width 51 height 27
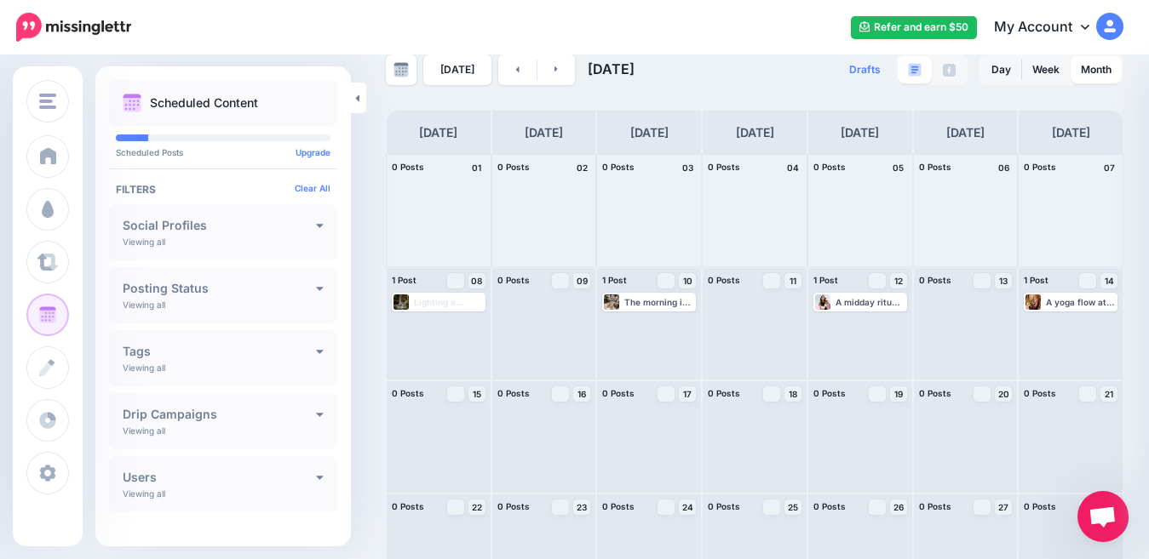
scroll to position [0, 0]
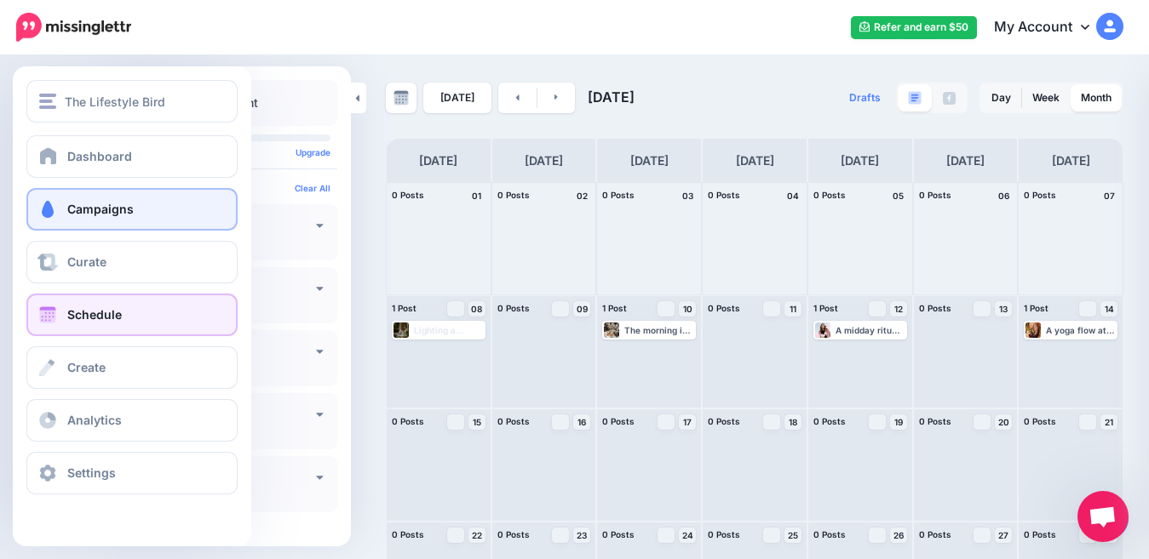
click at [107, 201] on link "Campaigns" at bounding box center [131, 209] width 211 height 43
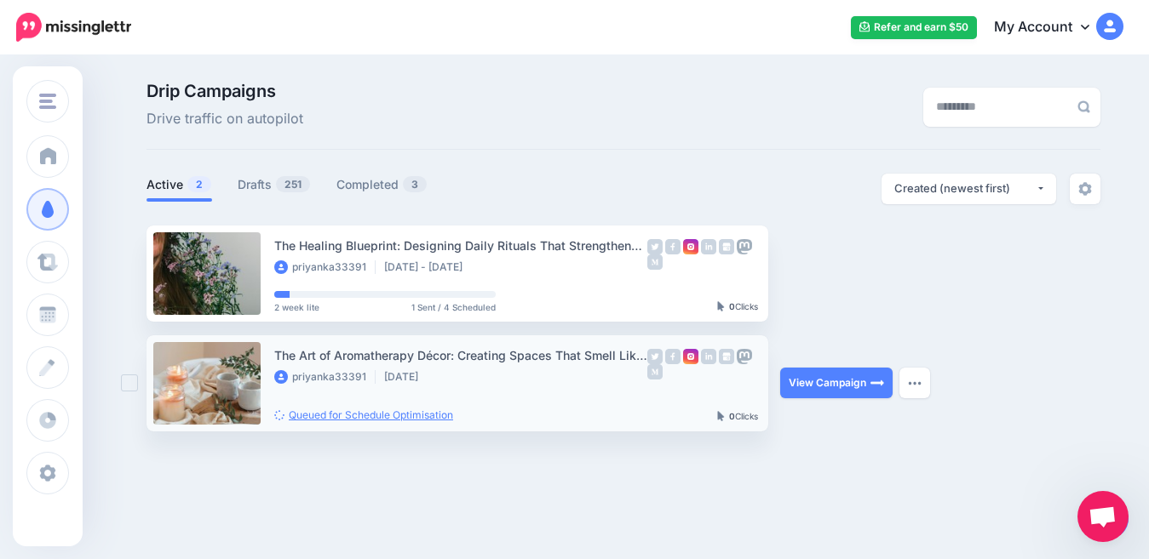
click at [417, 412] on link "Queued for Schedule Optimisation" at bounding box center [363, 415] width 179 height 13
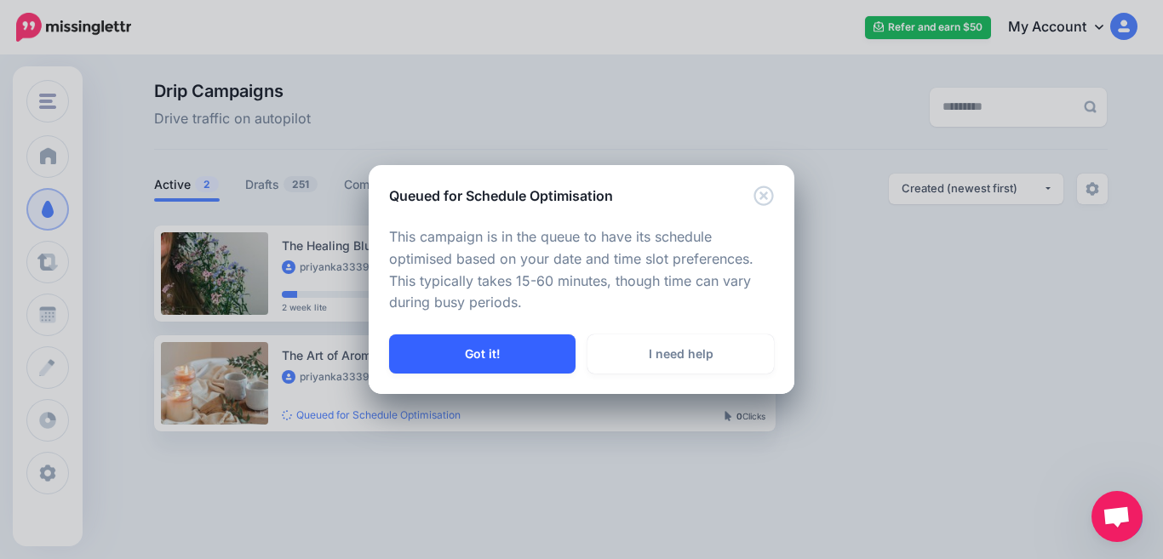
click at [524, 348] on button "Got it!" at bounding box center [482, 354] width 186 height 39
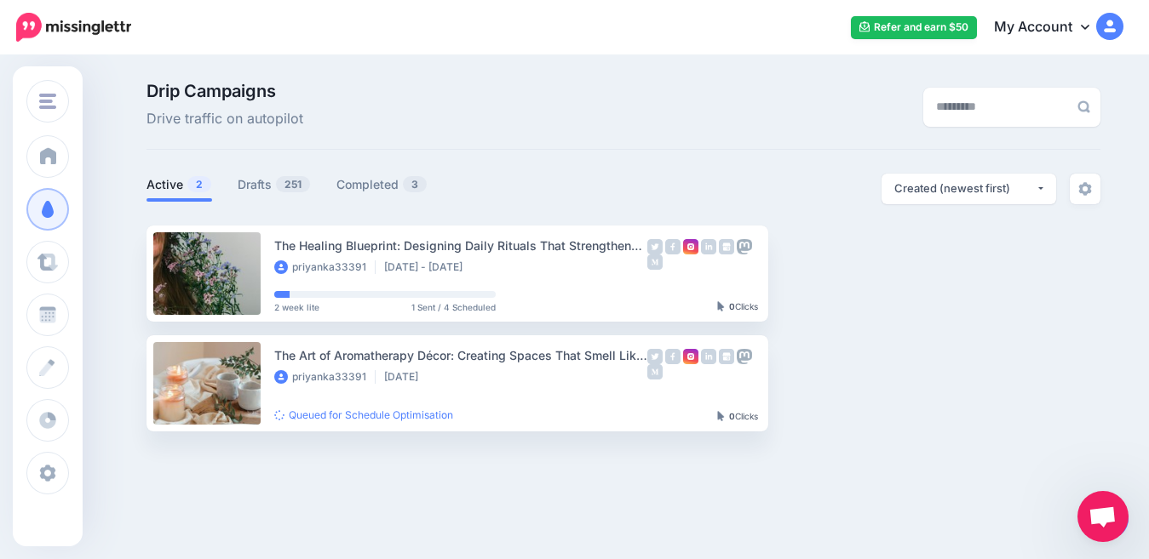
click at [404, 130] on div "Drip Campaigns Drive traffic on autopilot" at bounding box center [623, 116] width 954 height 67
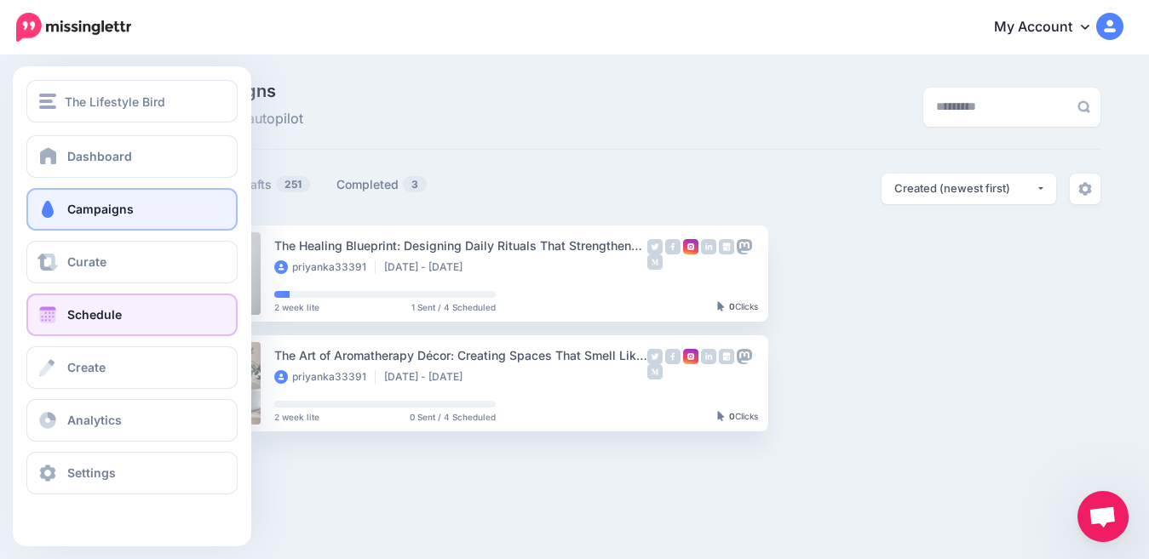
click at [52, 300] on link "Schedule" at bounding box center [131, 315] width 211 height 43
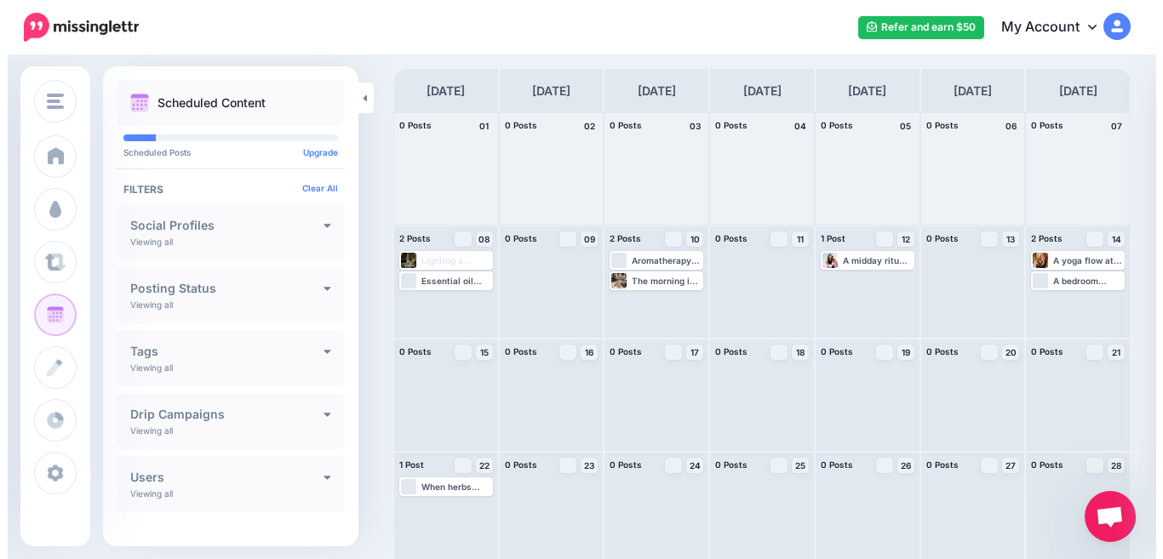
scroll to position [69, 0]
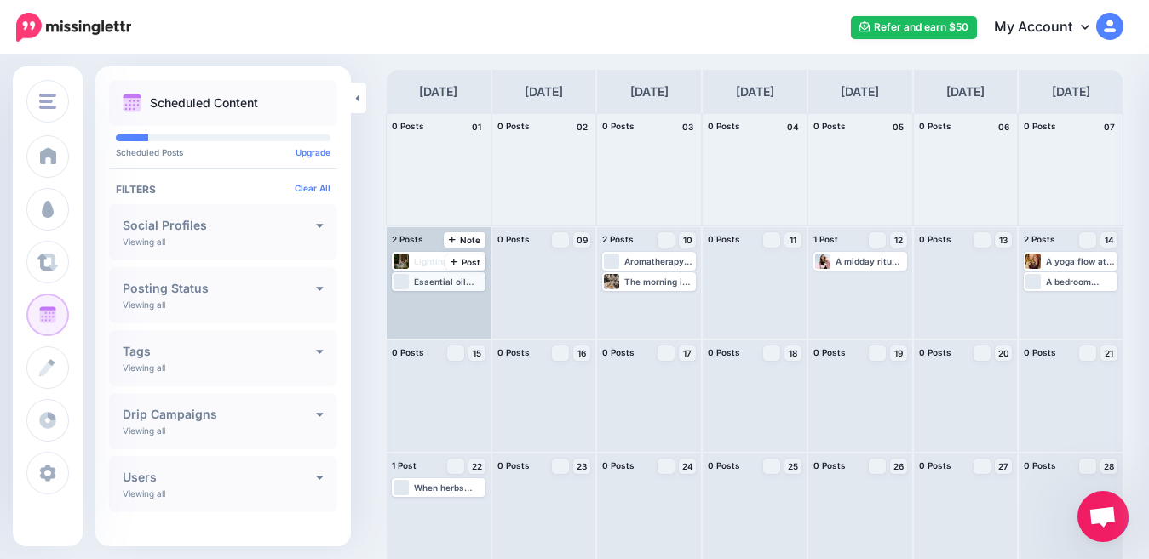
click at [424, 284] on div "Essential oil diffusers are where design meets technology, and when chosen with…" at bounding box center [449, 282] width 70 height 10
click at [445, 302] on img at bounding box center [446, 302] width 9 height 9
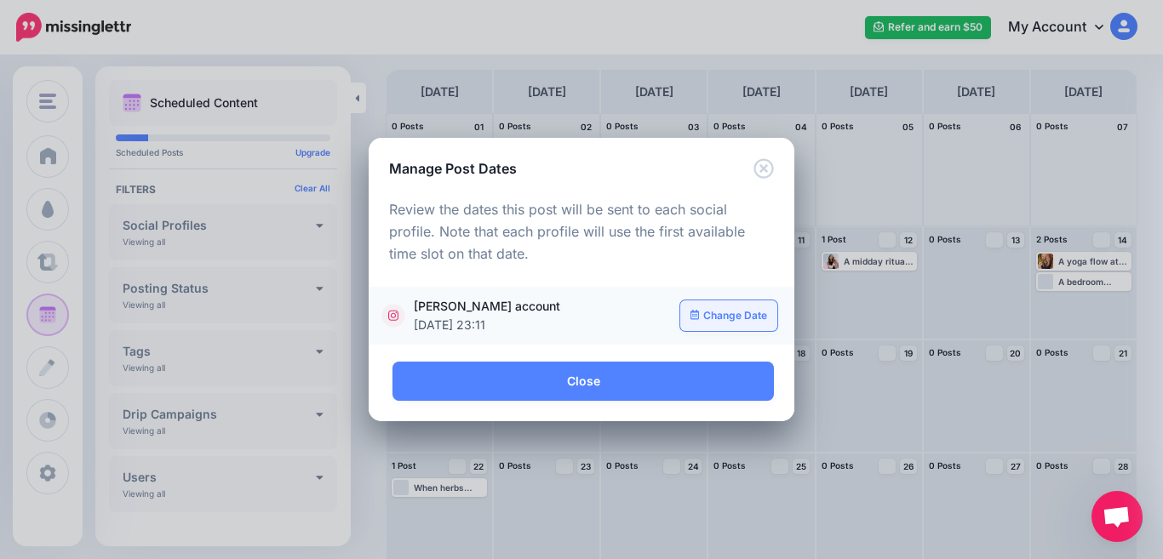
click at [734, 312] on link "Change Date" at bounding box center [729, 316] width 98 height 31
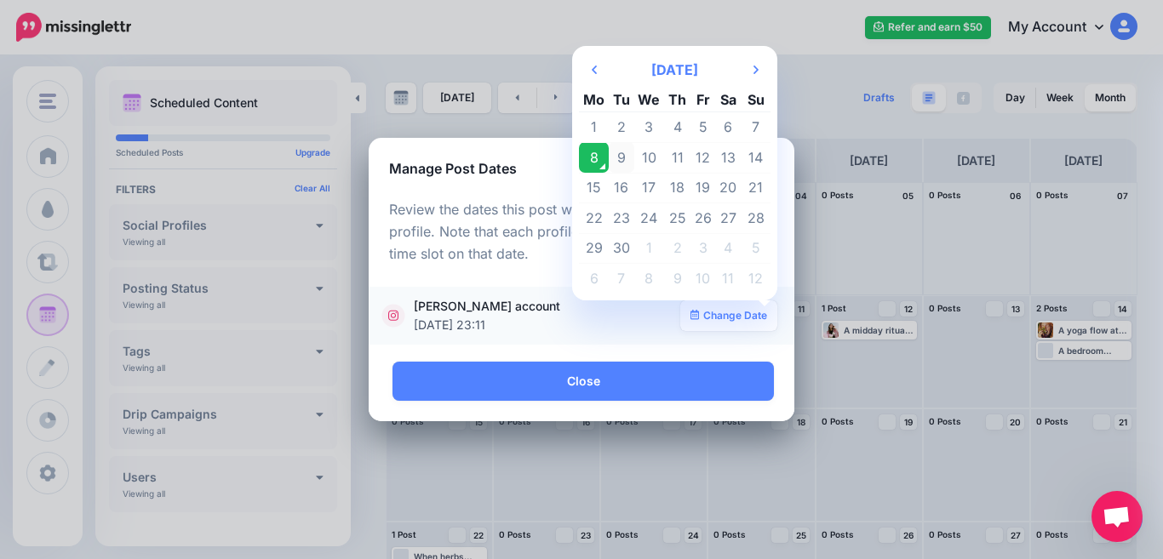
click at [624, 161] on td "9" at bounding box center [622, 157] width 26 height 31
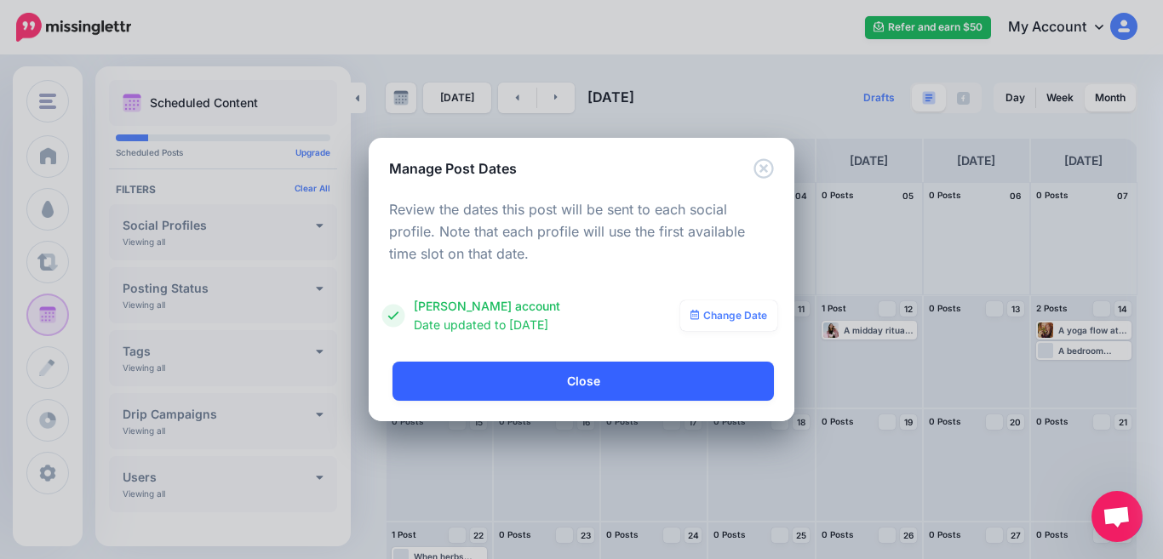
click at [656, 375] on link "Close" at bounding box center [583, 381] width 381 height 39
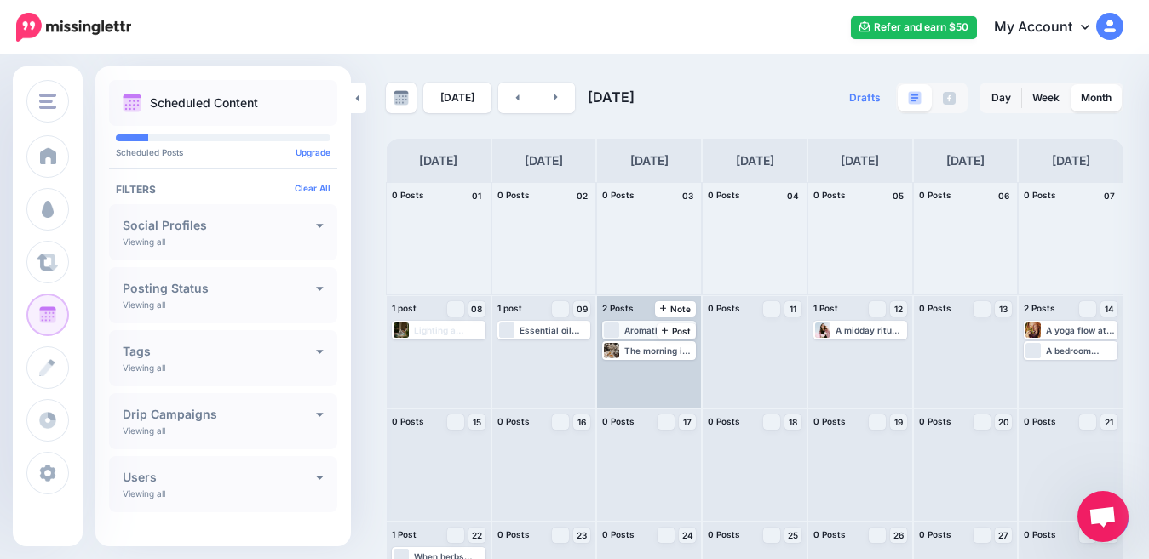
click at [646, 330] on div "Aromatherapy décor is not decoration—it's medicine disguised as beauty. Read mo…" at bounding box center [659, 330] width 70 height 10
click at [660, 352] on img at bounding box center [656, 351] width 9 height 9
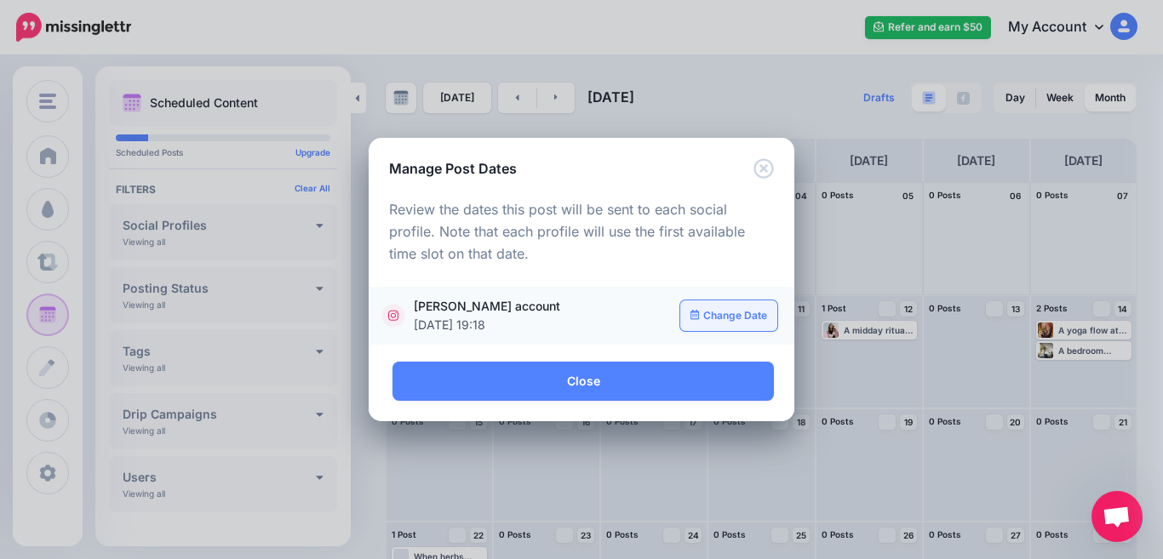
click at [696, 321] on link "Change Date" at bounding box center [729, 316] width 98 height 31
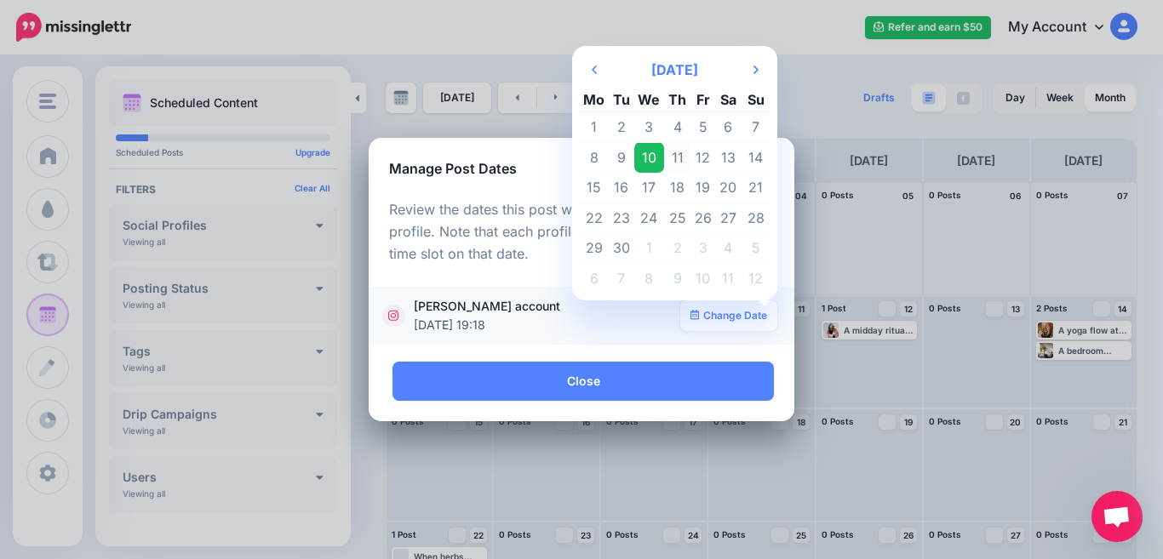
click at [675, 155] on td "11" at bounding box center [677, 157] width 26 height 31
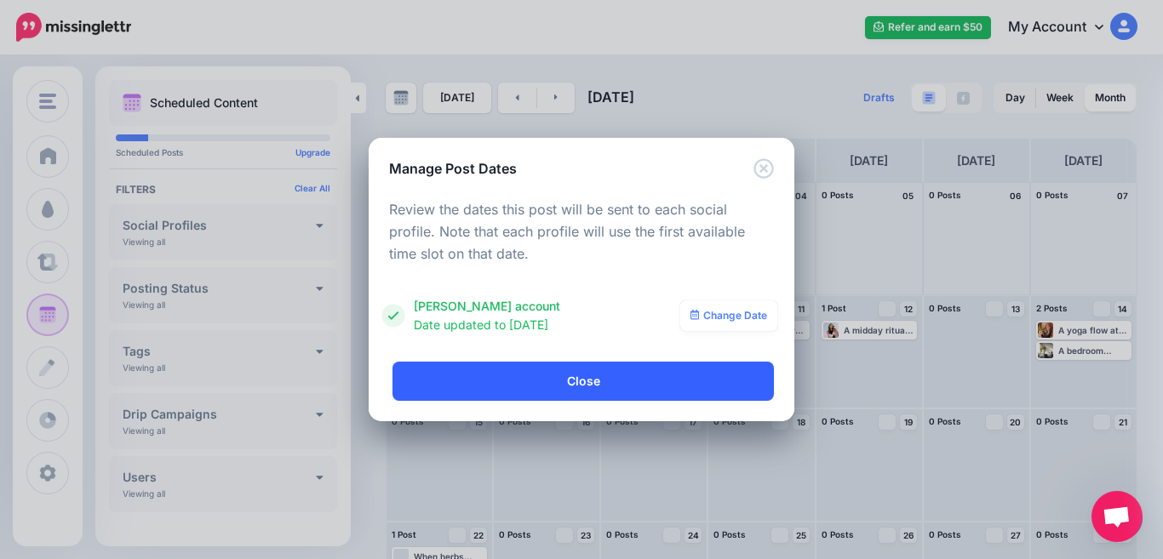
click at [618, 375] on link "Close" at bounding box center [583, 381] width 381 height 39
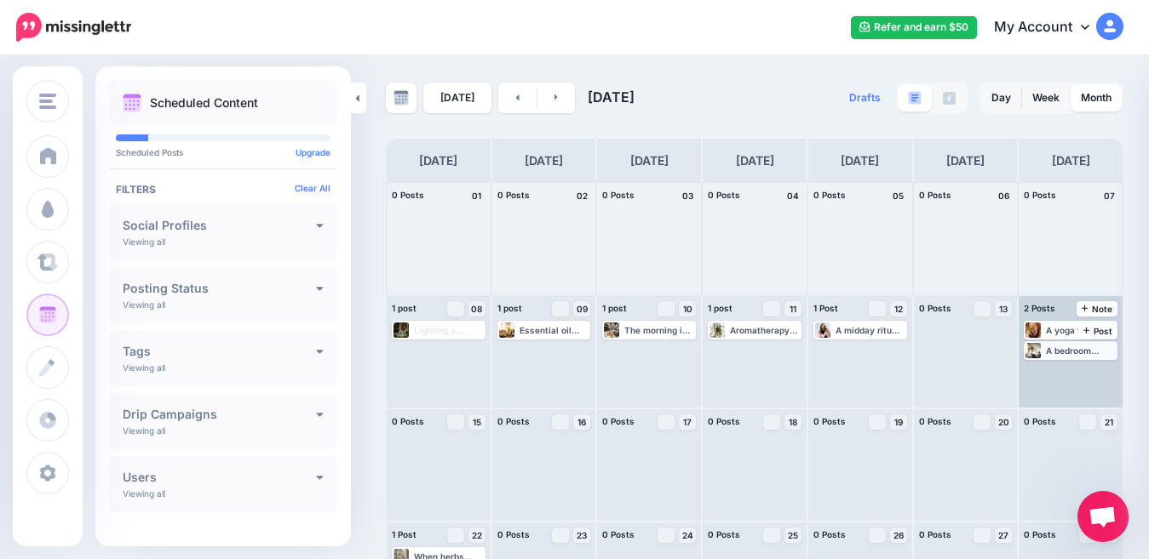
click at [1069, 351] on div "A bedroom where eucalyptus branches hang above the headboard, their oils releas…" at bounding box center [1081, 351] width 70 height 10
click at [1082, 370] on img at bounding box center [1078, 371] width 9 height 9
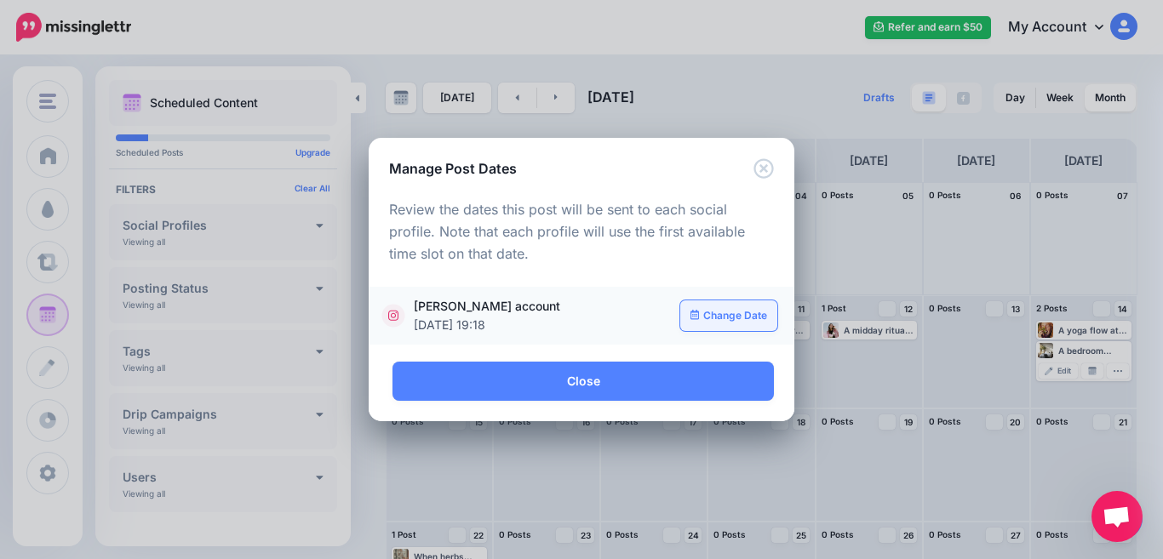
click at [710, 312] on link "Change Date" at bounding box center [729, 316] width 98 height 31
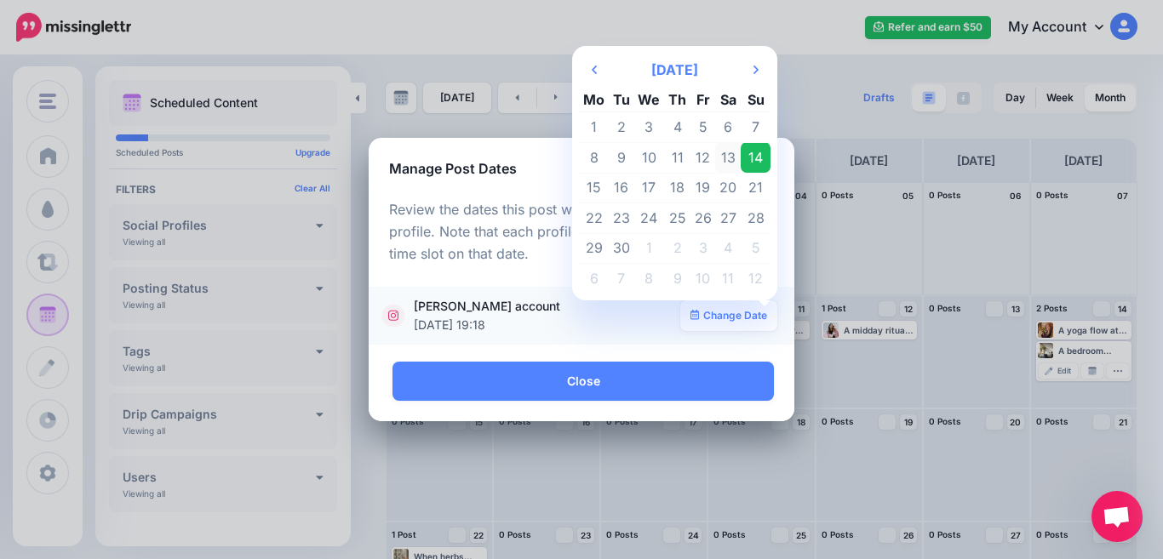
click at [726, 159] on td "13" at bounding box center [728, 157] width 26 height 31
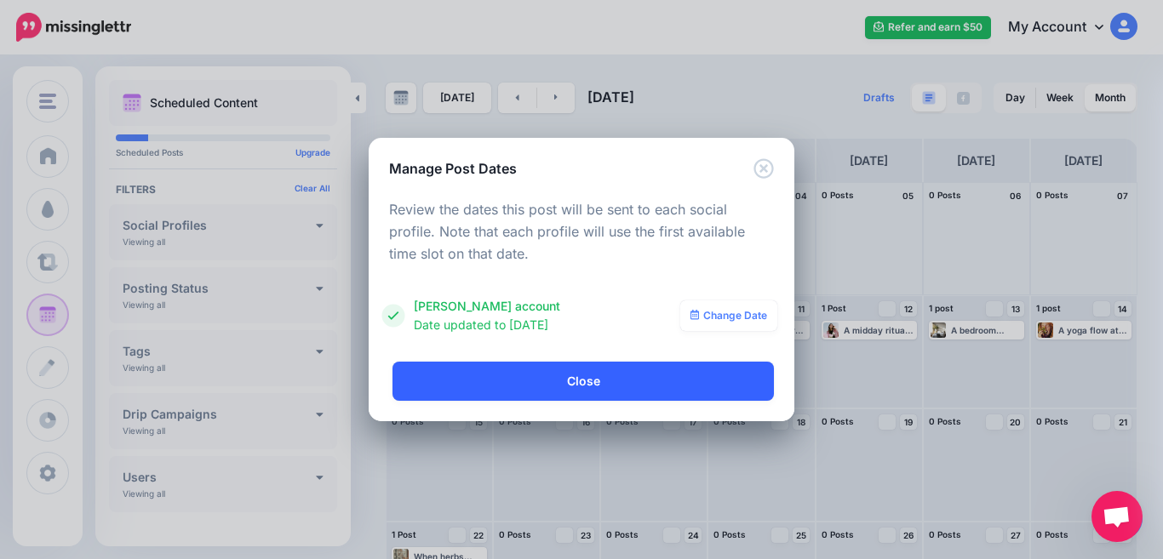
click at [651, 370] on link "Close" at bounding box center [583, 381] width 381 height 39
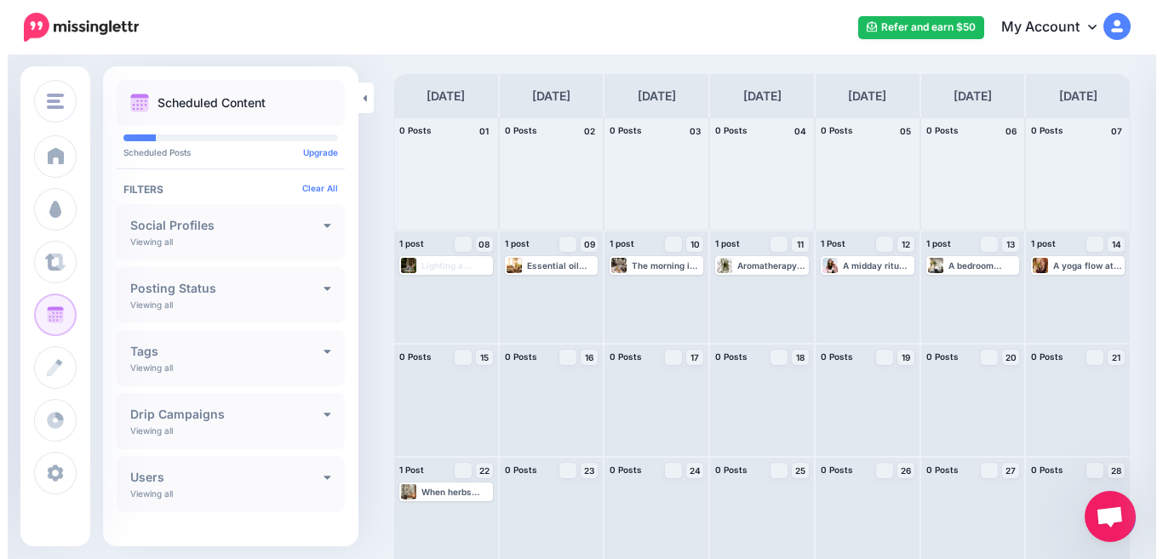
scroll to position [66, 0]
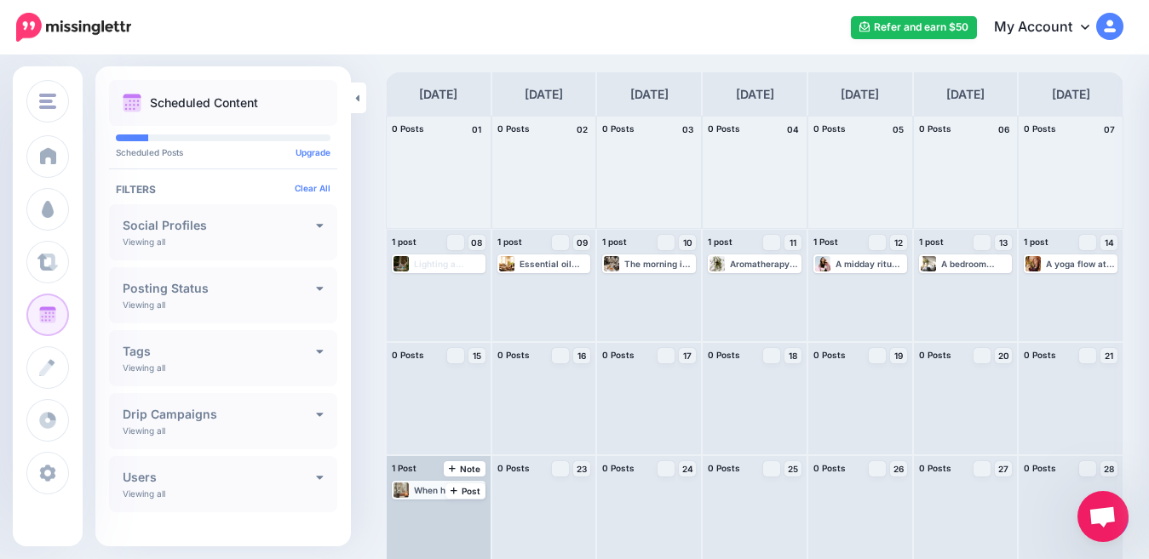
click at [438, 493] on div "When herbs climb your window, when candles glow with scent, when diffusers hum …" at bounding box center [449, 490] width 70 height 10
click at [445, 512] on img at bounding box center [446, 511] width 9 height 9
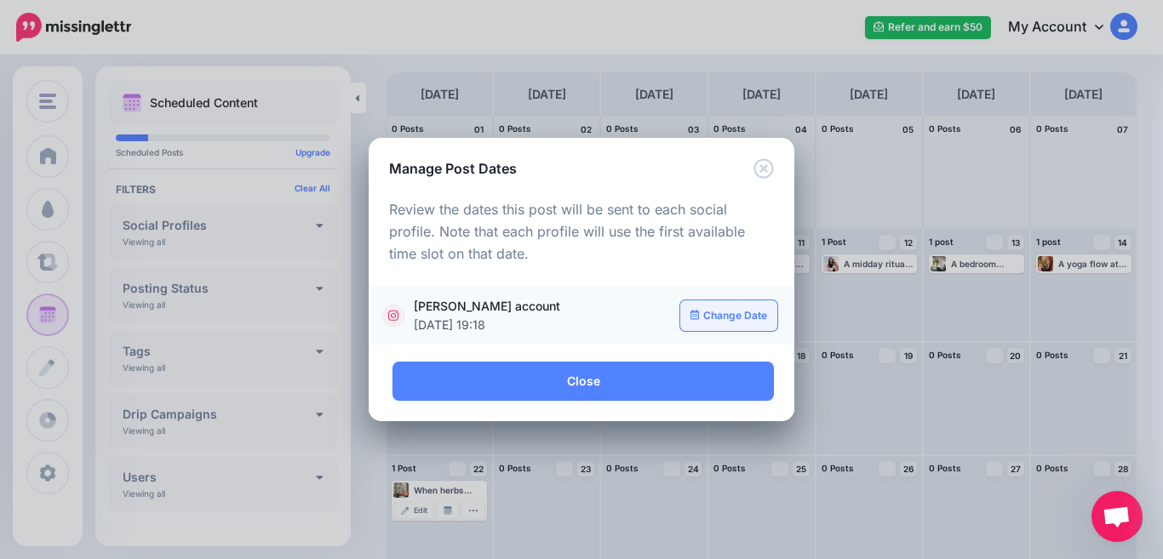
click at [731, 315] on link "Change Date" at bounding box center [729, 316] width 98 height 31
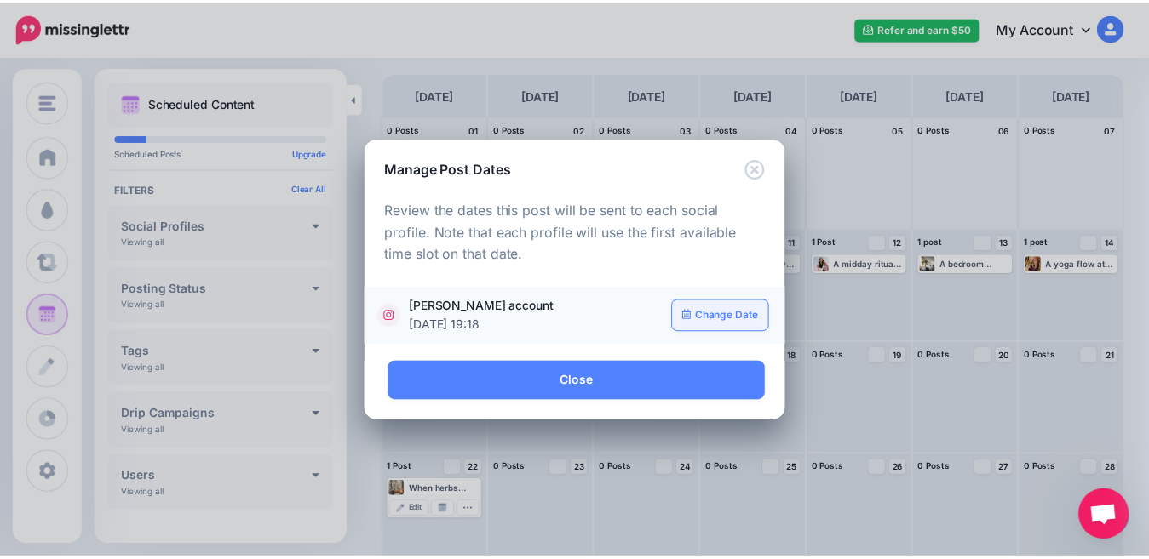
scroll to position [0, 0]
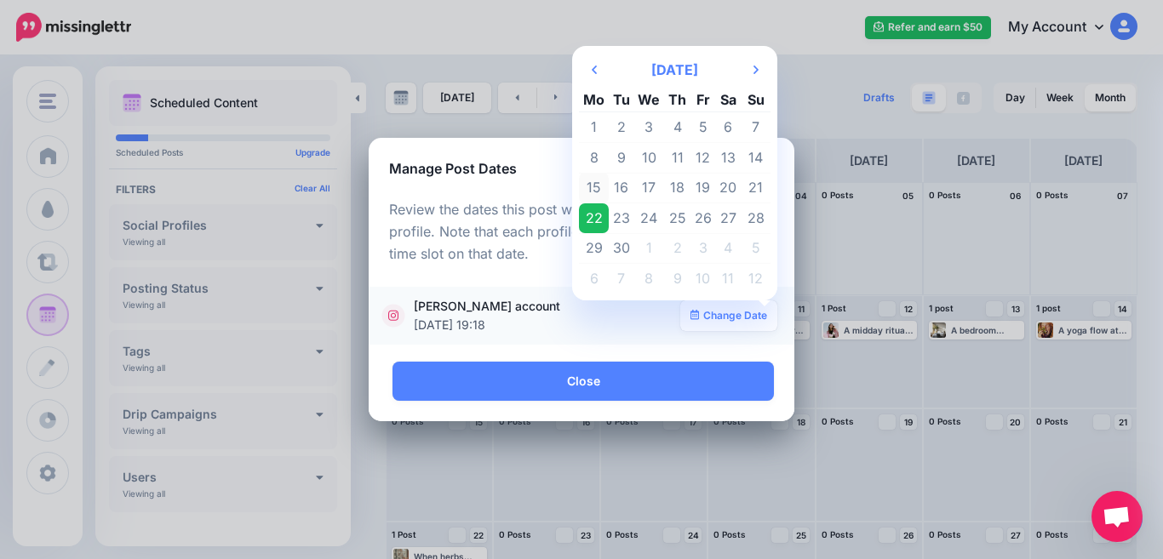
click at [591, 188] on td "15" at bounding box center [594, 188] width 30 height 31
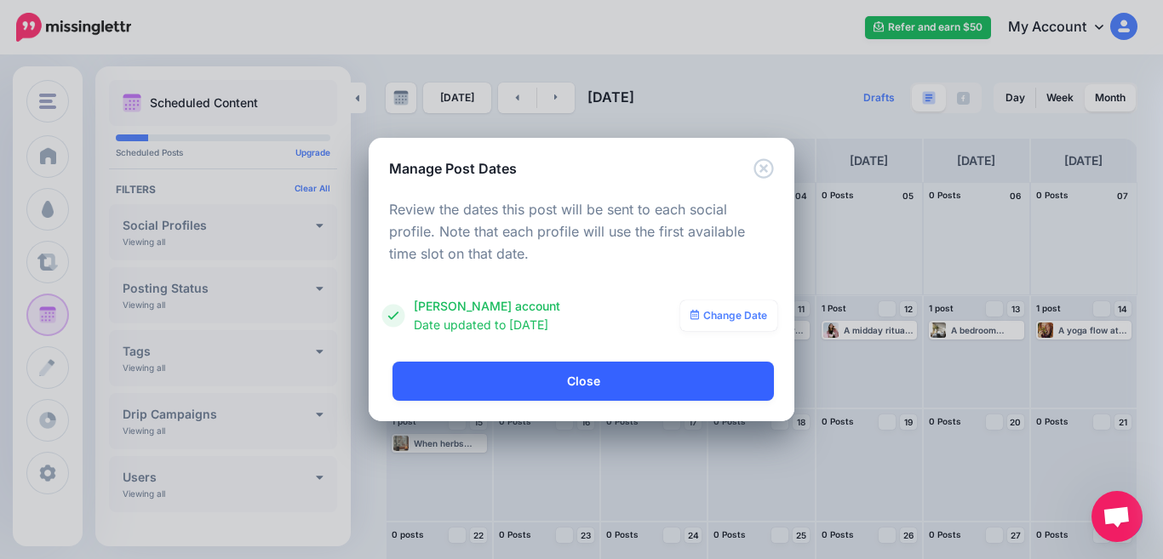
click at [631, 372] on link "Close" at bounding box center [583, 381] width 381 height 39
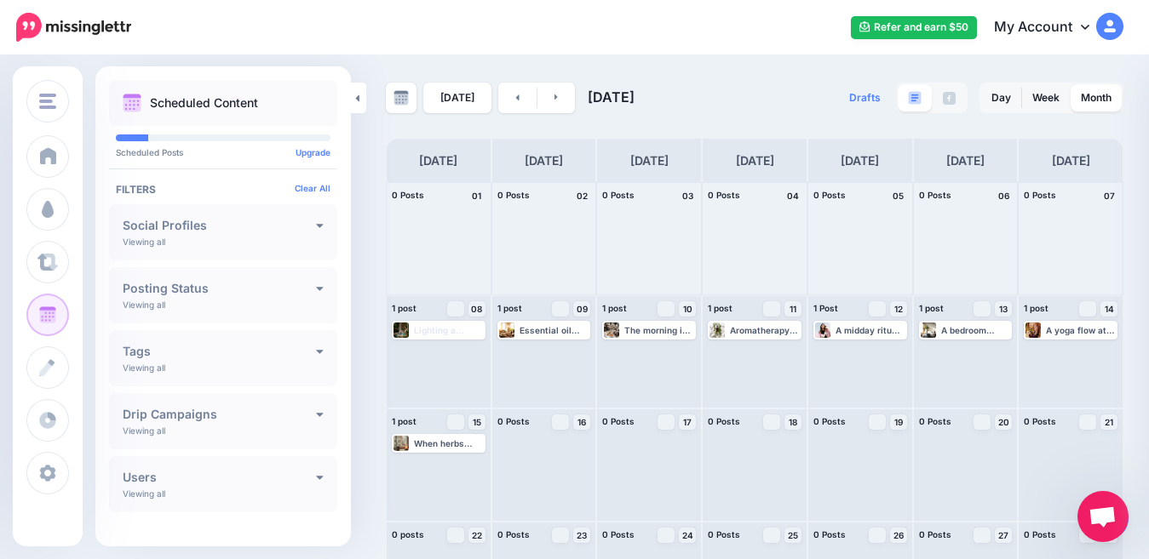
click at [1120, 35] on img at bounding box center [1109, 26] width 27 height 27
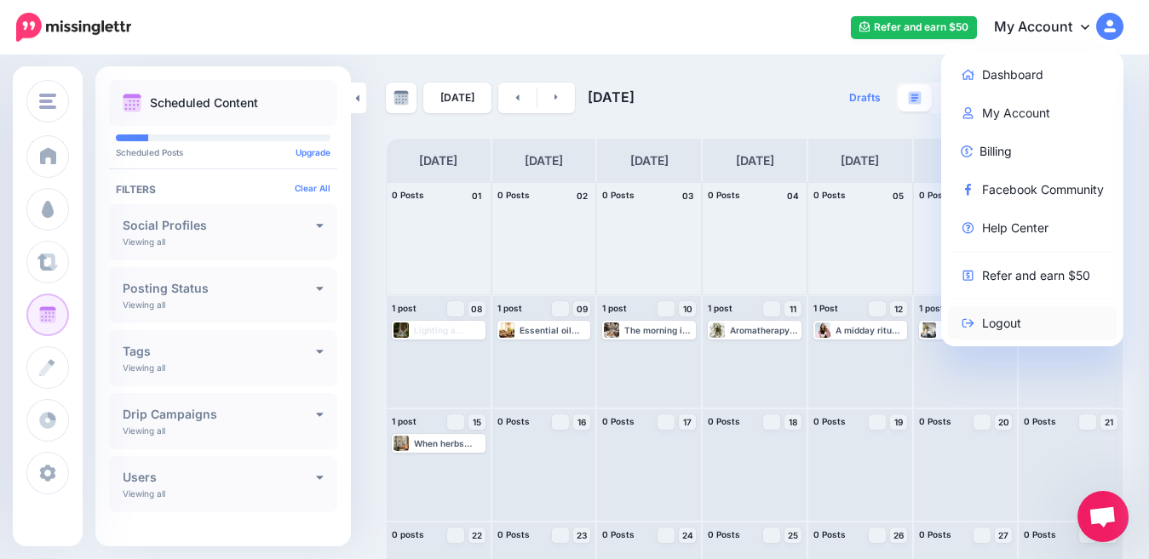
click at [1011, 325] on link "Logout" at bounding box center [1032, 323] width 169 height 33
